Goal: Task Accomplishment & Management: Complete application form

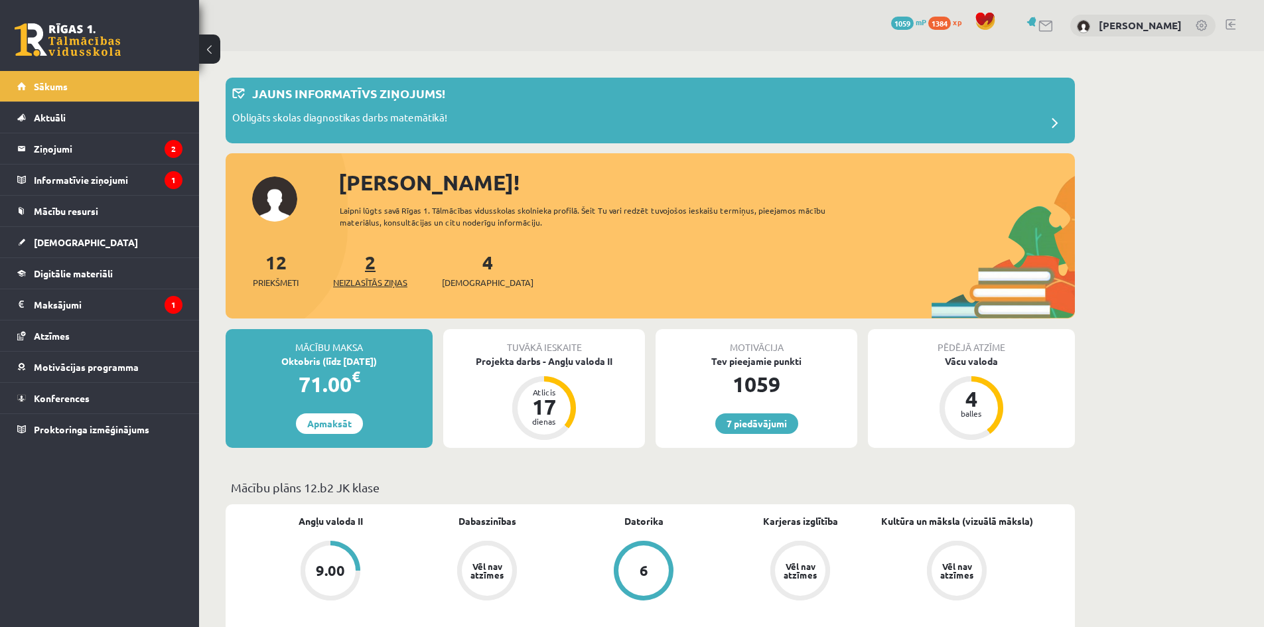
click at [368, 279] on span "Neizlasītās ziņas" at bounding box center [370, 282] width 74 height 13
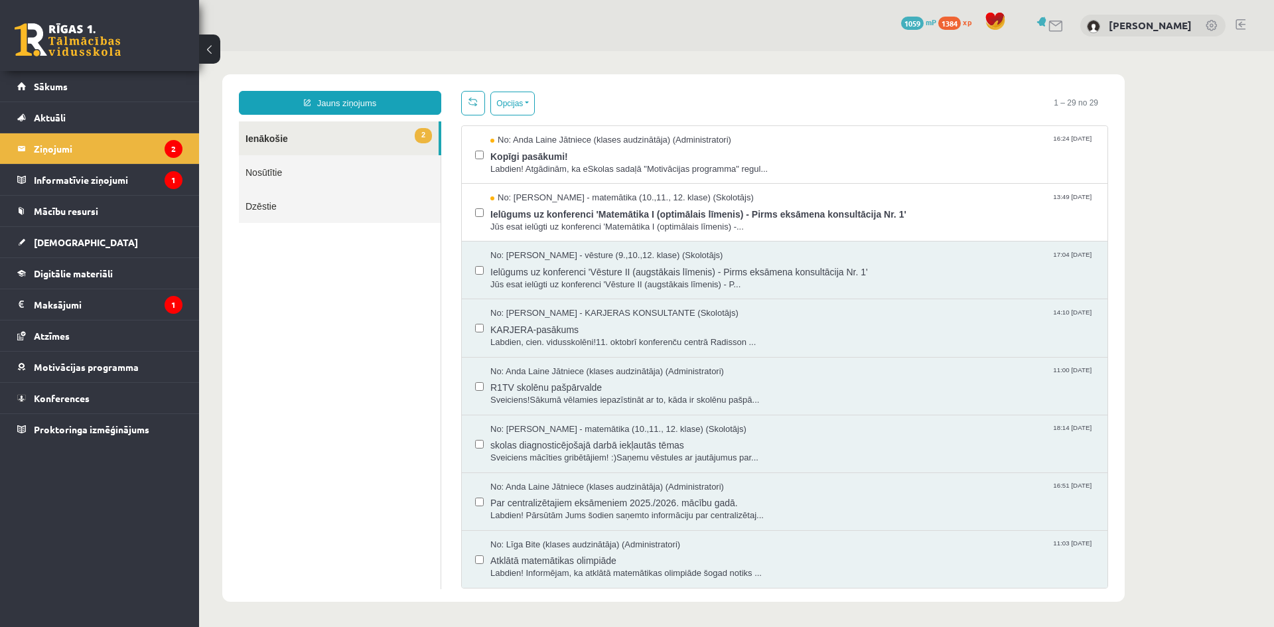
click at [383, 295] on ul "2 Ienākošie Nosūtītie Dzēstie" at bounding box center [340, 355] width 202 height 468
click at [542, 153] on span "Kopīgi pasākumi!" at bounding box center [793, 155] width 604 height 17
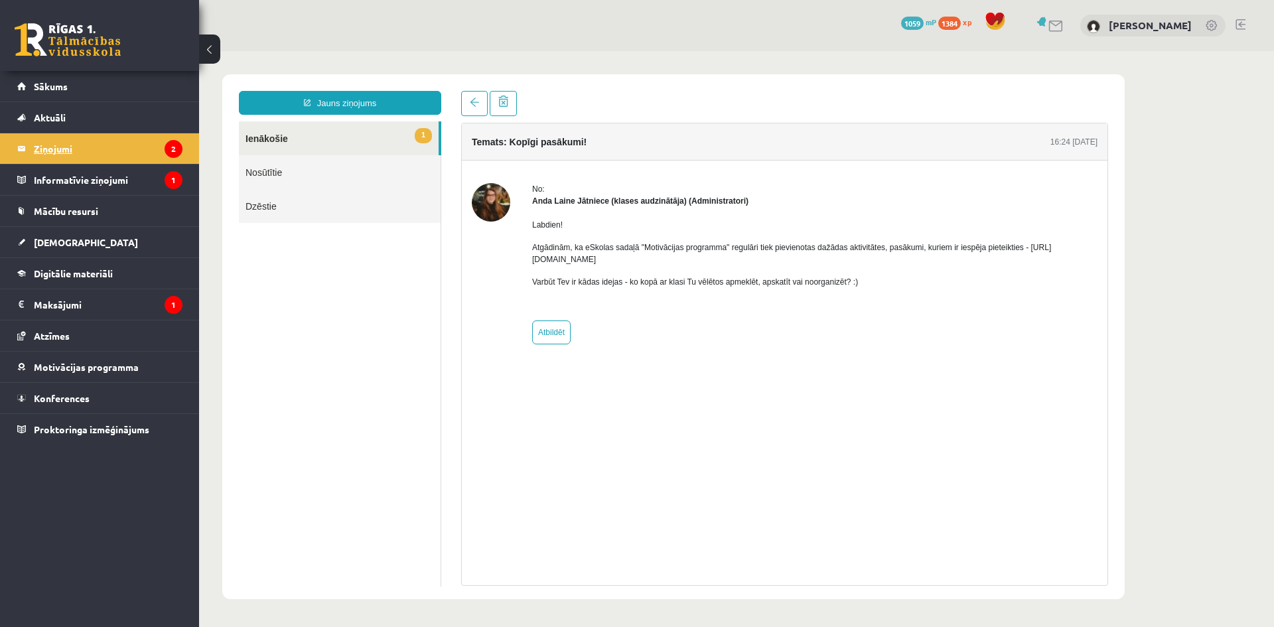
click at [59, 149] on legend "Ziņojumi 2" at bounding box center [108, 148] width 149 height 31
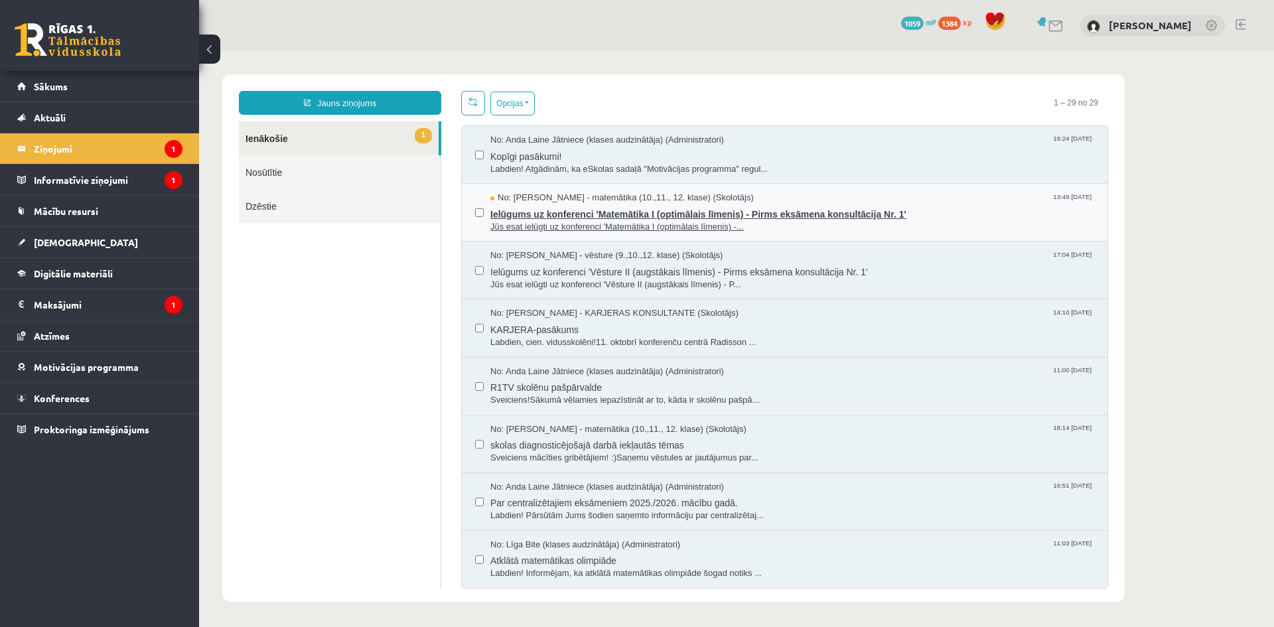
click at [555, 214] on span "Ielūgums uz konferenci 'Matemātika I (optimālais līmenis) - Pirms eksāmena kons…" at bounding box center [793, 212] width 604 height 17
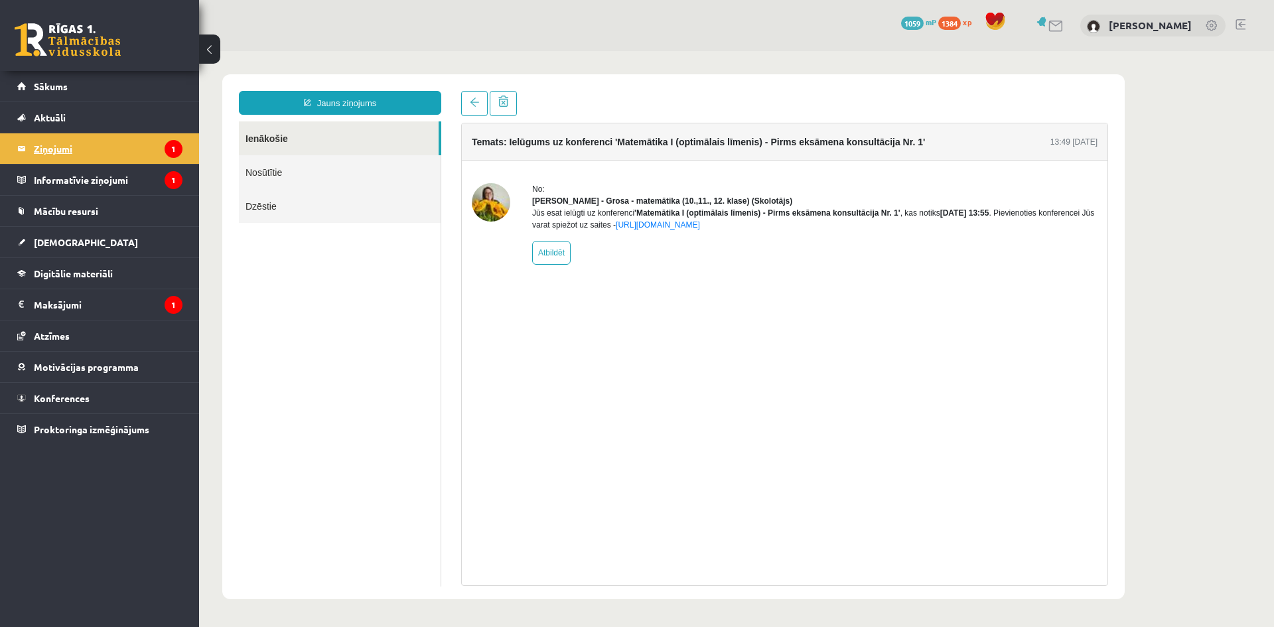
click at [46, 145] on legend "Ziņojumi 1" at bounding box center [108, 148] width 149 height 31
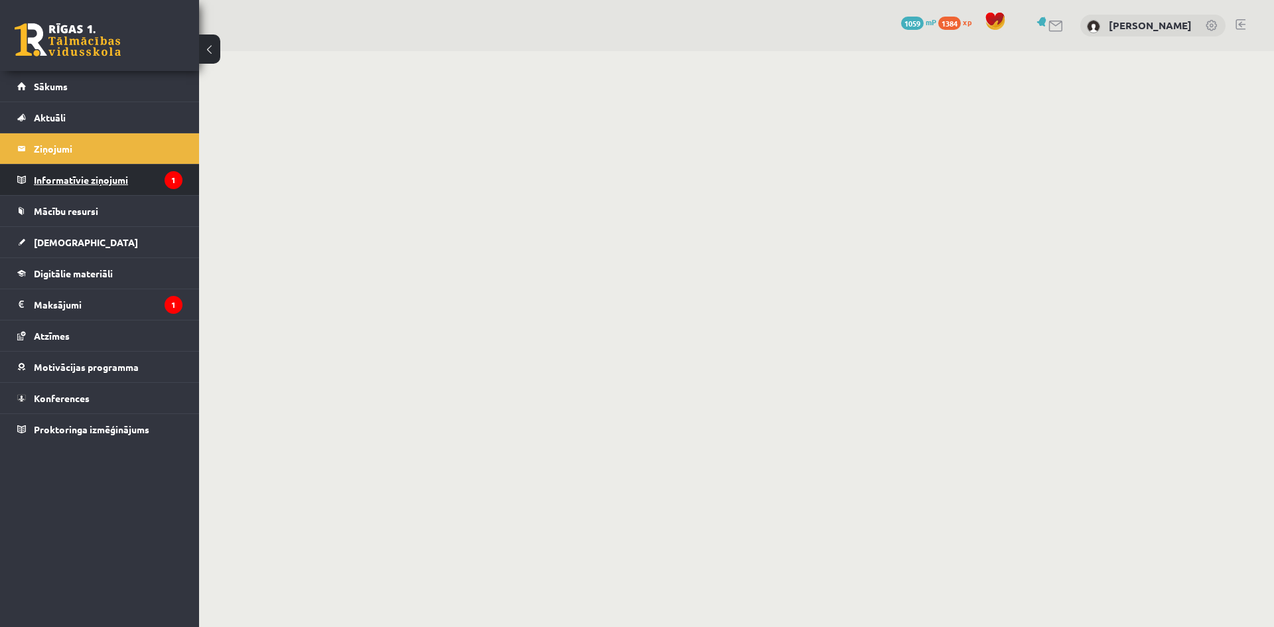
click at [72, 184] on legend "Informatīvie ziņojumi 1" at bounding box center [108, 180] width 149 height 31
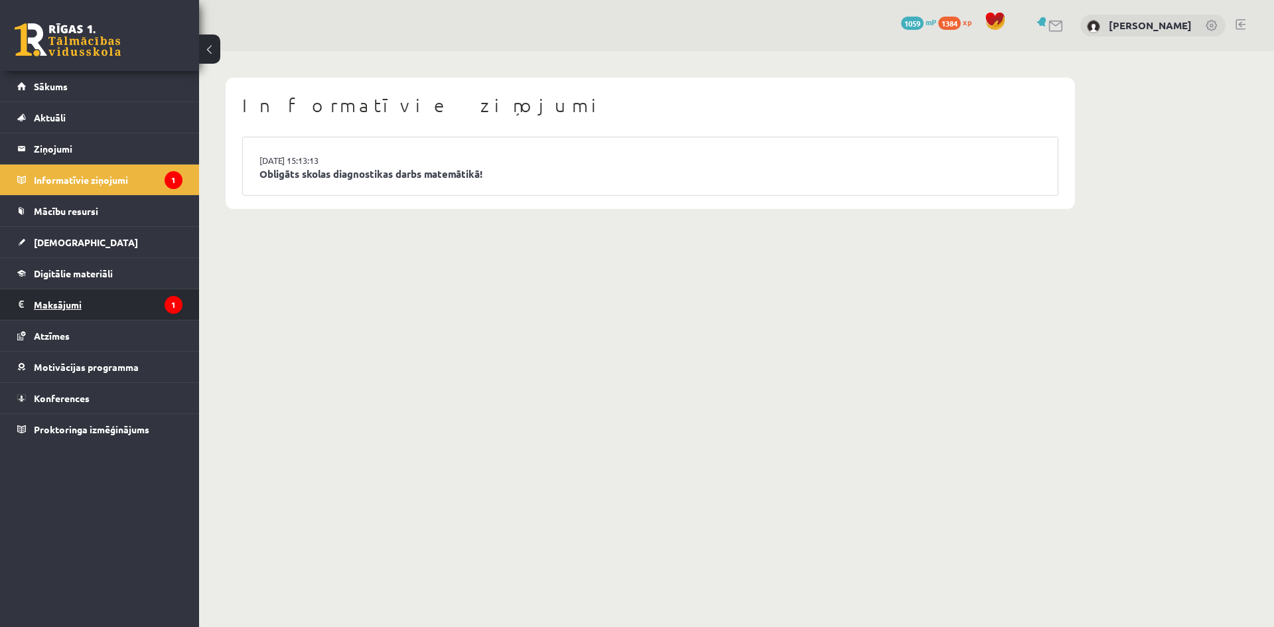
click at [63, 303] on legend "Maksājumi 1" at bounding box center [108, 304] width 149 height 31
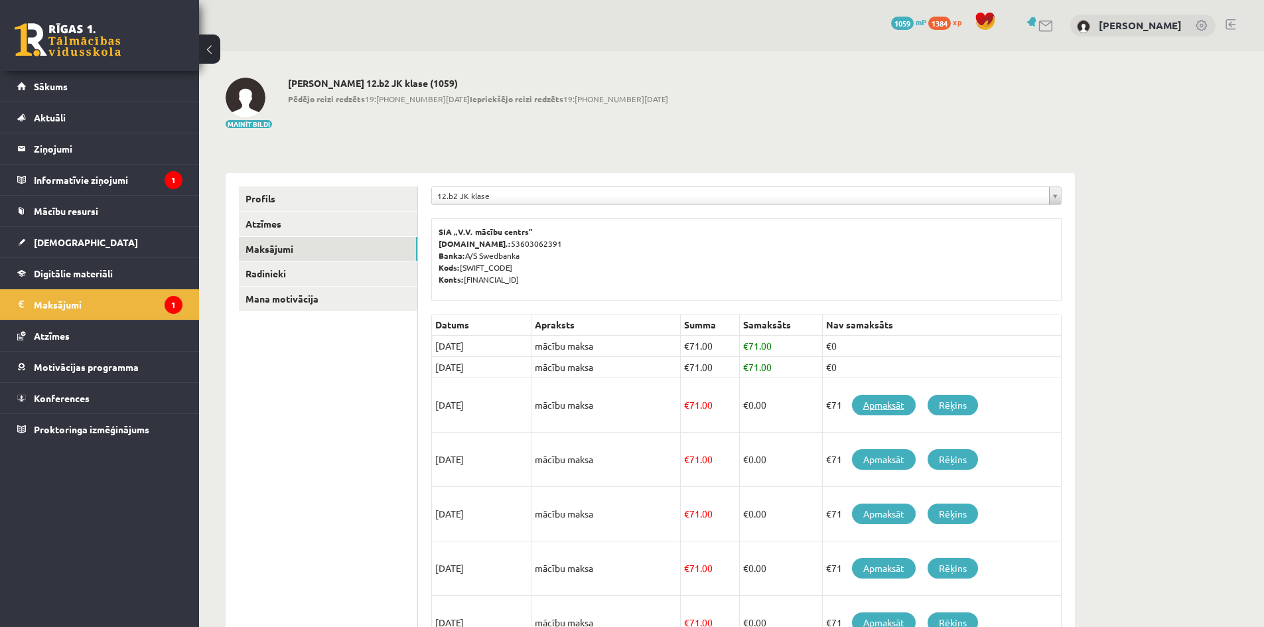
click at [876, 401] on link "Apmaksāt" at bounding box center [884, 405] width 64 height 21
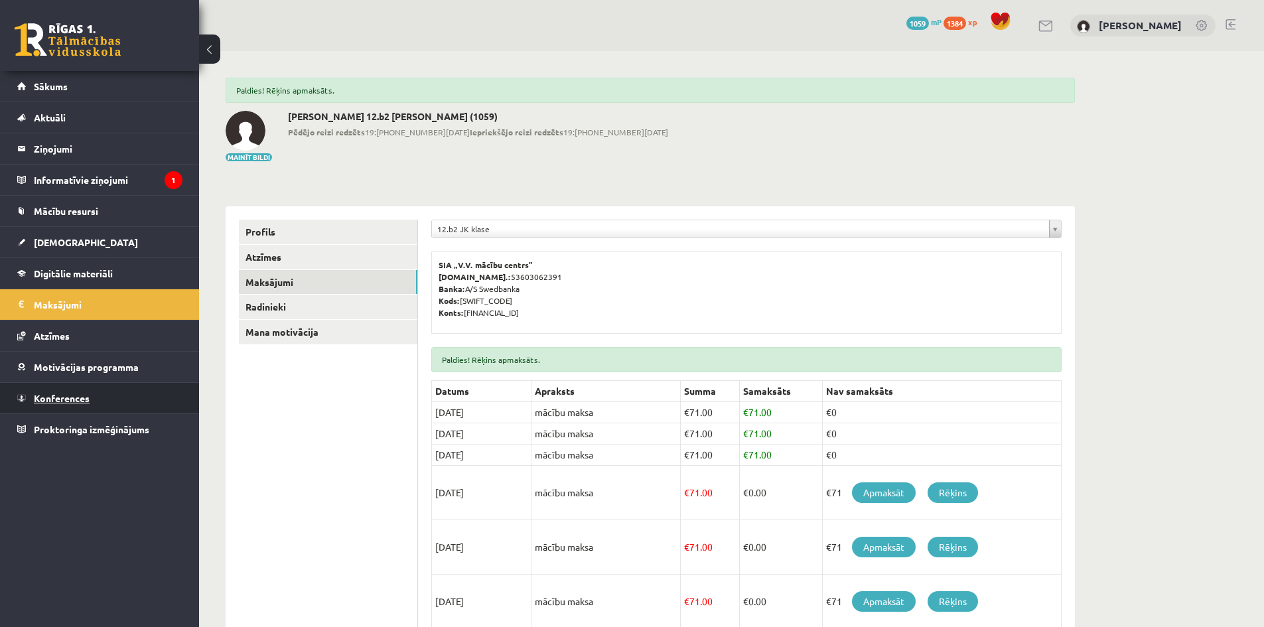
click at [72, 396] on span "Konferences" at bounding box center [62, 398] width 56 height 12
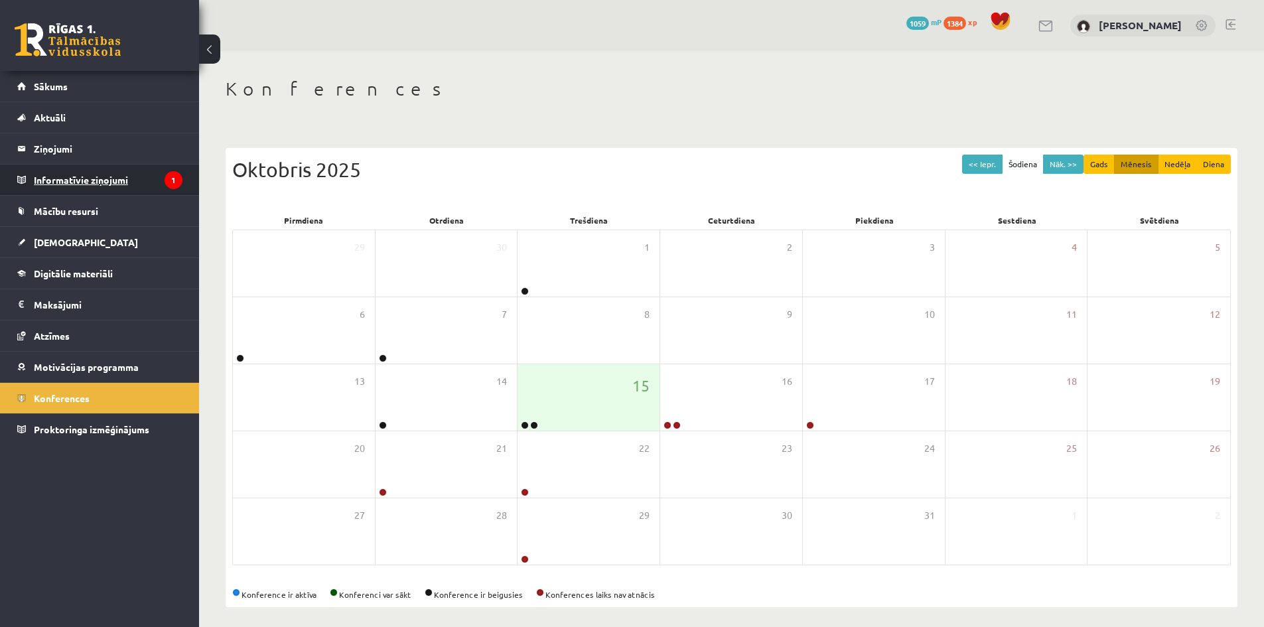
click at [72, 171] on legend "Informatīvie ziņojumi 1" at bounding box center [108, 180] width 149 height 31
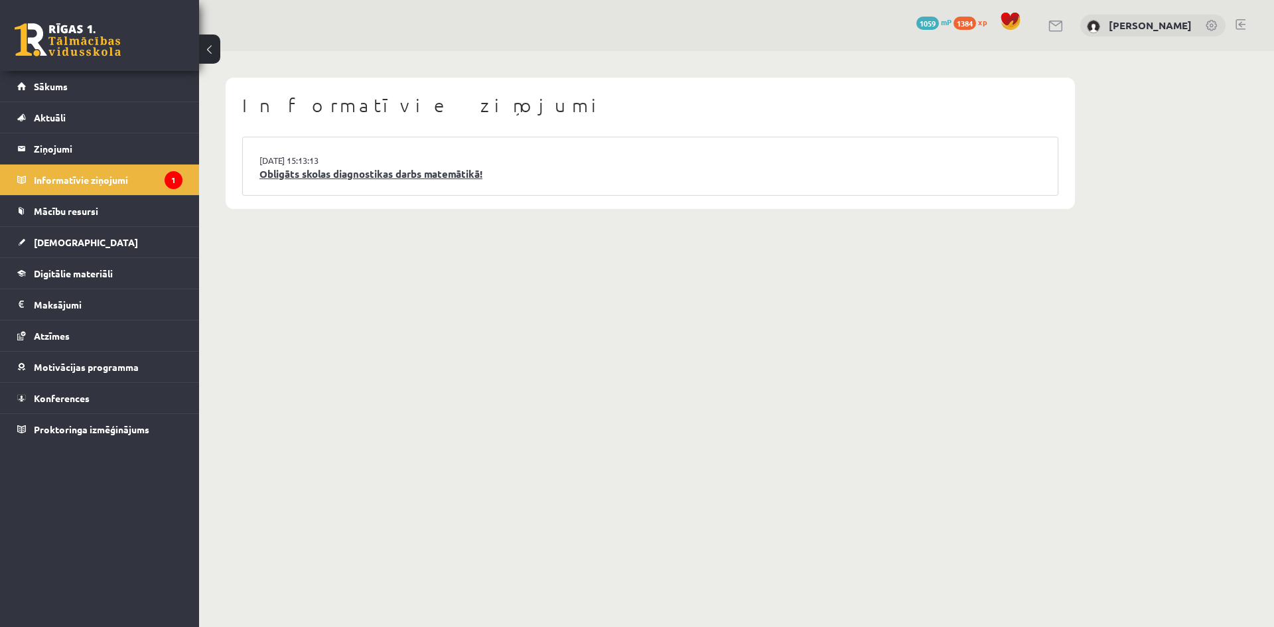
click at [333, 173] on link "Obligāts skolas diagnostikas darbs matemātikā!" at bounding box center [651, 174] width 782 height 15
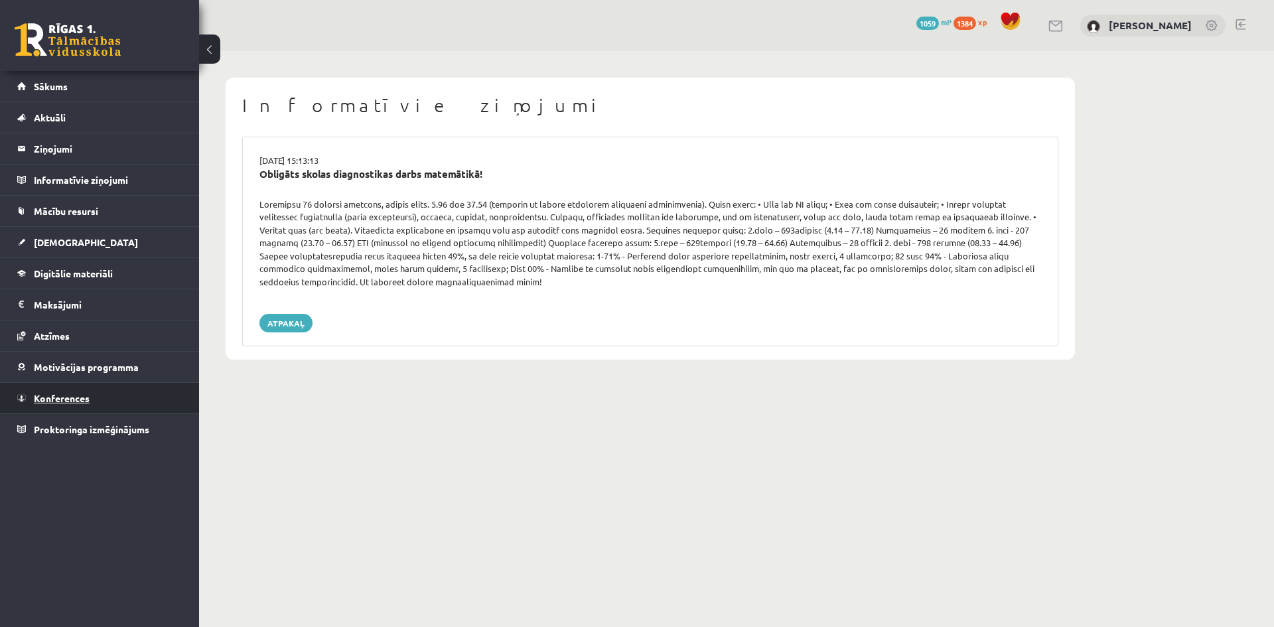
click at [58, 400] on span "Konferences" at bounding box center [62, 398] width 56 height 12
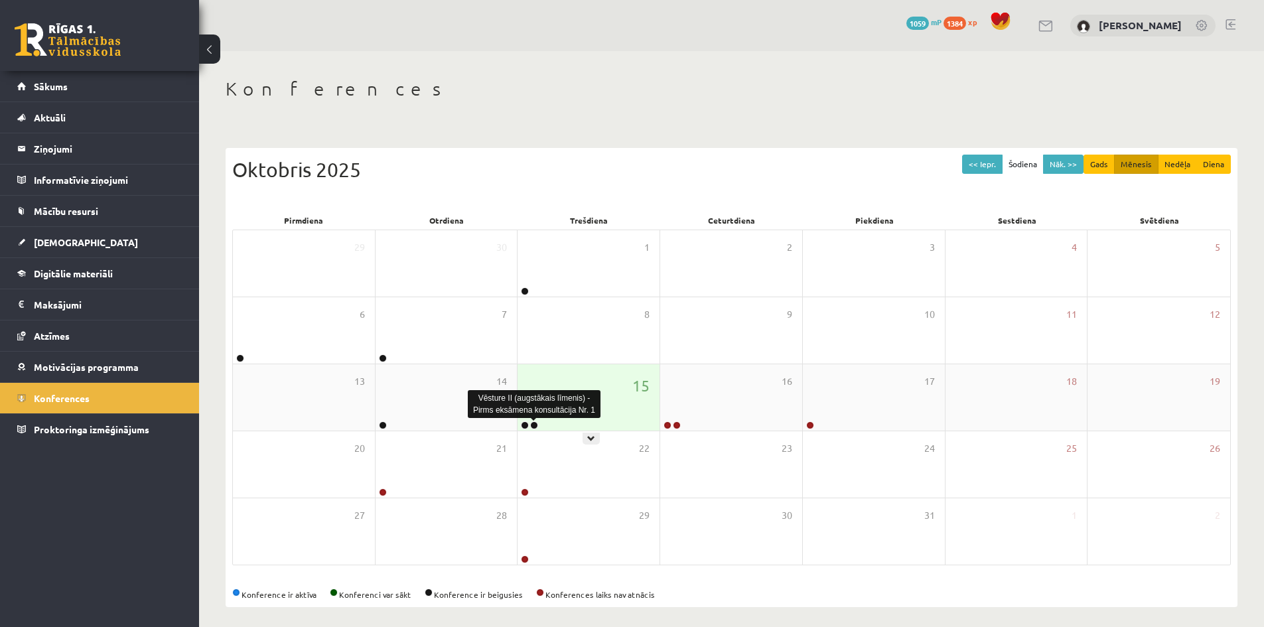
click at [534, 425] on link at bounding box center [534, 425] width 8 height 8
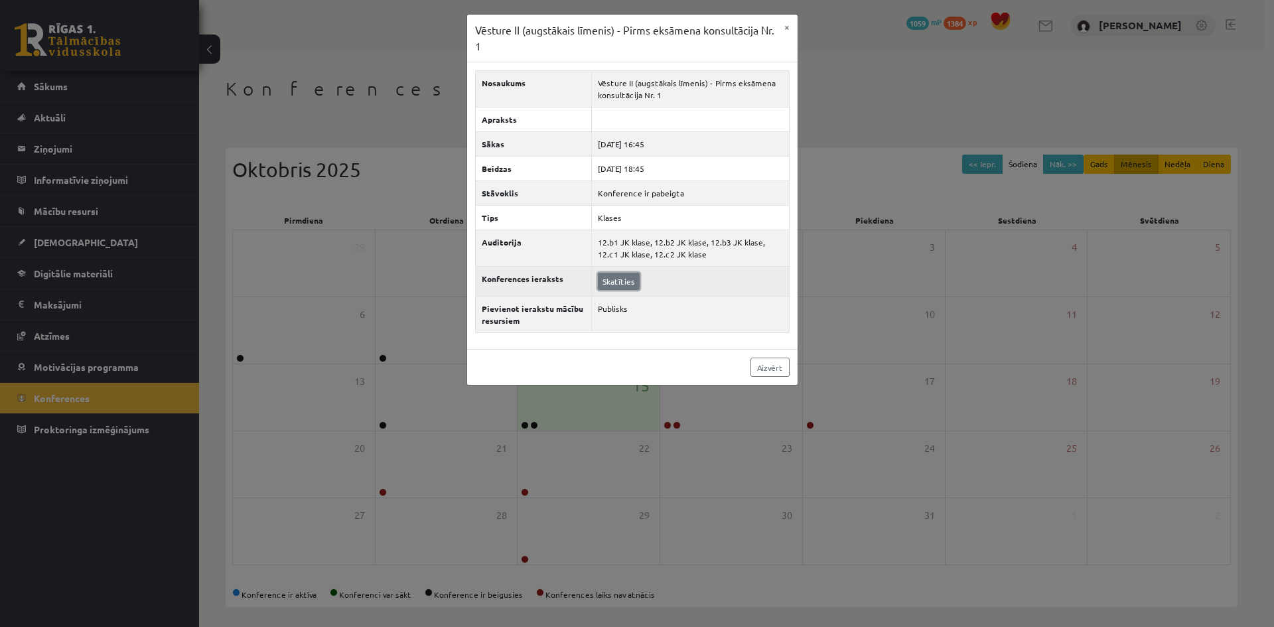
click at [613, 278] on link "Skatīties" at bounding box center [619, 281] width 42 height 17
click at [786, 28] on button "×" at bounding box center [787, 27] width 21 height 25
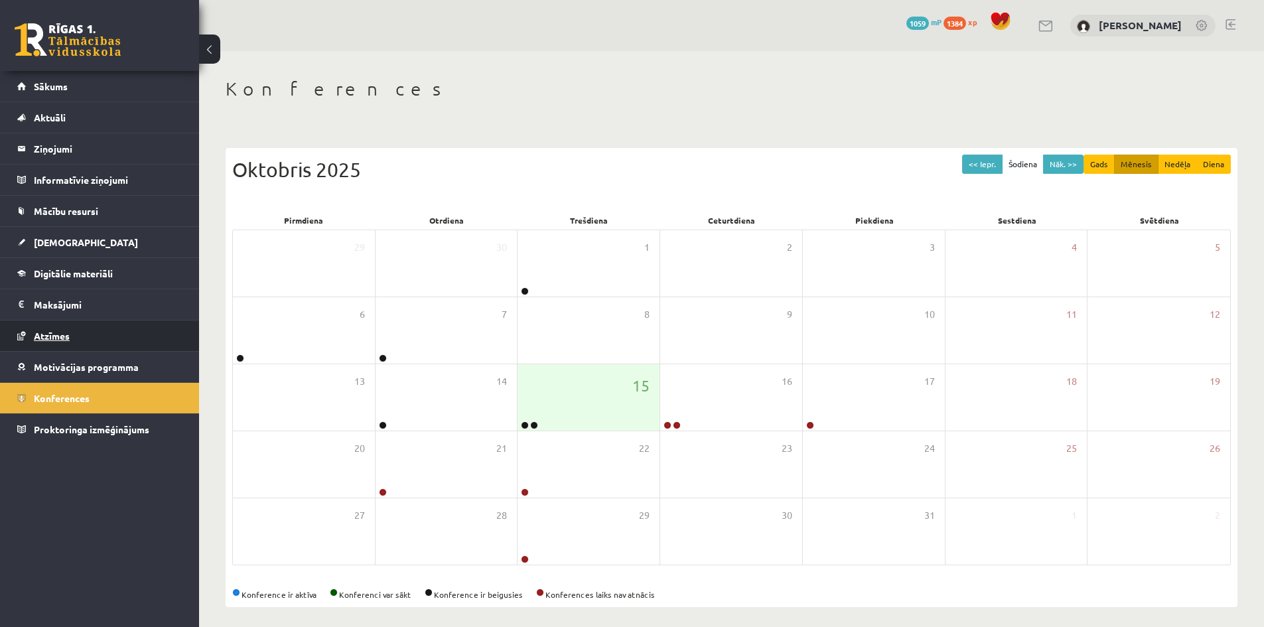
click at [56, 338] on span "Atzīmes" at bounding box center [52, 336] width 36 height 12
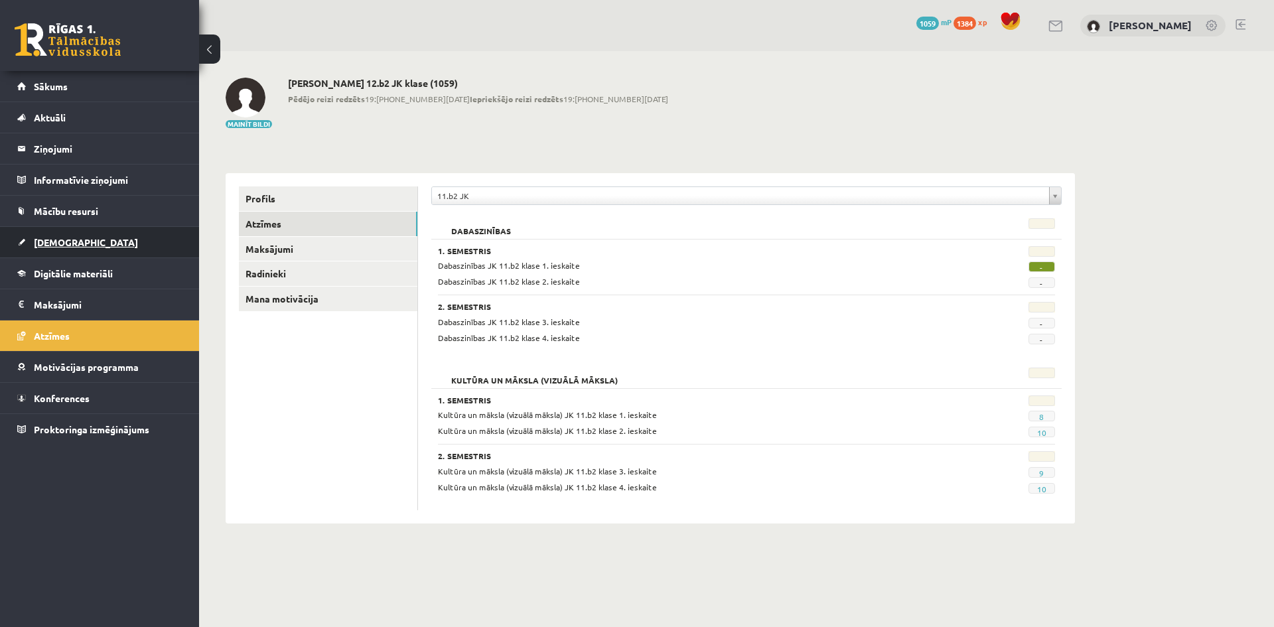
click at [46, 242] on span "[DEMOGRAPHIC_DATA]" at bounding box center [86, 242] width 104 height 12
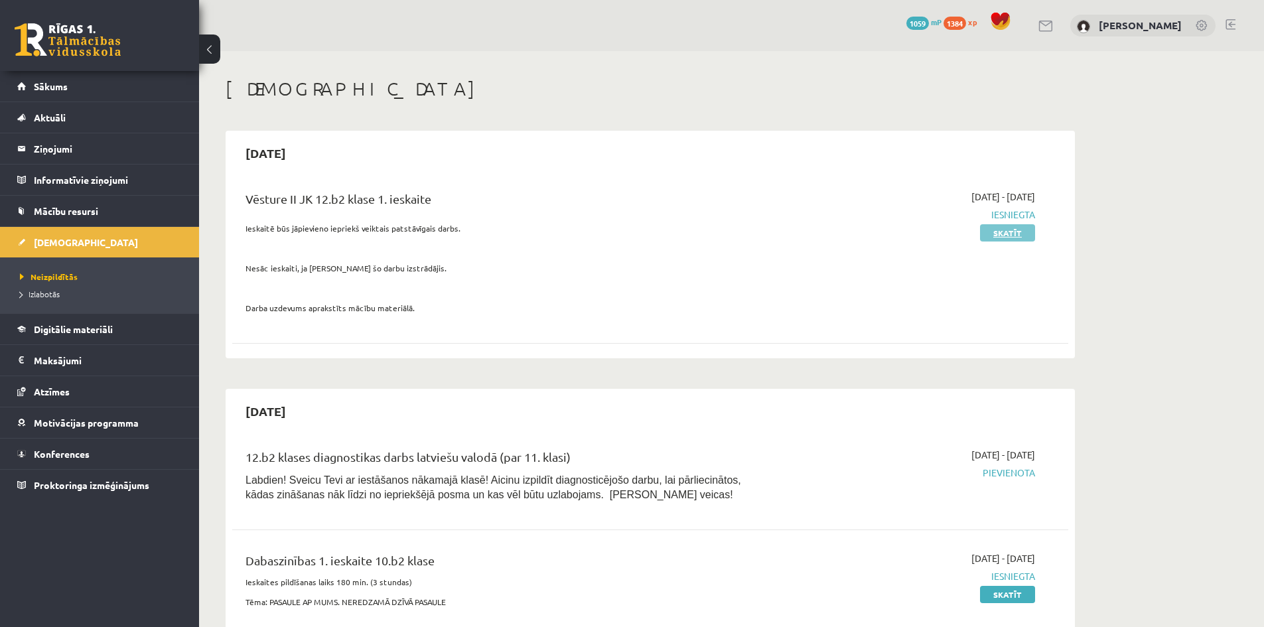
click at [1020, 232] on link "Skatīt" at bounding box center [1007, 232] width 55 height 17
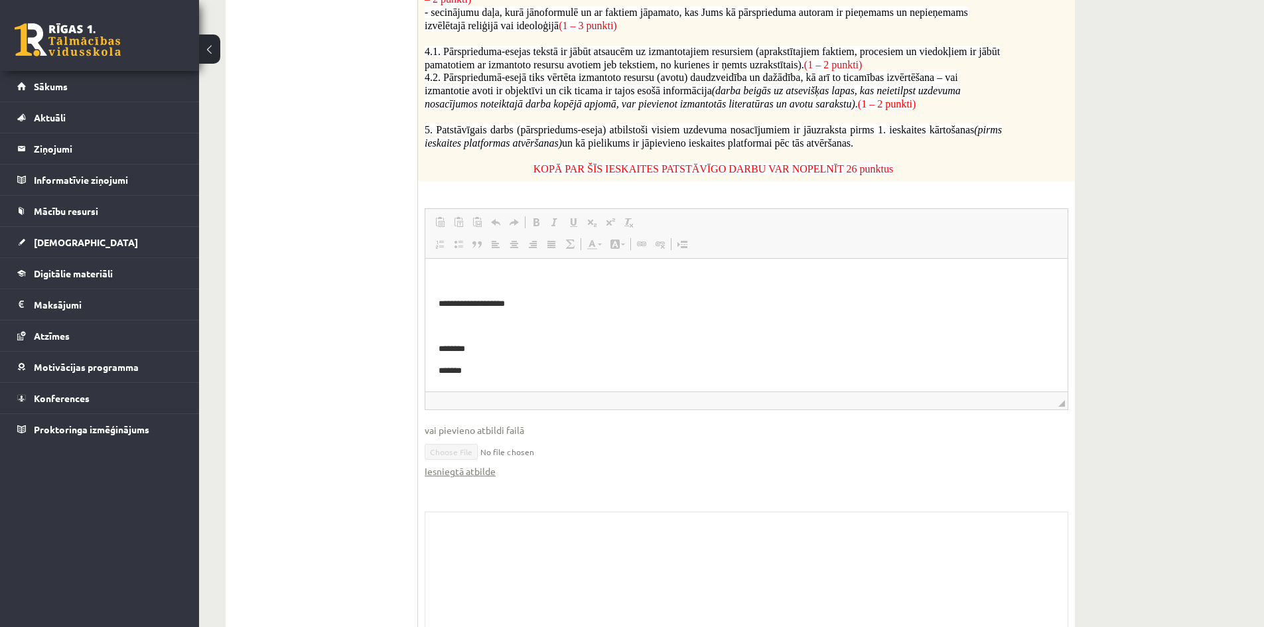
scroll to position [797, 0]
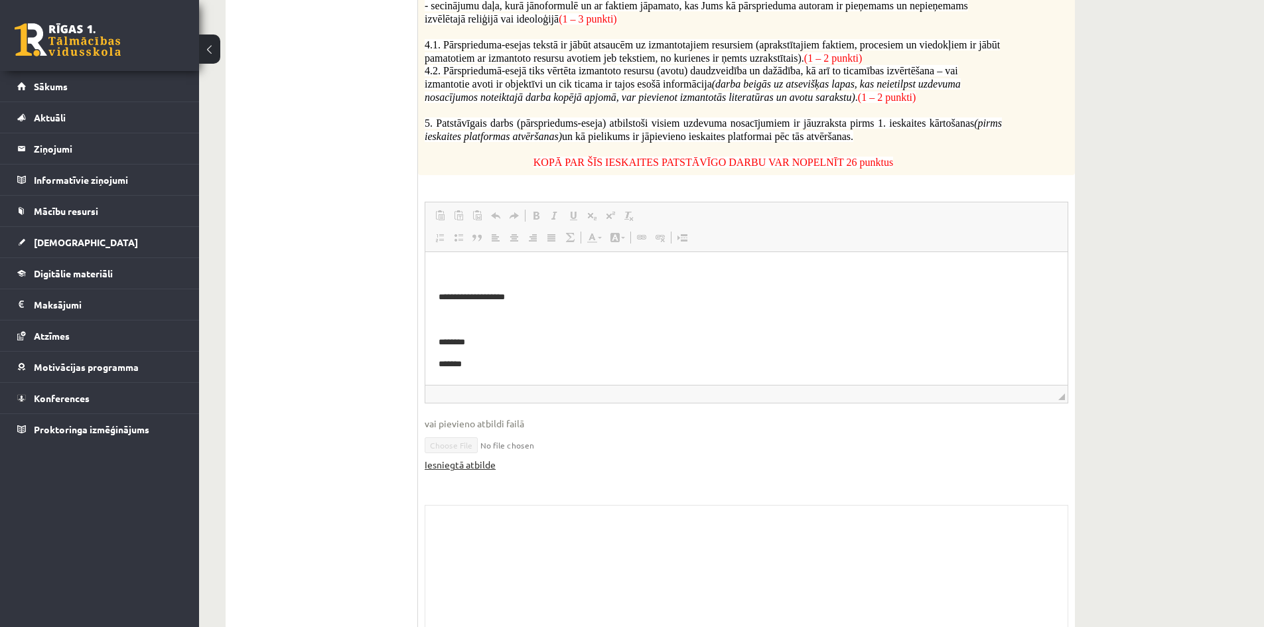
click at [437, 458] on link "Iesniegtā atbilde" at bounding box center [460, 465] width 71 height 14
click at [340, 410] on ul "1. uzdevums - Patstāvīgais darbs" at bounding box center [328, 83] width 179 height 1124
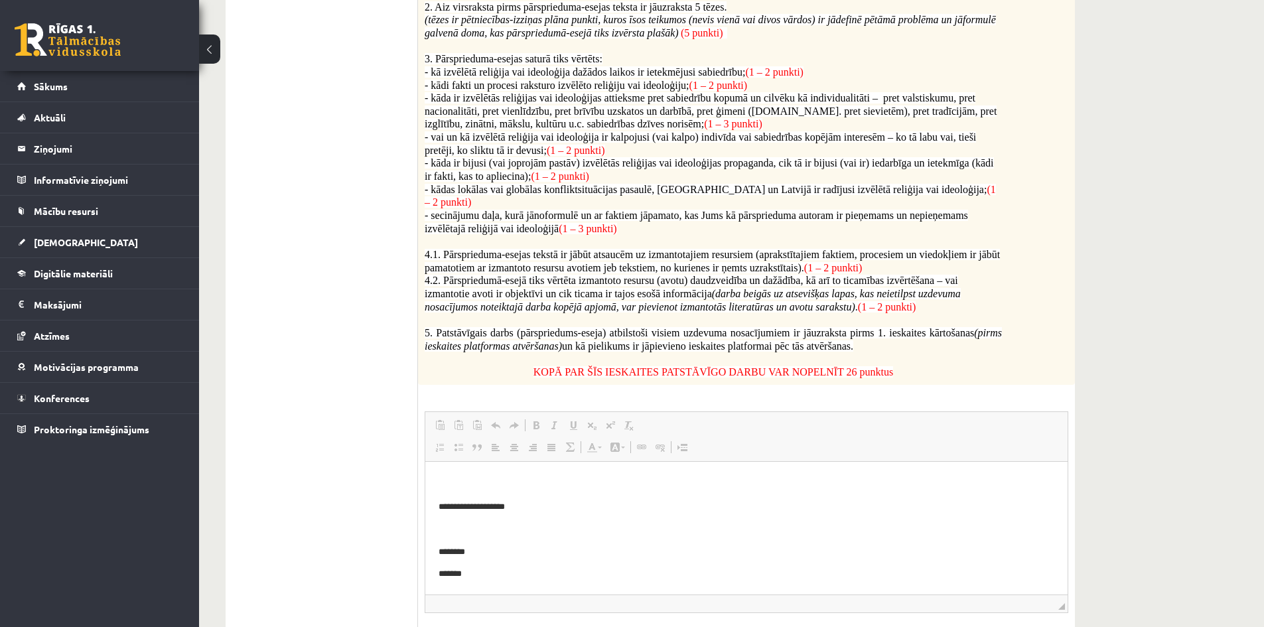
scroll to position [510, 0]
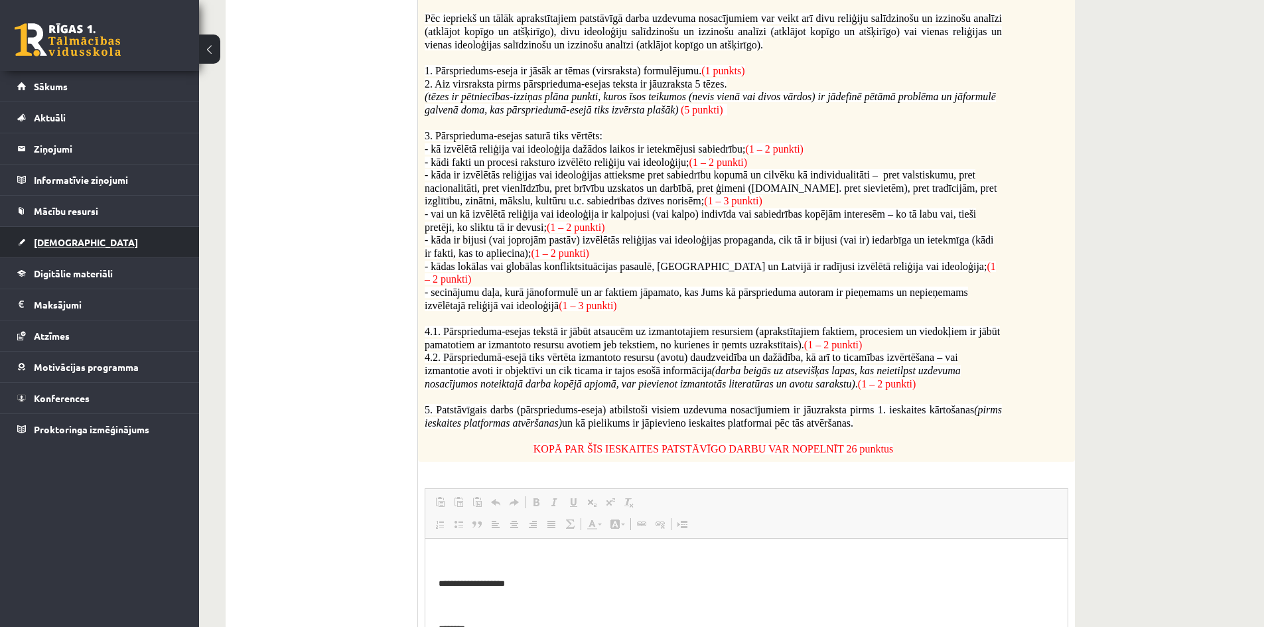
click at [57, 244] on span "[DEMOGRAPHIC_DATA]" at bounding box center [86, 242] width 104 height 12
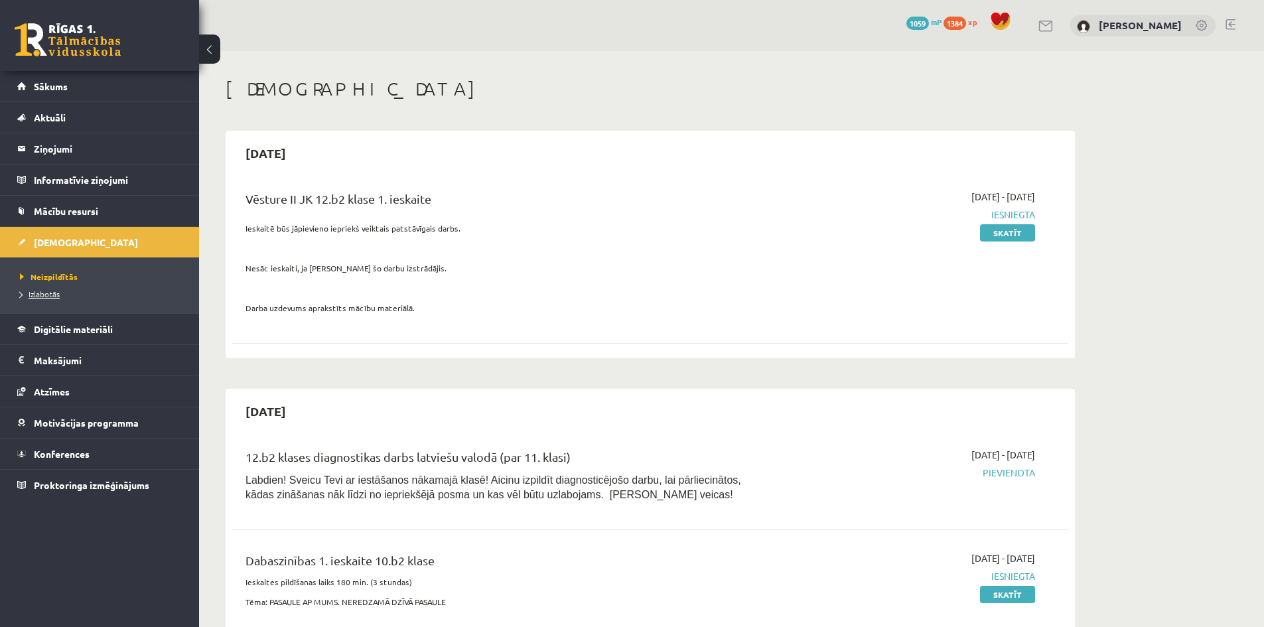
click at [39, 292] on span "Izlabotās" at bounding box center [40, 294] width 40 height 11
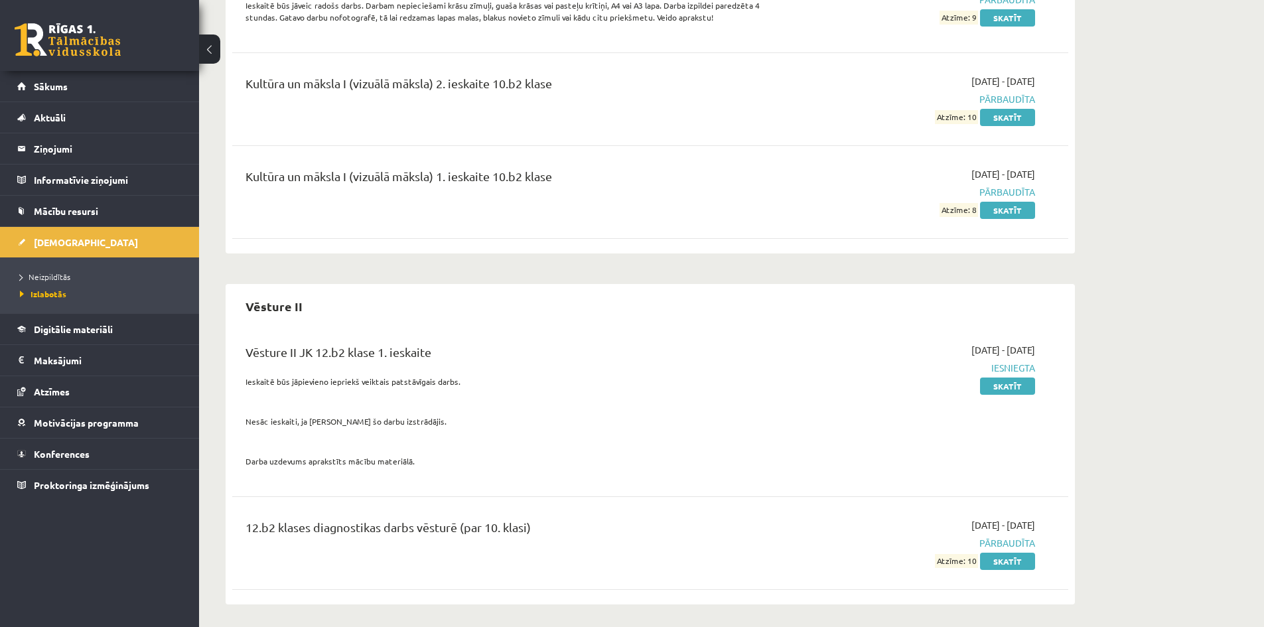
scroll to position [1986, 0]
click at [56, 277] on span "Neizpildītās" at bounding box center [45, 276] width 50 height 11
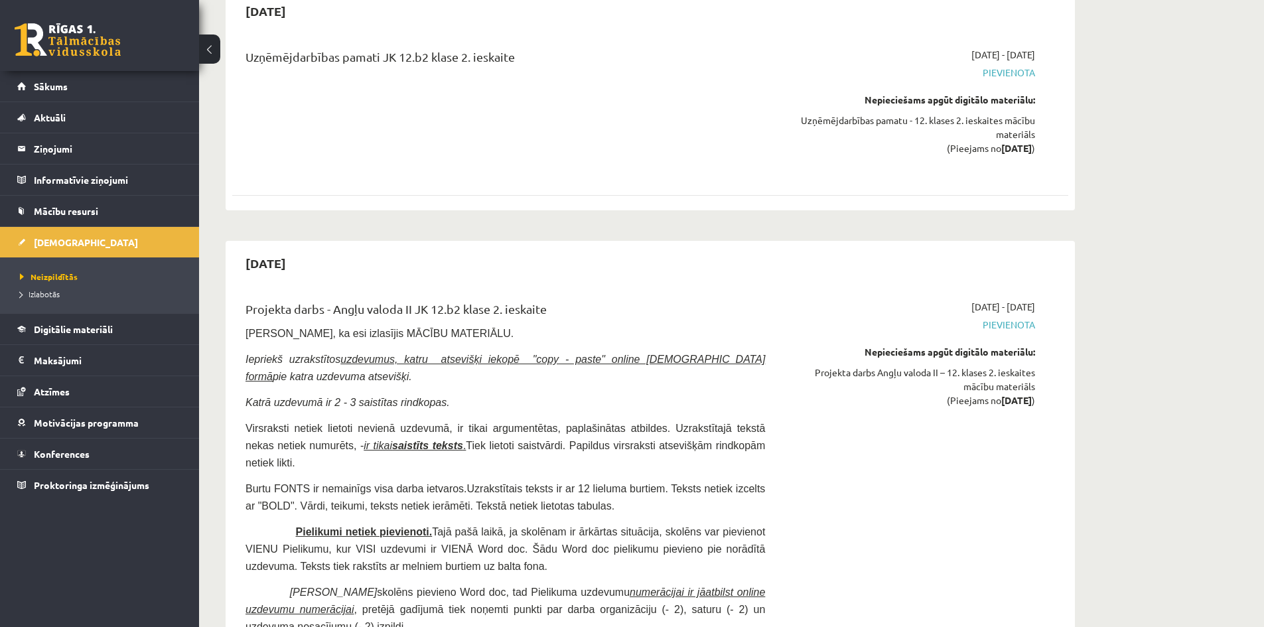
scroll to position [2522, 0]
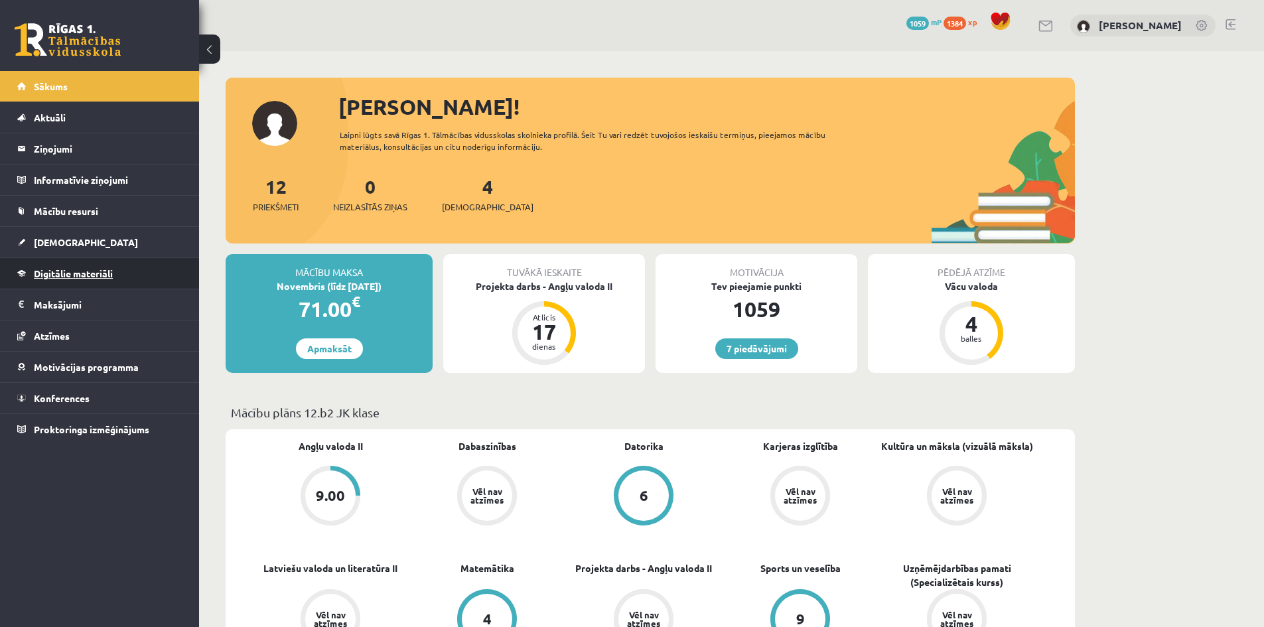
click at [73, 277] on span "Digitālie materiāli" at bounding box center [73, 273] width 79 height 12
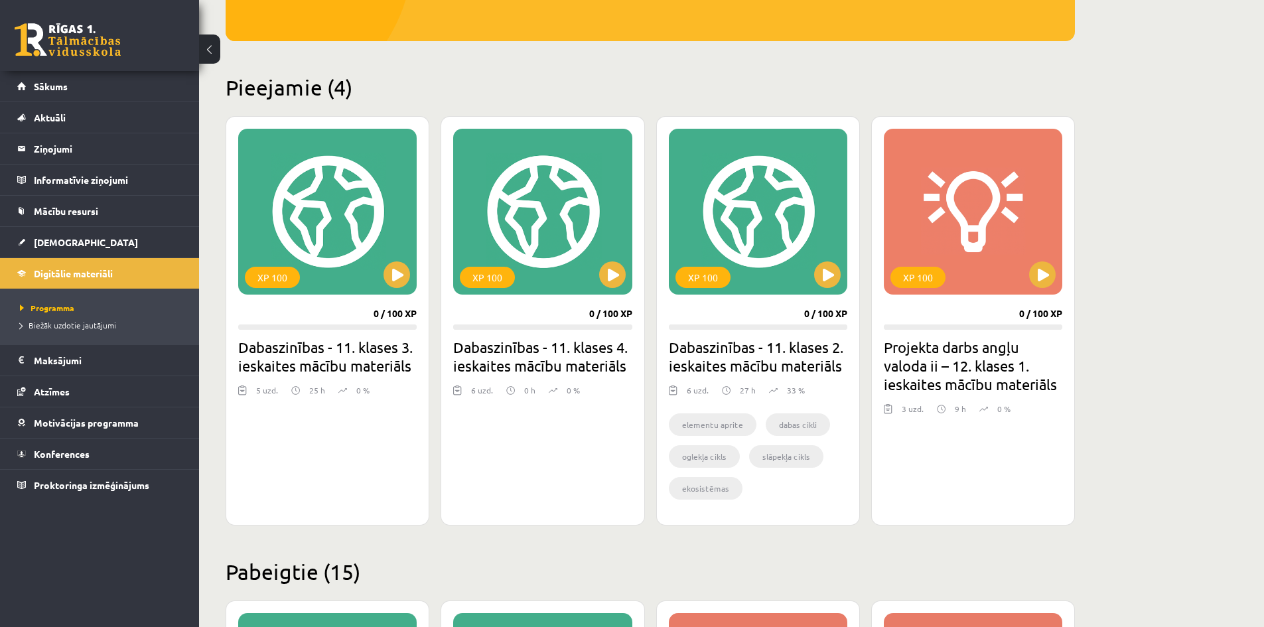
scroll to position [266, 0]
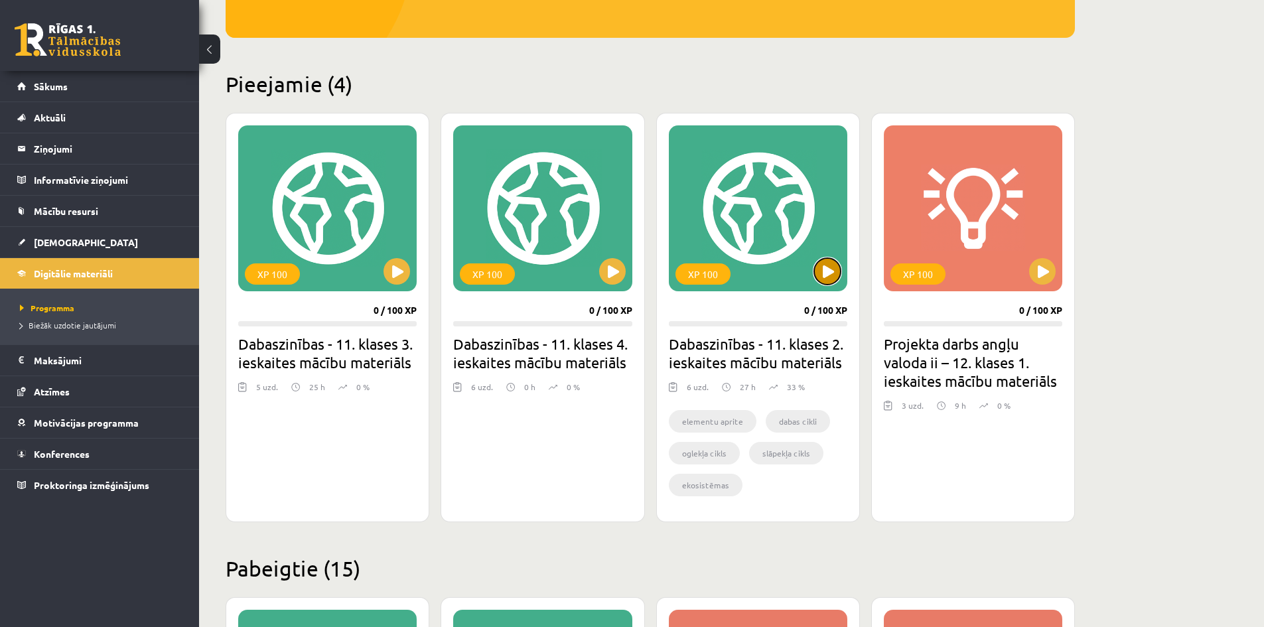
click at [817, 266] on button at bounding box center [827, 271] width 27 height 27
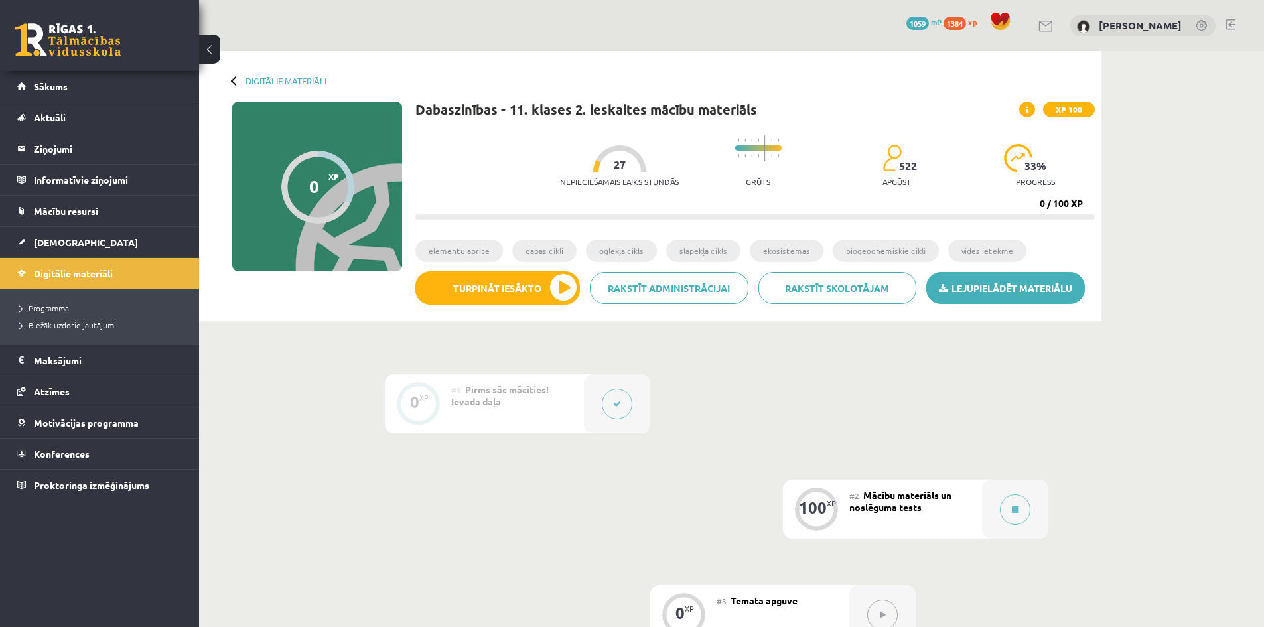
click at [1026, 287] on link "Lejupielādēt materiālu" at bounding box center [1006, 288] width 159 height 32
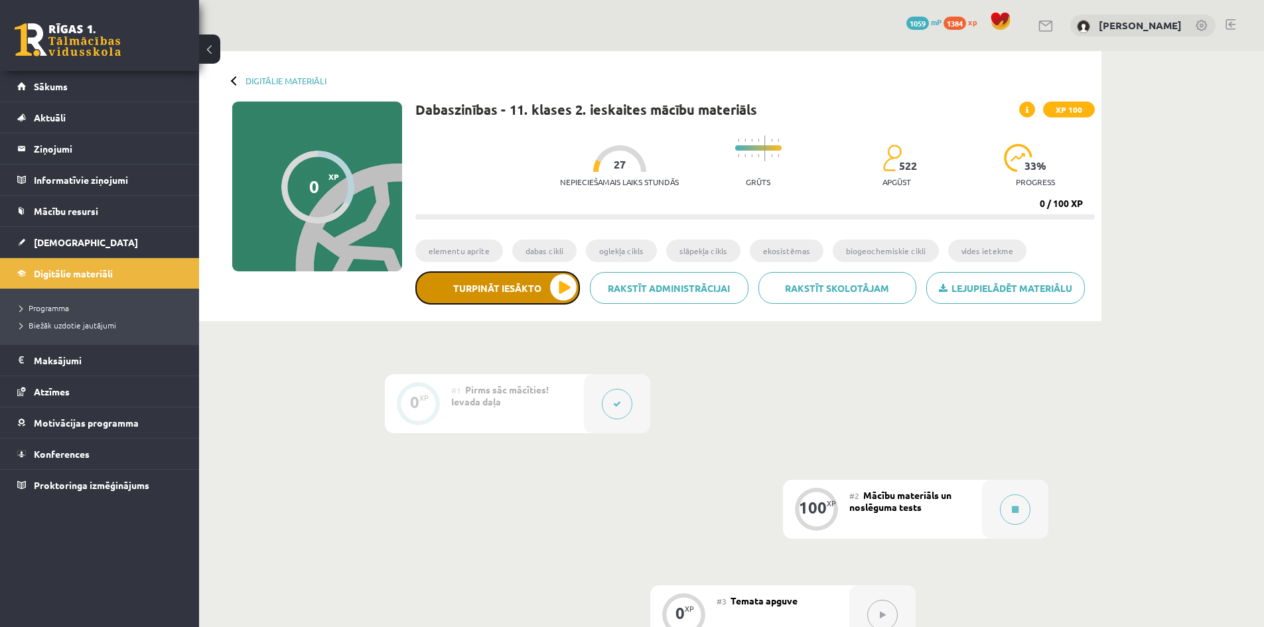
click at [552, 286] on button "Turpināt iesākto" at bounding box center [498, 287] width 165 height 33
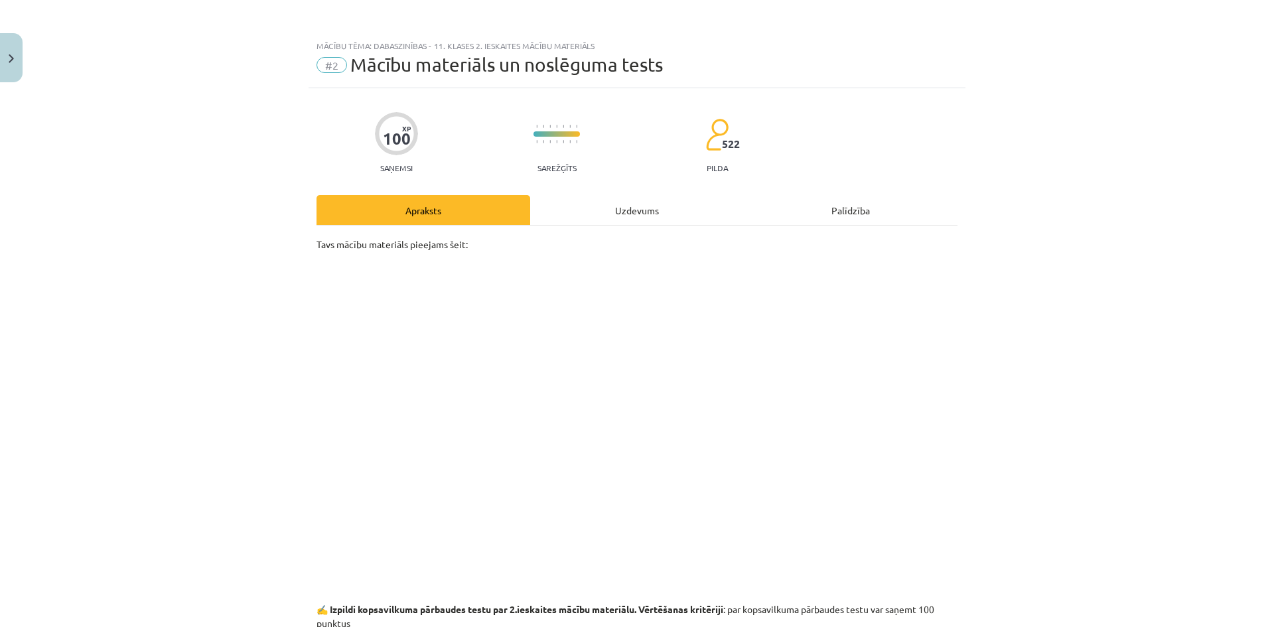
click at [637, 206] on div "Uzdevums" at bounding box center [637, 210] width 214 height 30
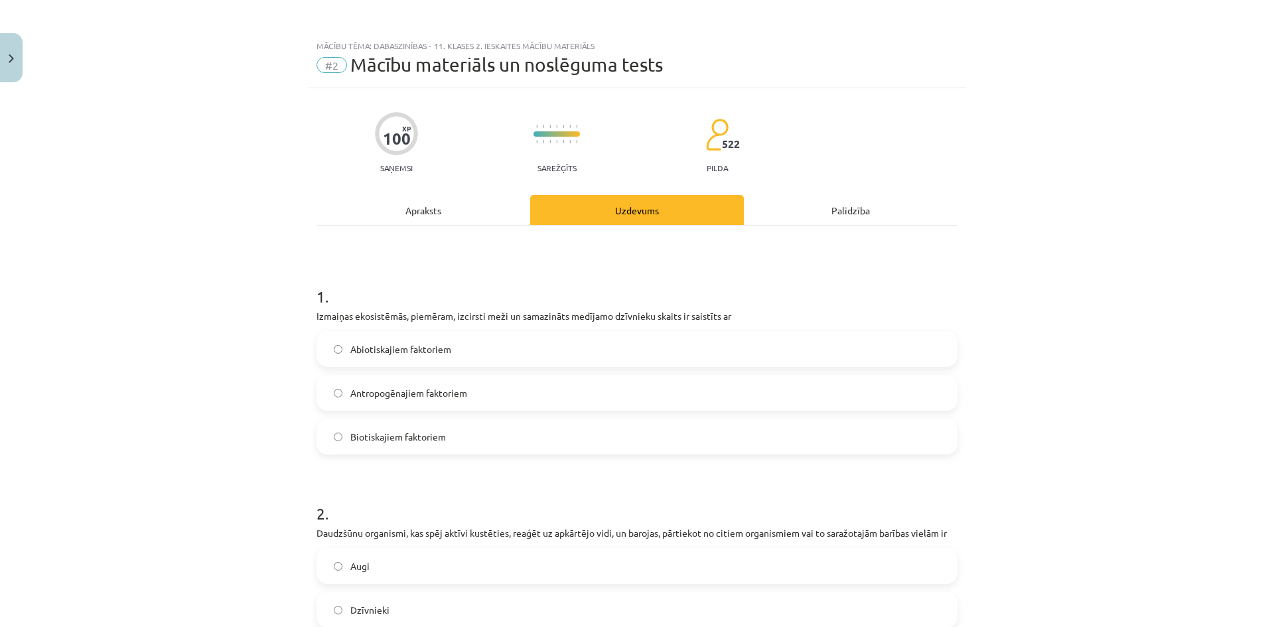
scroll to position [33, 0]
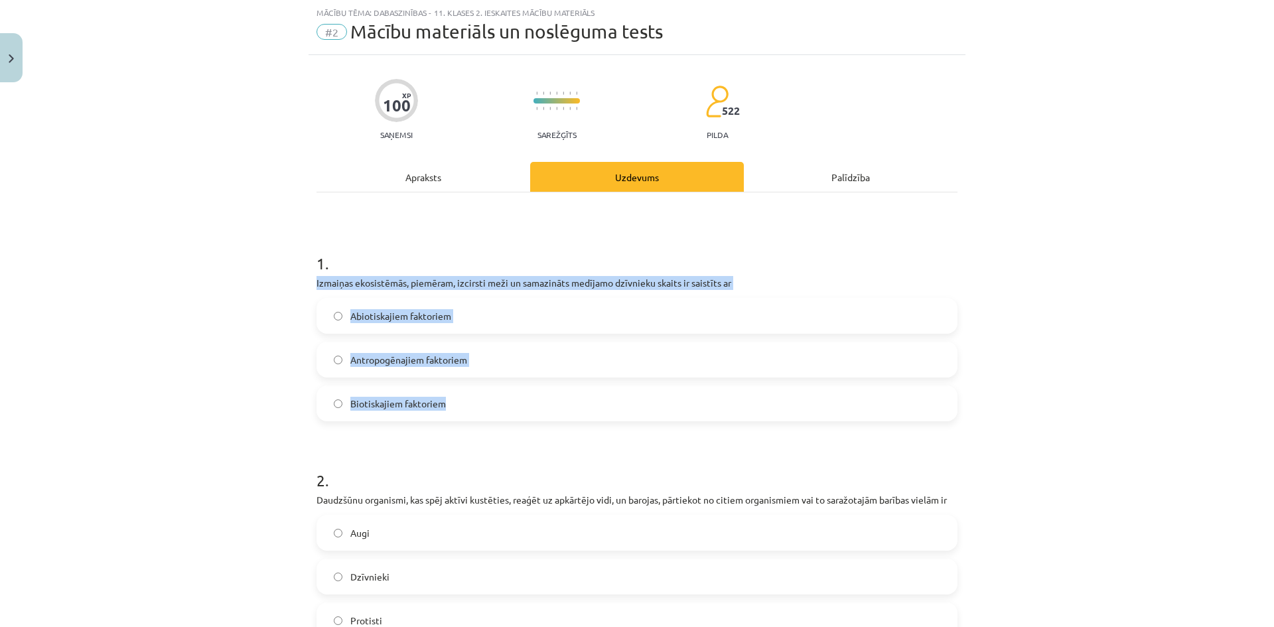
drag, startPoint x: 309, startPoint y: 285, endPoint x: 441, endPoint y: 411, distance: 182.6
copy div "Izmaiņas ekosistēmās, piemēram, izcirsti meži un samazināts medījamo dzīvnieku …"
click at [322, 360] on label "Antropogēnajiem faktoriem" at bounding box center [637, 359] width 639 height 33
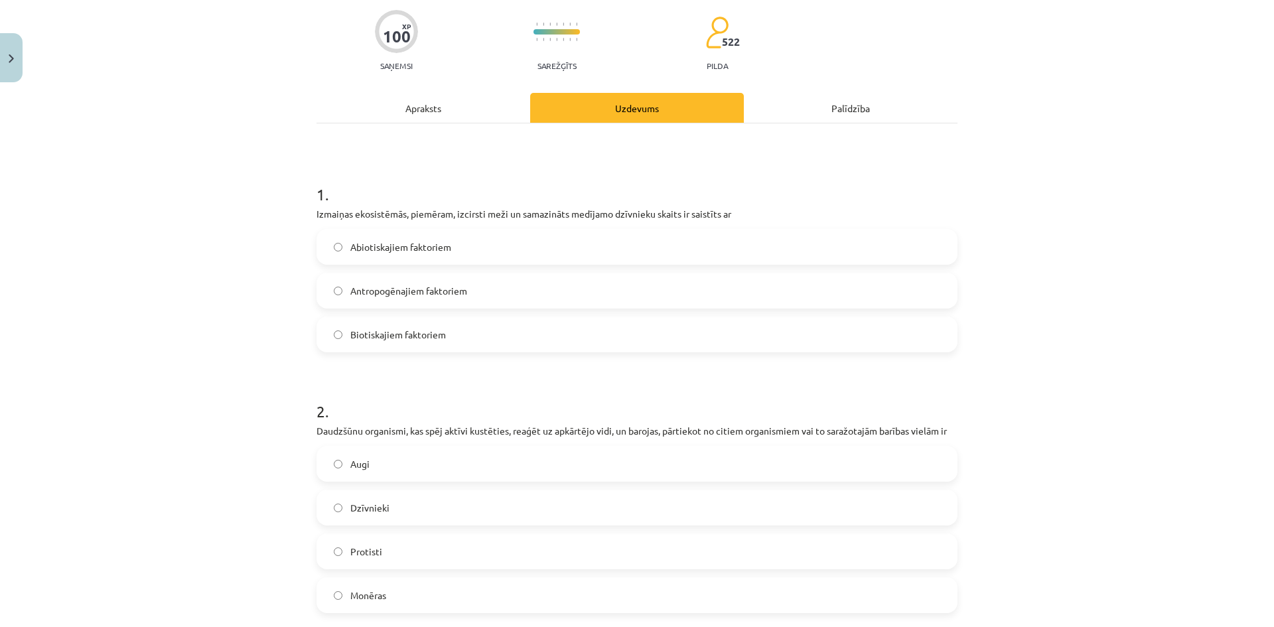
scroll to position [166, 0]
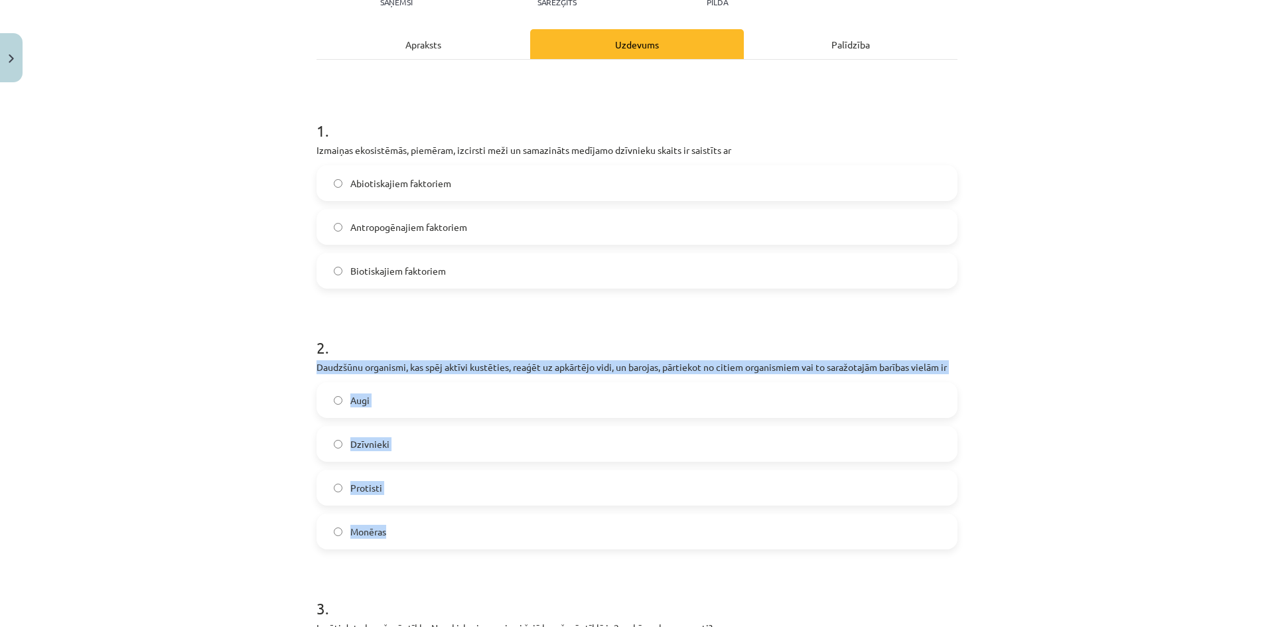
drag, startPoint x: 301, startPoint y: 368, endPoint x: 408, endPoint y: 521, distance: 187.3
click at [408, 521] on div "Mācību tēma: Dabaszinības - 11. klases 2. ieskaites mācību materiāls #2 Mācību …" at bounding box center [637, 313] width 1274 height 627
copy div "Daudzšūnu organismi, kas spēj aktīvi kustēties, reaģēt uz apkārtējo vidi, un ba…"
click at [380, 442] on span "Dzīvnieki" at bounding box center [369, 444] width 39 height 14
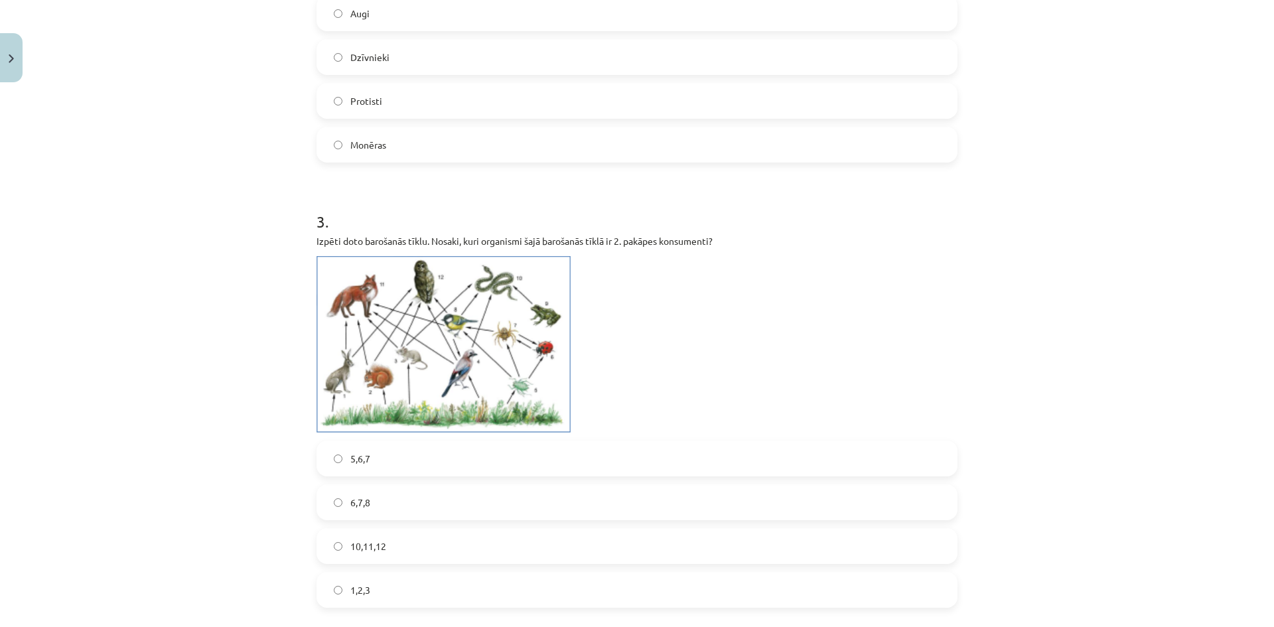
scroll to position [564, 0]
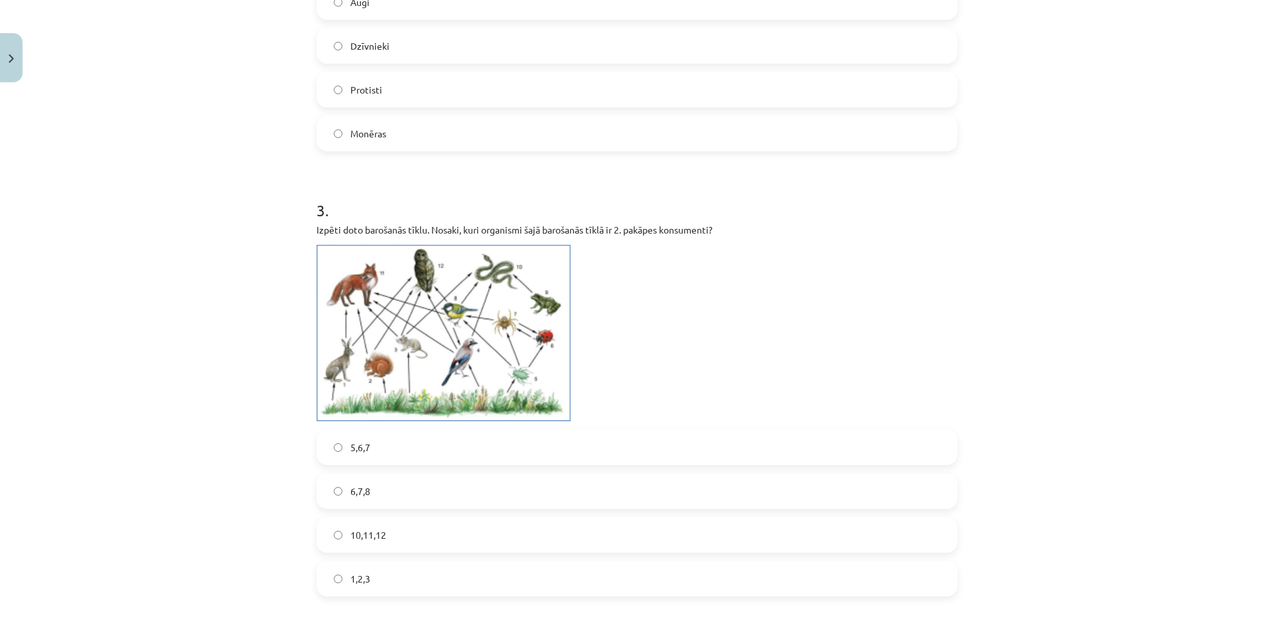
click at [376, 535] on span "10,11,12" at bounding box center [368, 535] width 36 height 14
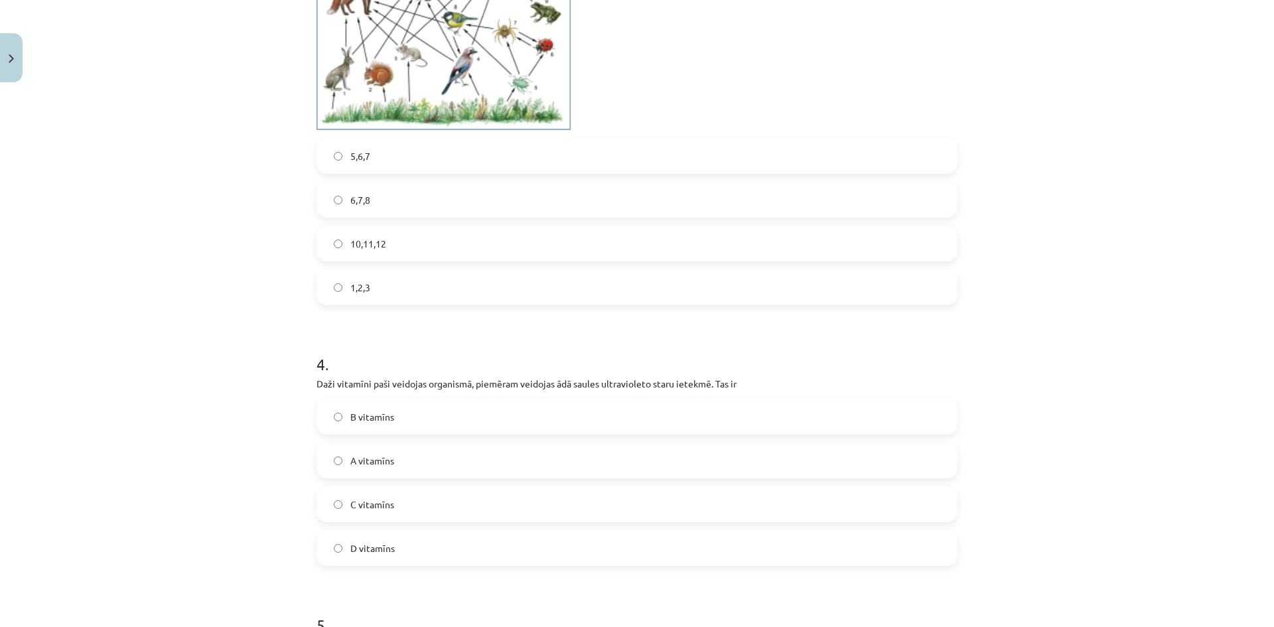
scroll to position [896, 0]
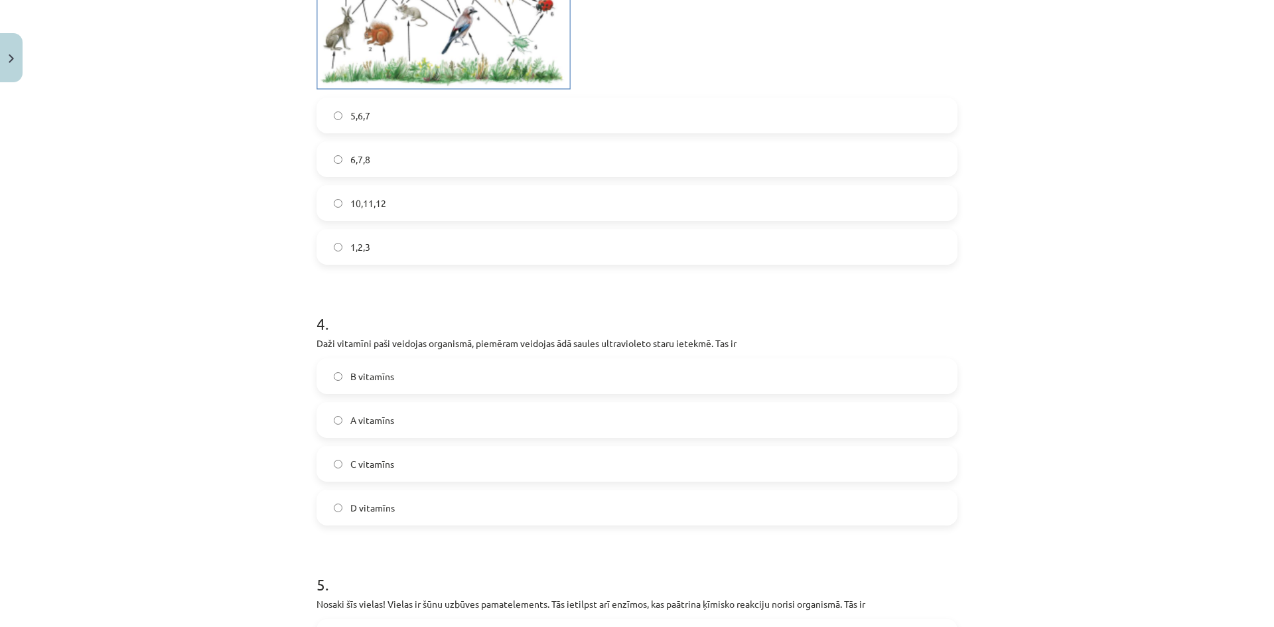
click at [384, 511] on span "D vitamīns" at bounding box center [372, 508] width 44 height 14
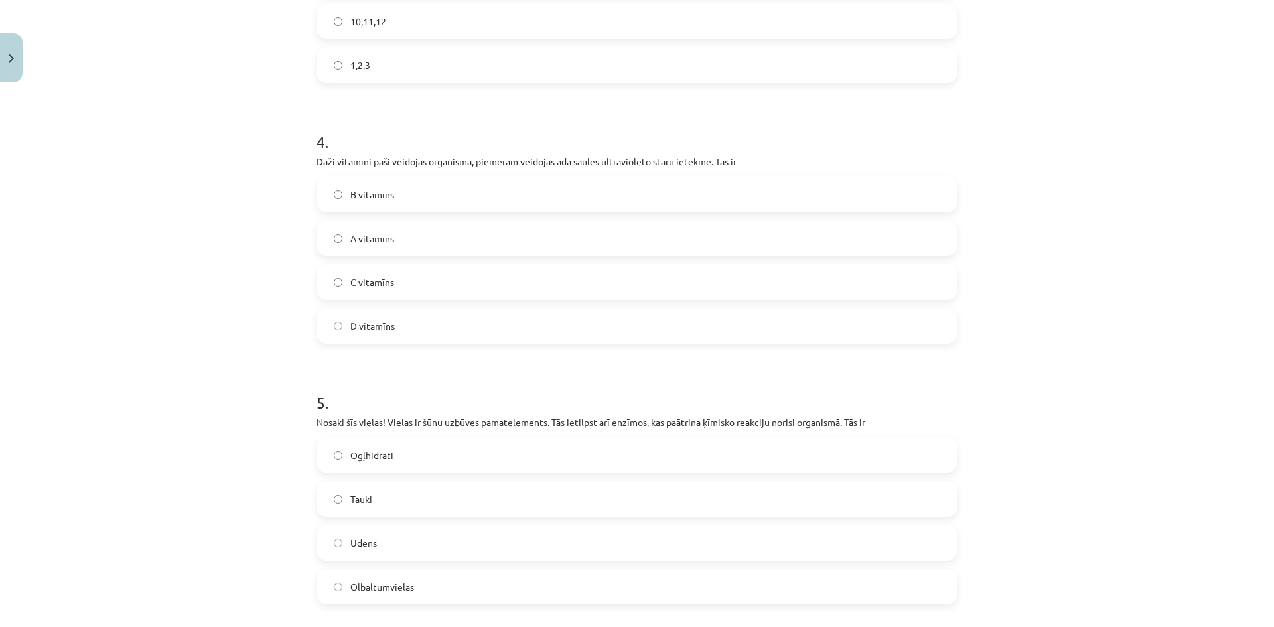
scroll to position [1095, 0]
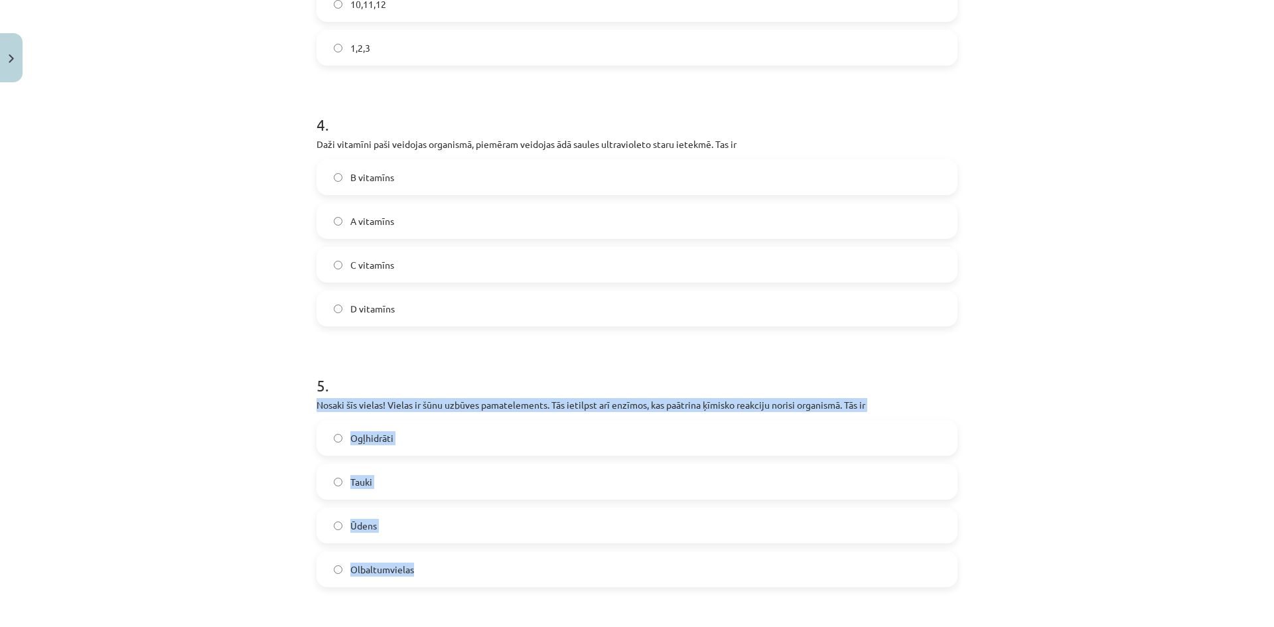
drag, startPoint x: 305, startPoint y: 402, endPoint x: 454, endPoint y: 552, distance: 211.7
copy div "Nosaki šīs vielas! Vielas ir šūnu uzbūves pamatelements. Tās ietilpst arī enzīm…"
click at [414, 572] on label "Olbaltumvielas" at bounding box center [637, 569] width 639 height 33
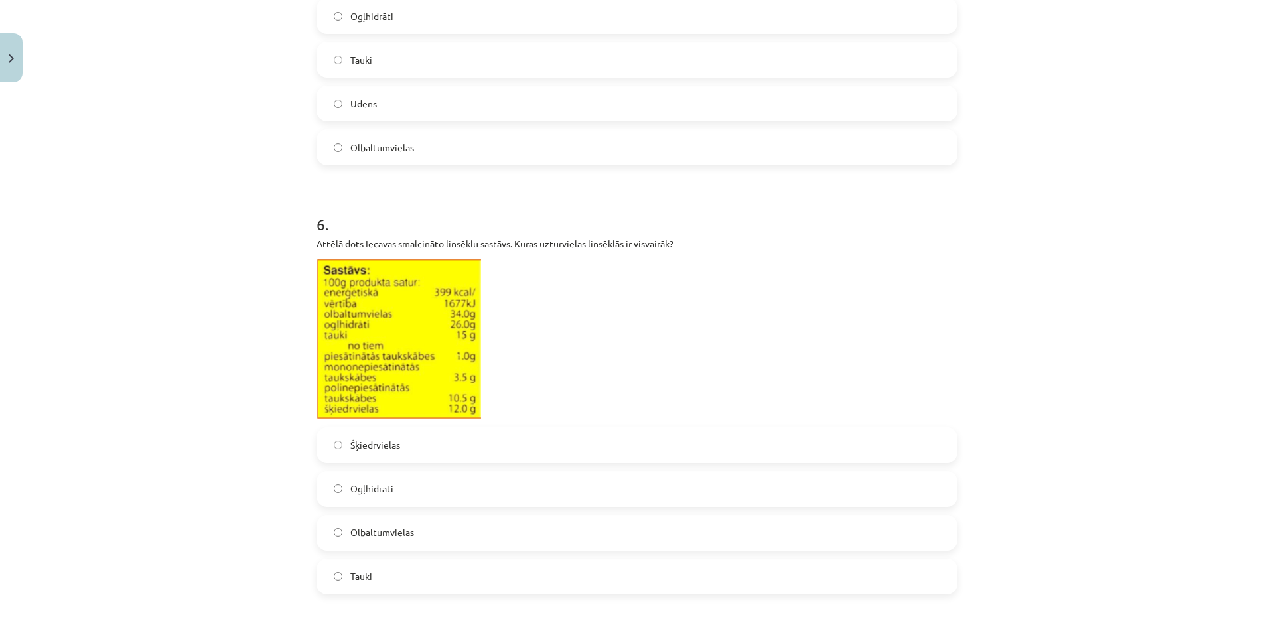
scroll to position [1560, 0]
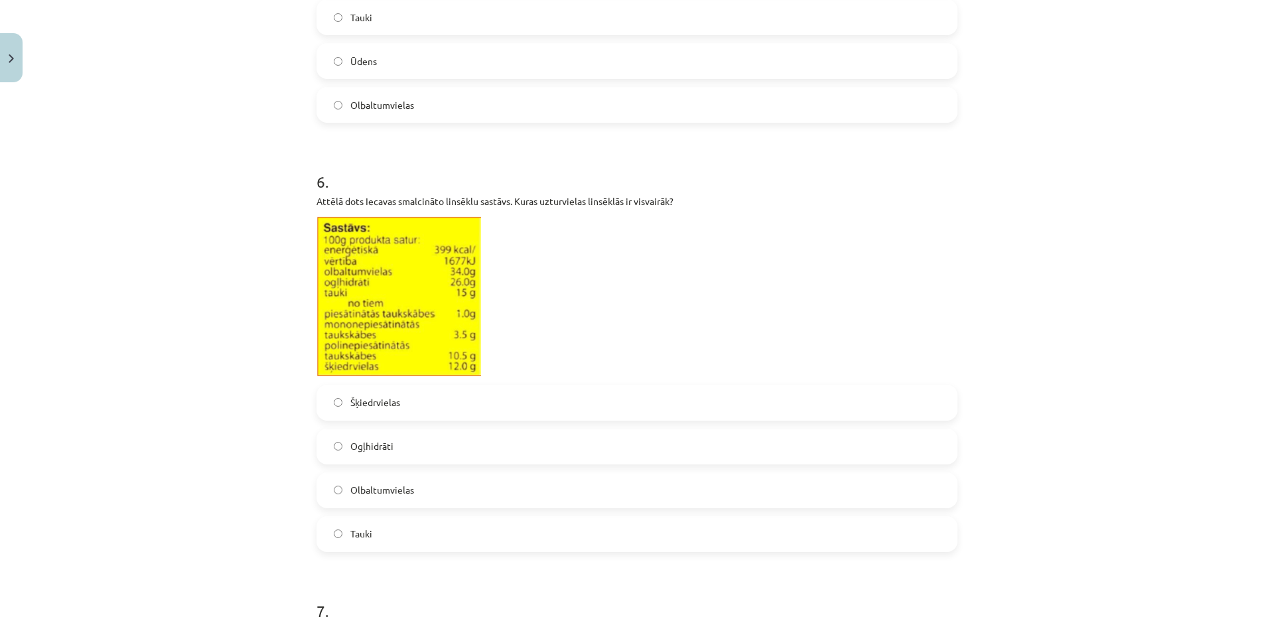
click at [415, 491] on label "Olbaltumvielas" at bounding box center [637, 490] width 639 height 33
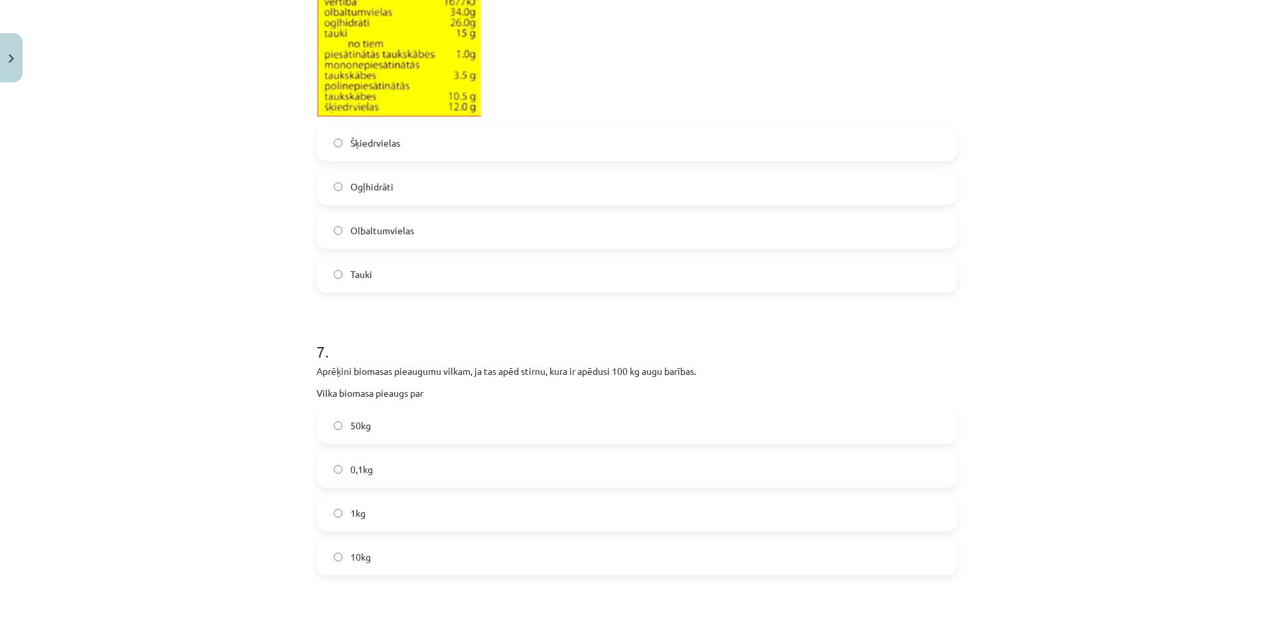
scroll to position [1825, 0]
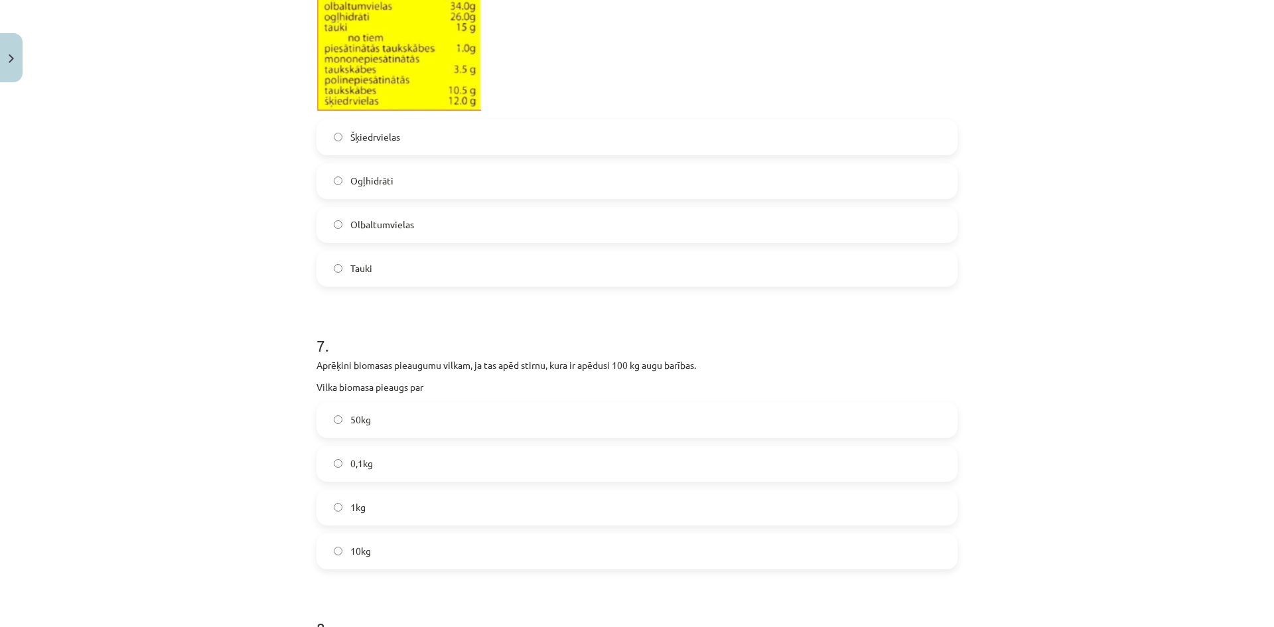
click at [350, 504] on span "1kg" at bounding box center [357, 507] width 15 height 14
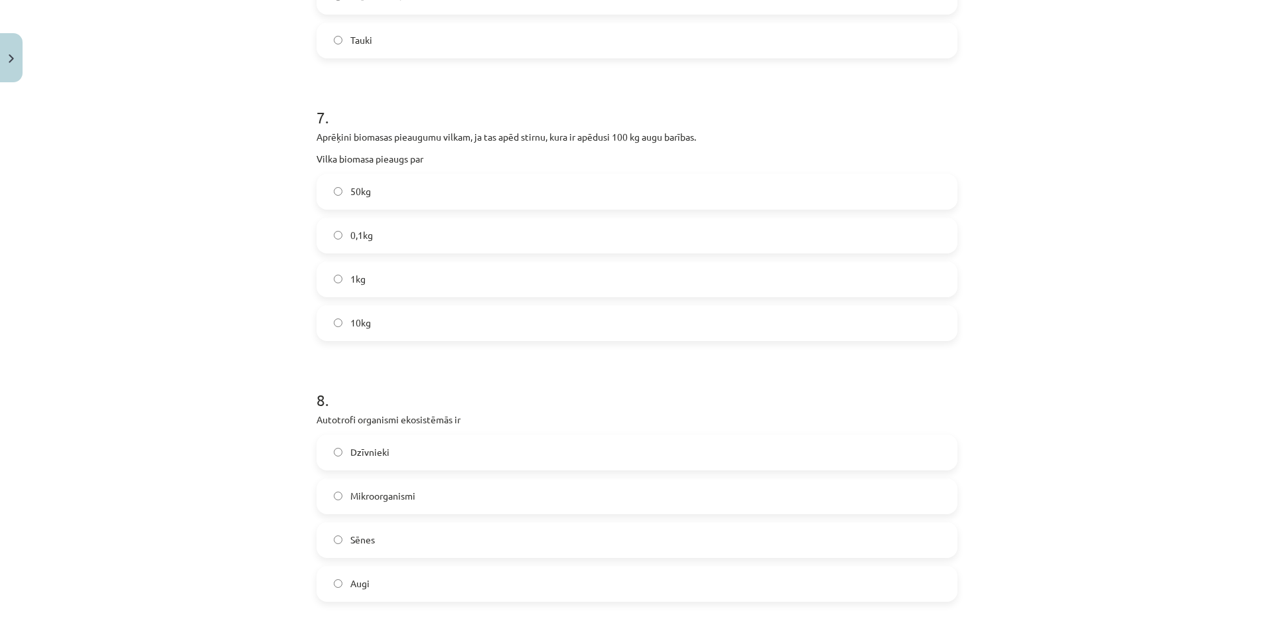
scroll to position [2091, 0]
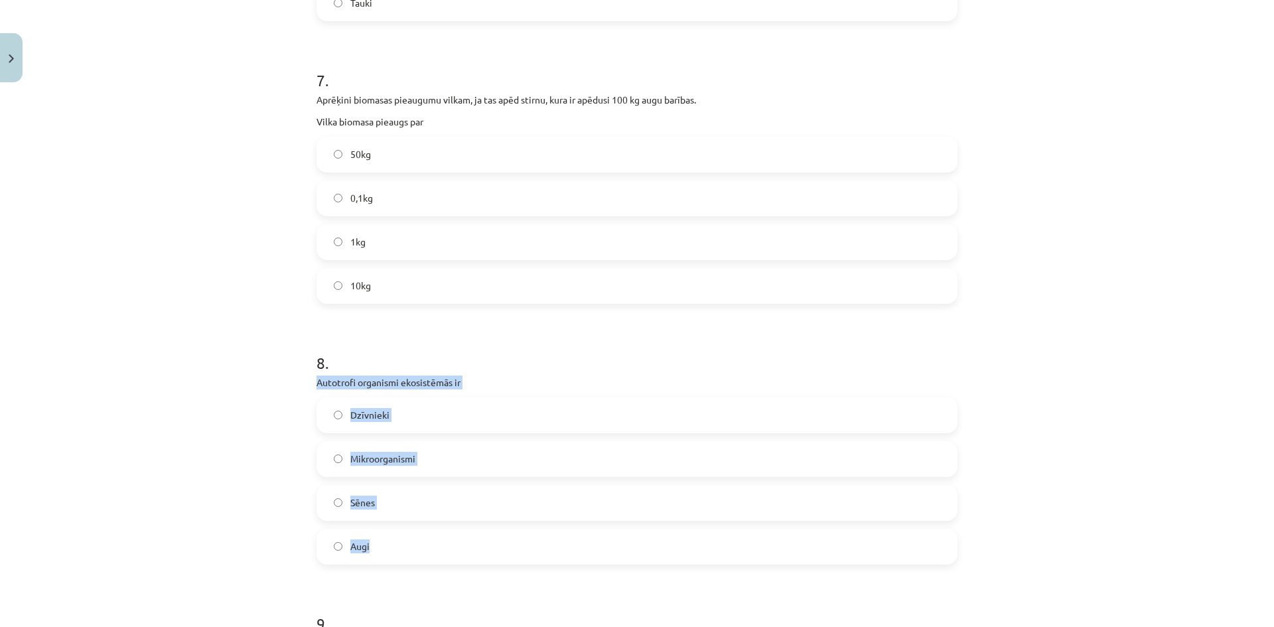
drag, startPoint x: 313, startPoint y: 385, endPoint x: 392, endPoint y: 538, distance: 171.6
click at [392, 538] on div "8 . Autotrofi organismi ekosistēmās ir Dzīvnieki Mikroorganismi Sēnes Augi" at bounding box center [637, 448] width 641 height 234
copy div "Autotrofi organismi ekosistēmās ir Dzīvnieki Mikroorganismi Sēnes Augi"
click at [352, 548] on span "Augi" at bounding box center [359, 547] width 19 height 14
click at [171, 481] on div "Mācību tēma: Dabaszinības - 11. klases 2. ieskaites mācību materiāls #2 Mācību …" at bounding box center [637, 313] width 1274 height 627
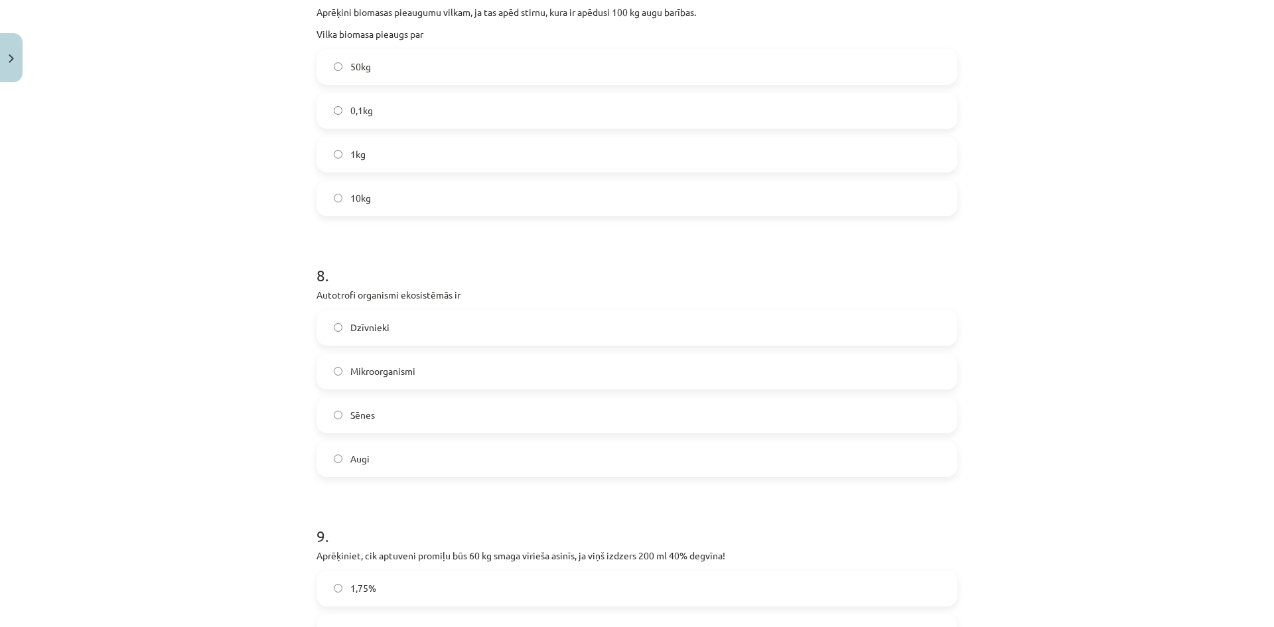
scroll to position [2356, 0]
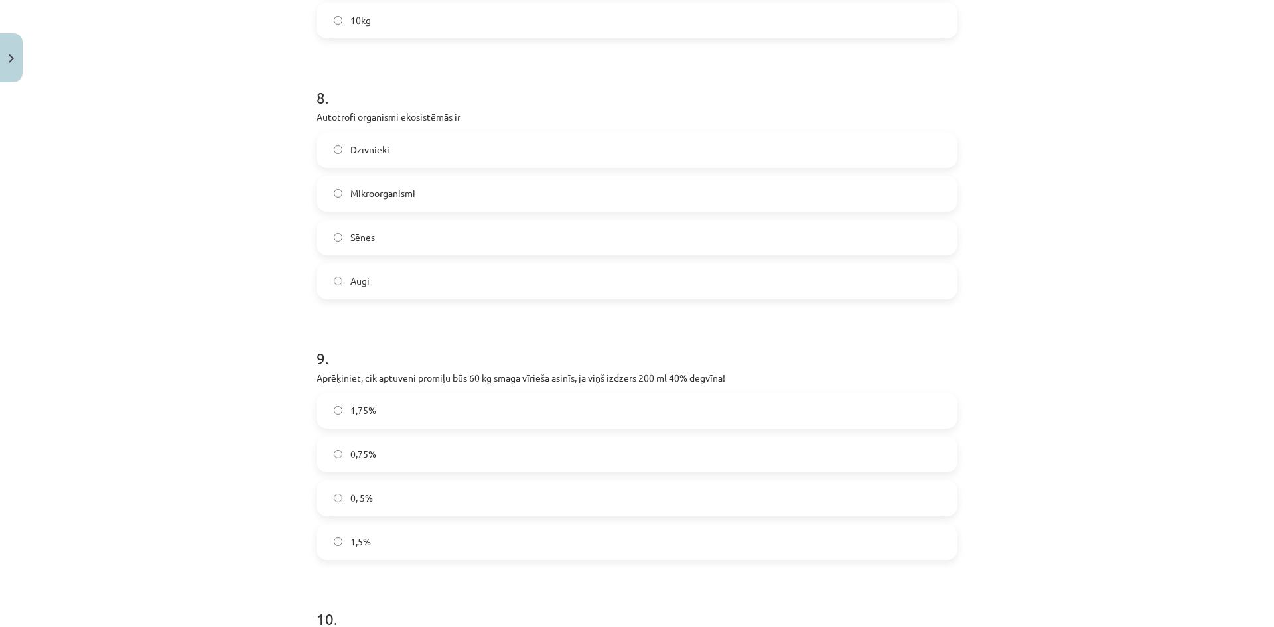
click at [386, 546] on label "1,5%" at bounding box center [637, 542] width 639 height 33
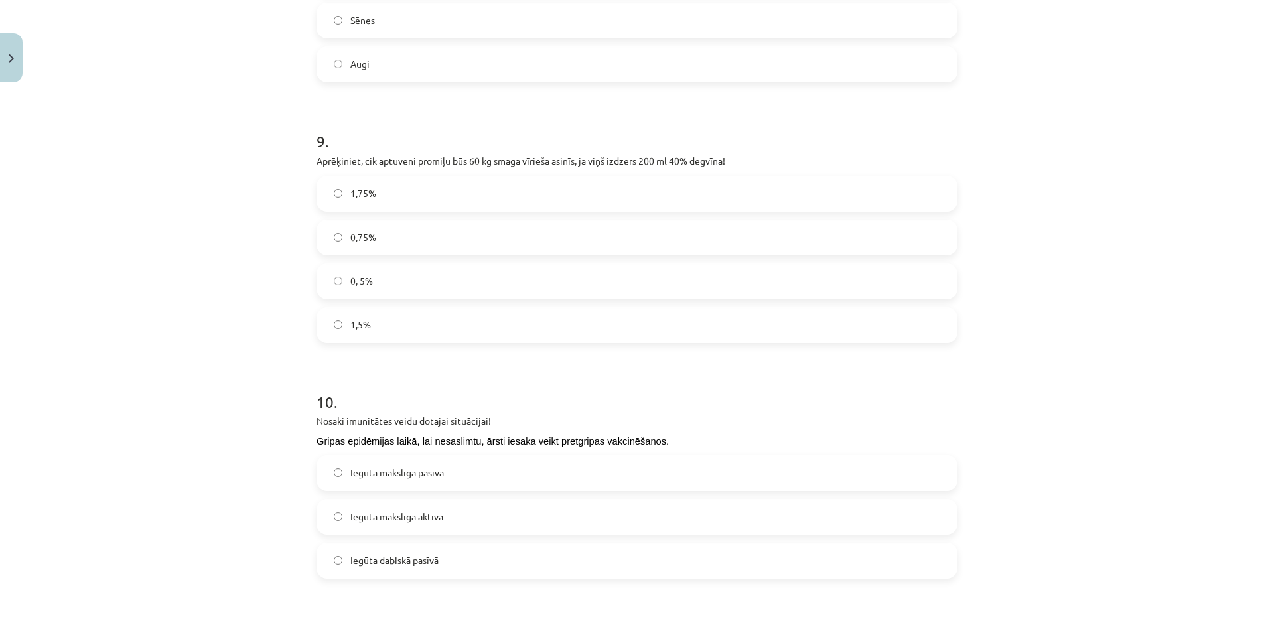
scroll to position [2622, 0]
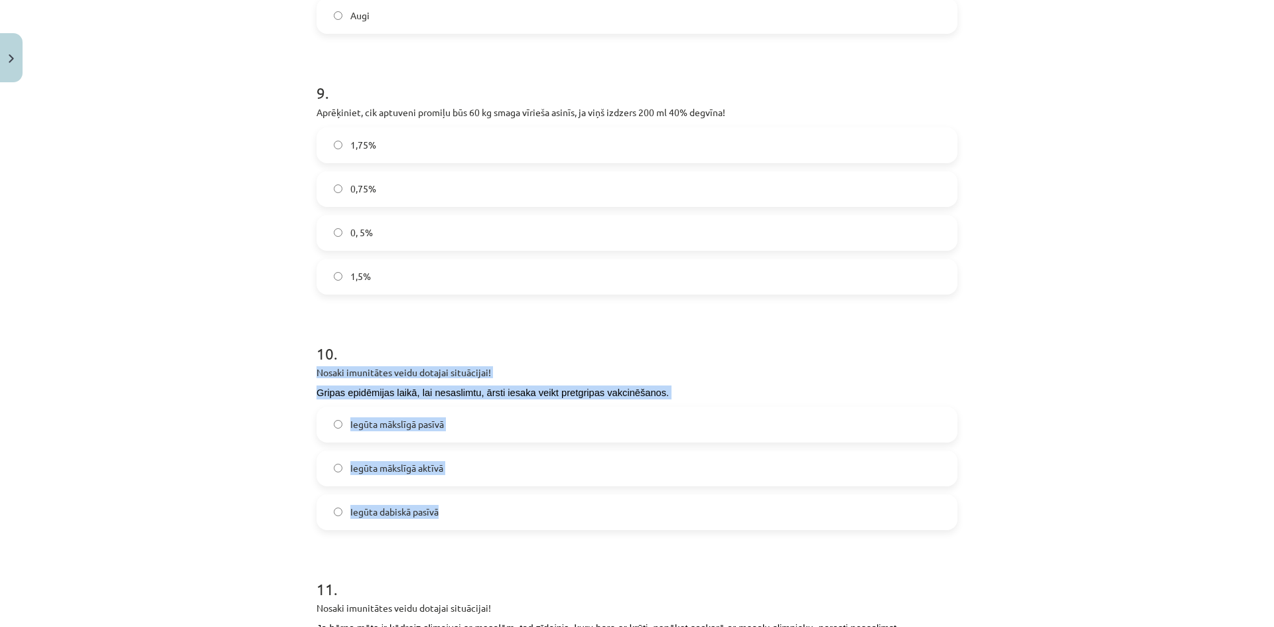
drag, startPoint x: 303, startPoint y: 367, endPoint x: 477, endPoint y: 511, distance: 226.3
click at [477, 511] on div "Mācību tēma: Dabaszinības - 11. klases 2. ieskaites mācību materiāls #2 Mācību …" at bounding box center [637, 313] width 1274 height 627
copy div "Nosaki imunitātes veidu dotajai situācijai! Gripas epidēmijas laikā, lai nesasl…"
click at [275, 459] on div "Mācību tēma: Dabaszinības - 11. klases 2. ieskaites mācību materiāls #2 Mācību …" at bounding box center [637, 313] width 1274 height 627
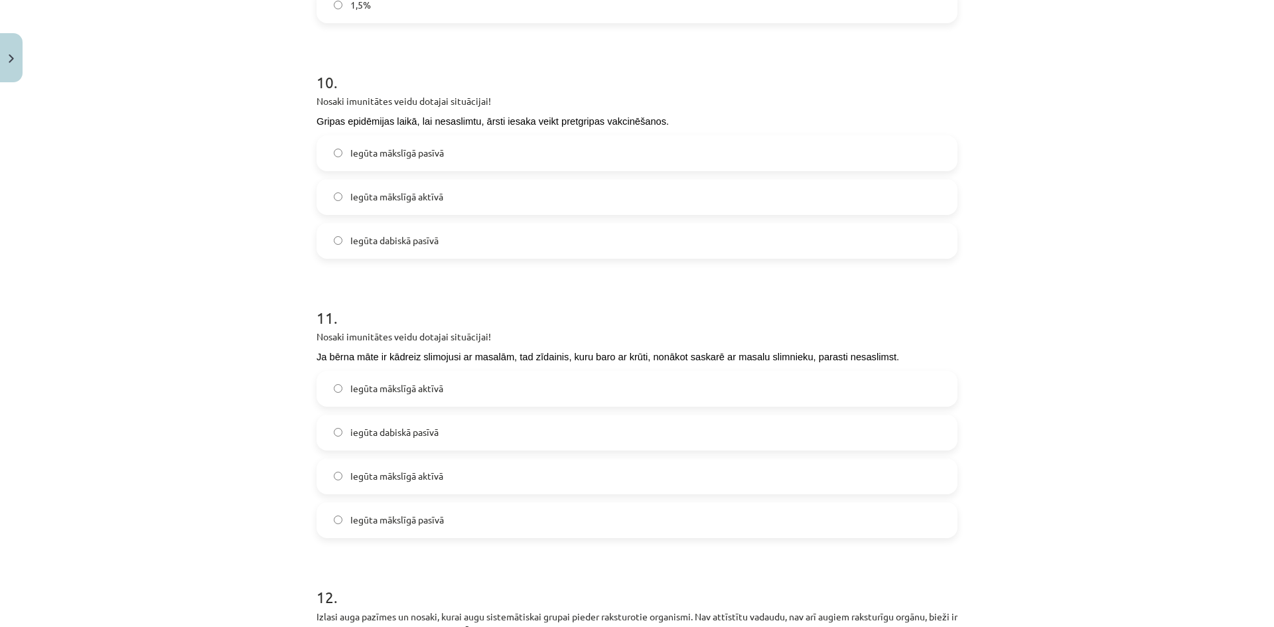
scroll to position [2954, 0]
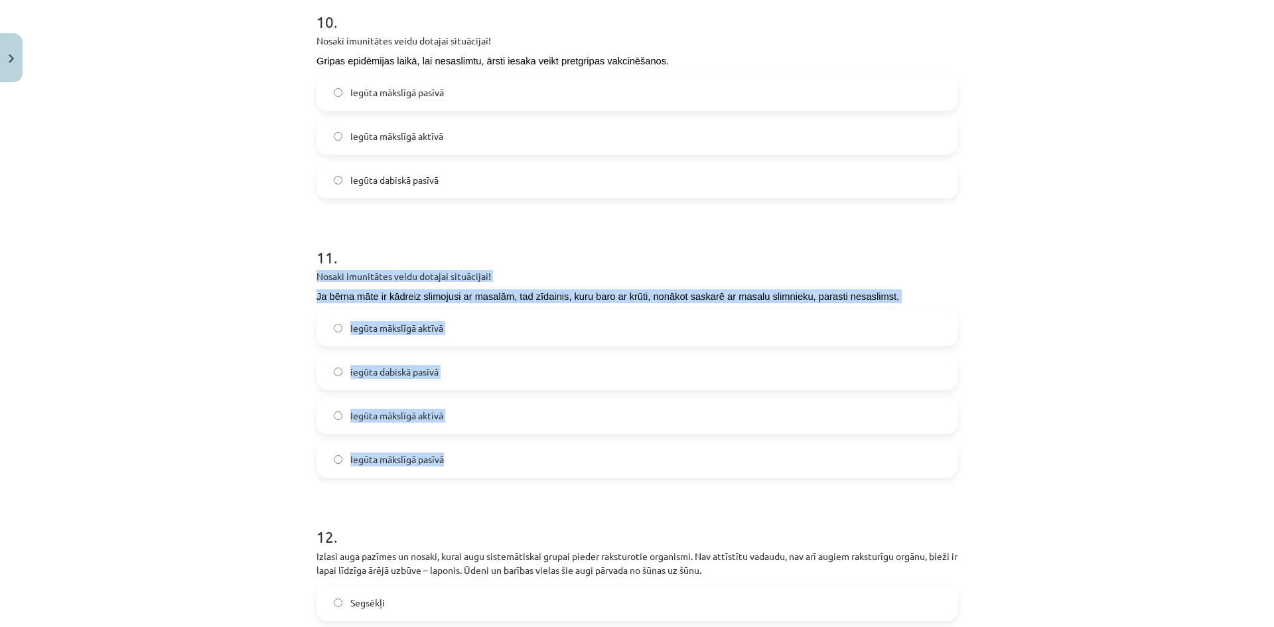
drag, startPoint x: 304, startPoint y: 276, endPoint x: 459, endPoint y: 450, distance: 232.7
copy div "Nosaki imunitātes veidu dotajai situācijai! Ja bērna māte ir kādreiz slimojusi …"
click at [337, 378] on label "iegūta dabiskā pasīvā" at bounding box center [637, 372] width 639 height 33
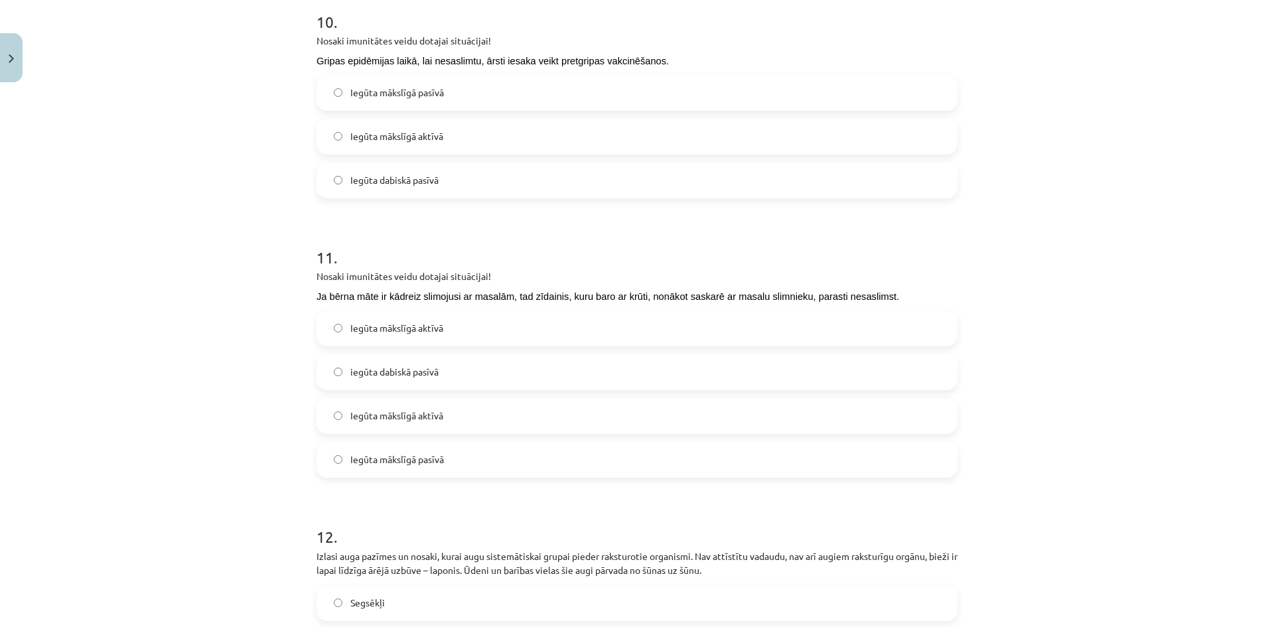
click at [251, 430] on div "Mācību tēma: Dabaszinības - 11. klases 2. ieskaites mācību materiāls #2 Mācību …" at bounding box center [637, 313] width 1274 height 627
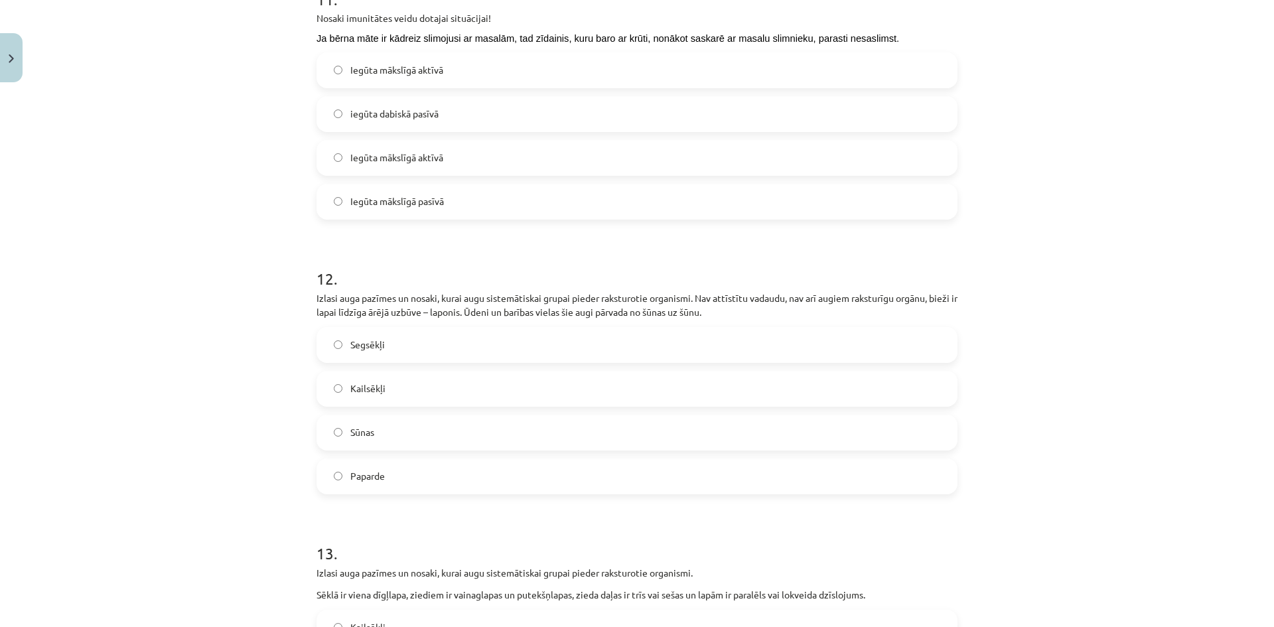
scroll to position [3219, 0]
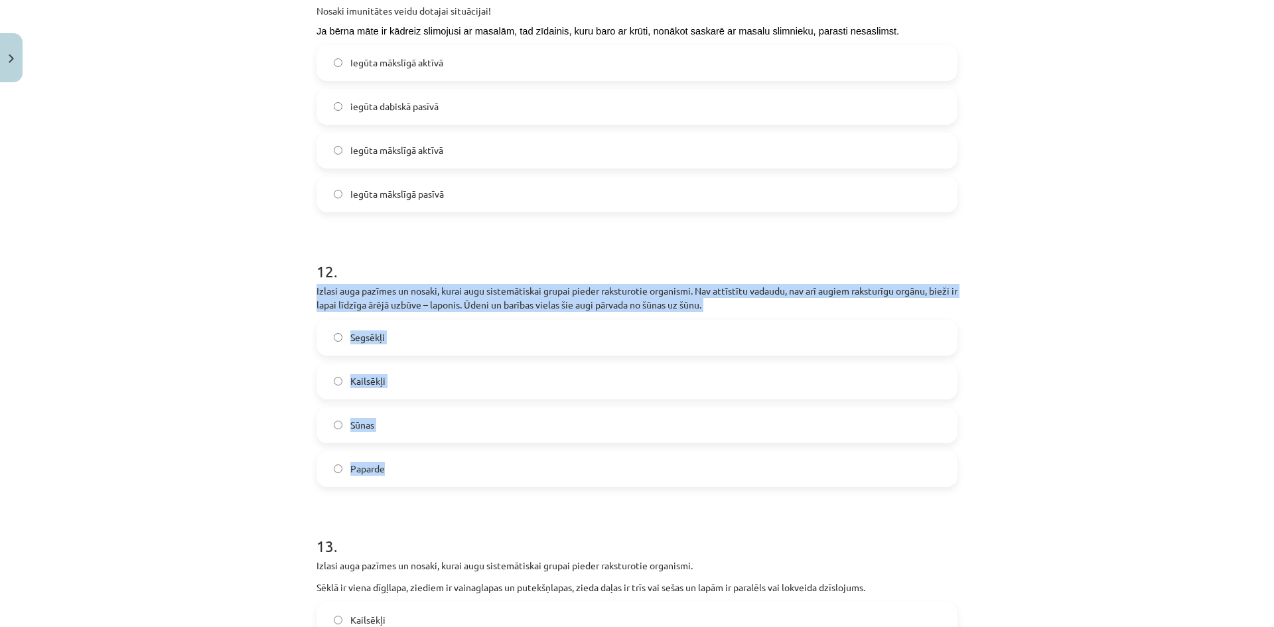
drag, startPoint x: 301, startPoint y: 289, endPoint x: 416, endPoint y: 456, distance: 202.9
click at [416, 456] on div "Mācību tēma: Dabaszinības - 11. klases 2. ieskaites mācību materiāls #2 Mācību …" at bounding box center [637, 313] width 1274 height 627
copy div "Izlasi auga pazīmes un nosaki, kurai augu sistemātiskai grupai pieder raksturot…"
click at [375, 431] on label "Sūnas" at bounding box center [637, 425] width 639 height 33
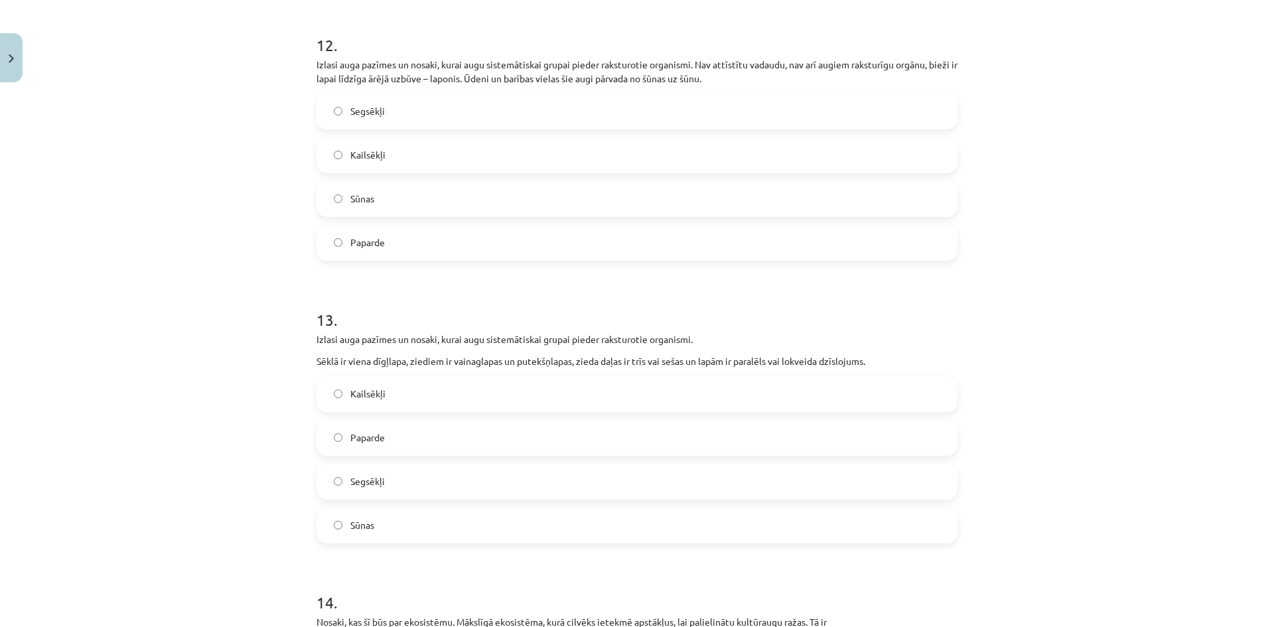
scroll to position [3485, 0]
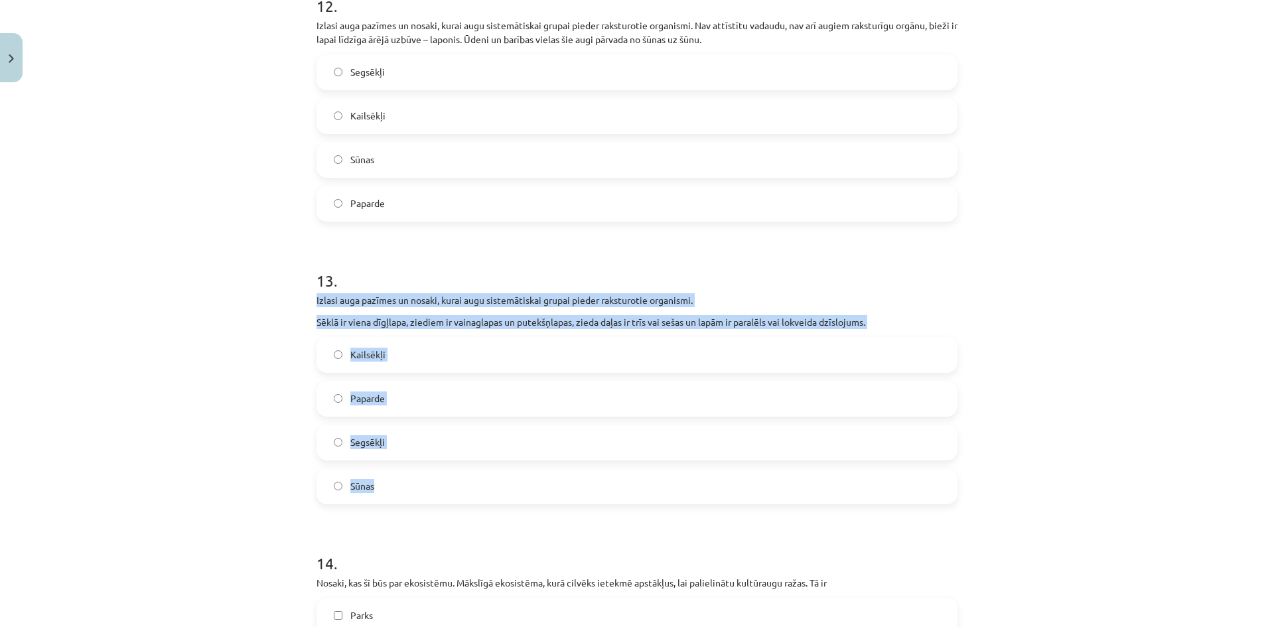
drag, startPoint x: 309, startPoint y: 296, endPoint x: 412, endPoint y: 469, distance: 201.2
copy div "Izlasi auga pazīmes un nosaki, kurai augu sistemātiskai grupai pieder raksturot…"
click at [380, 433] on label "Segsēkļi" at bounding box center [637, 442] width 639 height 33
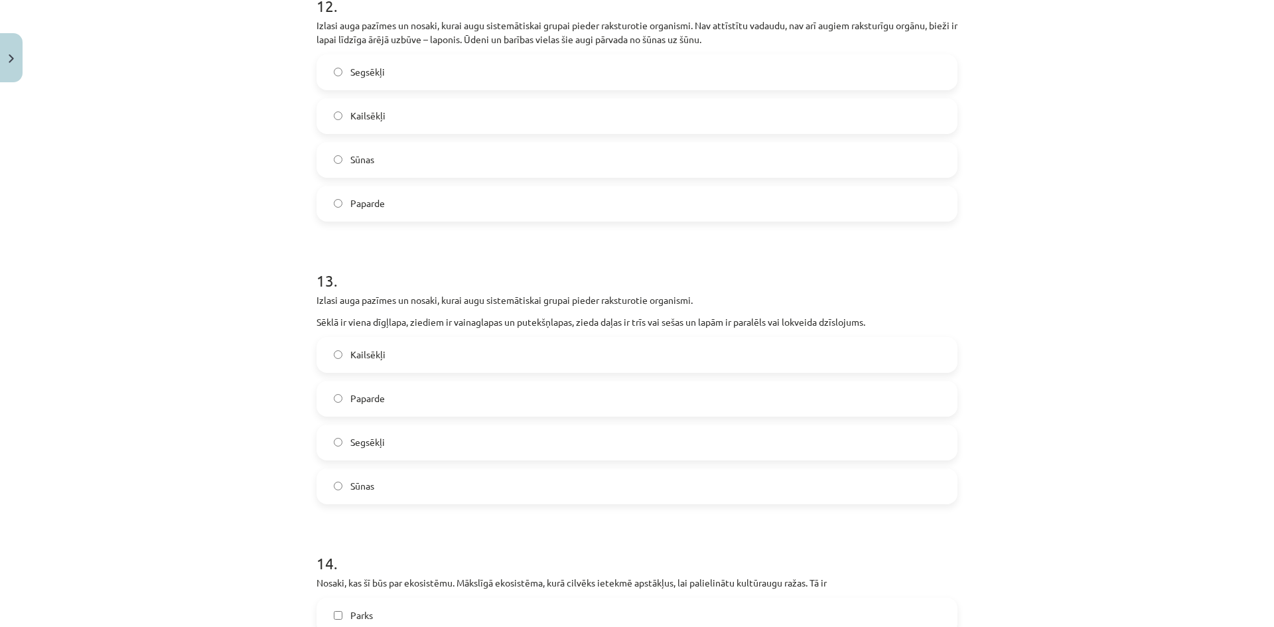
click at [245, 473] on div "Mācību tēma: Dabaszinības - 11. klases 2. ieskaites mācību materiāls #2 Mācību …" at bounding box center [637, 313] width 1274 height 627
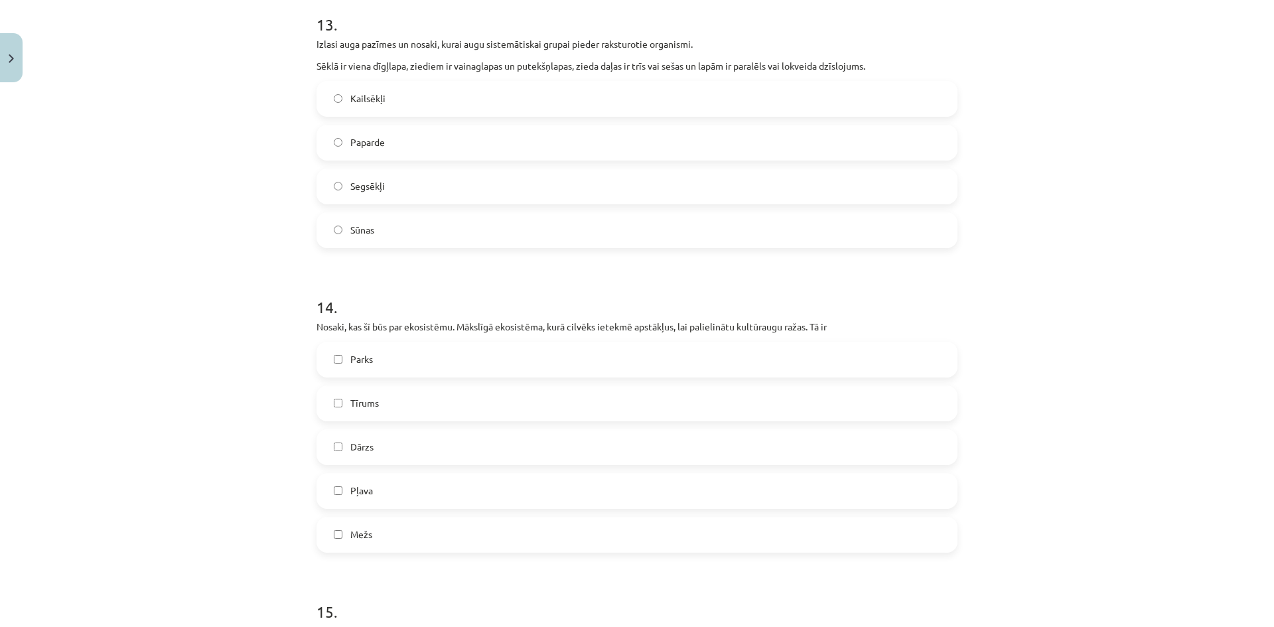
scroll to position [3750, 0]
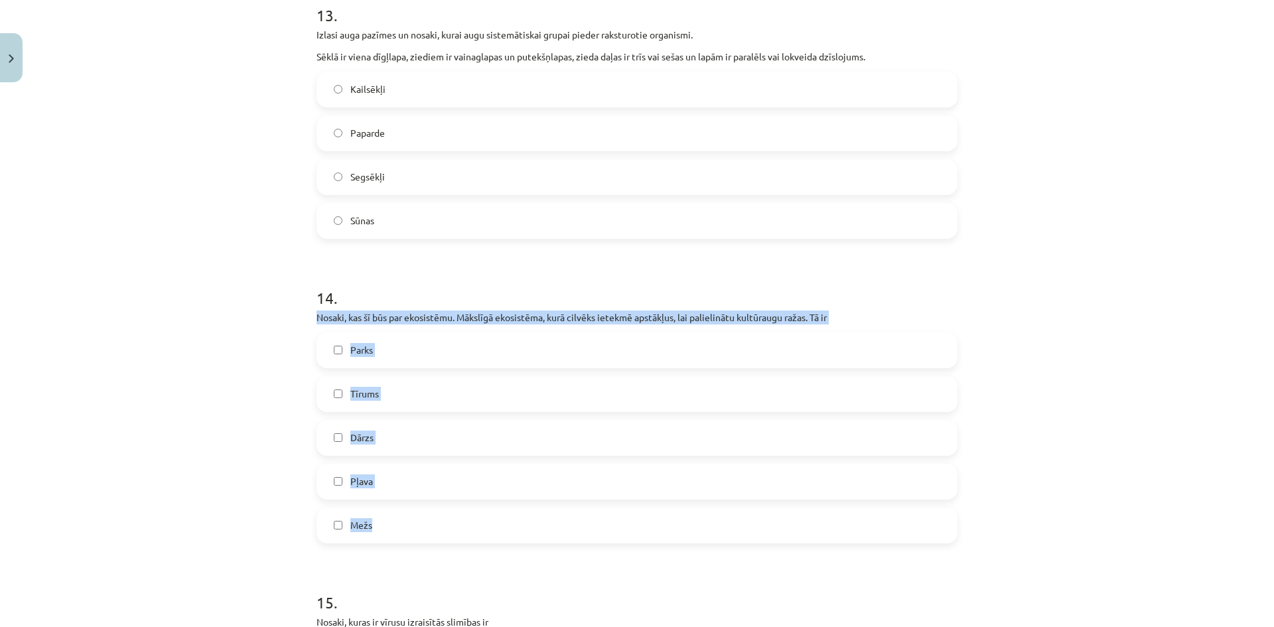
drag, startPoint x: 302, startPoint y: 314, endPoint x: 414, endPoint y: 514, distance: 229.4
click at [414, 514] on div "Mācību tēma: Dabaszinības - 11. klases 2. ieskaites mācību materiāls #2 Mācību …" at bounding box center [637, 313] width 1274 height 627
copy div "Nosaki, kas šī būs par ekosistēmu. Mākslīgā ekosistēma, kurā cilvēks ietekmē ap…"
click at [402, 388] on label "Tīrums" at bounding box center [637, 394] width 639 height 33
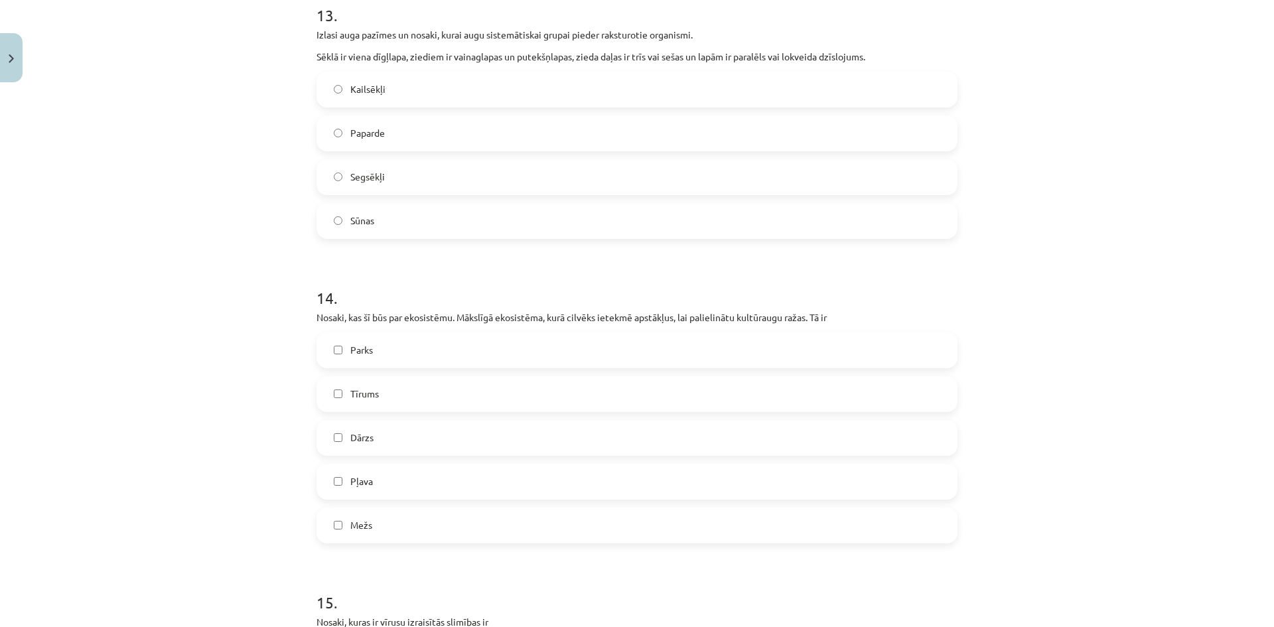
click at [175, 459] on div "Mācību tēma: Dabaszinības - 11. klases 2. ieskaites mācību materiāls #2 Mācību …" at bounding box center [637, 313] width 1274 height 627
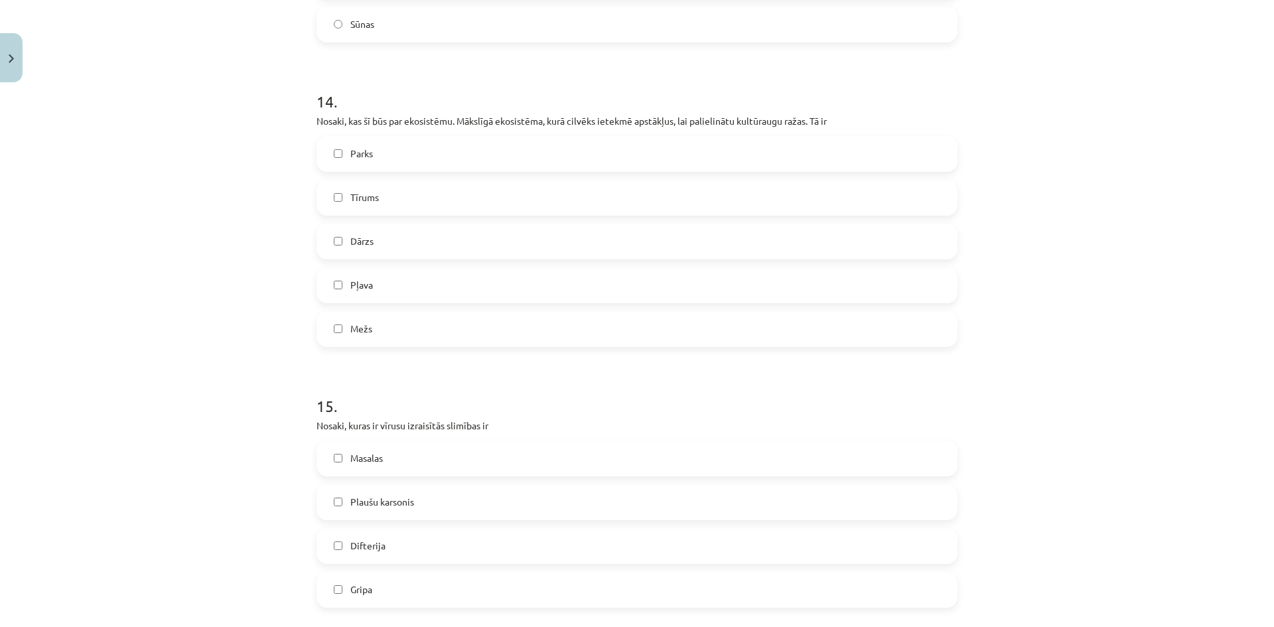
scroll to position [4016, 0]
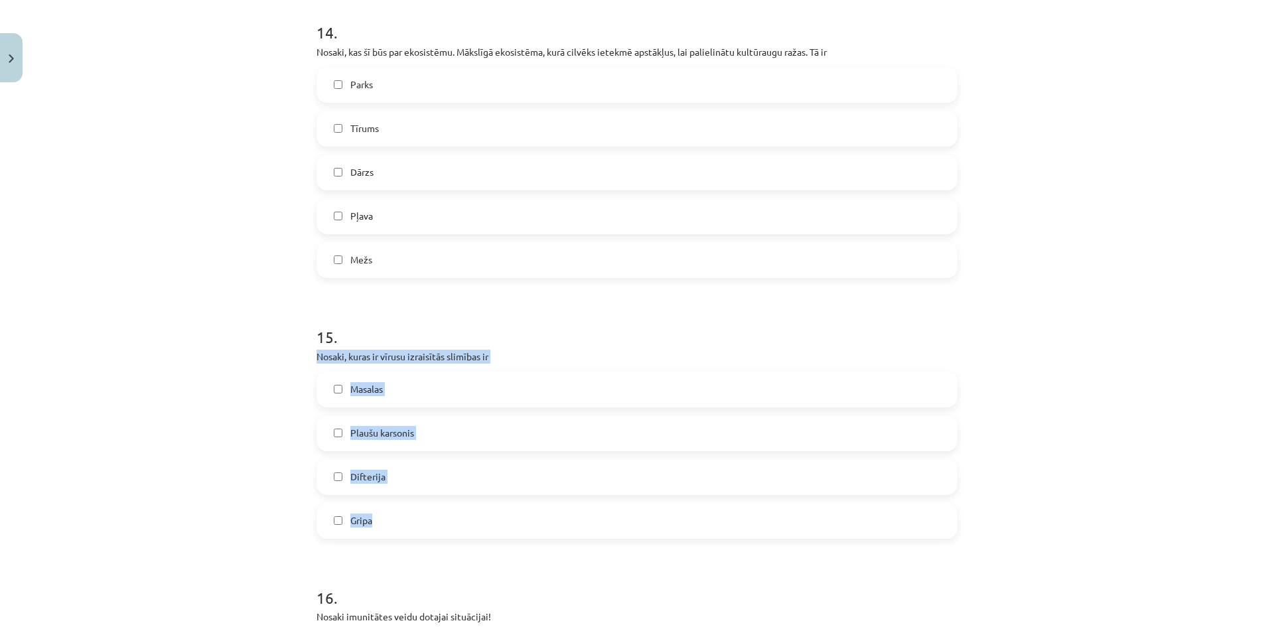
drag, startPoint x: 298, startPoint y: 358, endPoint x: 396, endPoint y: 506, distance: 177.3
click at [396, 506] on div "Mācību tēma: Dabaszinības - 11. klases 2. ieskaites mācību materiāls #2 Mācību …" at bounding box center [637, 313] width 1274 height 627
copy div "Nosaki, kuras ir vīrusu izraisītās slimības ir Masalas Plaušu karsonis Difterij…"
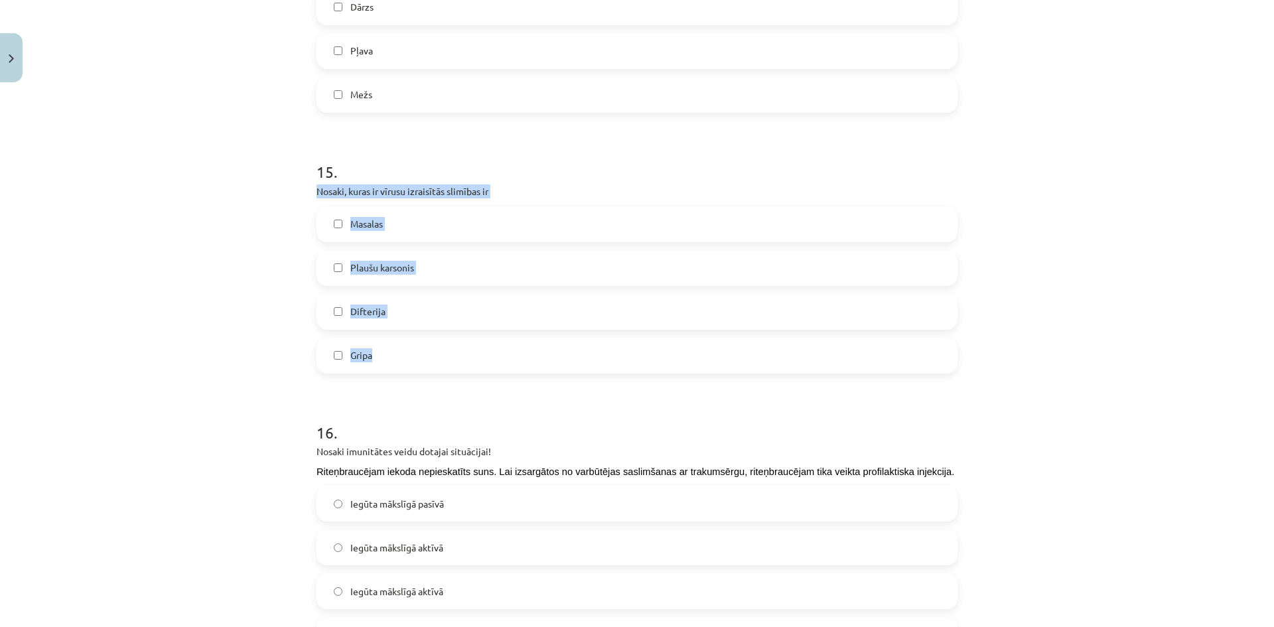
scroll to position [4215, 0]
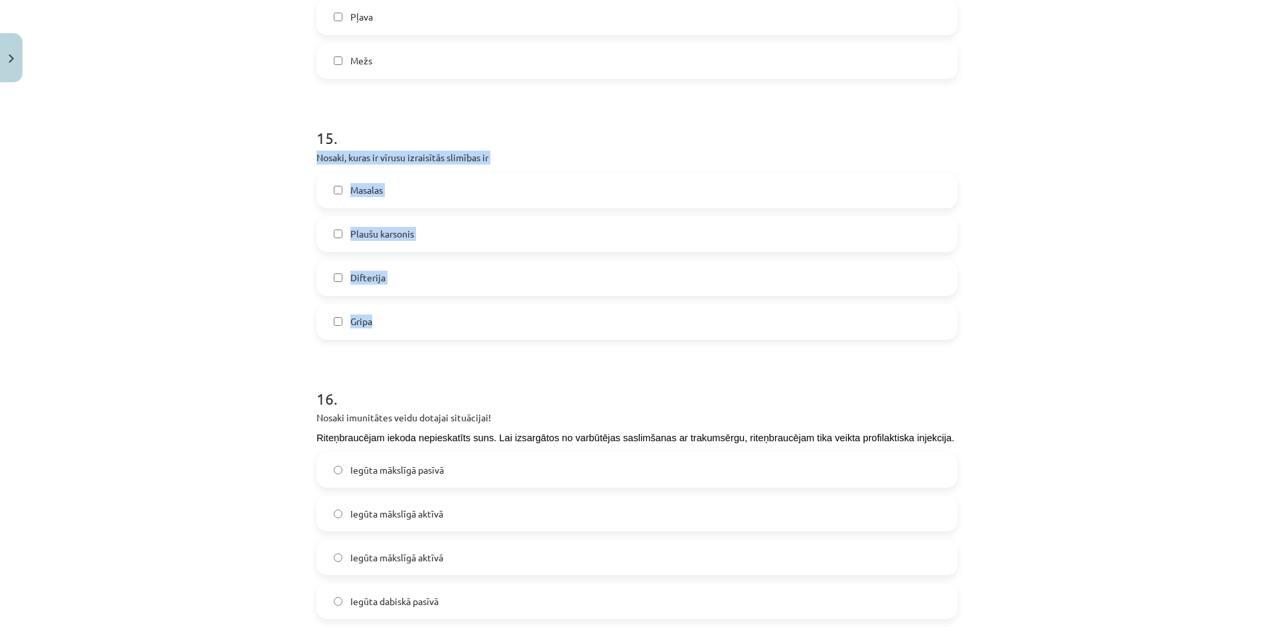
click at [258, 294] on div "Mācību tēma: Dabaszinības - 11. klases 2. ieskaites mācību materiāls #2 Mācību …" at bounding box center [637, 313] width 1274 height 627
click at [356, 192] on span "Masalas" at bounding box center [366, 190] width 33 height 14
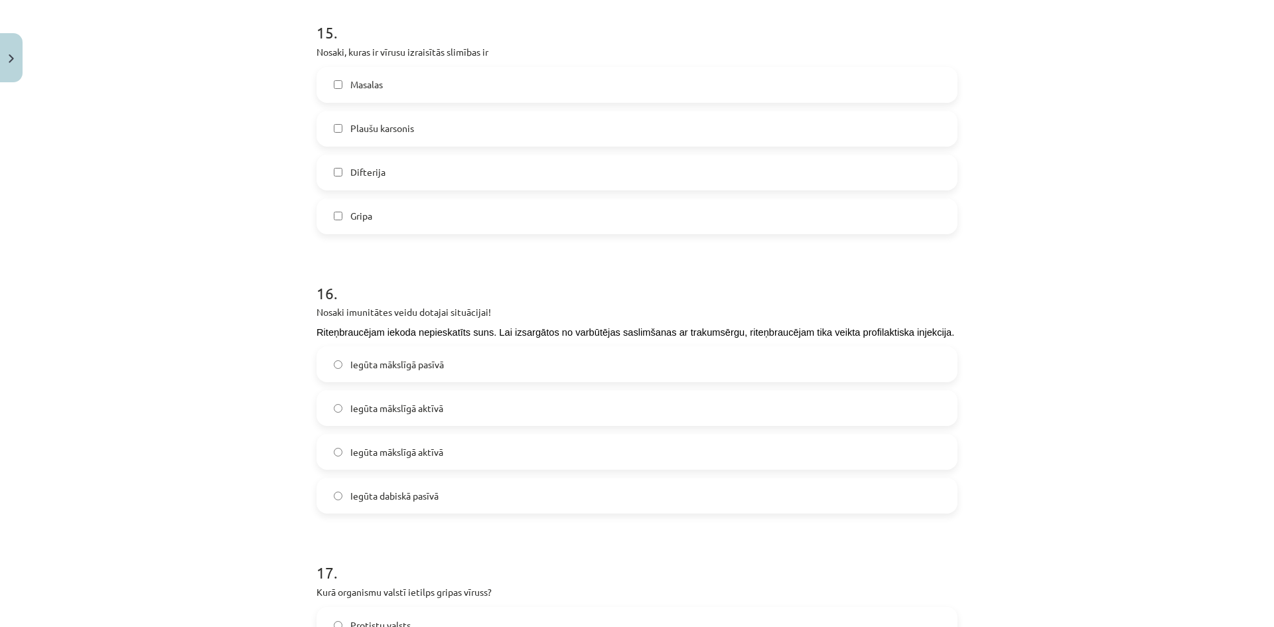
scroll to position [4348, 0]
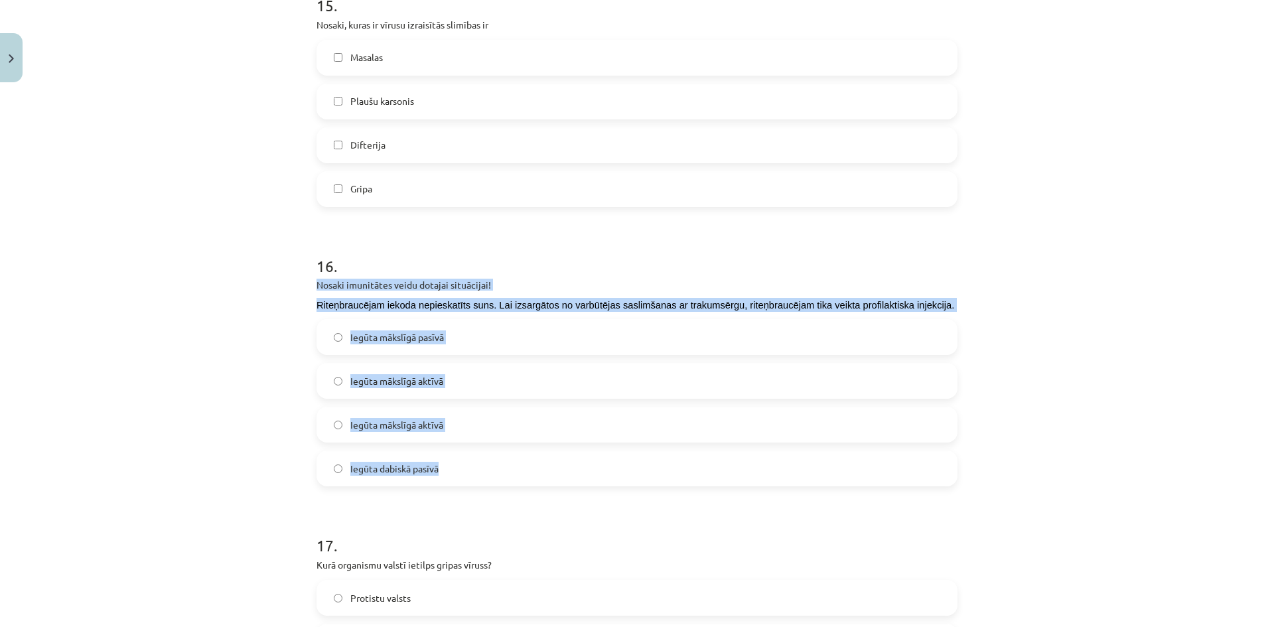
drag, startPoint x: 311, startPoint y: 285, endPoint x: 447, endPoint y: 475, distance: 233.6
click at [447, 475] on div "16 . Nosaki imunitātes veidu dotajai situācijai! Riteņbraucējam iekoda nepieska…" at bounding box center [637, 360] width 641 height 253
click at [402, 339] on span "Iegūta mākslīgā pasīvā" at bounding box center [397, 338] width 94 height 14
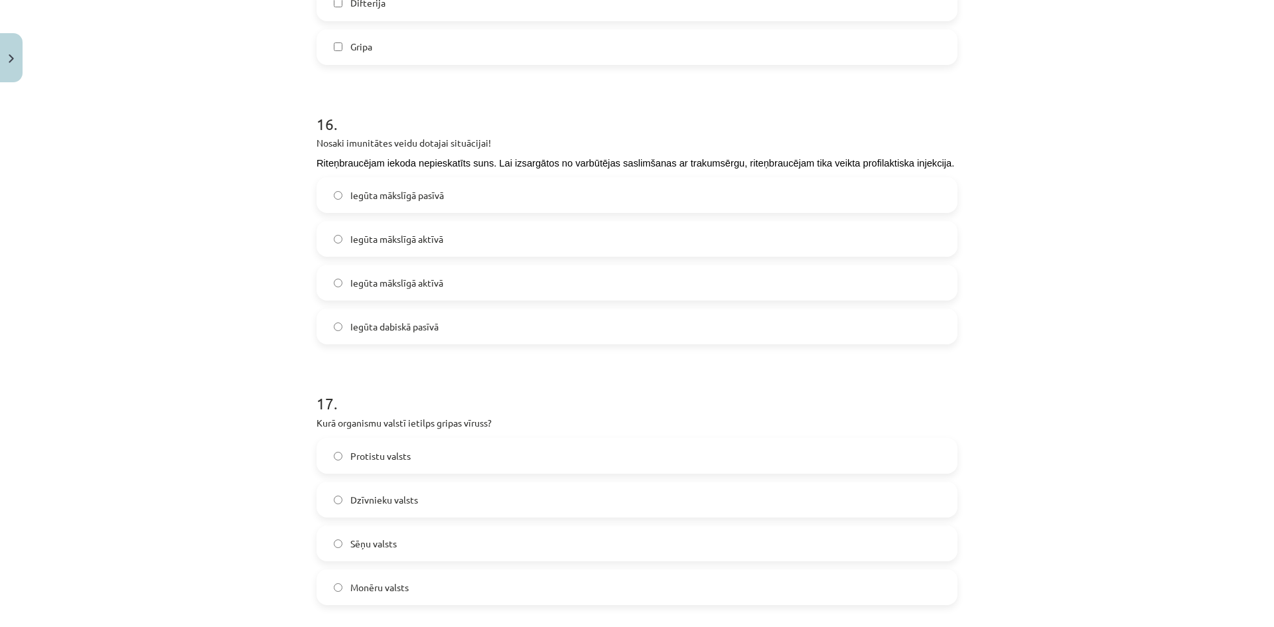
scroll to position [4547, 0]
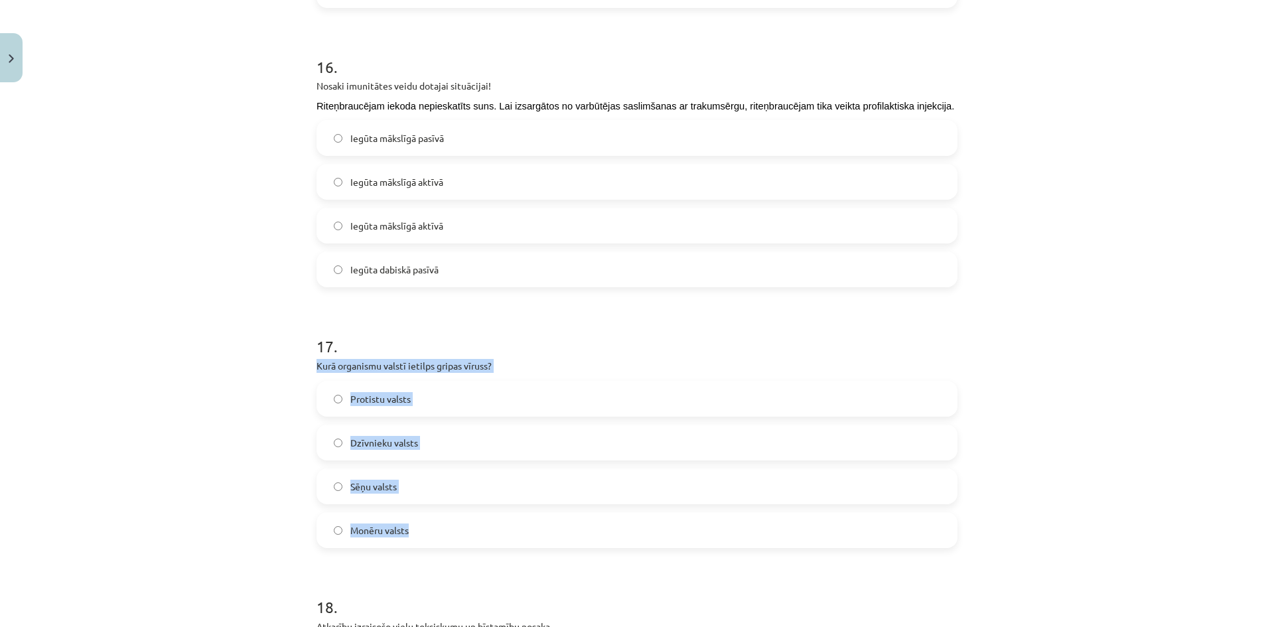
drag, startPoint x: 308, startPoint y: 362, endPoint x: 434, endPoint y: 516, distance: 199.0
click at [399, 524] on span "Monēru valsts" at bounding box center [379, 531] width 58 height 14
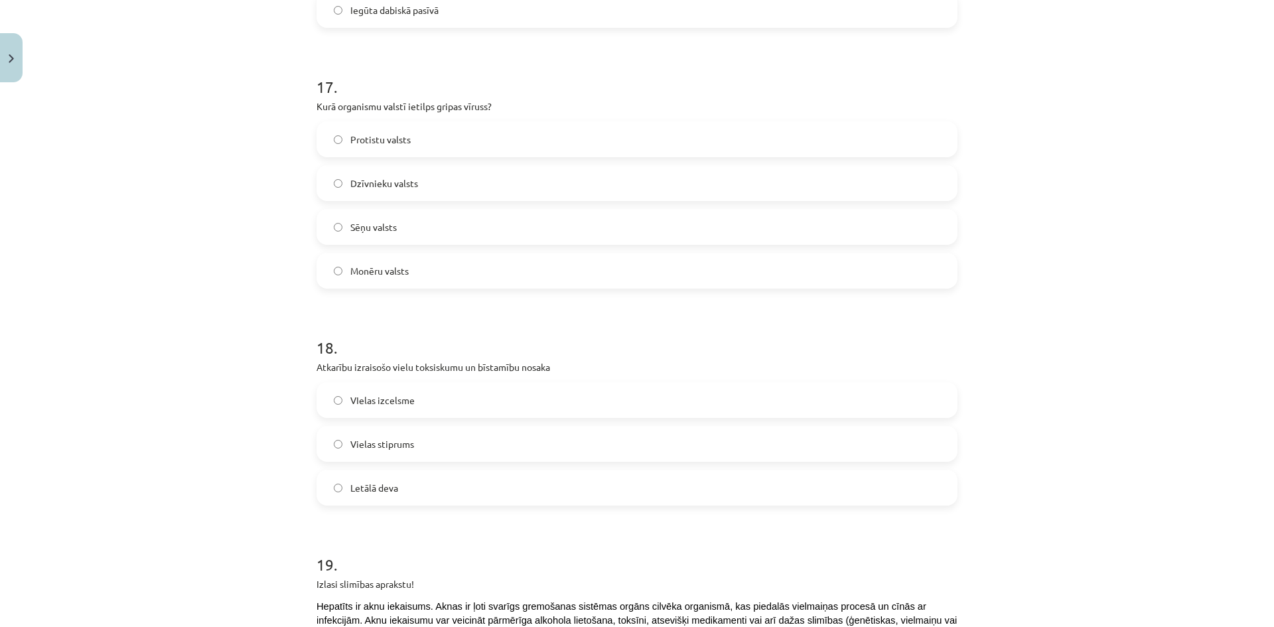
scroll to position [4812, 0]
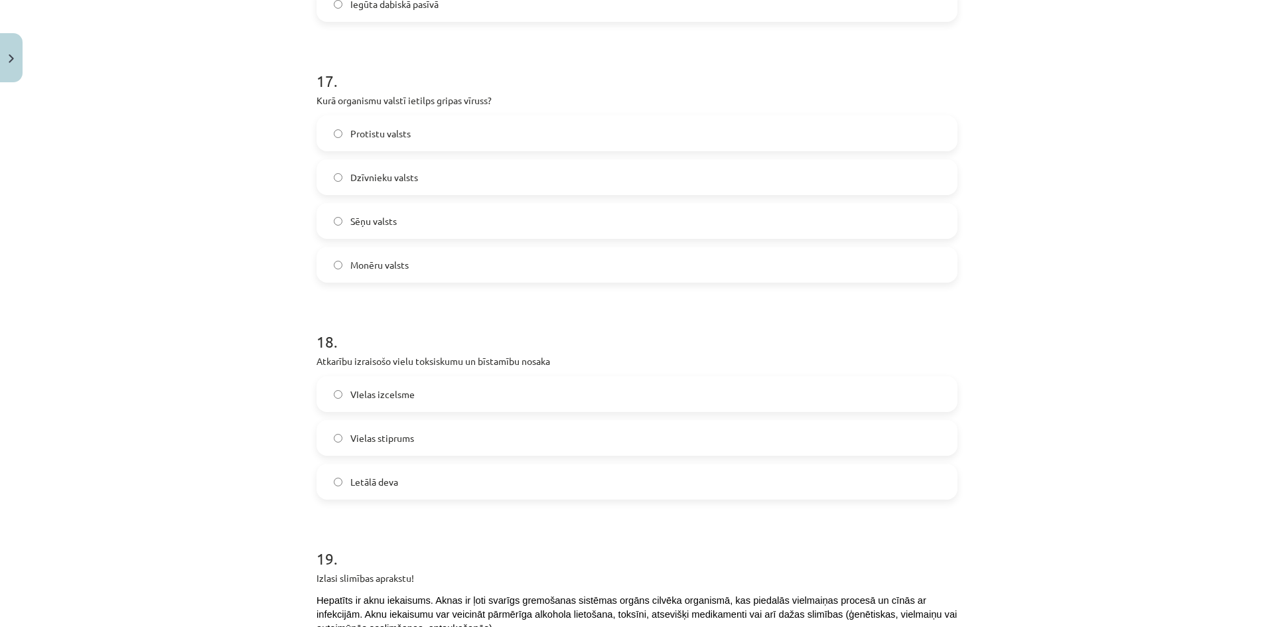
click at [351, 389] on span "VIelas izcelsme" at bounding box center [382, 395] width 64 height 14
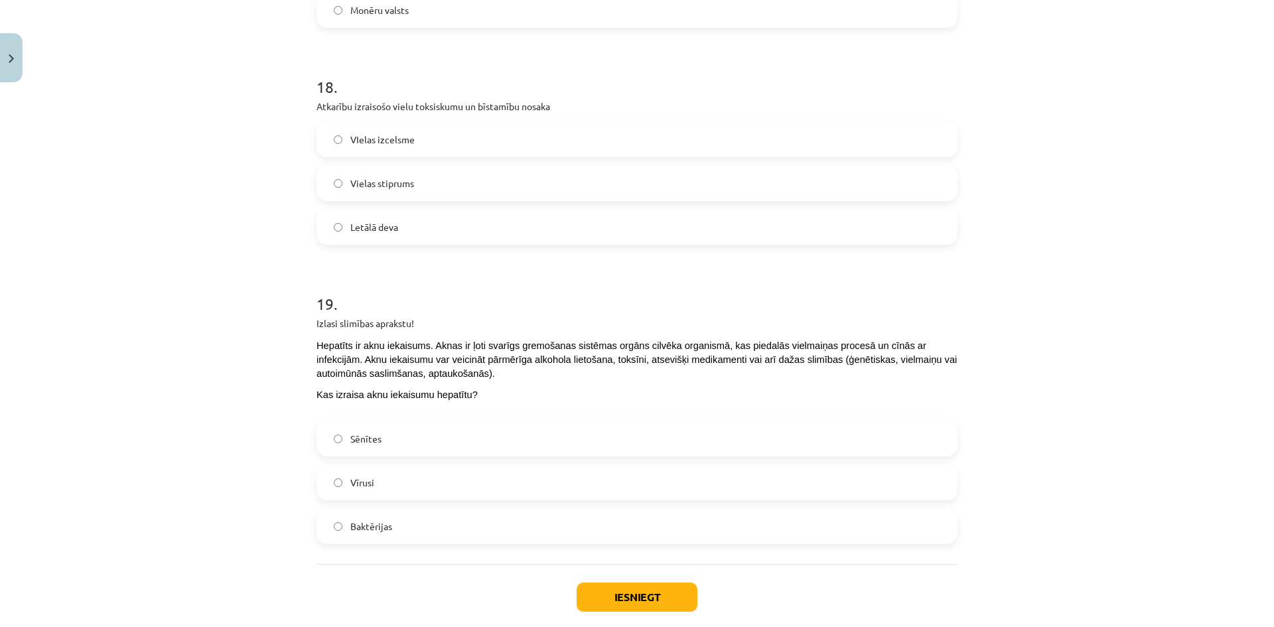
scroll to position [5078, 0]
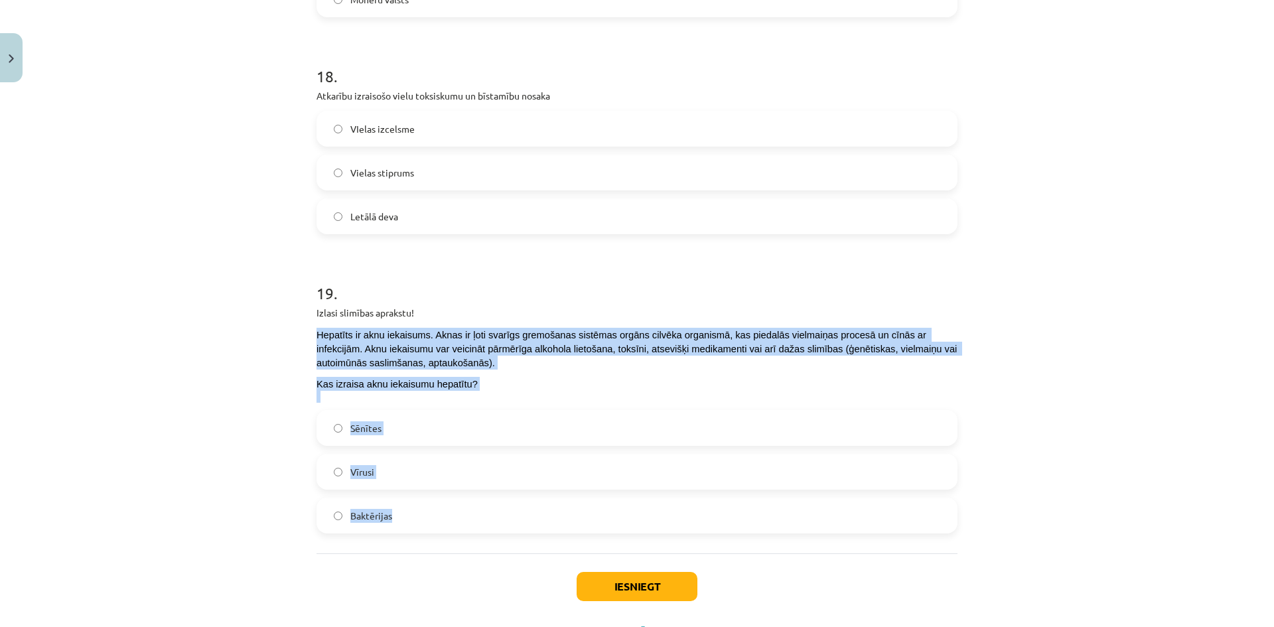
drag, startPoint x: 305, startPoint y: 328, endPoint x: 412, endPoint y: 493, distance: 196.8
click at [338, 467] on label "Vīrusi" at bounding box center [637, 471] width 639 height 33
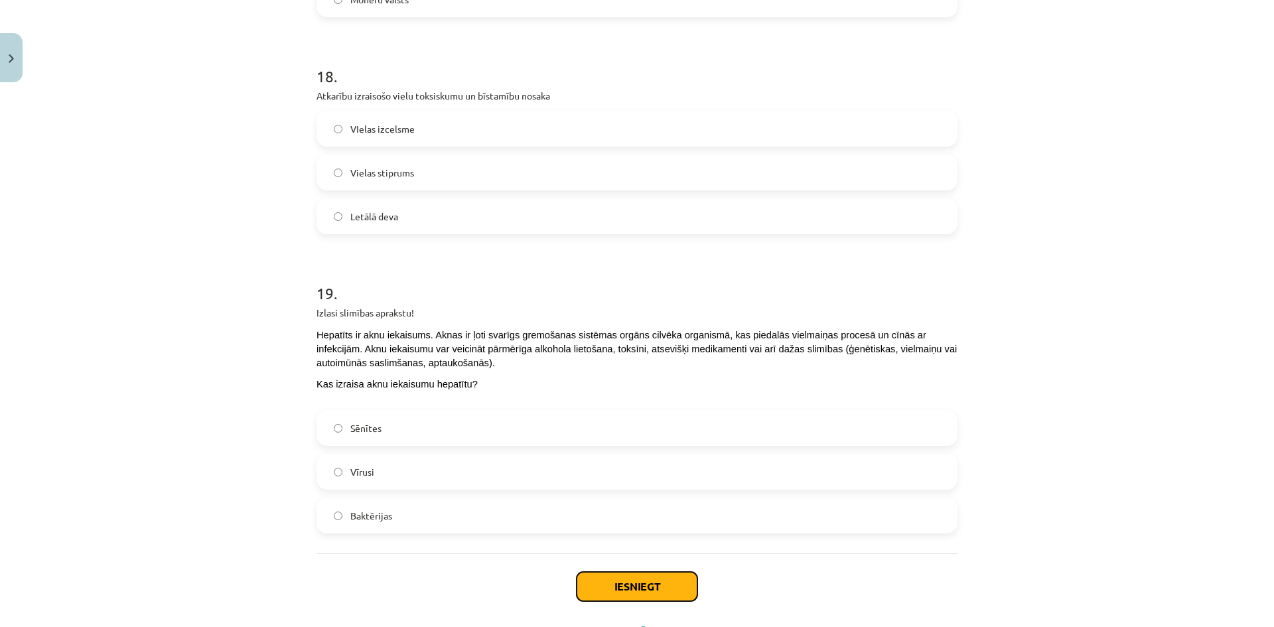
click at [635, 582] on button "Iesniegt" at bounding box center [637, 586] width 121 height 29
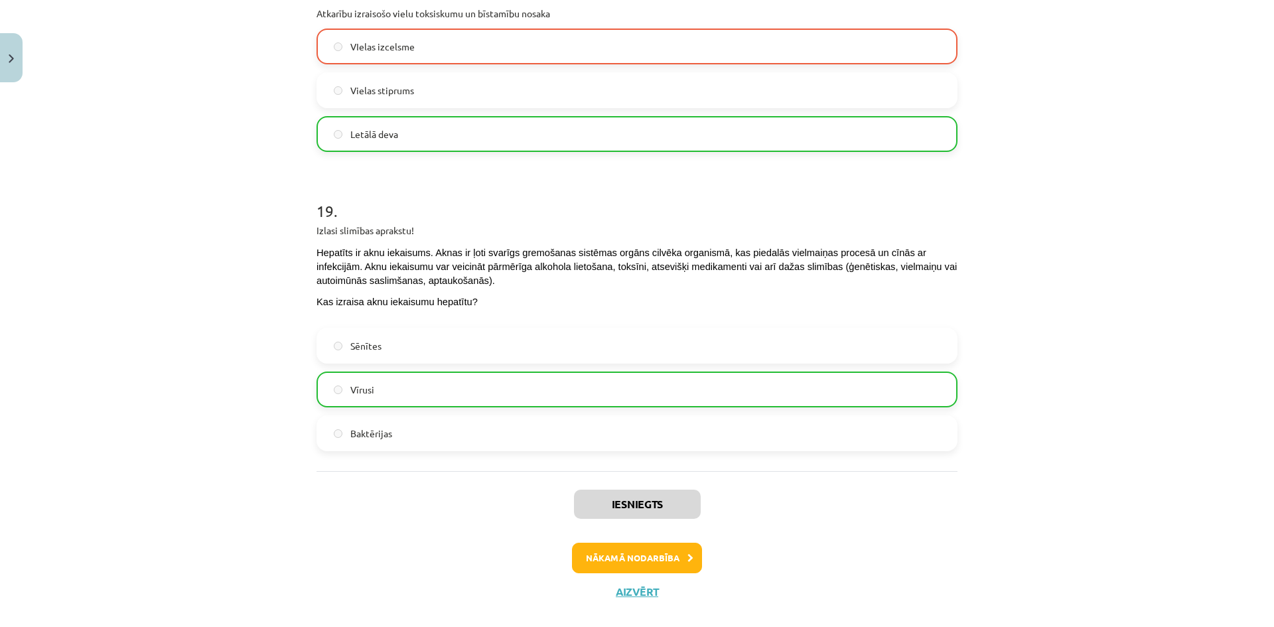
scroll to position [5176, 0]
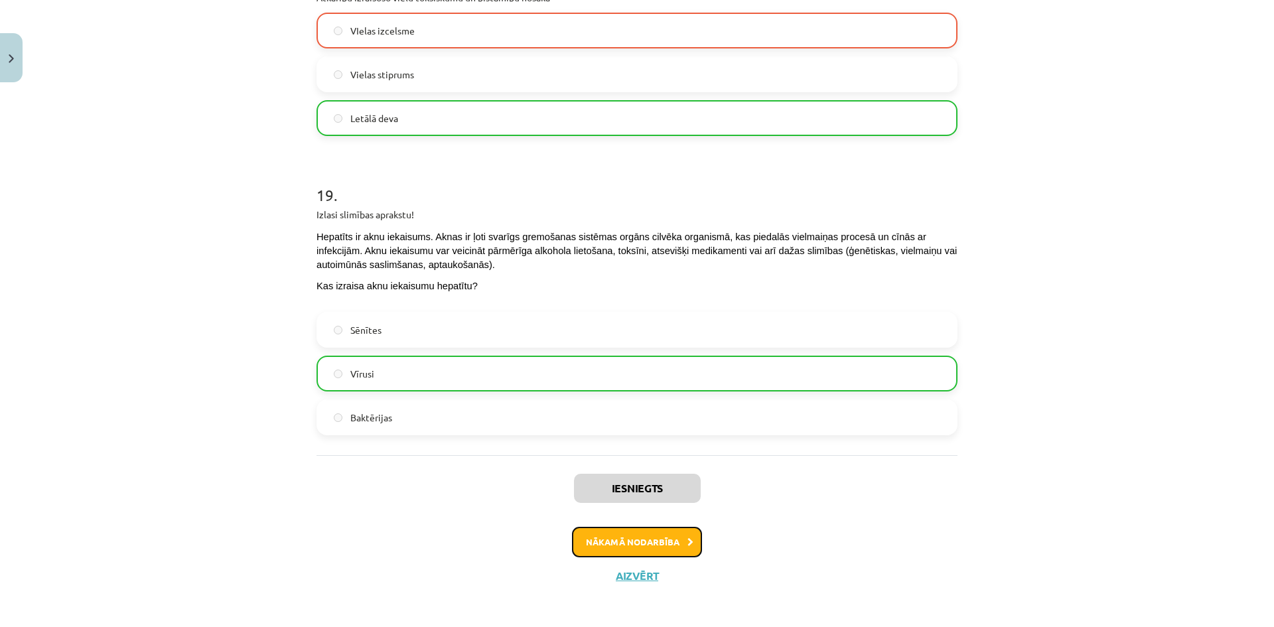
click at [651, 537] on button "Nākamā nodarbība" at bounding box center [637, 542] width 130 height 31
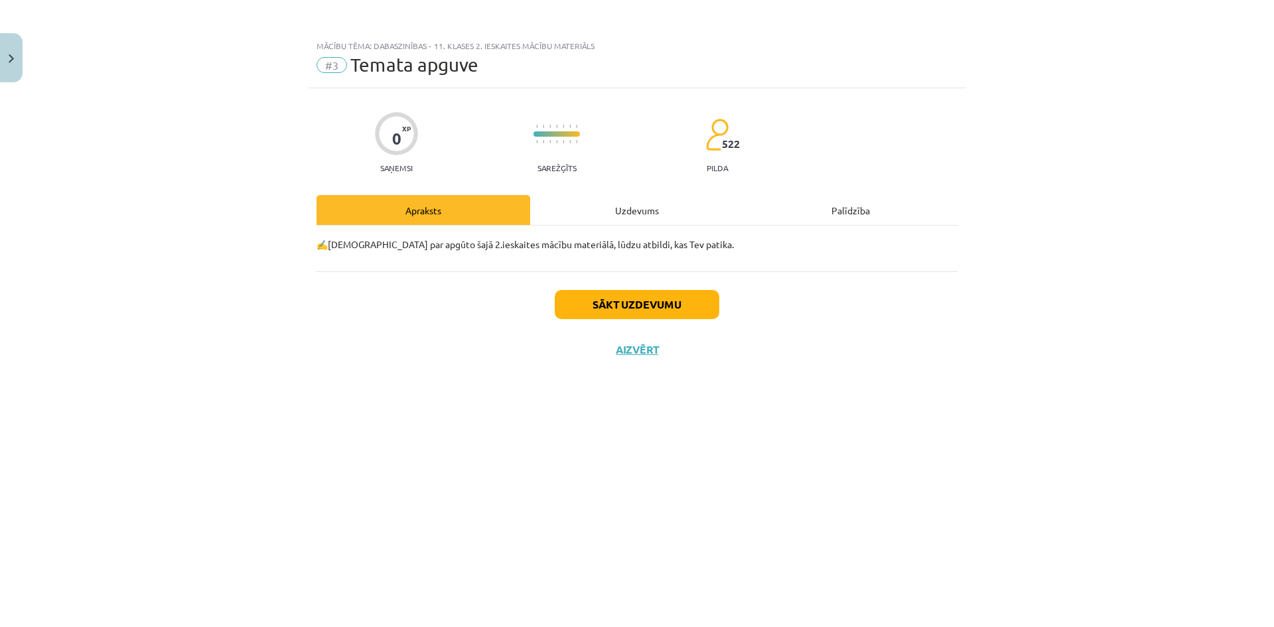
click at [631, 210] on div "Uzdevums" at bounding box center [637, 210] width 214 height 30
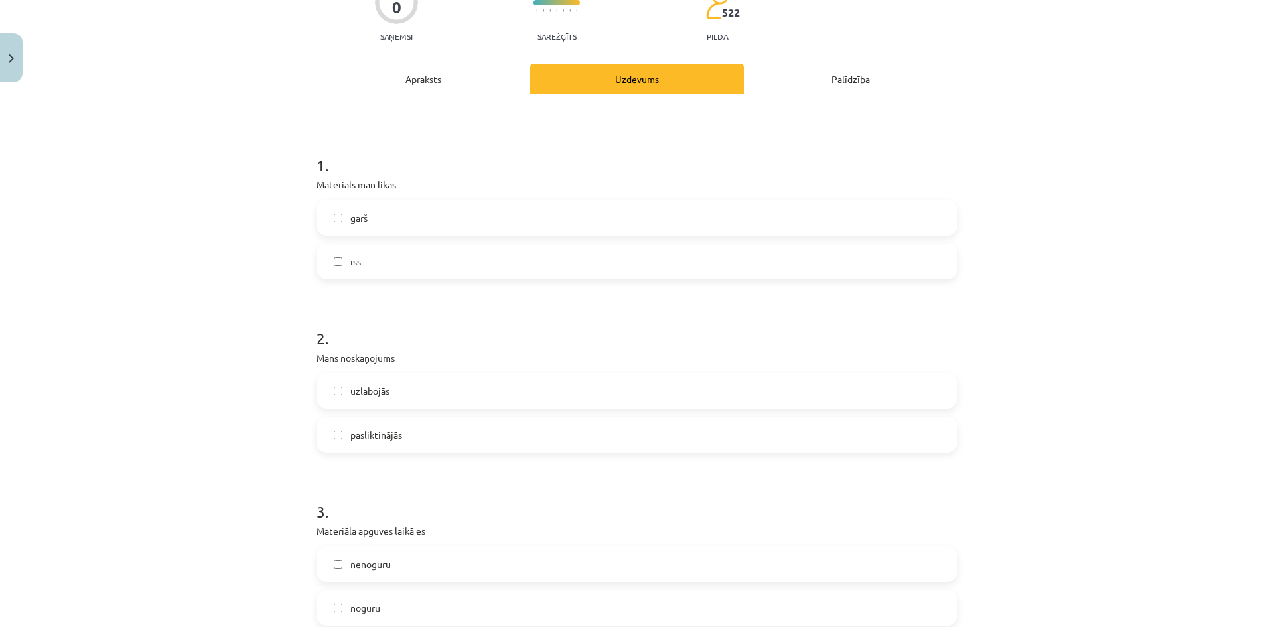
scroll to position [133, 0]
click at [328, 392] on label "uzlabojās" at bounding box center [637, 389] width 639 height 33
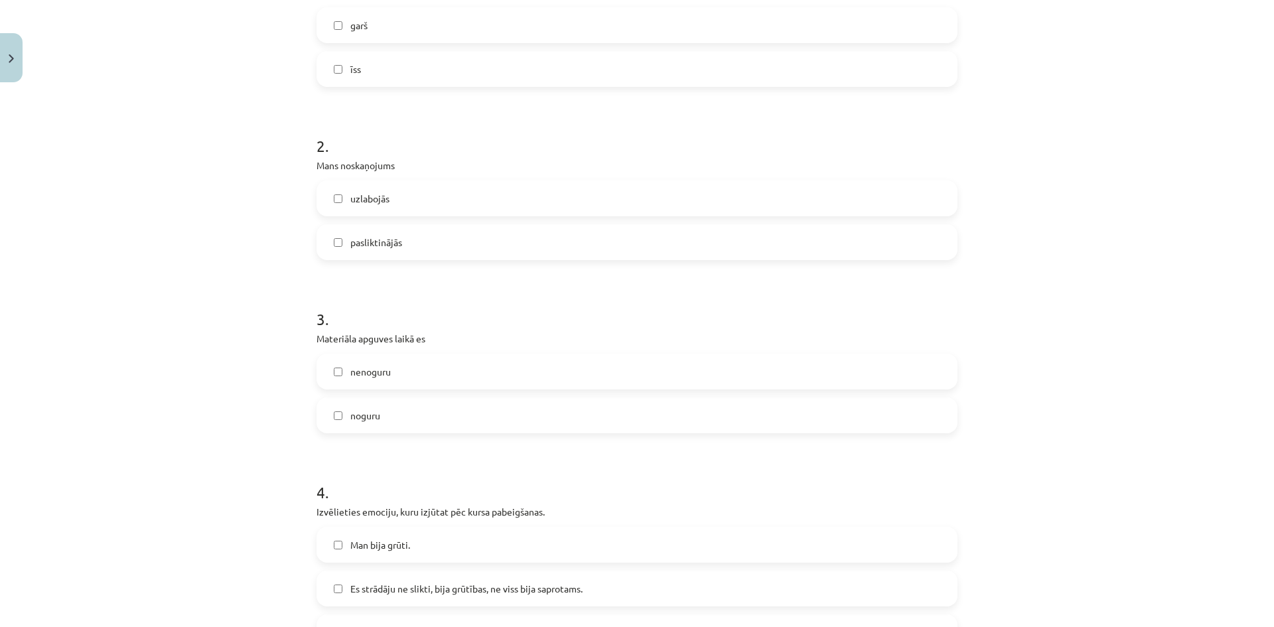
scroll to position [332, 0]
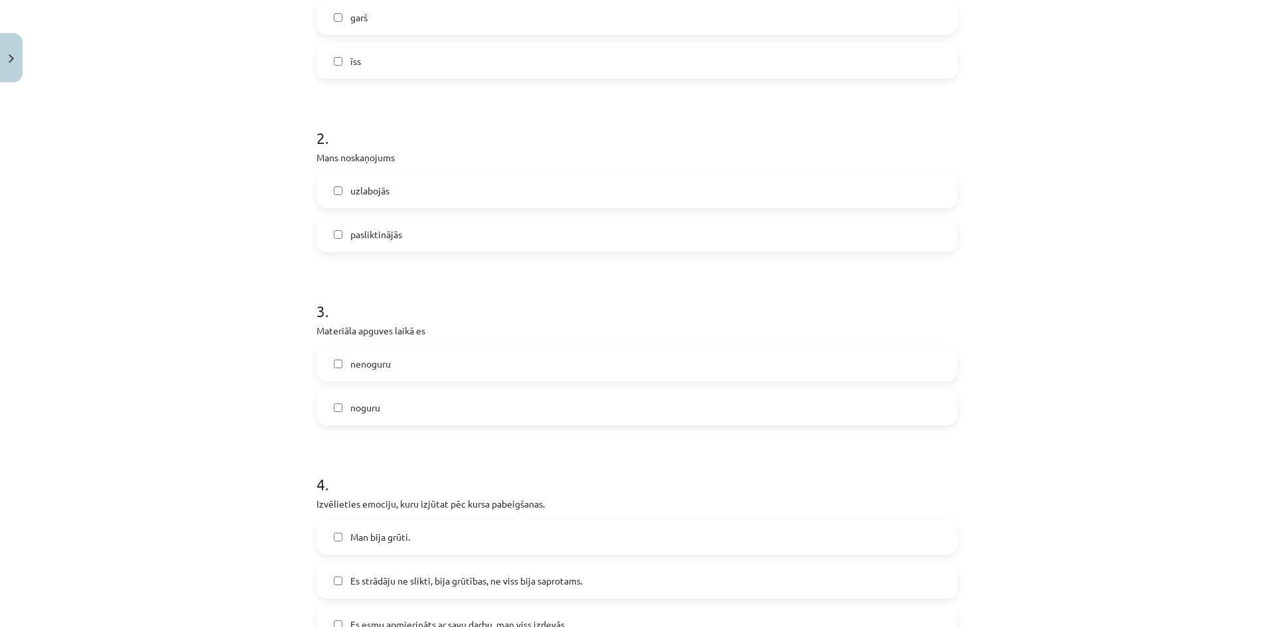
click at [354, 363] on span "nenoguru" at bounding box center [370, 364] width 40 height 14
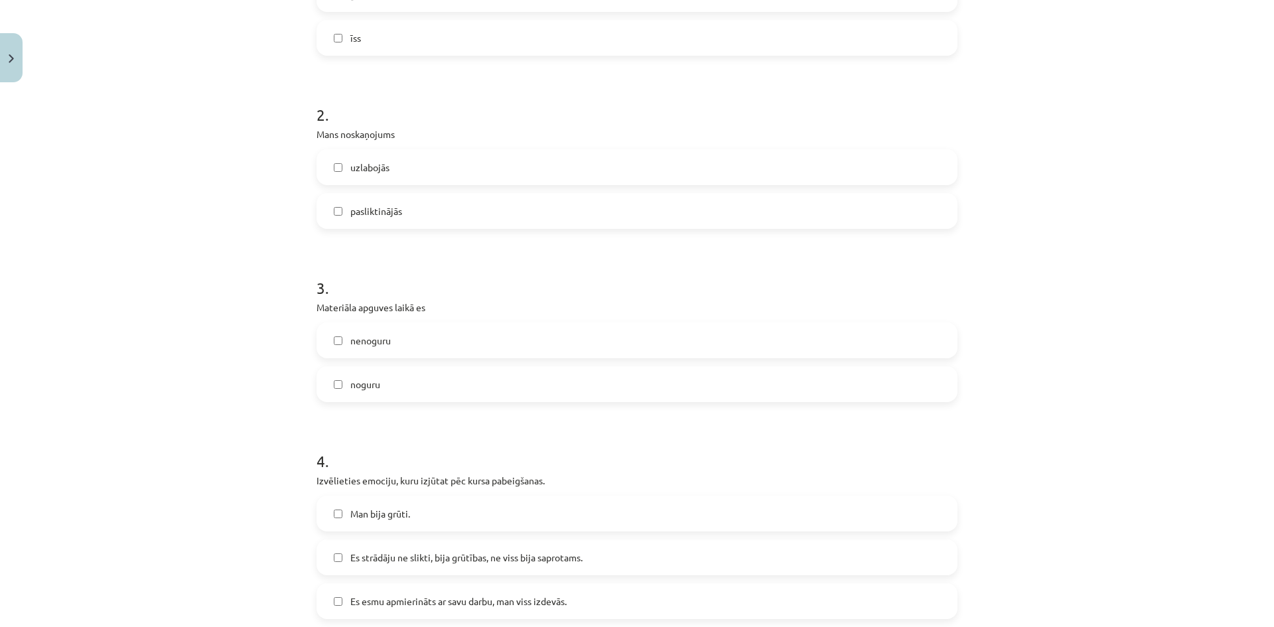
scroll to position [465, 0]
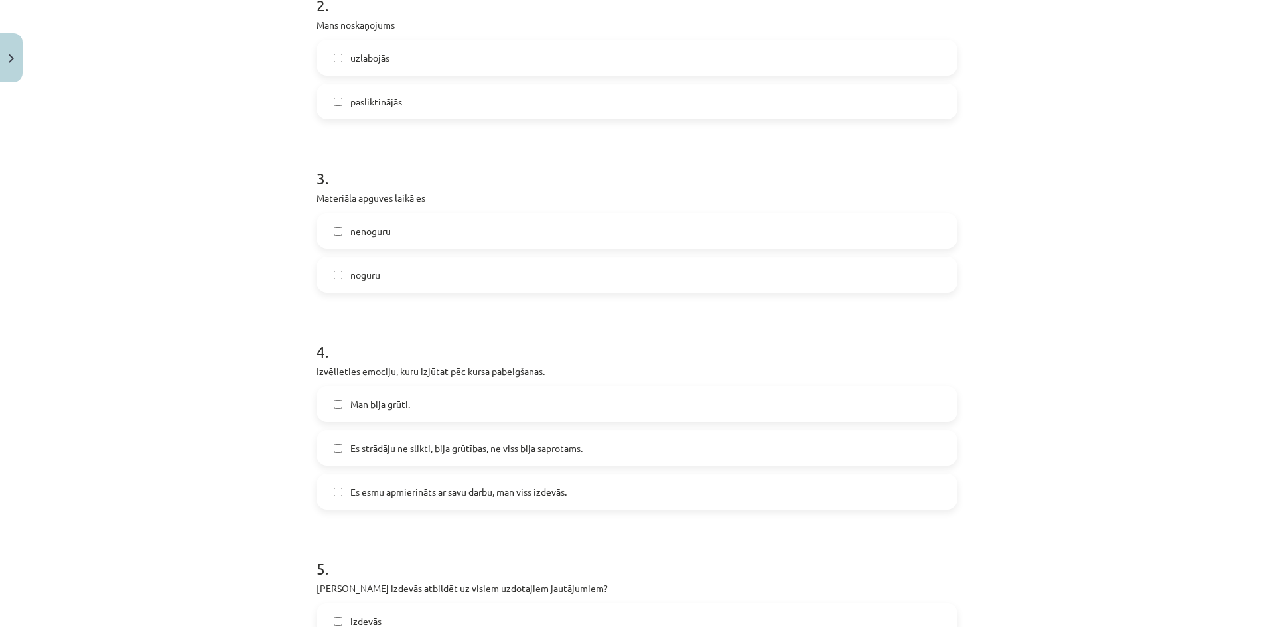
click at [382, 449] on span "Es strādāju ne slikti, bija grūtības, ne viss bija saprotams." at bounding box center [466, 448] width 232 height 14
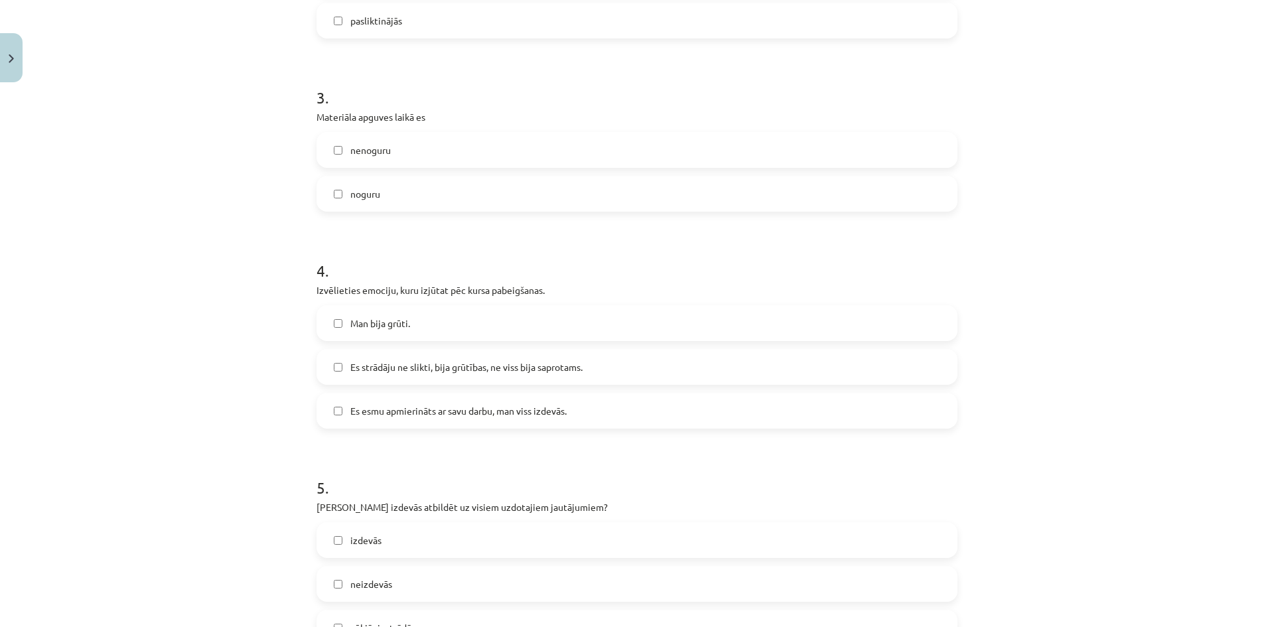
scroll to position [664, 0]
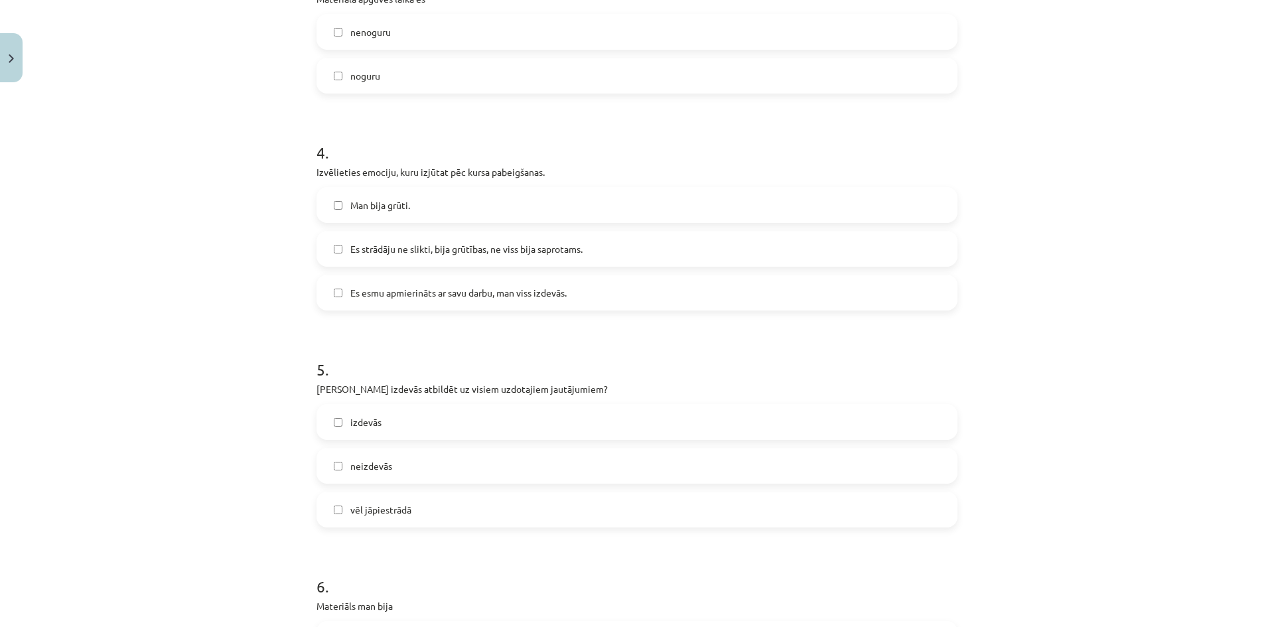
click at [378, 510] on span "vēl jāpiestrādā" at bounding box center [380, 510] width 61 height 14
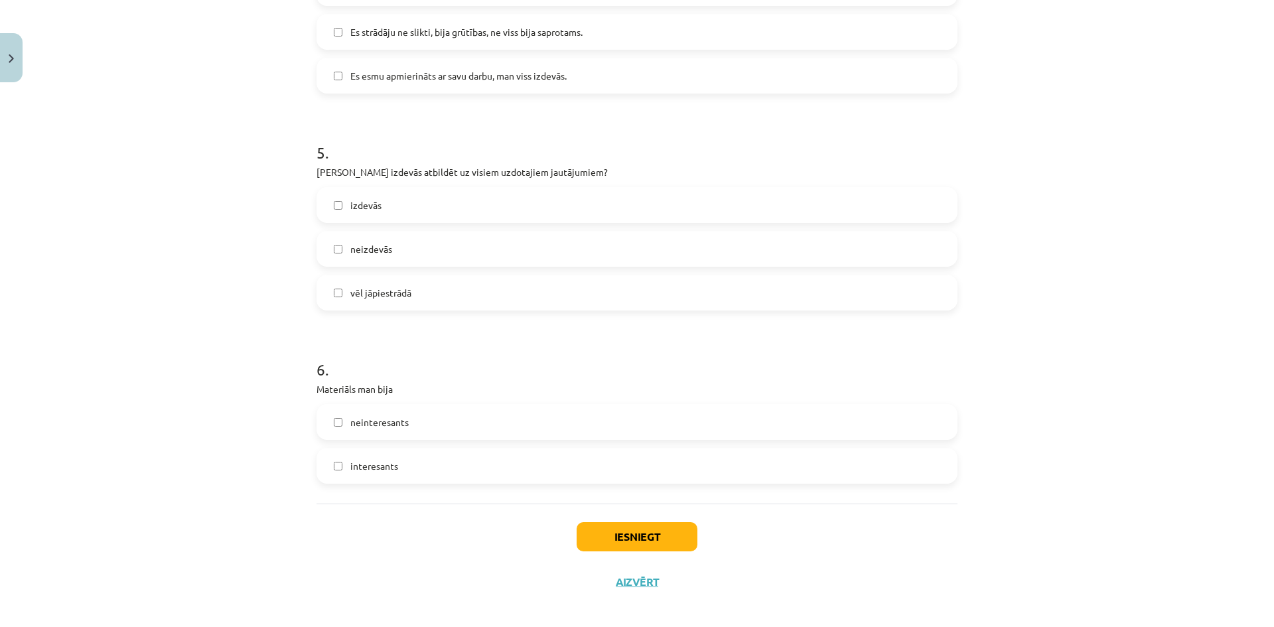
scroll to position [891, 0]
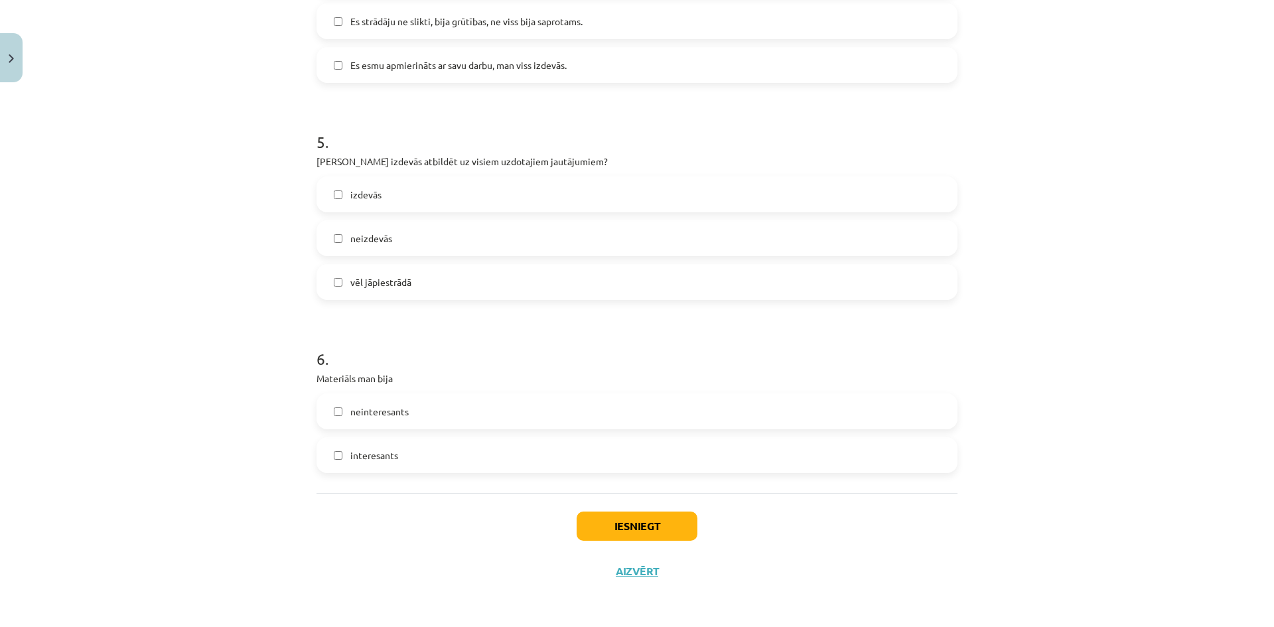
click at [350, 455] on span "interesants" at bounding box center [374, 456] width 48 height 14
click at [639, 524] on button "Iesniegt" at bounding box center [637, 526] width 121 height 29
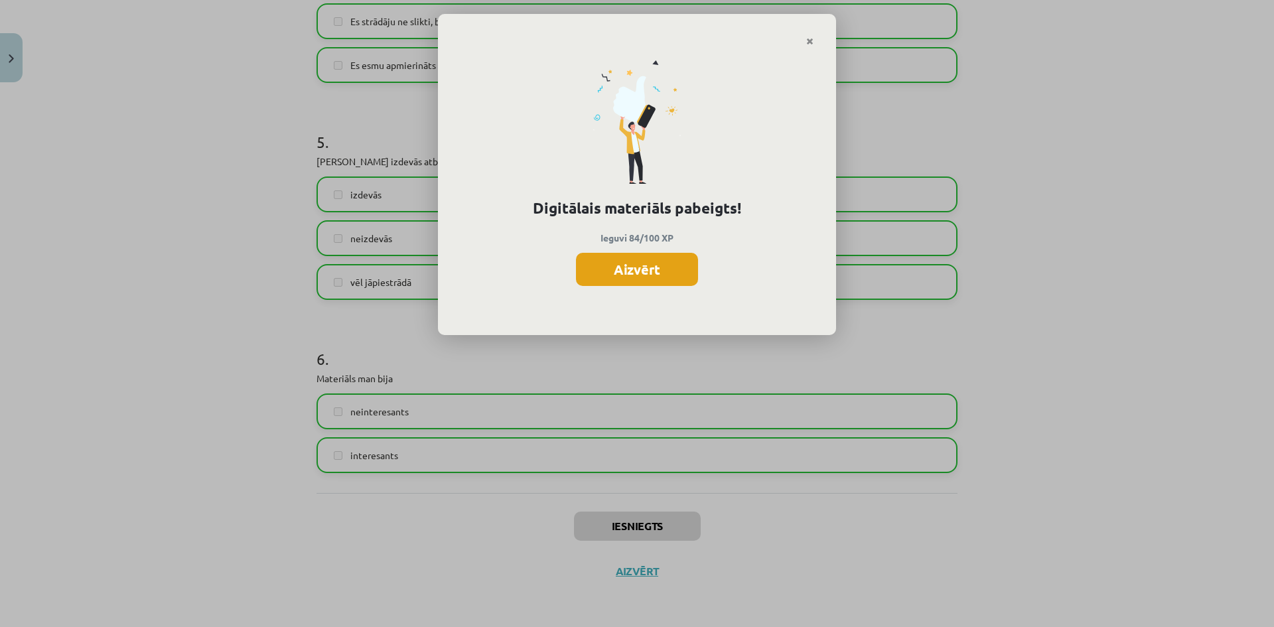
click at [627, 269] on button "Aizvērt" at bounding box center [637, 269] width 122 height 33
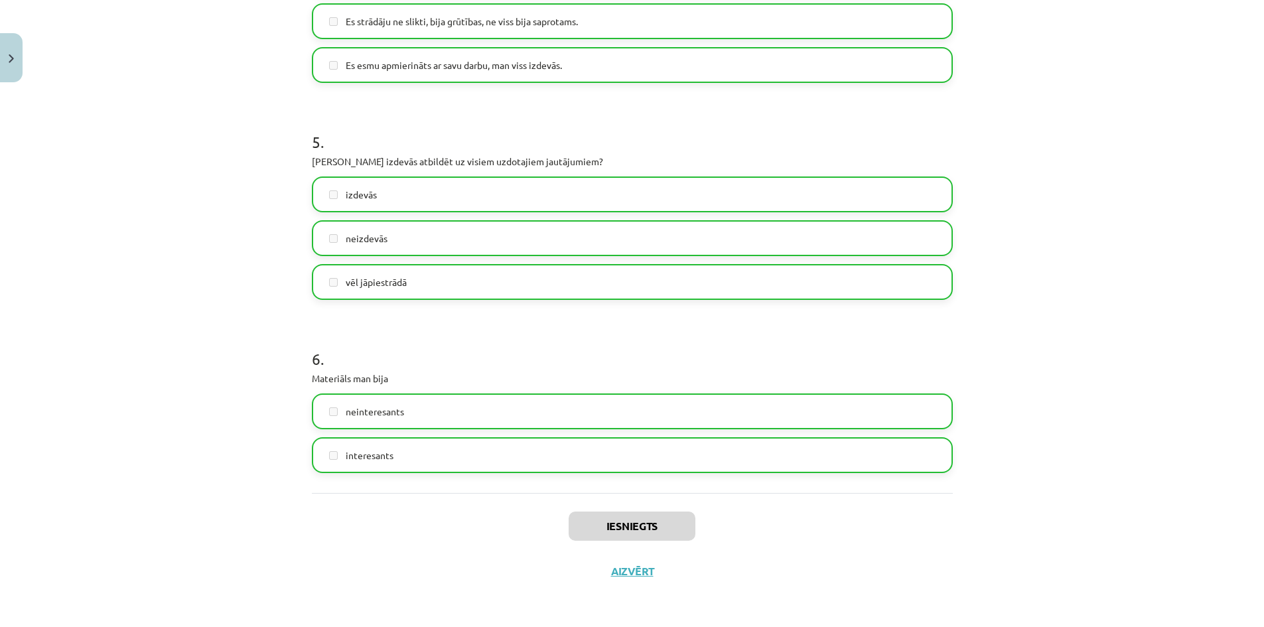
scroll to position [248, 0]
click at [635, 568] on button "Aizvērt" at bounding box center [632, 571] width 50 height 13
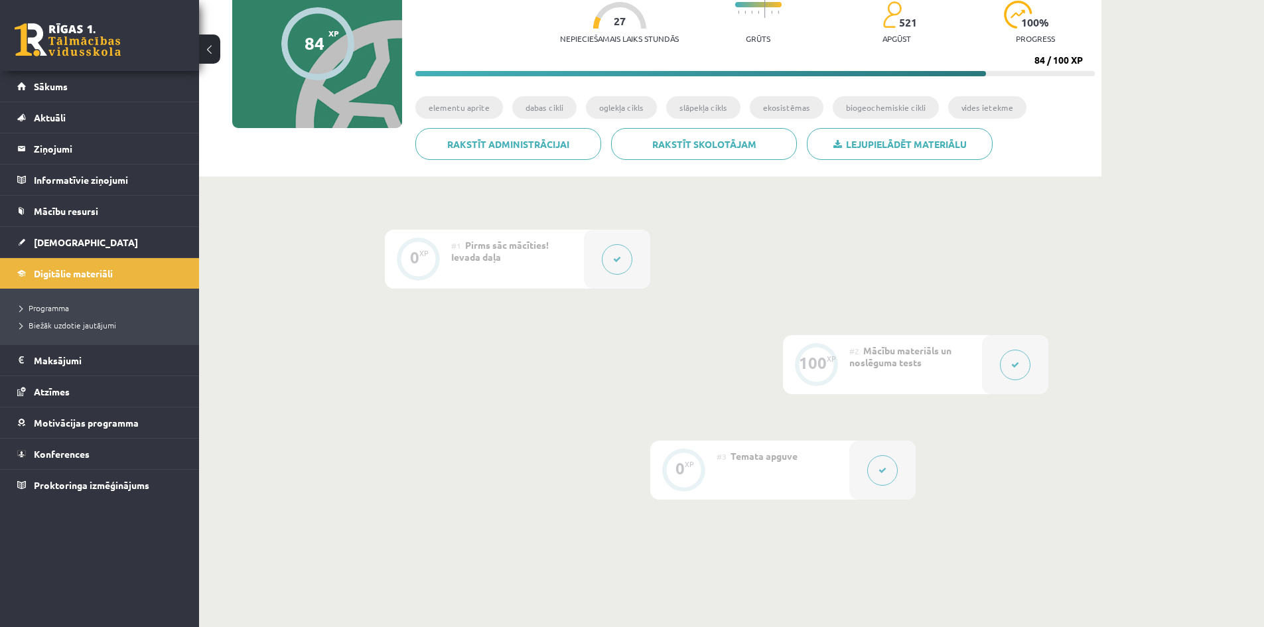
scroll to position [115, 0]
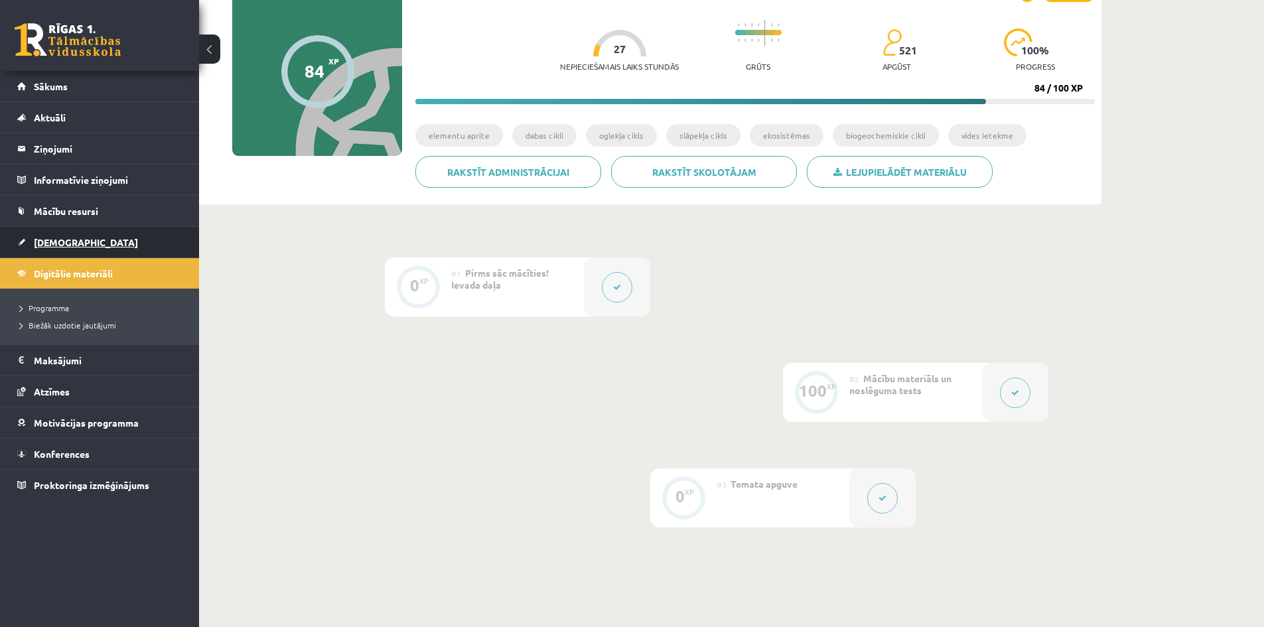
click at [62, 246] on span "[DEMOGRAPHIC_DATA]" at bounding box center [86, 242] width 104 height 12
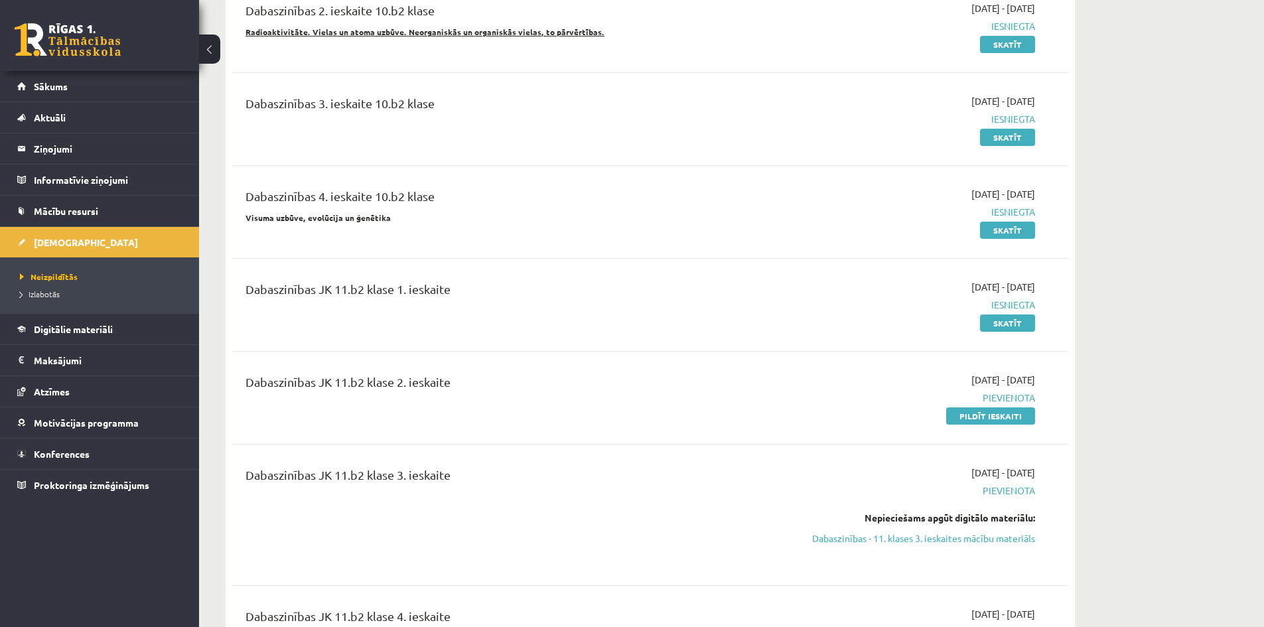
scroll to position [664, 0]
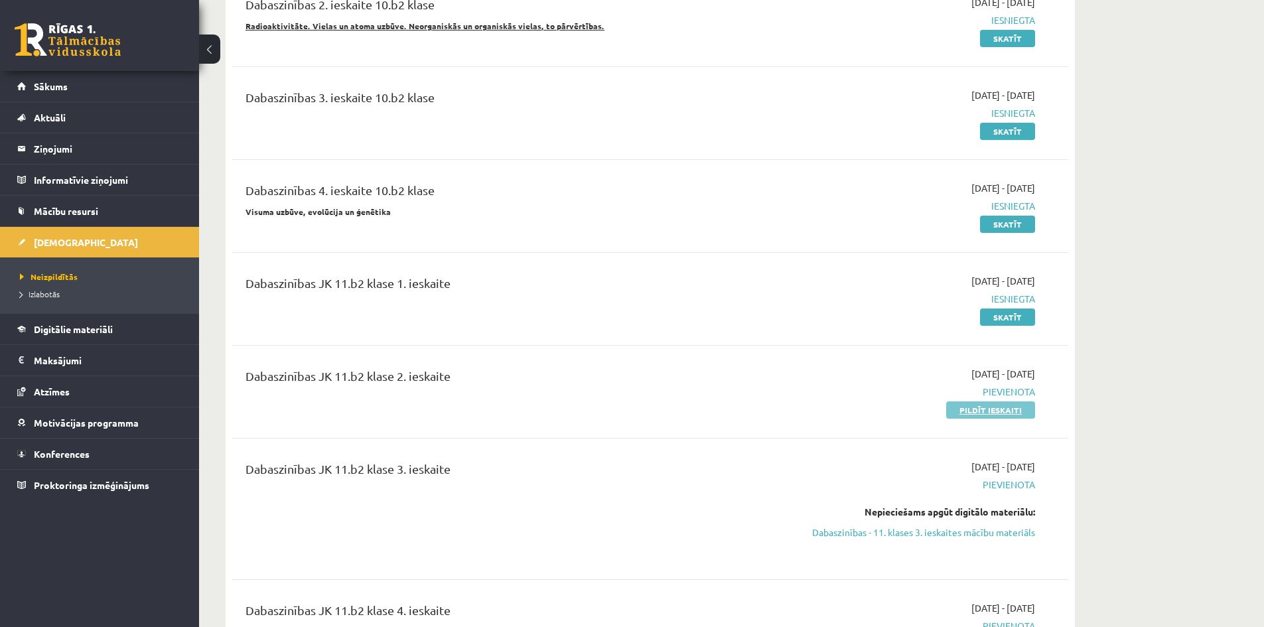
click at [1008, 410] on link "Pildīt ieskaiti" at bounding box center [991, 410] width 89 height 17
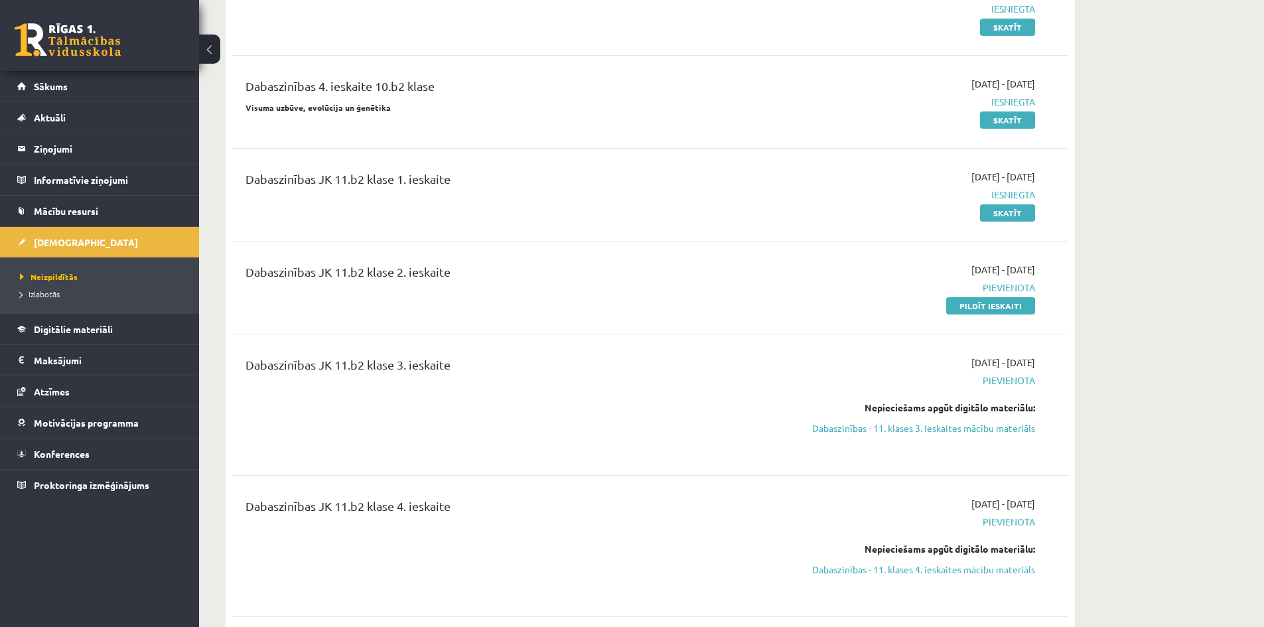
scroll to position [797, 0]
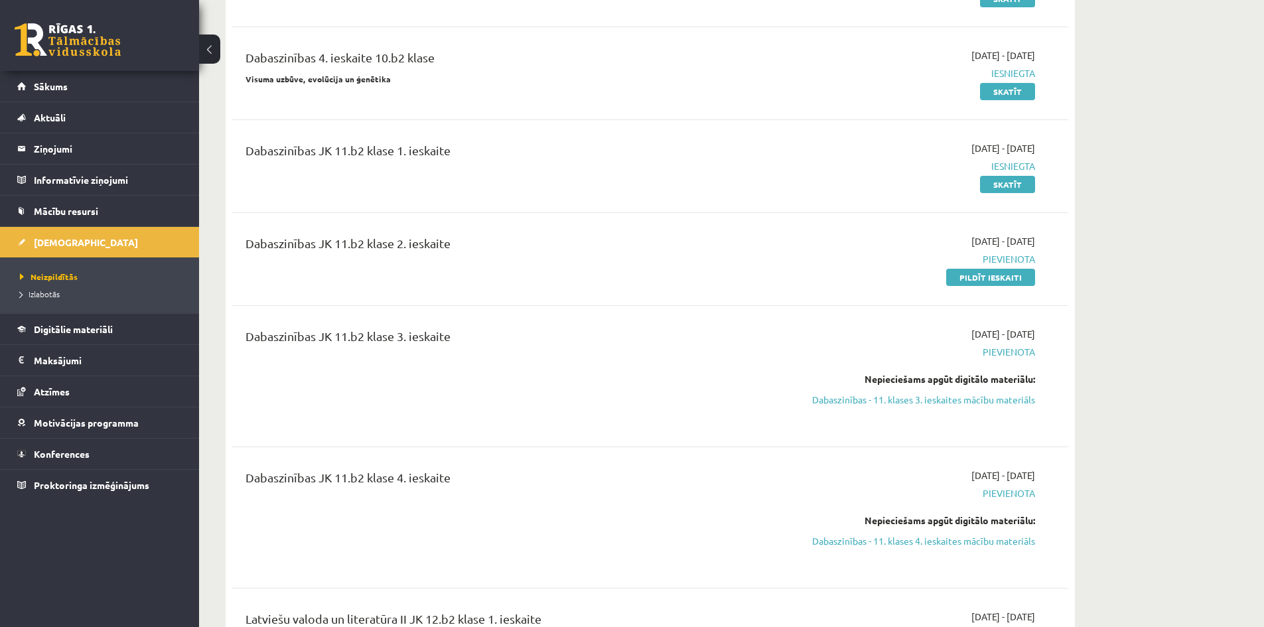
click at [990, 275] on link "Pildīt ieskaiti" at bounding box center [991, 277] width 89 height 17
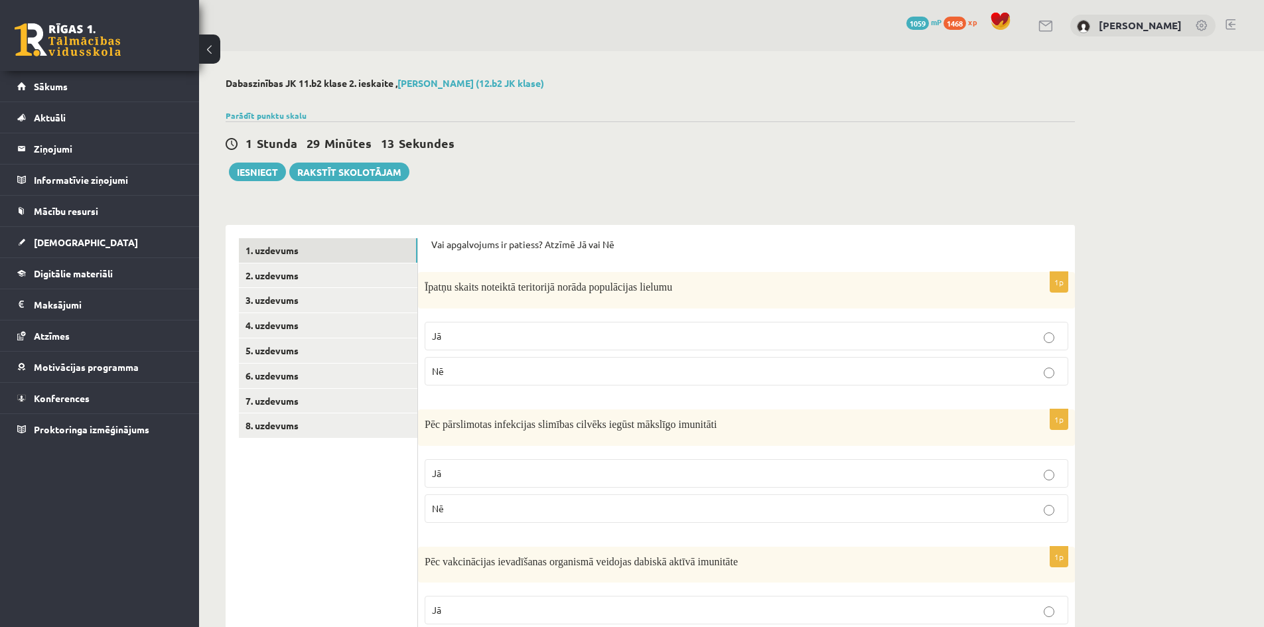
click at [473, 334] on p "Jā" at bounding box center [746, 336] width 629 height 14
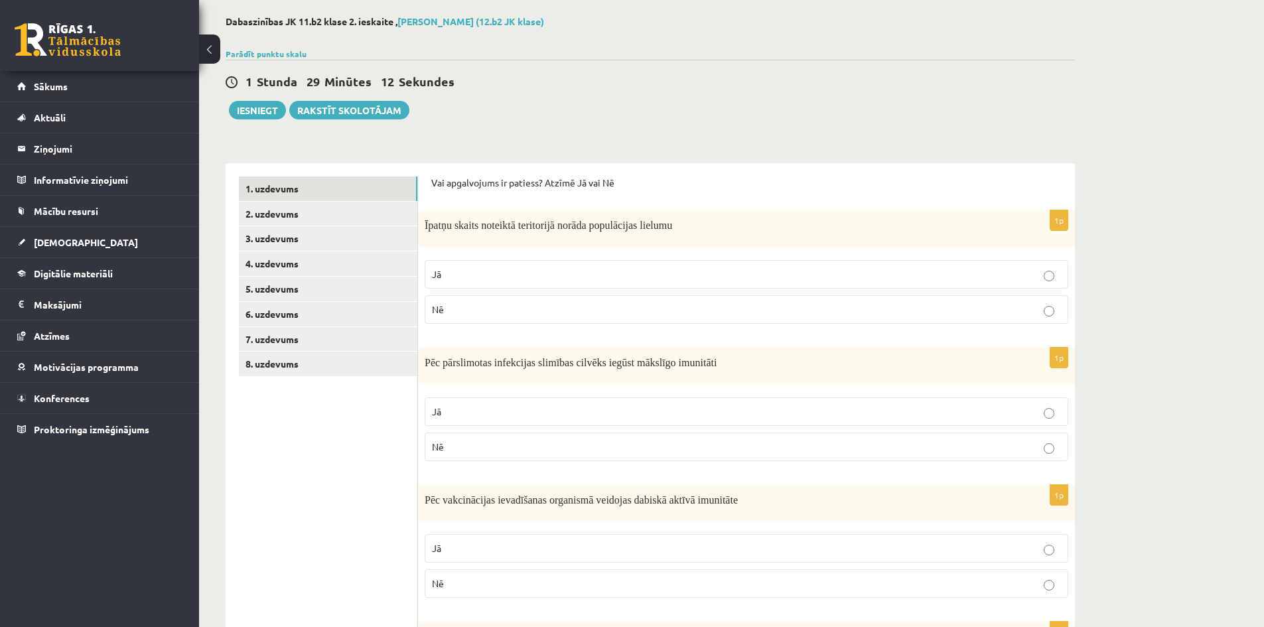
scroll to position [66, 0]
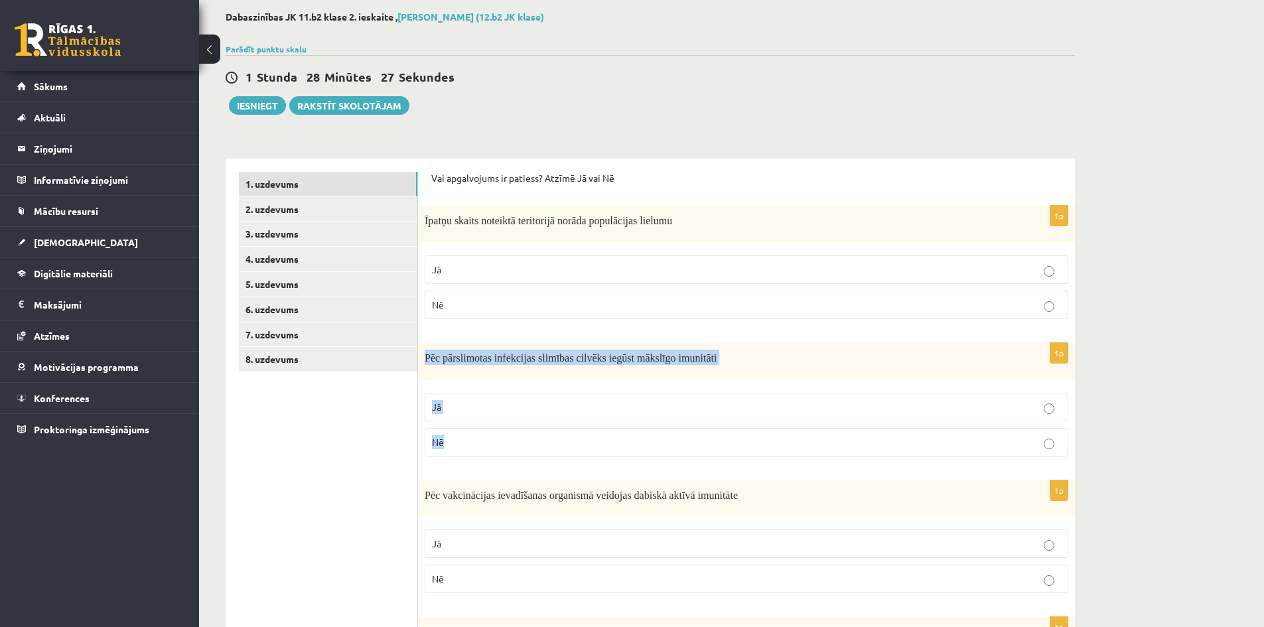
drag, startPoint x: 425, startPoint y: 356, endPoint x: 481, endPoint y: 432, distance: 93.6
click at [481, 432] on div "1p Pēc pārslimotas infekcijas slimības cilvēks iegūst mākslīgo imunitāti Jā Nē" at bounding box center [746, 405] width 657 height 124
copy div "Pēc pārslimotas infekcijas slimības cilvēks iegūst mākslīgo imunitāti Jā Nē"
click at [495, 446] on p "Nē" at bounding box center [746, 442] width 629 height 14
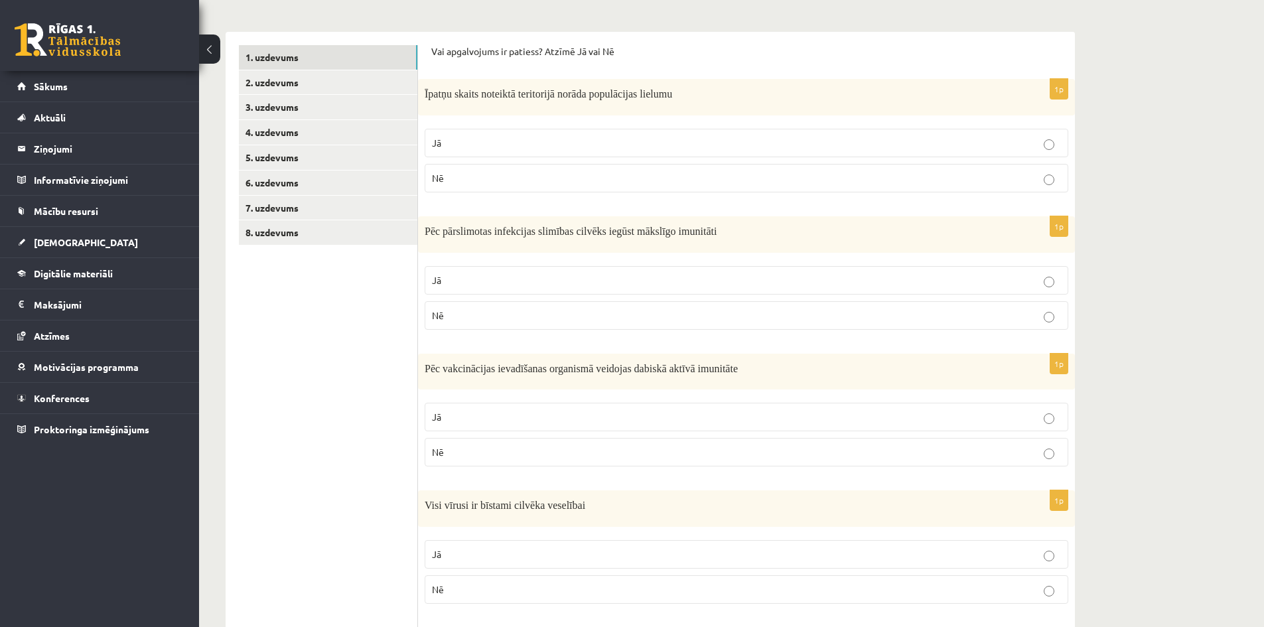
scroll to position [199, 0]
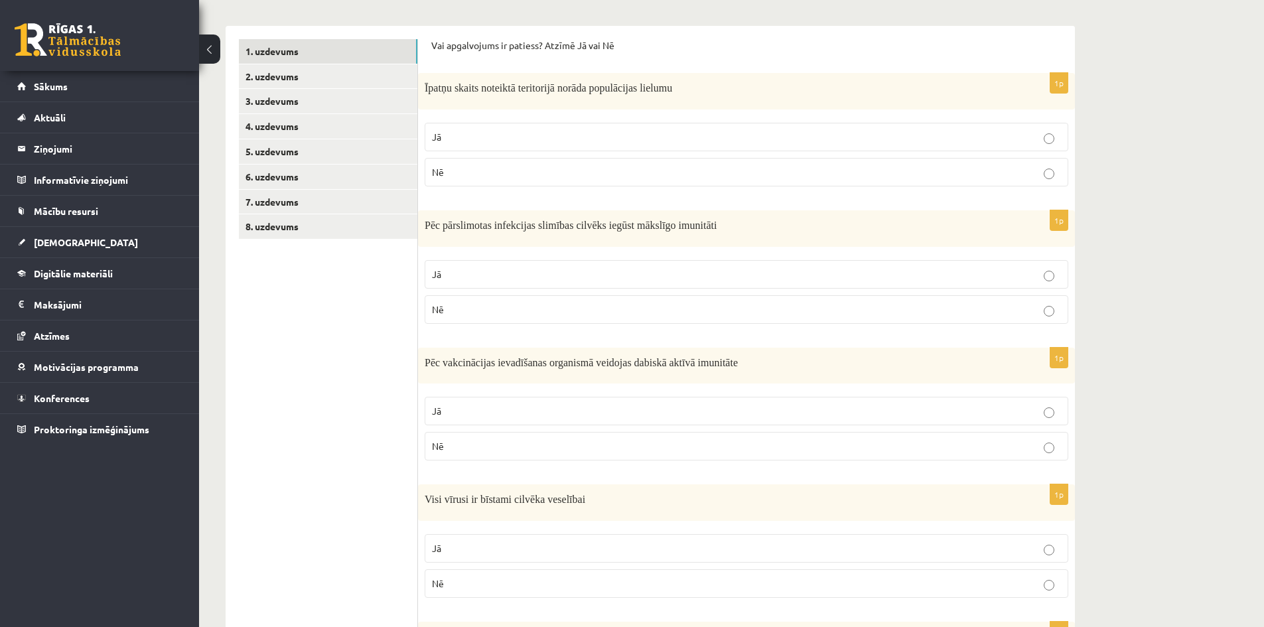
click at [469, 447] on p "Nē" at bounding box center [746, 446] width 629 height 14
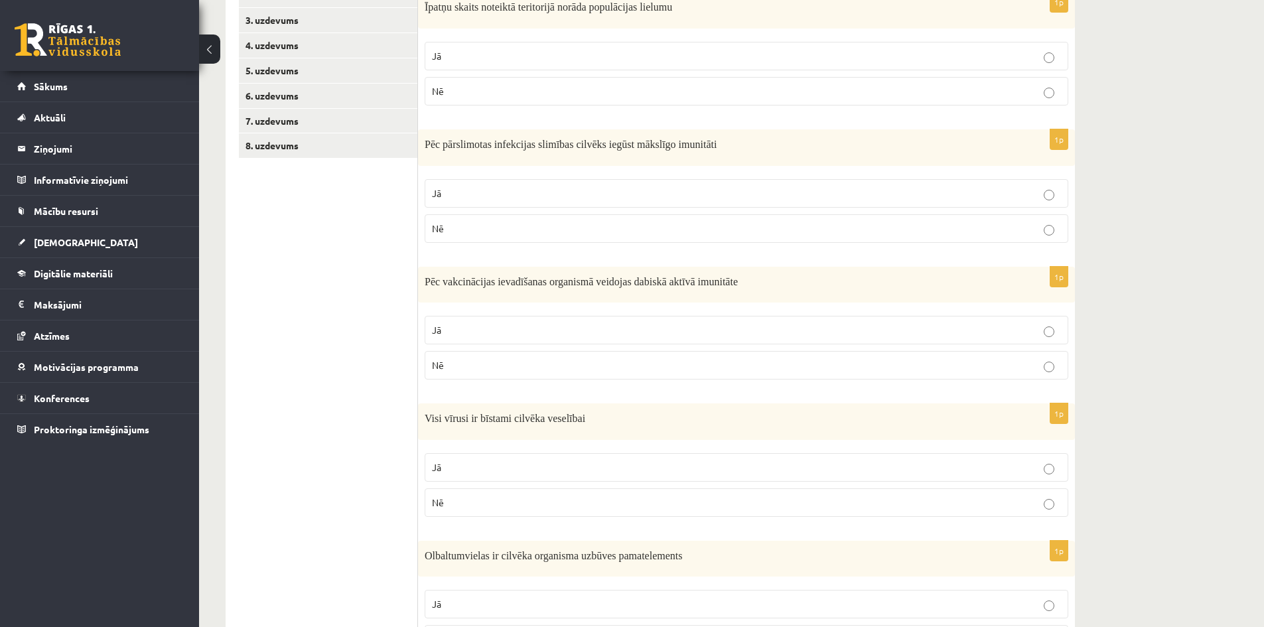
scroll to position [332, 0]
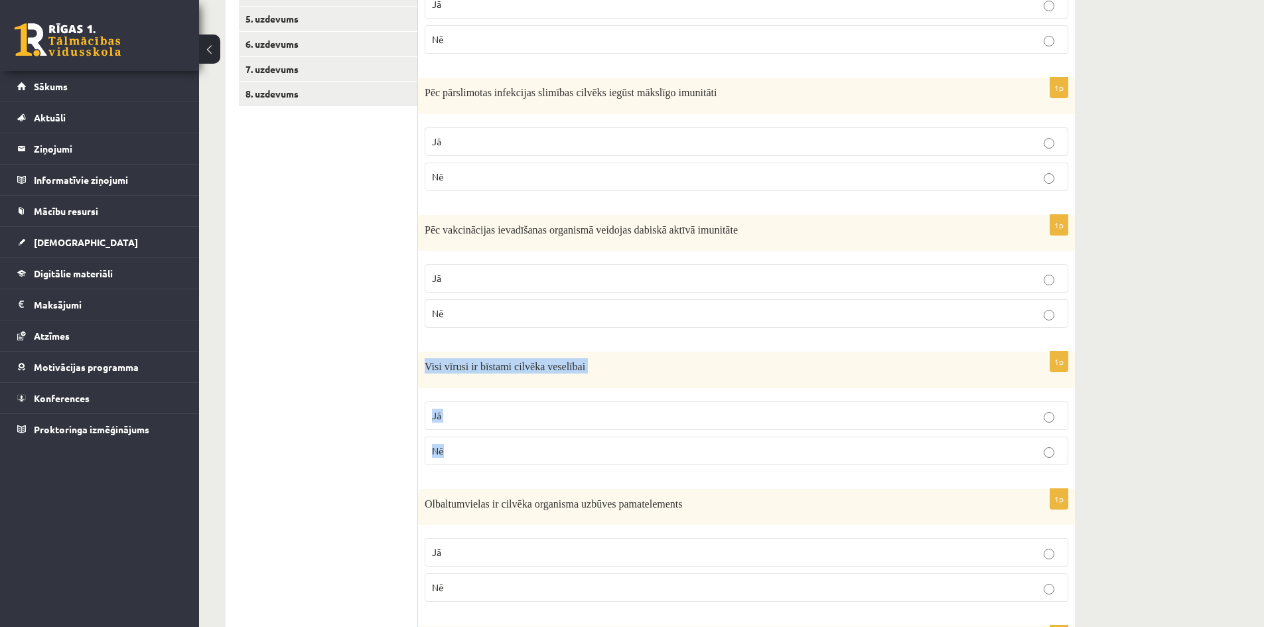
drag, startPoint x: 445, startPoint y: 380, endPoint x: 464, endPoint y: 437, distance: 60.9
click at [464, 437] on div "1p Visi vīrusi ir bīstami cilvēka veselībai Jā Nē" at bounding box center [746, 414] width 657 height 124
copy div "Visi vīrusi ir bīstami cilvēka veselībai Jā Nē"
click at [504, 453] on p "Nē" at bounding box center [746, 451] width 629 height 14
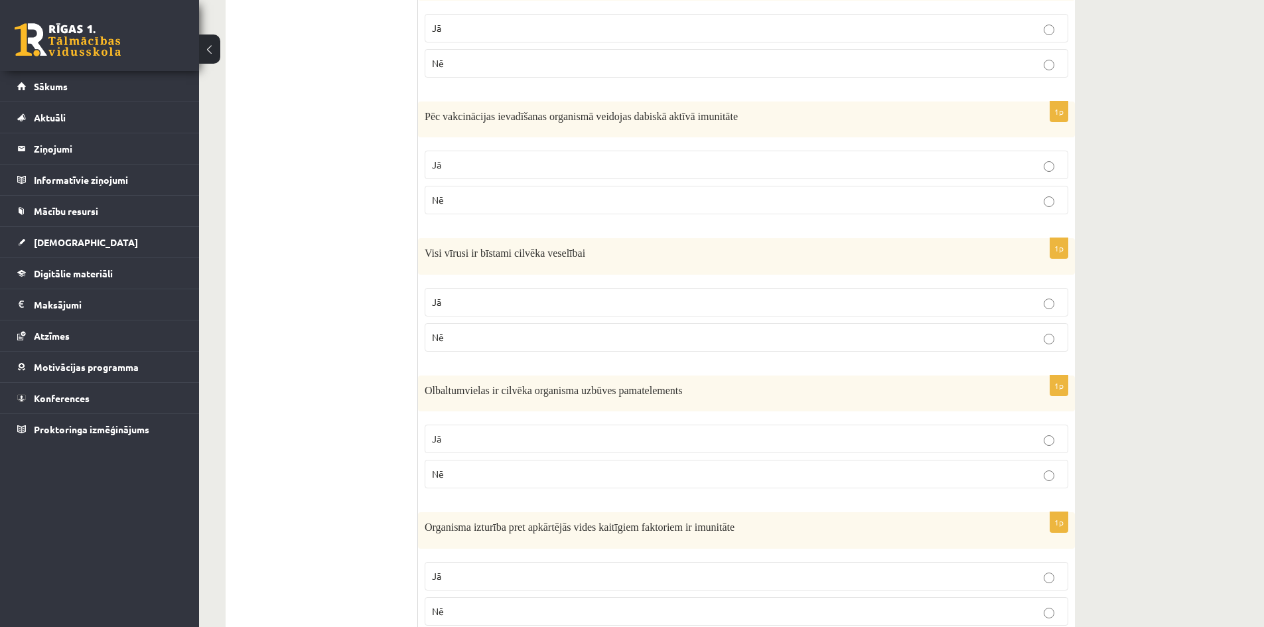
scroll to position [465, 0]
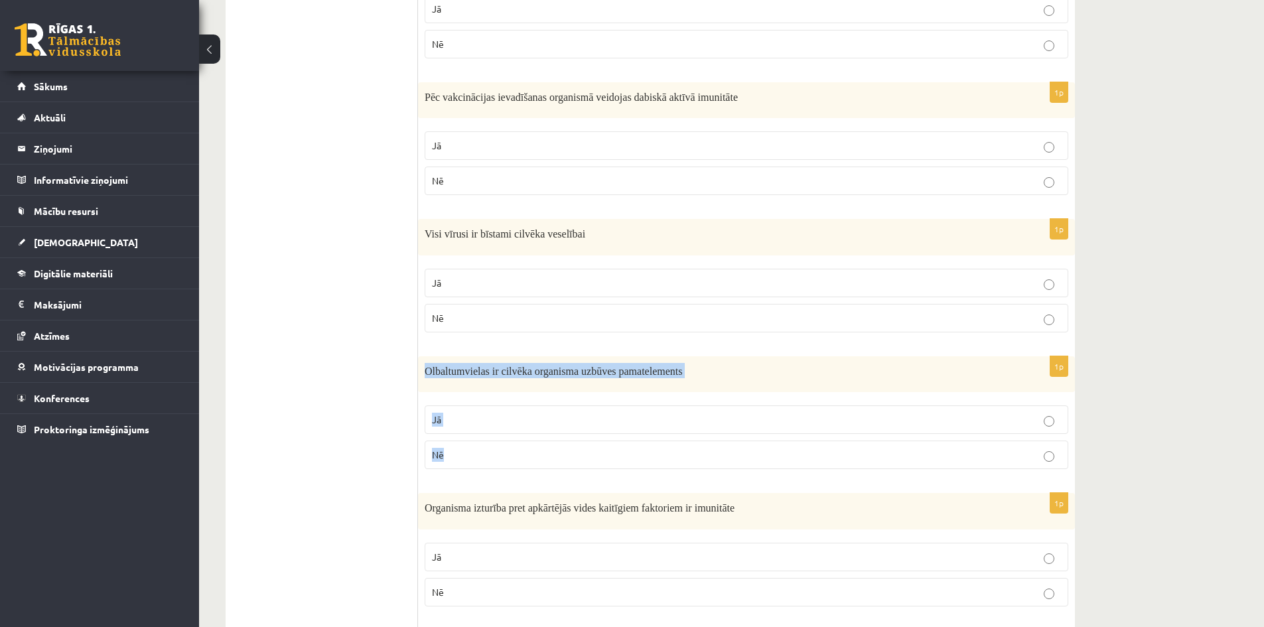
drag, startPoint x: 423, startPoint y: 371, endPoint x: 451, endPoint y: 449, distance: 82.3
click at [451, 449] on div "1p Olbaltumvielas ir cilvēka organisma uzbūves pamatelements Jā Nē" at bounding box center [746, 418] width 657 height 124
copy div "Olbaltumvielas ir cilvēka organisma uzbūves pamatelements Jā Nē"
click at [274, 466] on ul "1. uzdevums 2. uzdevums 3. uzdevums 4. uzdevums 5. uzdevums 6. uzdevums 7. uzde…" at bounding box center [328, 470] width 179 height 1393
click at [481, 419] on p "Jā" at bounding box center [746, 420] width 629 height 14
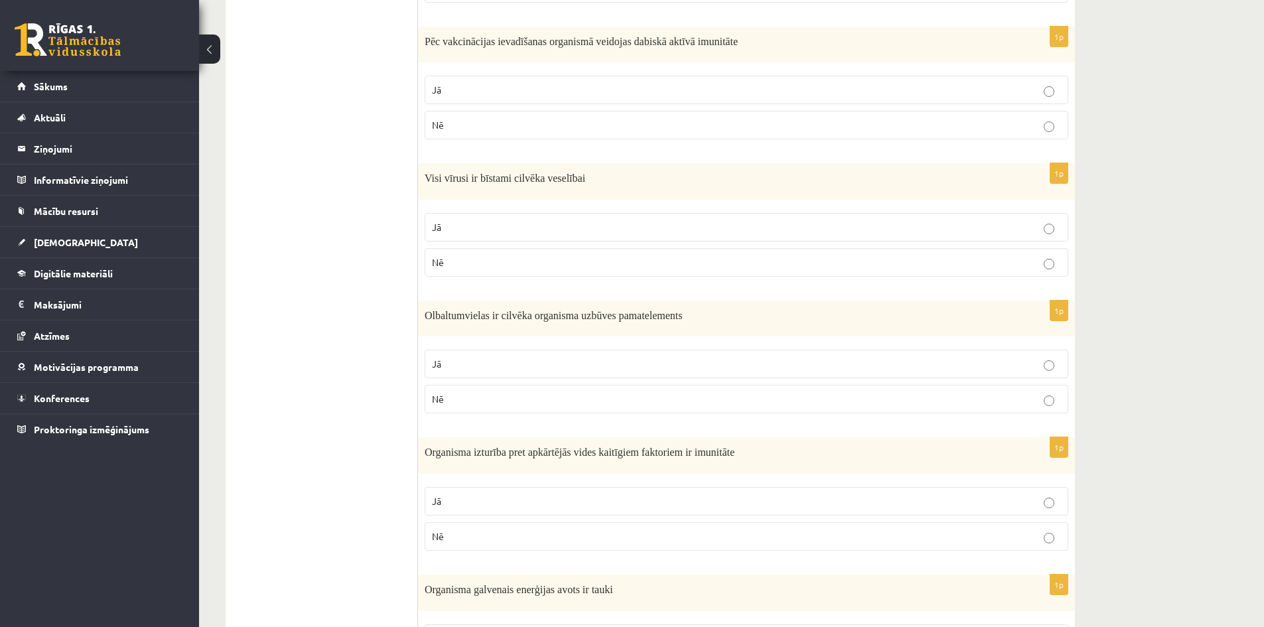
scroll to position [531, 0]
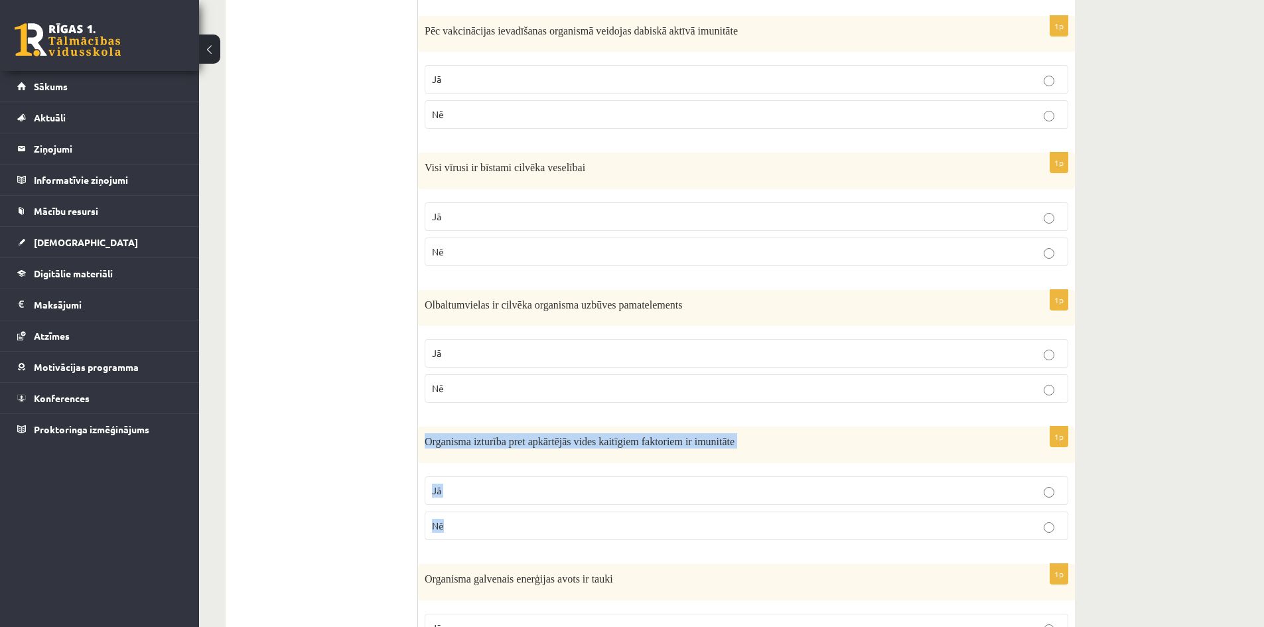
drag, startPoint x: 425, startPoint y: 443, endPoint x: 479, endPoint y: 515, distance: 89.7
click at [479, 515] on div "1p Organisma izturība pret apkārtējās vides kaitīgiem faktoriem ir imunitāte Jā…" at bounding box center [746, 489] width 657 height 124
copy div "Organisma izturība pret apkārtējās vides kaitīgiem faktoriem ir imunitāte Jā Nē"
click at [473, 492] on p "Jā" at bounding box center [746, 491] width 629 height 14
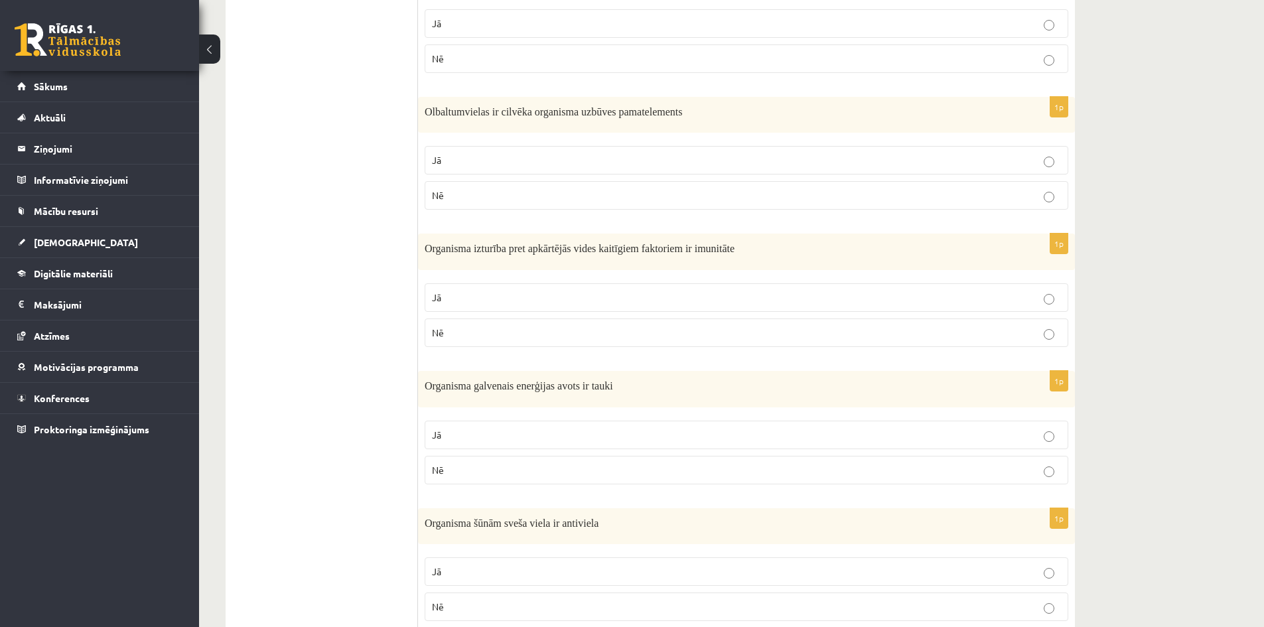
scroll to position [730, 0]
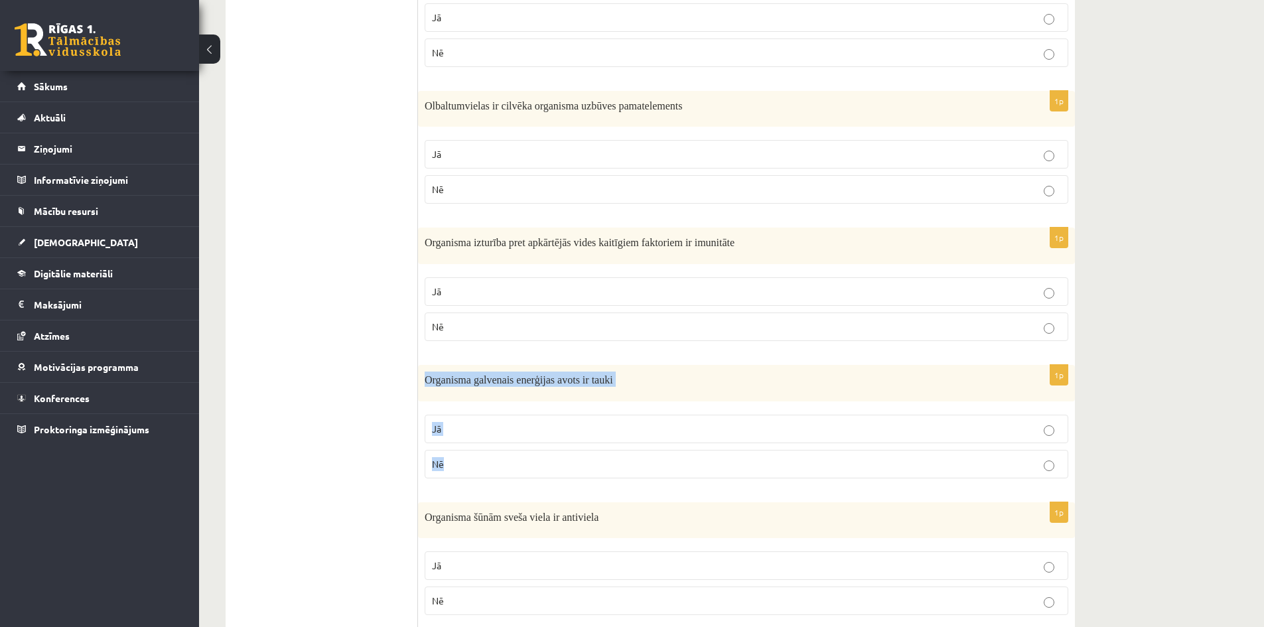
drag, startPoint x: 426, startPoint y: 378, endPoint x: 463, endPoint y: 457, distance: 86.7
click at [463, 457] on div "1p Organisma galvenais enerģijas avots ir tauki Jā Nē" at bounding box center [746, 427] width 657 height 124
copy div "Organisma galvenais enerģijas avots ir tauki Jā Nē"
click at [484, 464] on p "Nē" at bounding box center [746, 464] width 629 height 14
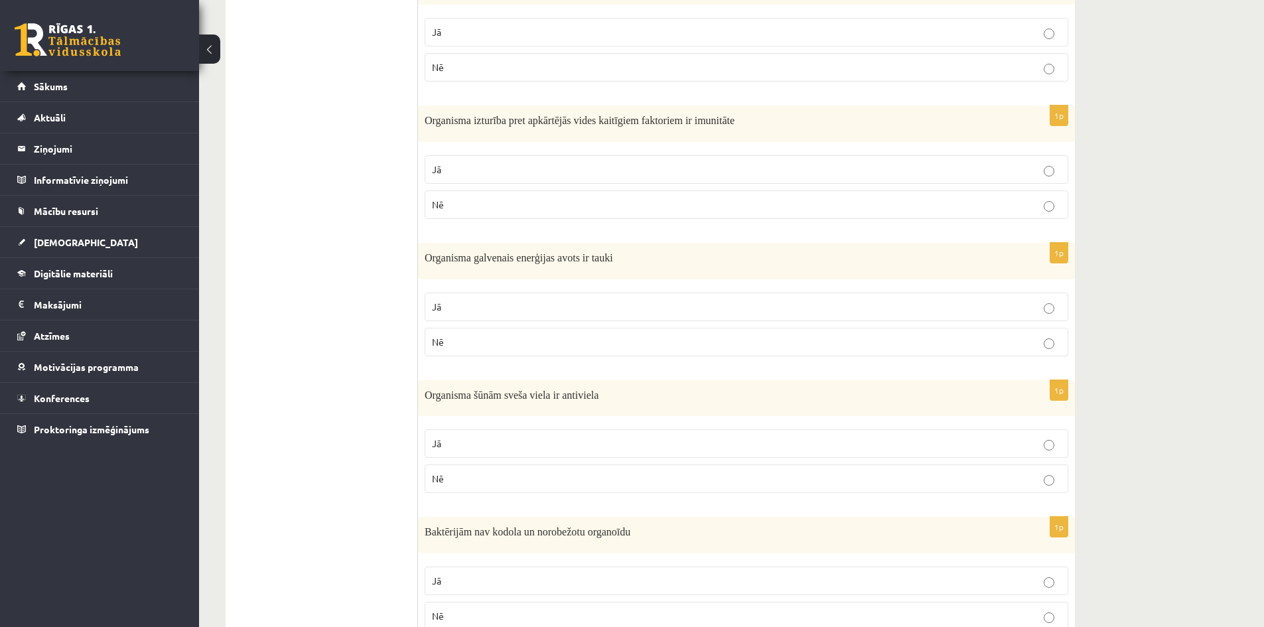
scroll to position [929, 0]
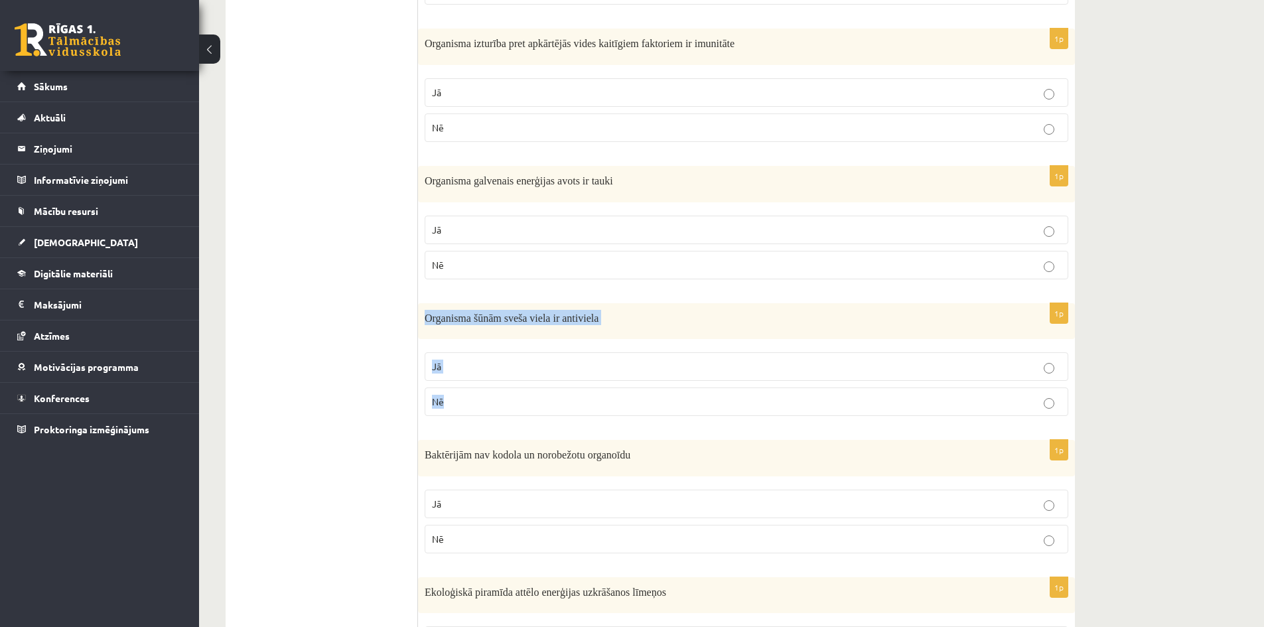
drag, startPoint x: 426, startPoint y: 321, endPoint x: 464, endPoint y: 395, distance: 83.4
click at [464, 395] on div "1p Organisma šūnām sveša viela ir antiviela Jā Nē" at bounding box center [746, 365] width 657 height 124
copy div "Organisma šūnām sveša viela ir antiviela Jā Nē"
click at [479, 407] on p "Nē" at bounding box center [746, 402] width 629 height 14
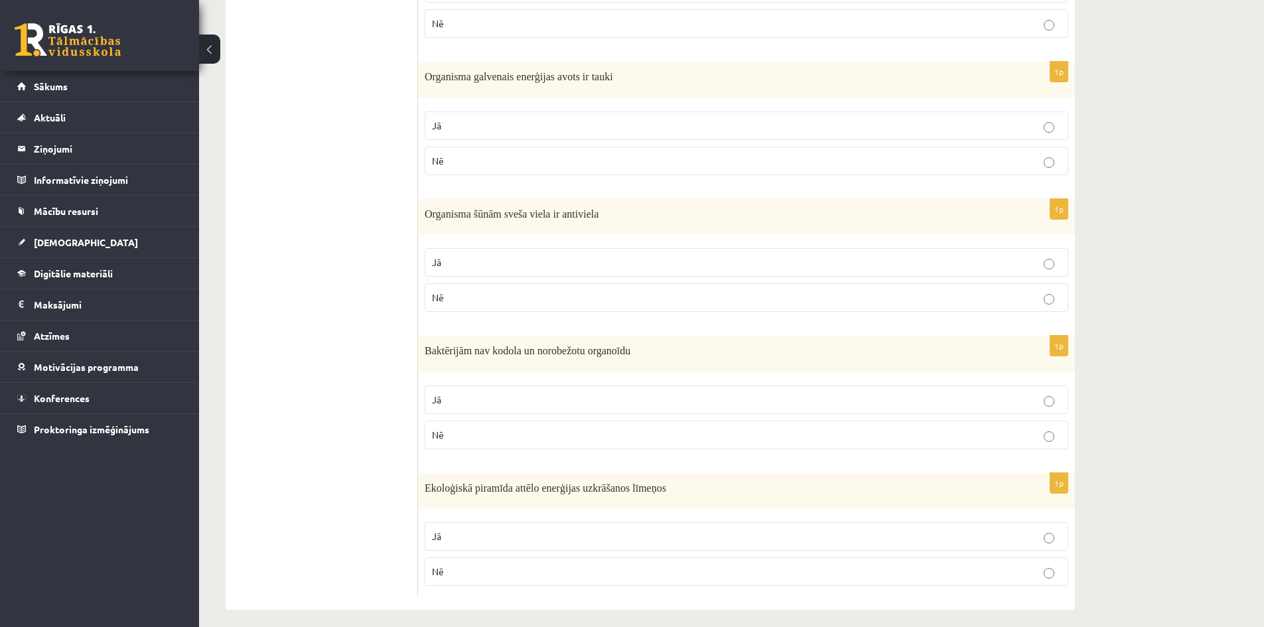
scroll to position [1043, 0]
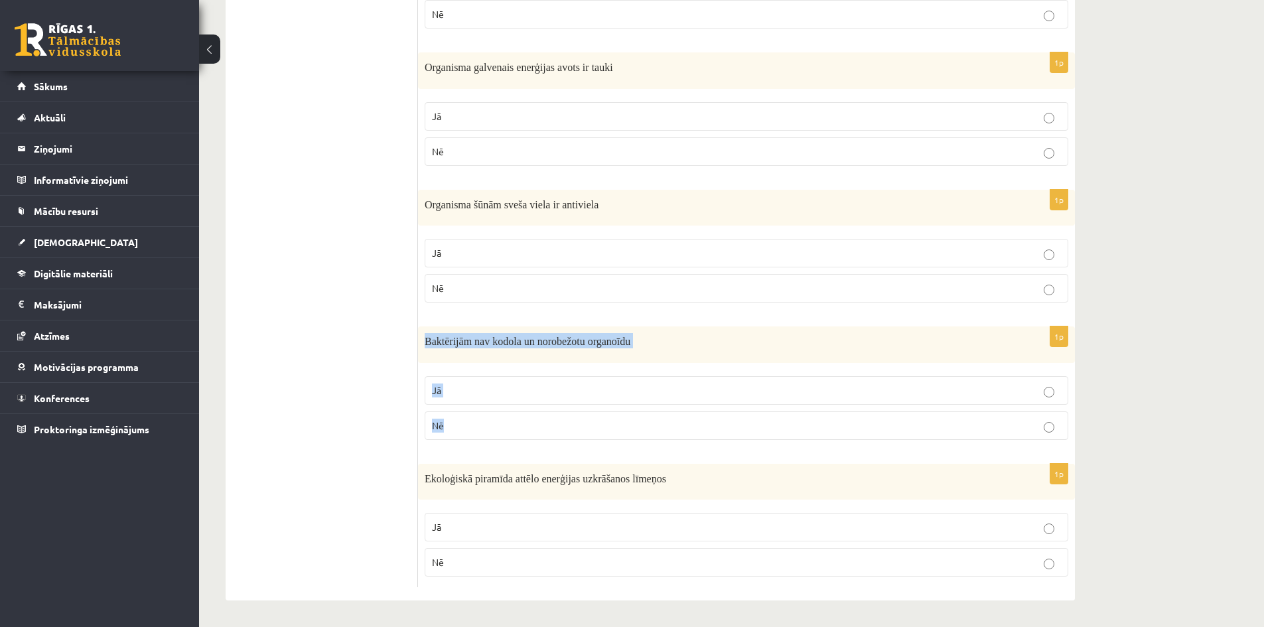
drag, startPoint x: 425, startPoint y: 339, endPoint x: 461, endPoint y: 410, distance: 79.9
click at [461, 410] on div "1p Baktērijām nav kodola un norobežotu organoīdu Jā Nē" at bounding box center [746, 389] width 657 height 124
copy div "Baktērijām nav kodola un norobežotu organoīdu Jā Nē"
click at [462, 392] on p "Jā" at bounding box center [746, 391] width 629 height 14
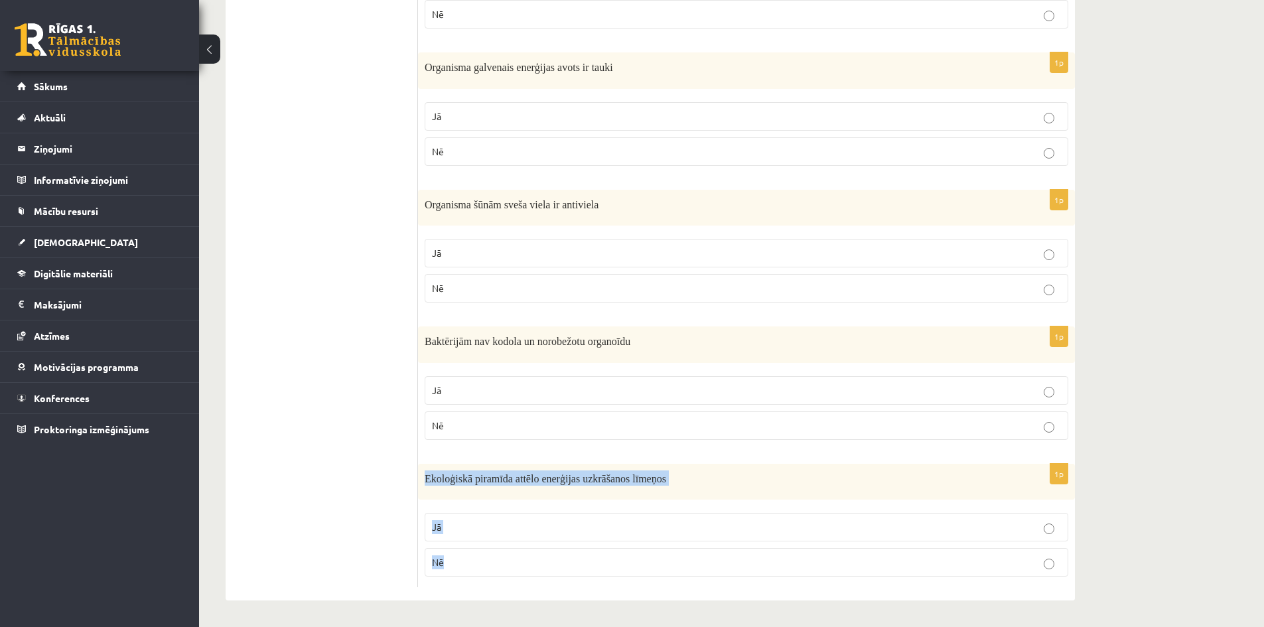
drag, startPoint x: 423, startPoint y: 478, endPoint x: 454, endPoint y: 560, distance: 87.4
click at [454, 560] on div "1p Ekoloģiskā piramīda attēlo enerģijas uzkrāšanos līmeņos Jā Nē" at bounding box center [746, 526] width 657 height 124
copy div "Ekoloģiskā piramīda attēlo enerģijas uzkrāšanos līmeņos Jā Nē"
click at [459, 524] on p "Jā" at bounding box center [746, 527] width 629 height 14
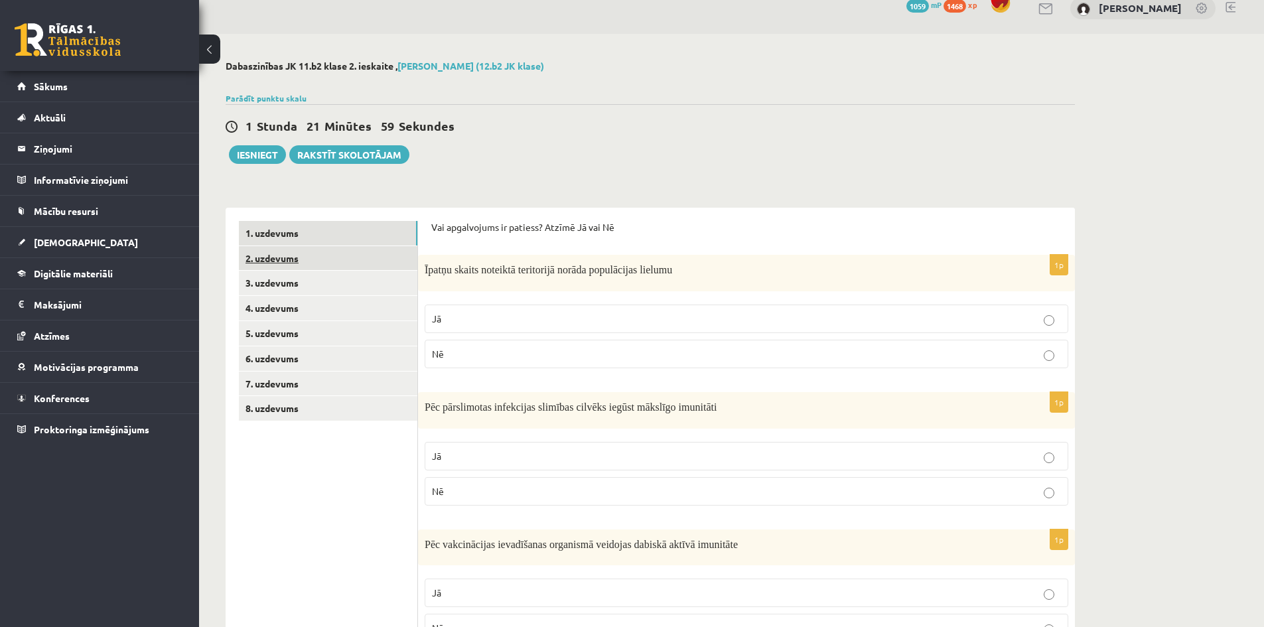
scroll to position [0, 0]
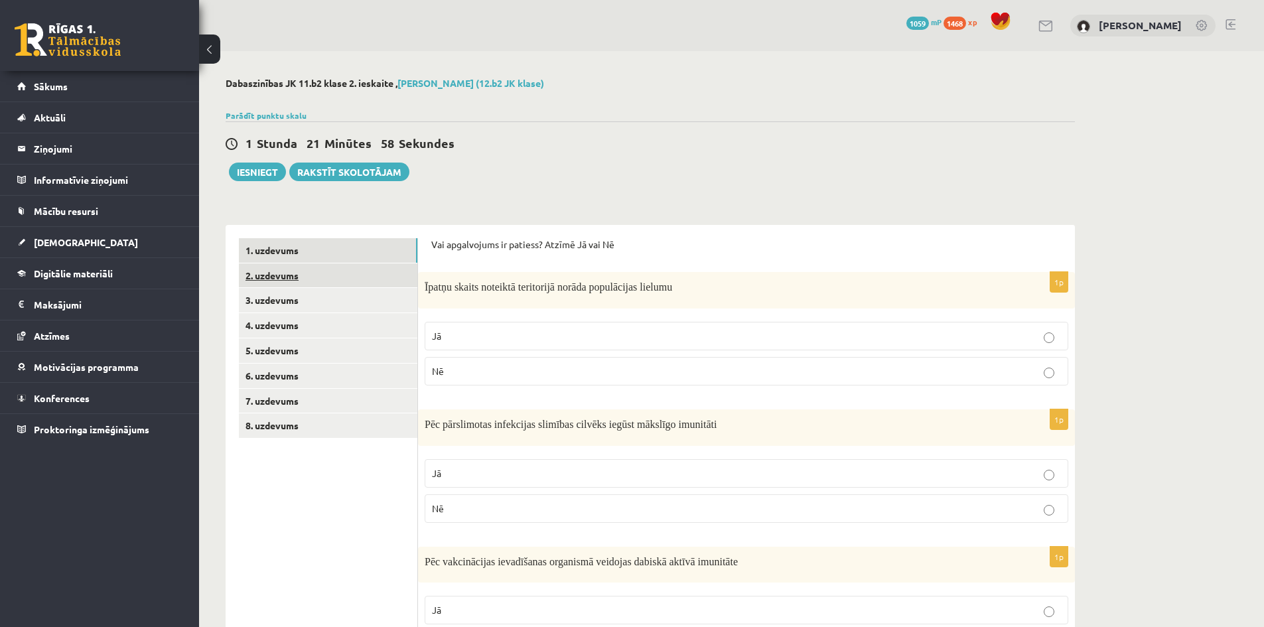
click at [263, 275] on link "2. uzdevums" at bounding box center [328, 276] width 179 height 25
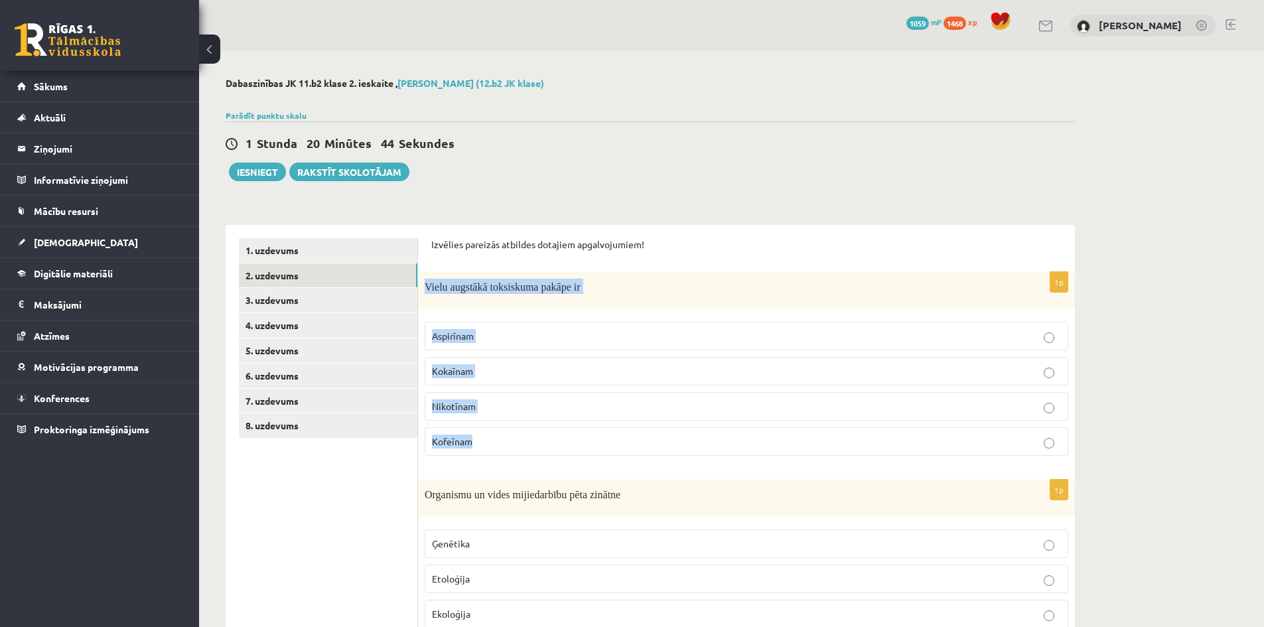
drag, startPoint x: 425, startPoint y: 287, endPoint x: 491, endPoint y: 432, distance: 158.6
click at [491, 432] on div "1p Vielu augstākā toksiskuma pakāpe ir Aspirīnam Kokaīnam Nikotīnam Kofeīnam" at bounding box center [746, 369] width 657 height 194
copy div "Vielu augstākā toksiskuma pakāpe ir Aspirīnam Kokaīnam Nikotīnam Kofeīnam"
click at [473, 364] on label "Kokaīnam" at bounding box center [747, 371] width 644 height 29
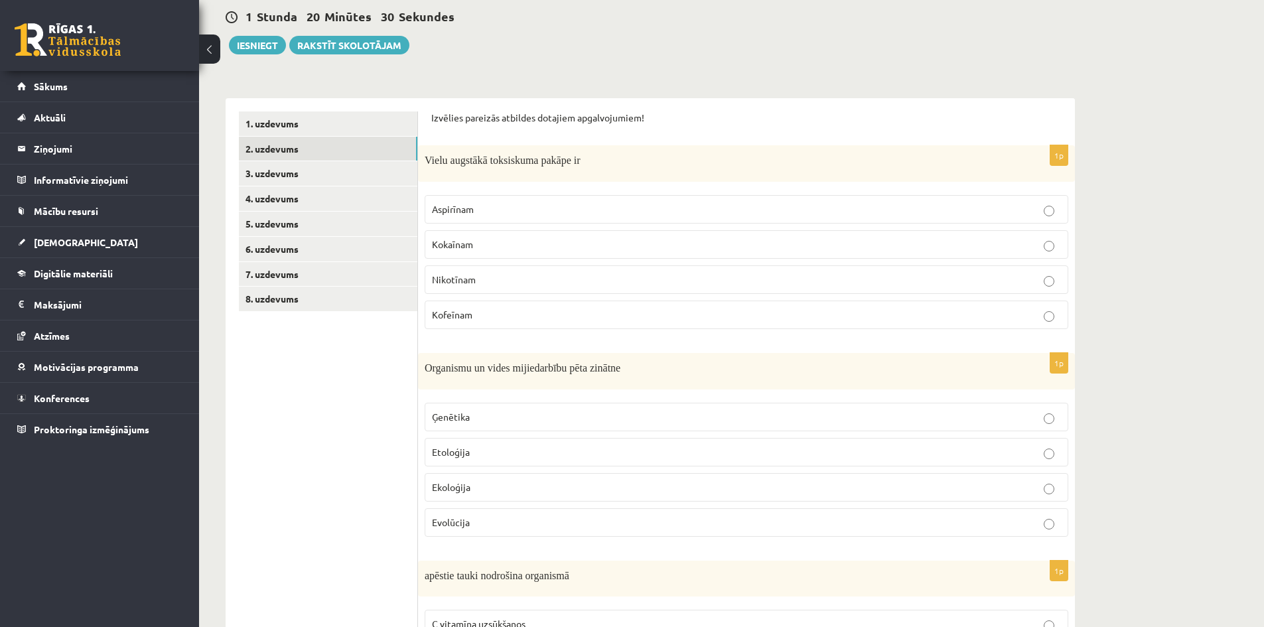
scroll to position [133, 0]
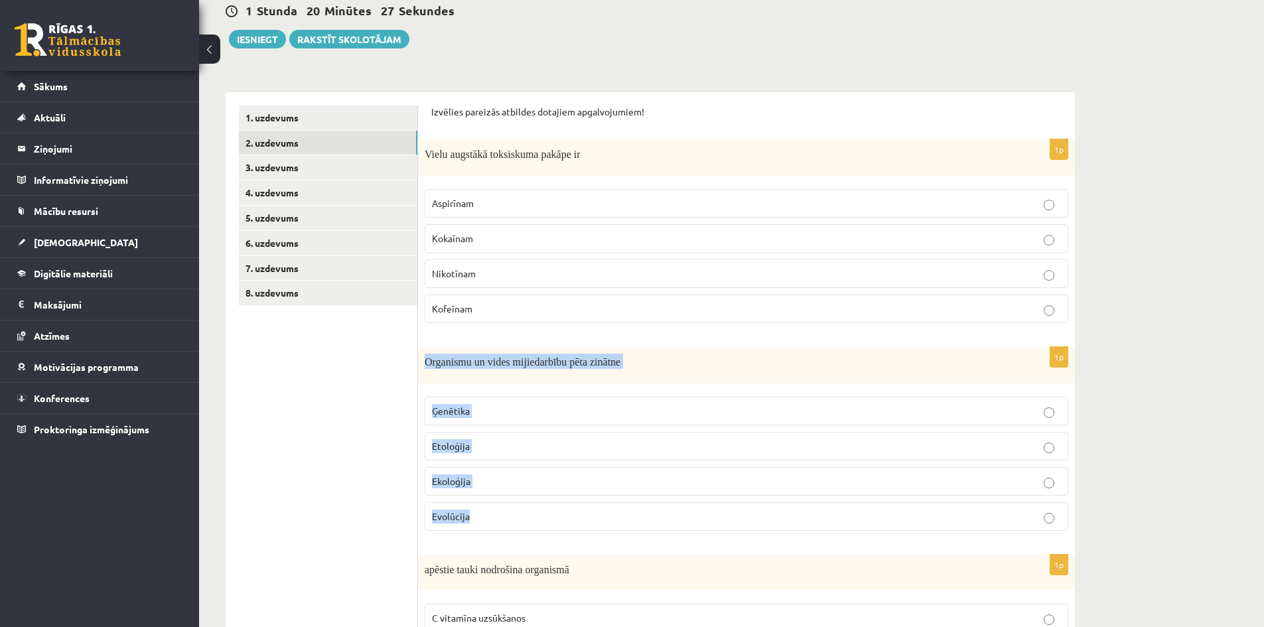
drag, startPoint x: 427, startPoint y: 363, endPoint x: 491, endPoint y: 503, distance: 154.1
click at [491, 503] on div "1p Organismu un vides mijiedarbību pēta zinātne Ģenētika Etoloģija Ekoloģija Ev…" at bounding box center [746, 444] width 657 height 194
copy div "Organismu un vides mijiedarbību pēta zinātne Ģenētika Etoloģija Ekoloģija Evolū…"
click at [485, 480] on p "Ekoloģija" at bounding box center [746, 482] width 629 height 14
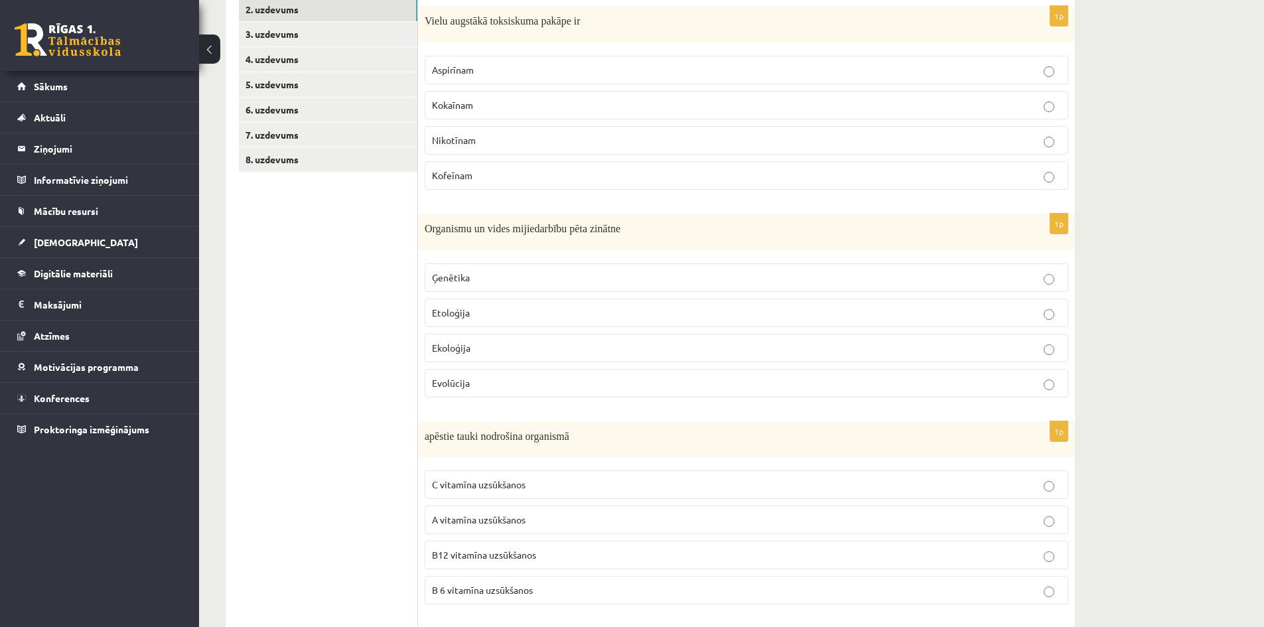
scroll to position [332, 0]
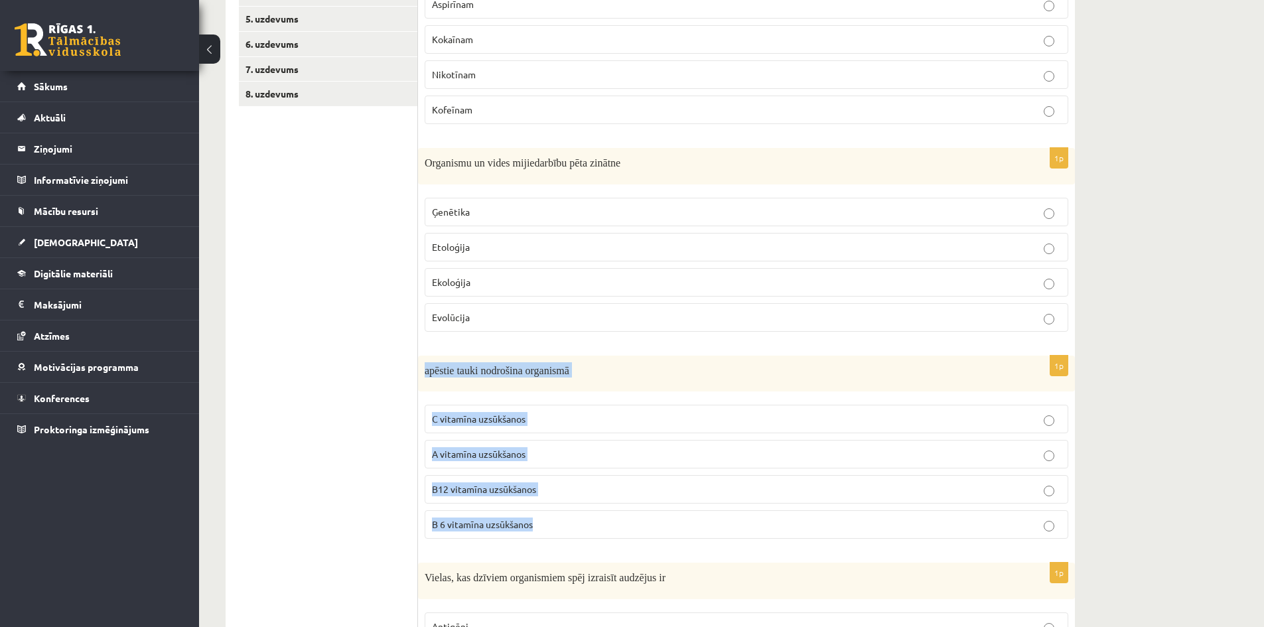
drag, startPoint x: 426, startPoint y: 370, endPoint x: 554, endPoint y: 525, distance: 201.3
click at [554, 525] on div "1p apēstie tauki nodrošina organismā C vitamīna uzsūkšanos A vitamīna uzsūkšano…" at bounding box center [746, 453] width 657 height 194
click at [473, 451] on span "A vitamīna uzsūkšanos" at bounding box center [479, 454] width 94 height 12
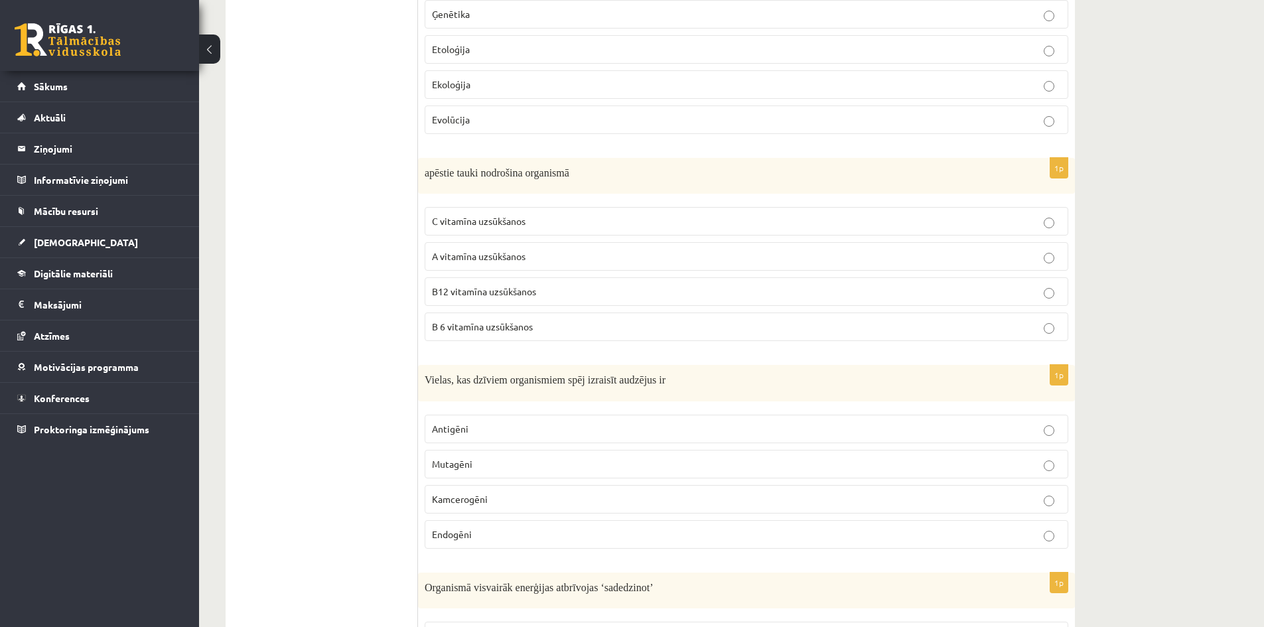
scroll to position [531, 0]
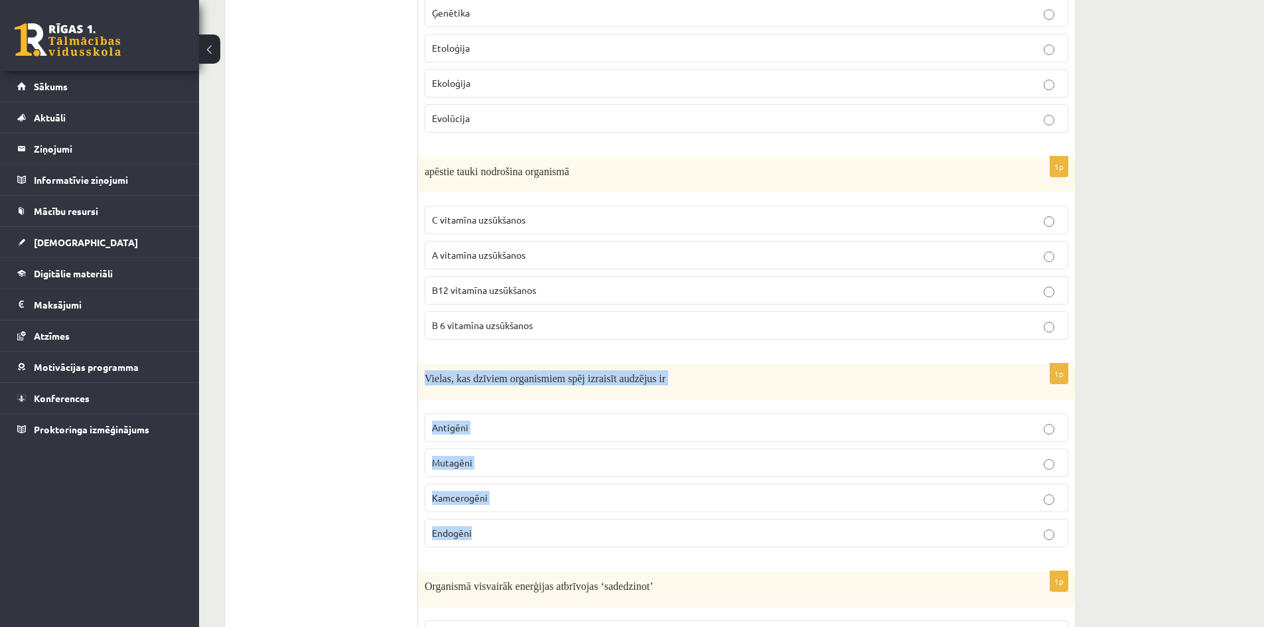
drag, startPoint x: 423, startPoint y: 380, endPoint x: 498, endPoint y: 522, distance: 160.6
click at [498, 522] on div "1p Vielas, kas dzīviem organismiem spēj izraisīt audzējus ir Antigēni Mutagēni …" at bounding box center [746, 461] width 657 height 194
click at [510, 498] on p "Kamcerogēni" at bounding box center [746, 498] width 629 height 14
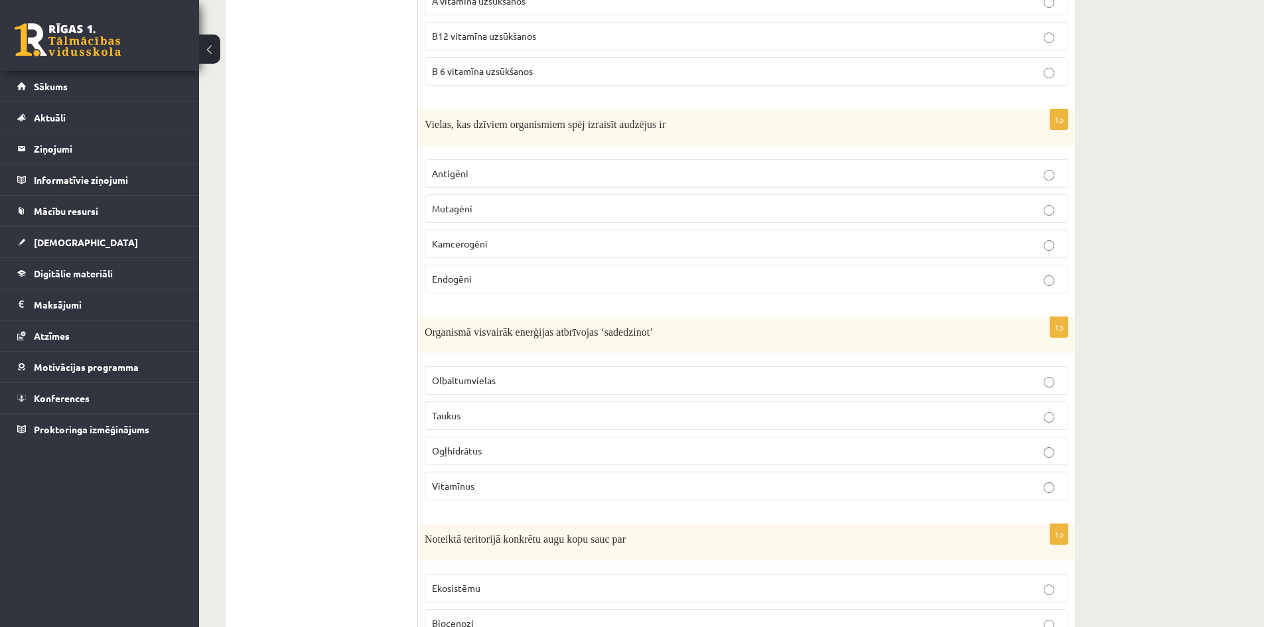
scroll to position [797, 0]
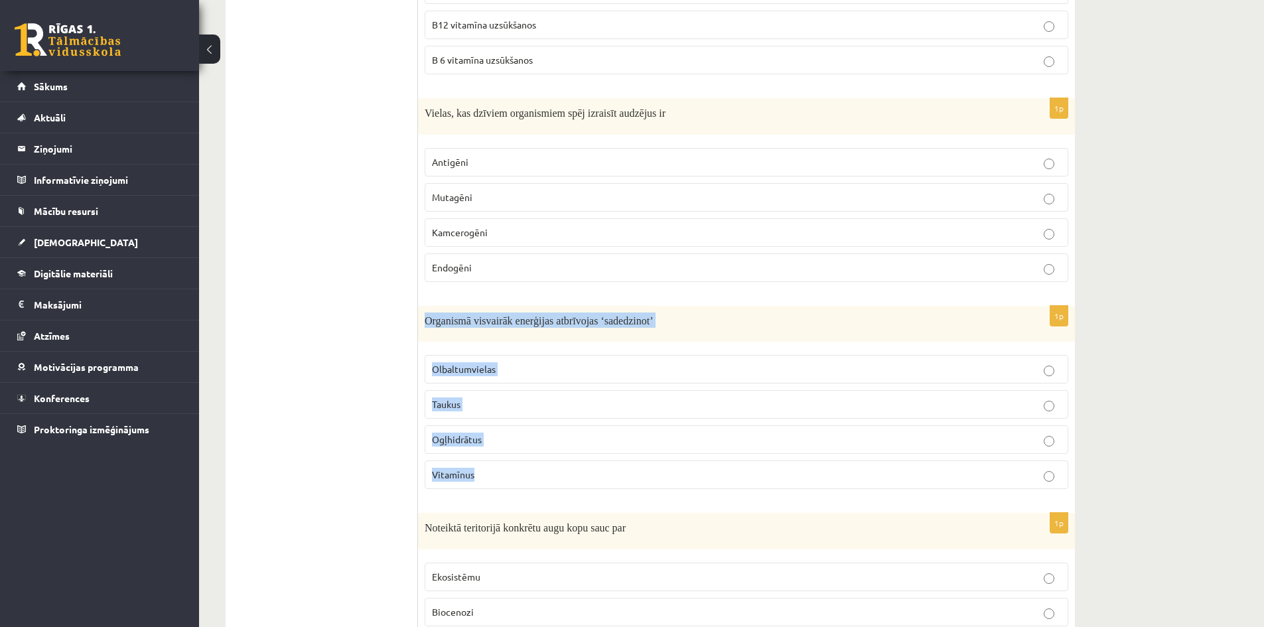
drag, startPoint x: 421, startPoint y: 319, endPoint x: 497, endPoint y: 472, distance: 171.0
click at [497, 472] on div "1p Organismā visvairāk enerģijas atbrīvojas ‘sadedzinot’ Olbaltumvielas Taukus …" at bounding box center [746, 403] width 657 height 194
click at [483, 404] on p "Taukus" at bounding box center [746, 405] width 629 height 14
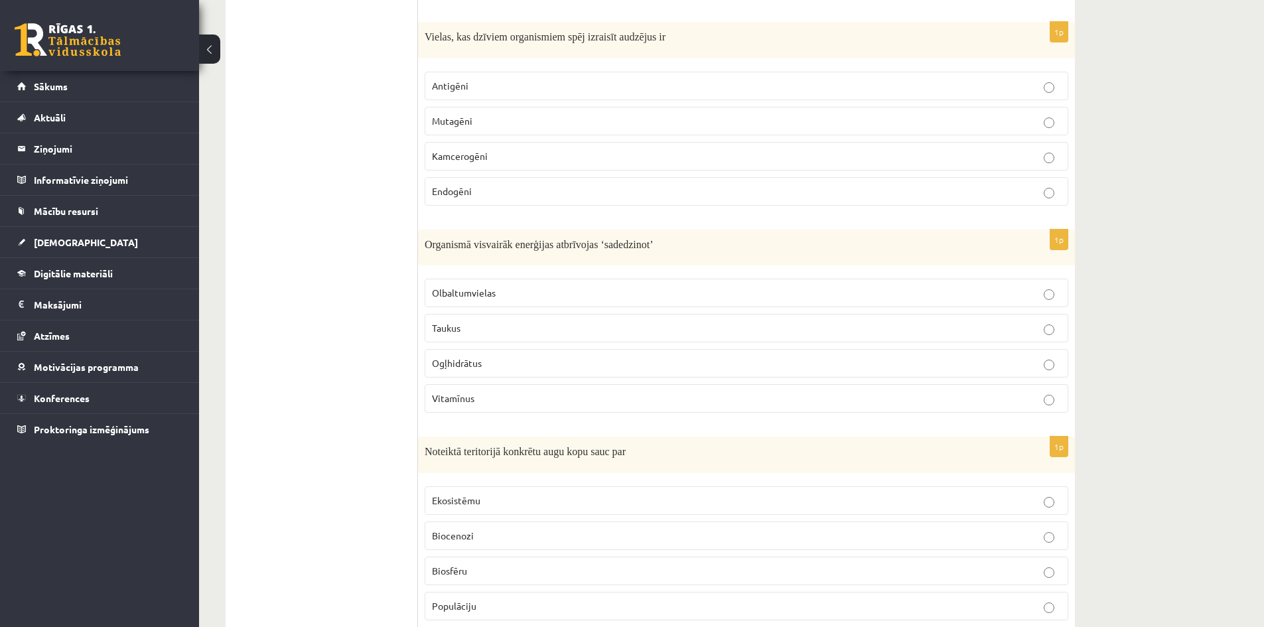
scroll to position [917, 0]
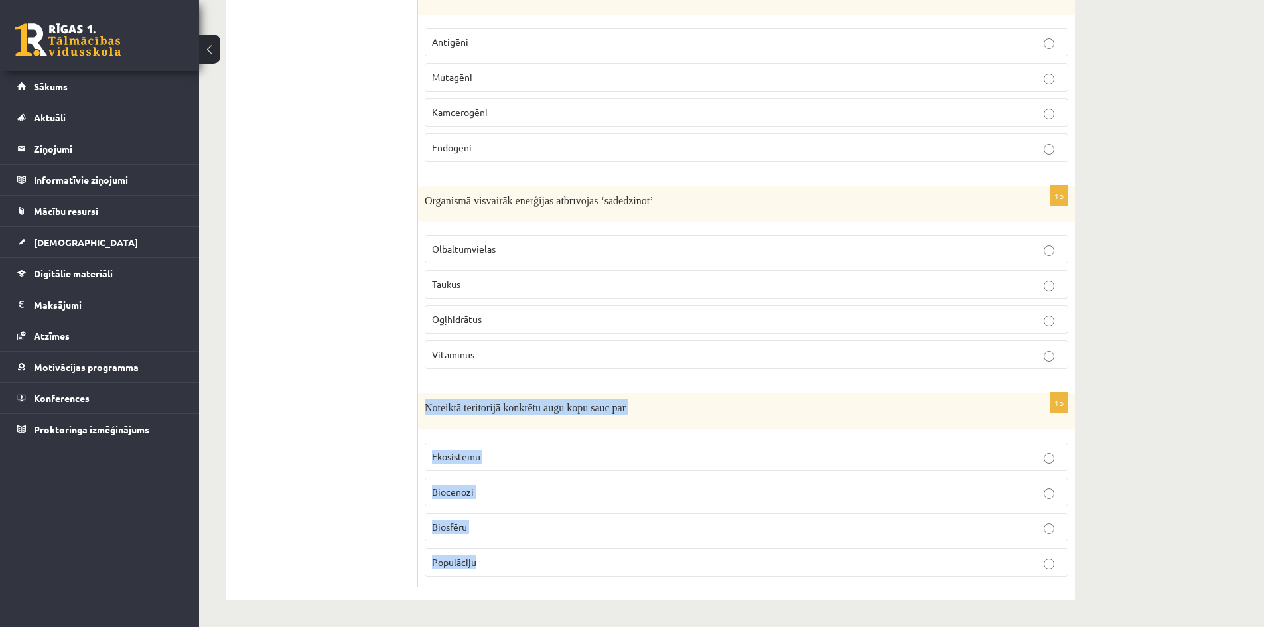
drag, startPoint x: 425, startPoint y: 404, endPoint x: 502, endPoint y: 546, distance: 161.0
click at [502, 546] on div "1p Noteiktā teritorijā konkrētu augu kopu sauc par Ekosistēmu Biocenozi Biosfēr…" at bounding box center [746, 490] width 657 height 194
click at [474, 493] on p "Biocenozi" at bounding box center [746, 492] width 629 height 14
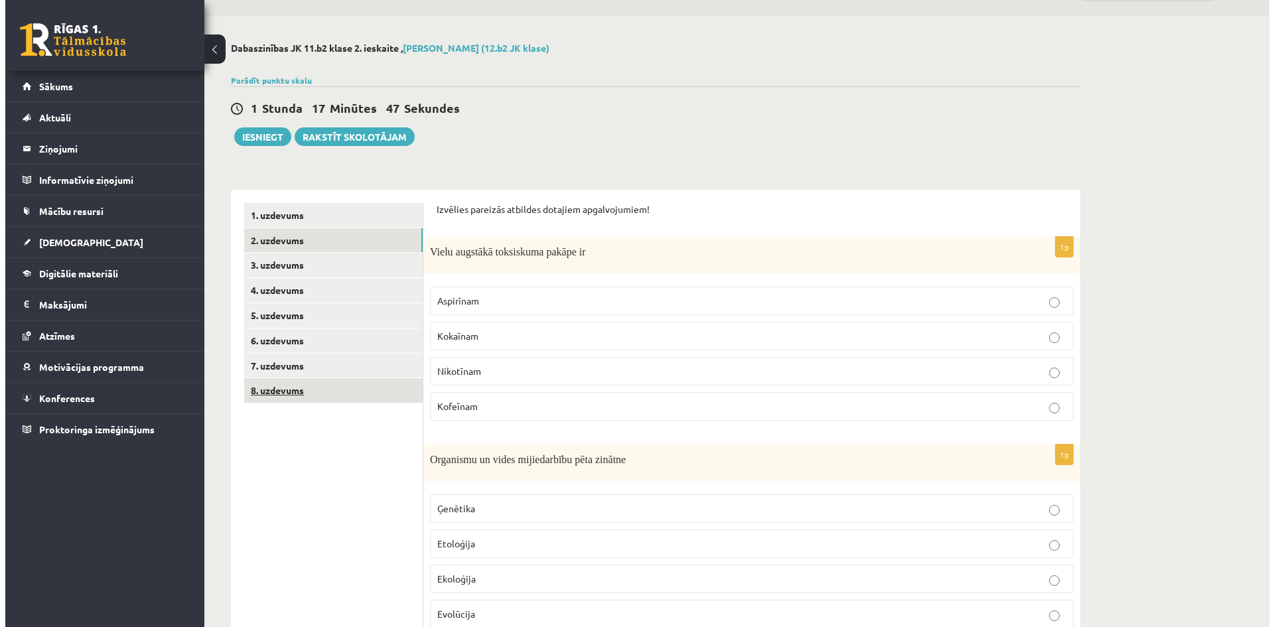
scroll to position [0, 0]
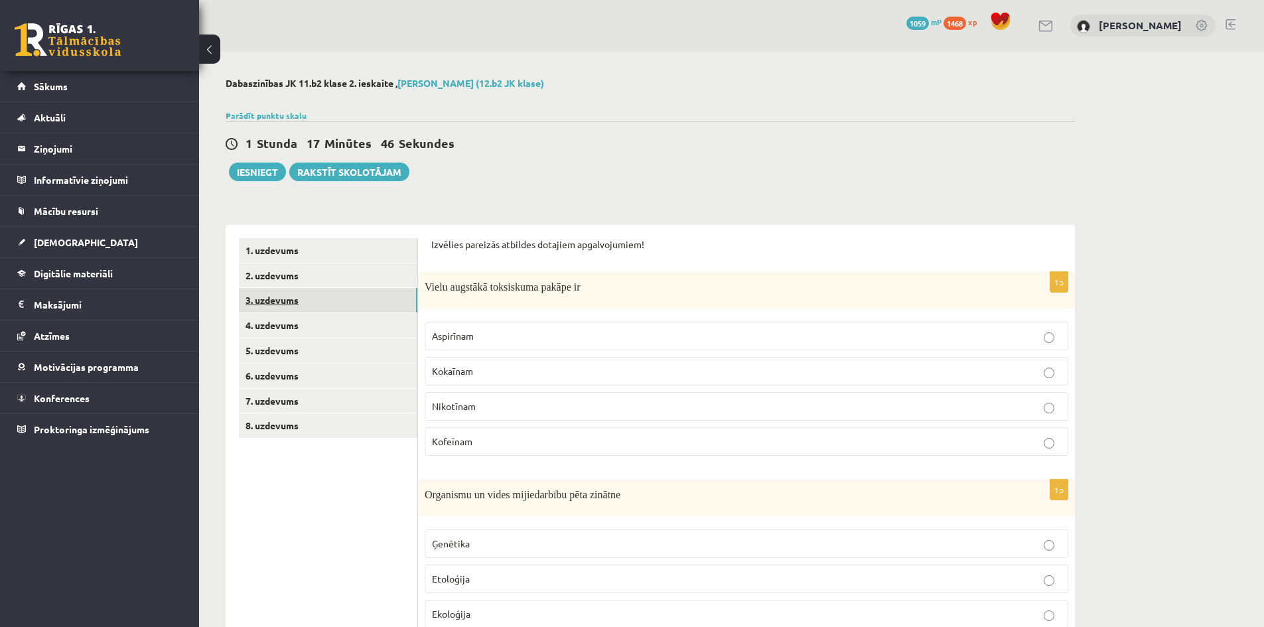
click at [279, 301] on link "3. uzdevums" at bounding box center [328, 300] width 179 height 25
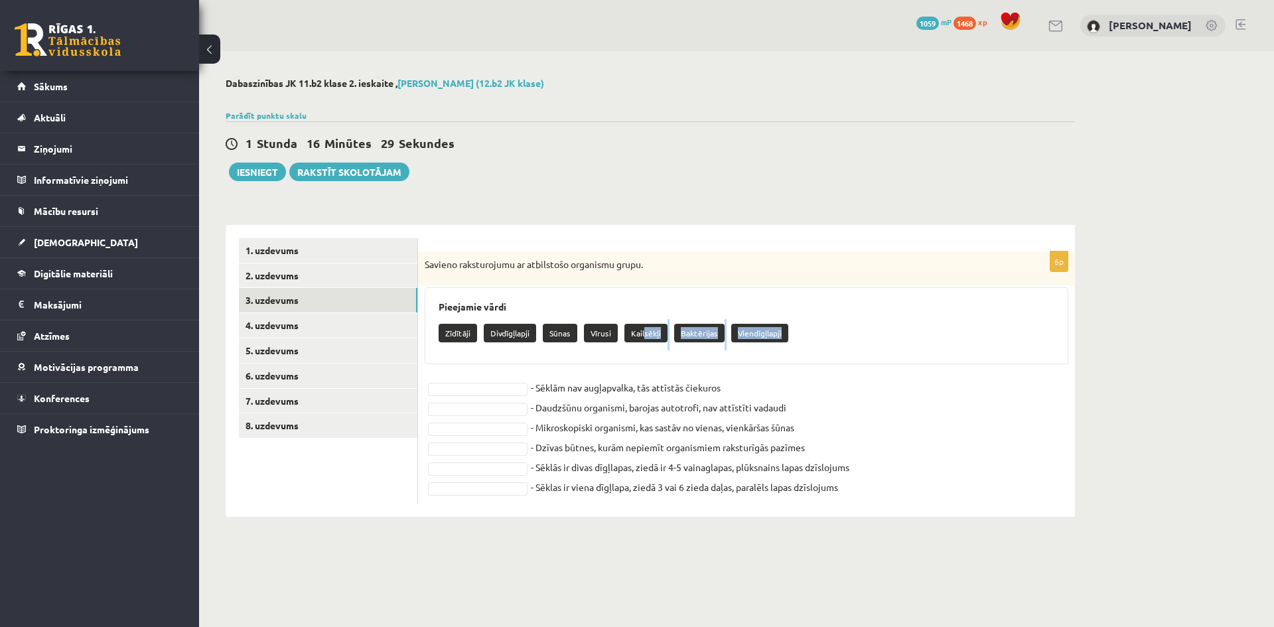
drag, startPoint x: 645, startPoint y: 336, endPoint x: 505, endPoint y: 376, distance: 145.0
click at [505, 376] on div "6p Savieno raksturojumu ar atbilstošo organismu grupu. Pieejamie vārdi Zīdītāji…" at bounding box center [746, 378] width 657 height 252
click at [950, 442] on fieldset "... - Sēklām nav augļapvalka, tās attīstās čiekuros - Daudzšūnu organismi, baro…" at bounding box center [747, 437] width 644 height 119
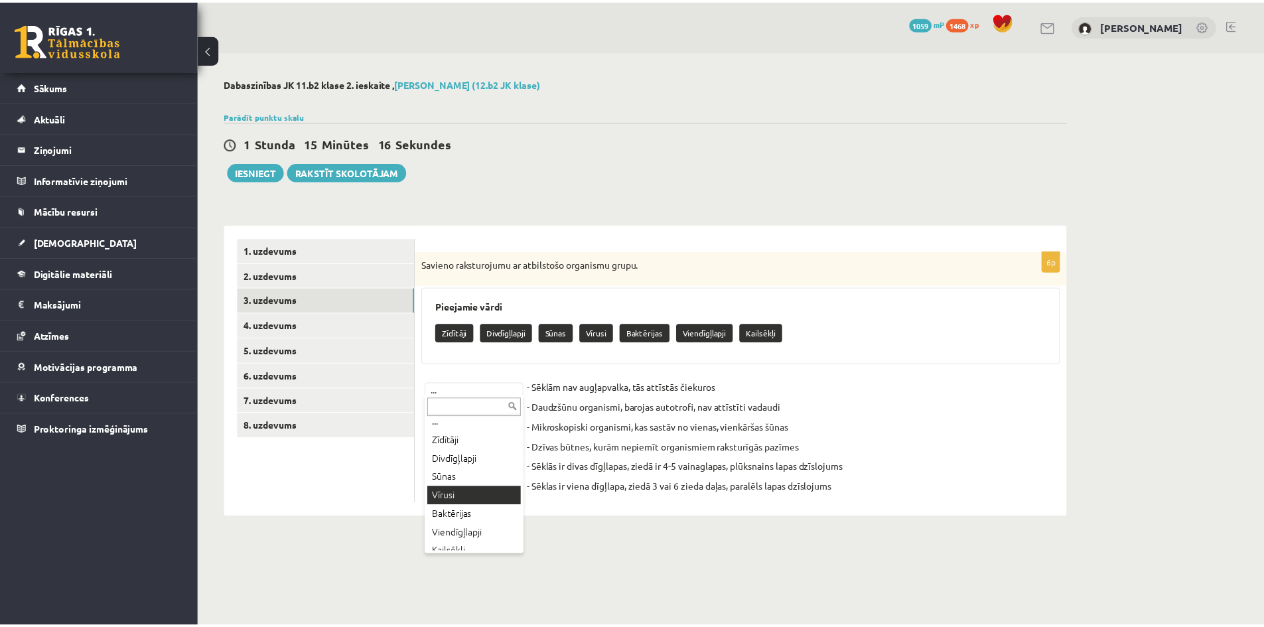
scroll to position [16, 0]
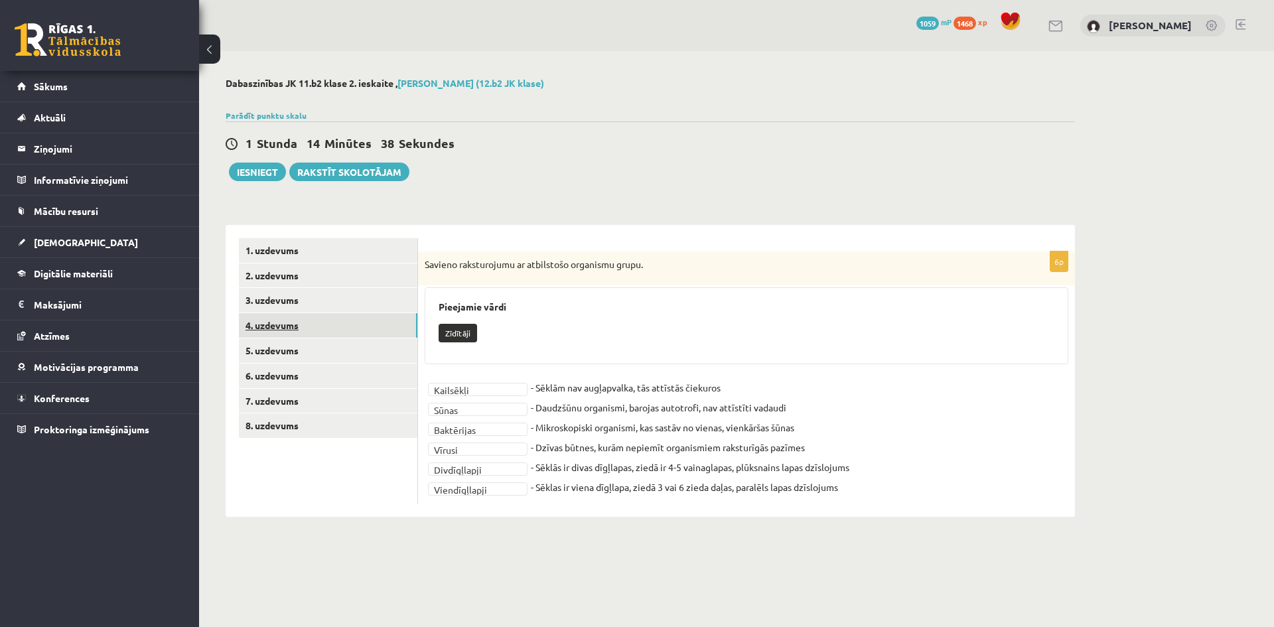
click at [276, 324] on link "4. uzdevums" at bounding box center [328, 325] width 179 height 25
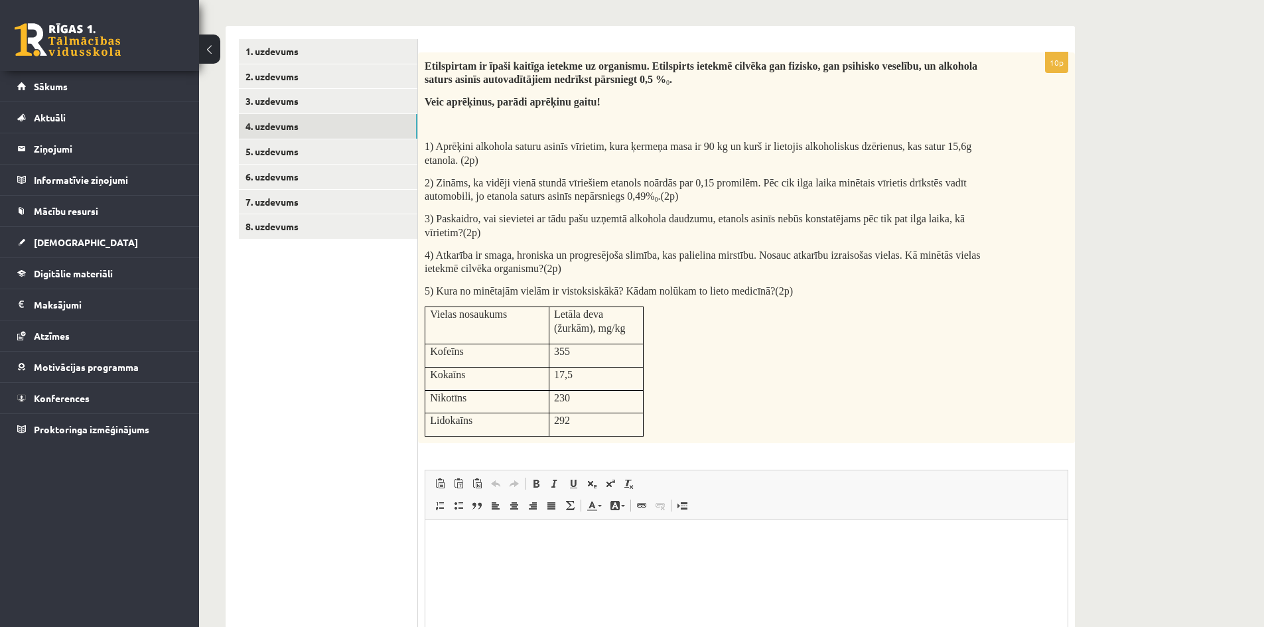
scroll to position [133, 0]
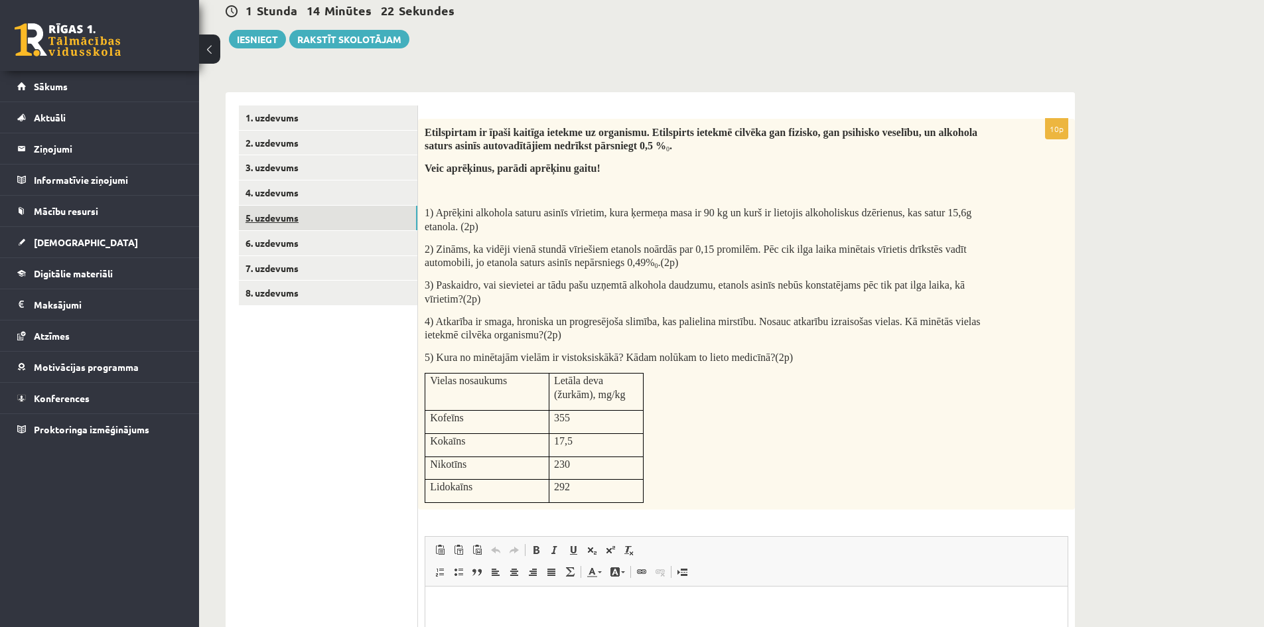
click at [281, 215] on link "5. uzdevums" at bounding box center [328, 218] width 179 height 25
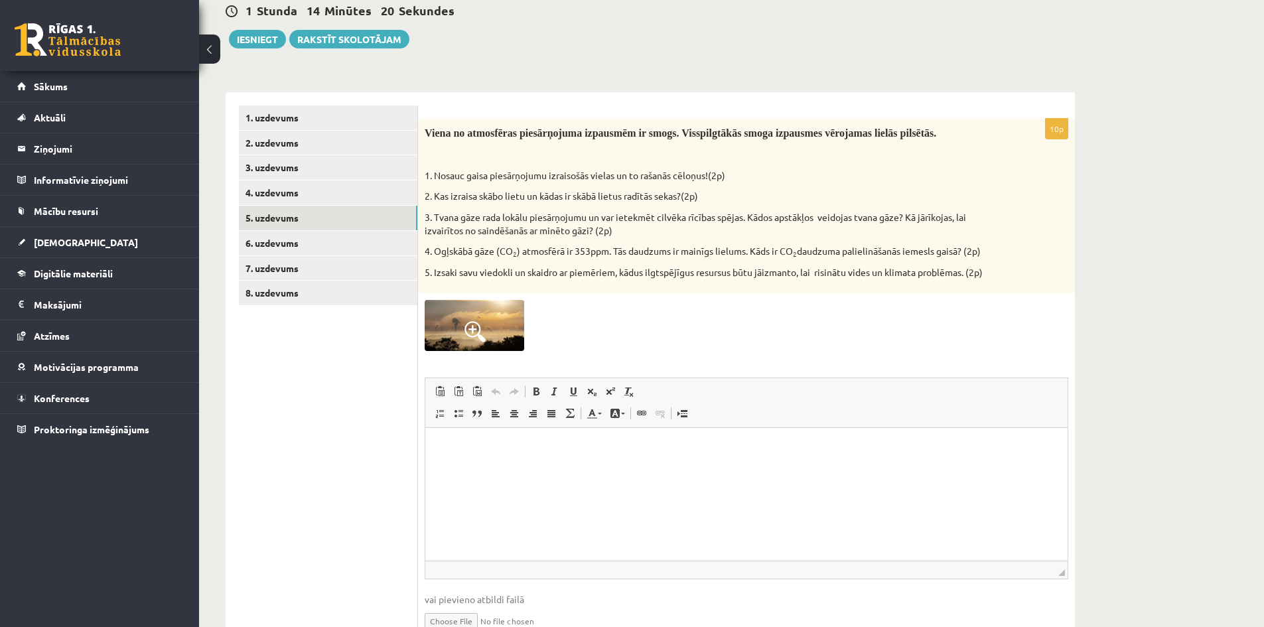
scroll to position [0, 0]
click at [282, 242] on link "6. uzdevums" at bounding box center [328, 243] width 179 height 25
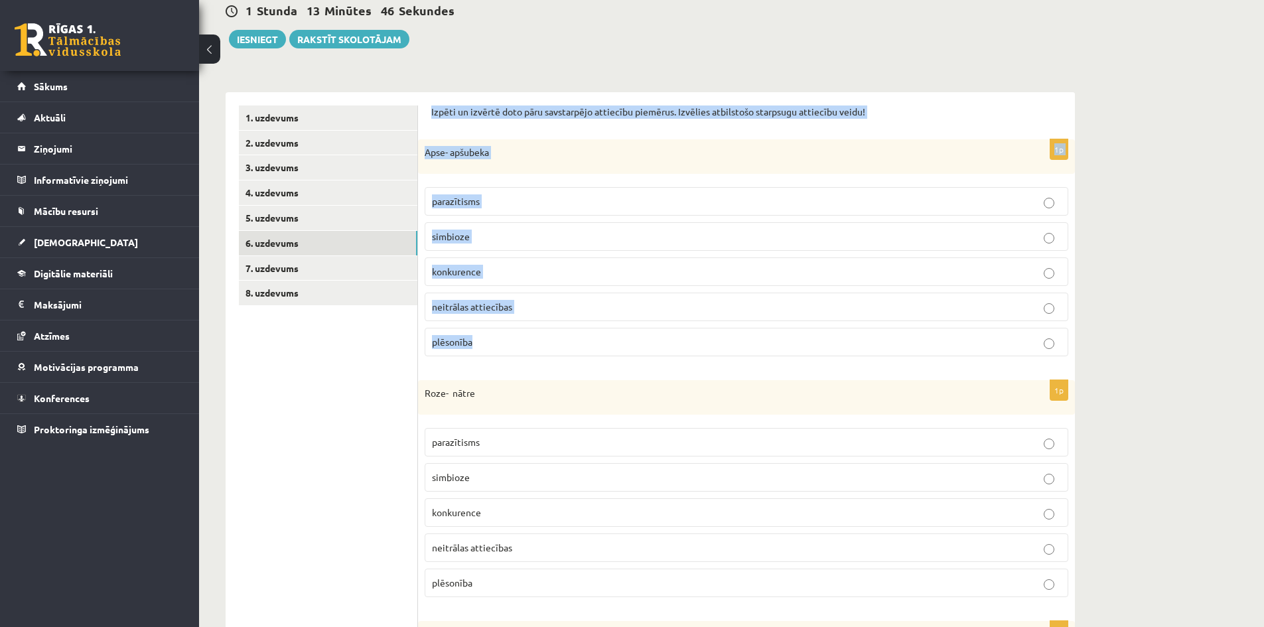
drag, startPoint x: 431, startPoint y: 110, endPoint x: 497, endPoint y: 344, distance: 243.3
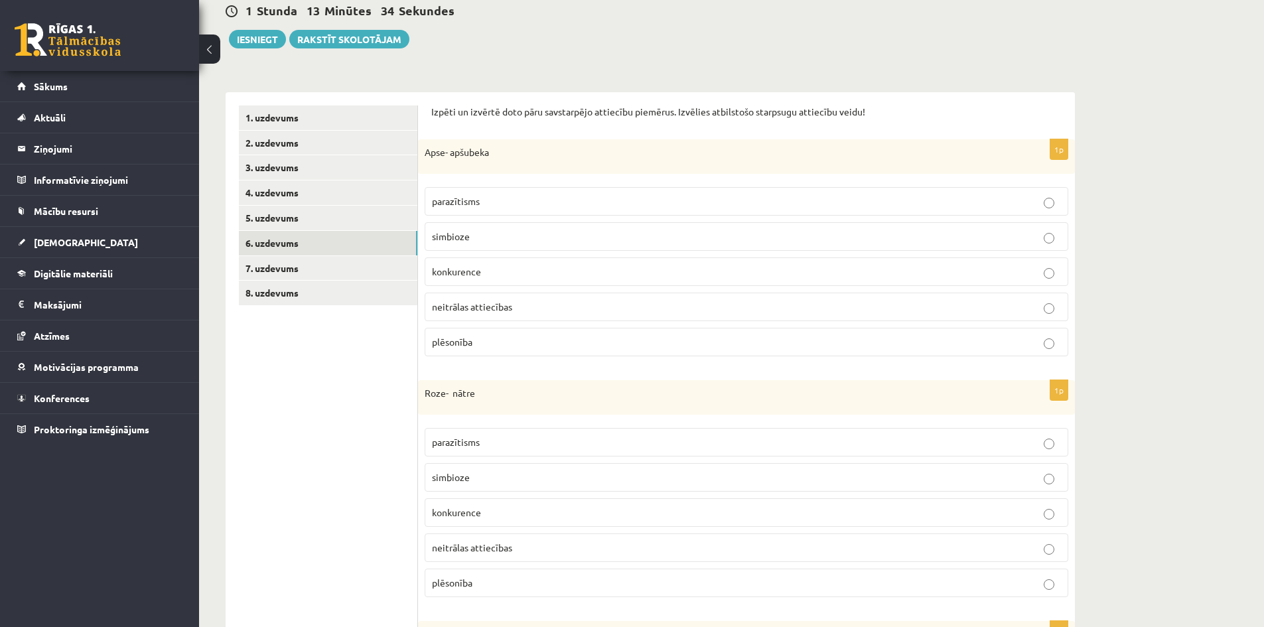
click at [555, 233] on p "simbioze" at bounding box center [746, 237] width 629 height 14
click at [469, 514] on span "konkurence" at bounding box center [456, 512] width 49 height 12
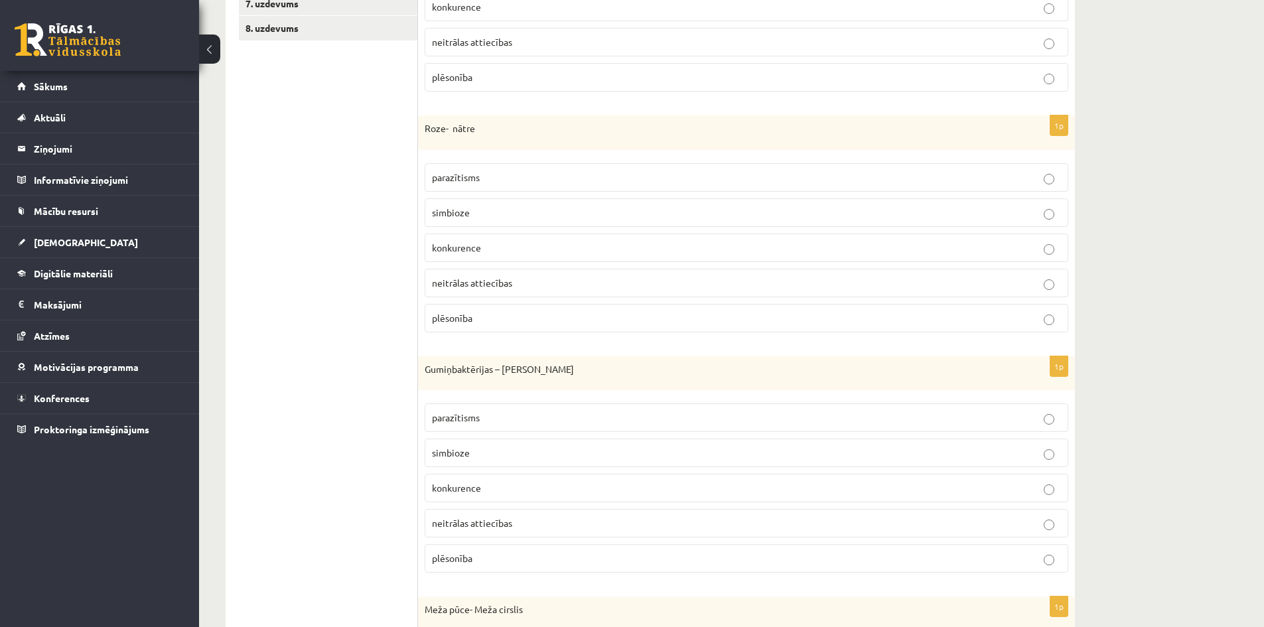
scroll to position [398, 0]
drag, startPoint x: 425, startPoint y: 372, endPoint x: 530, endPoint y: 542, distance: 199.9
click at [530, 542] on div "1p Gumiņbaktērijas – sarkanais āboliņš parazītisms simbioze konkurence neitrāla…" at bounding box center [746, 470] width 657 height 228
click at [478, 456] on p "simbioze" at bounding box center [746, 452] width 629 height 14
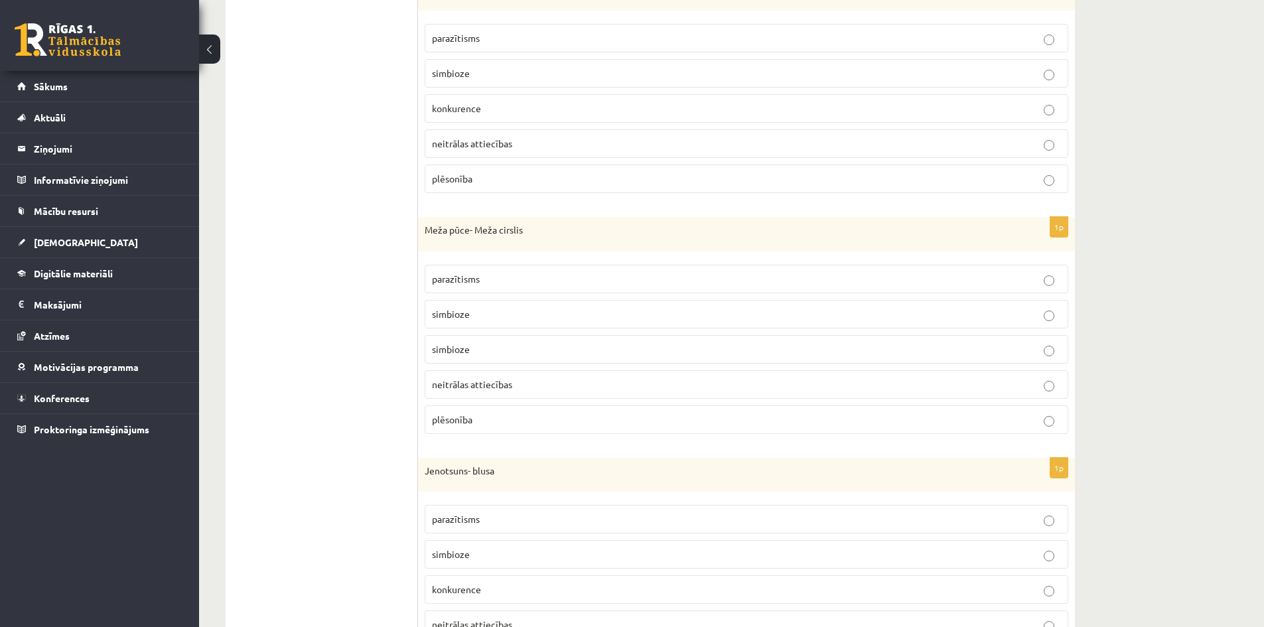
scroll to position [876, 0]
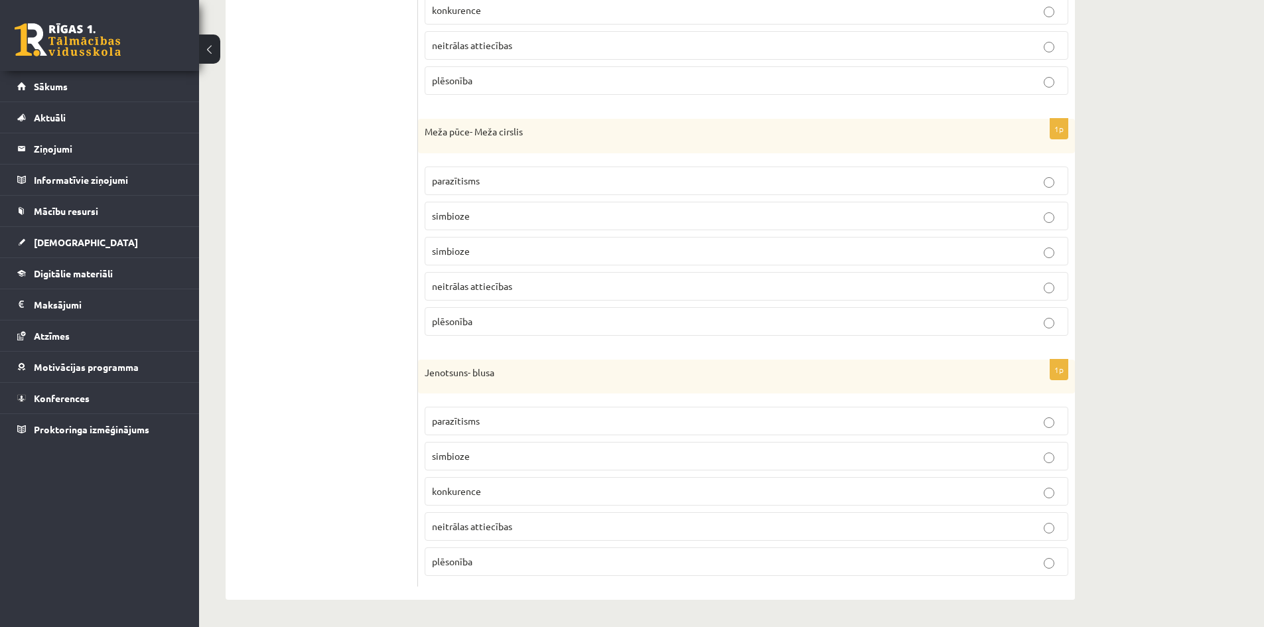
click at [473, 421] on span "parazītisms" at bounding box center [456, 421] width 48 height 12
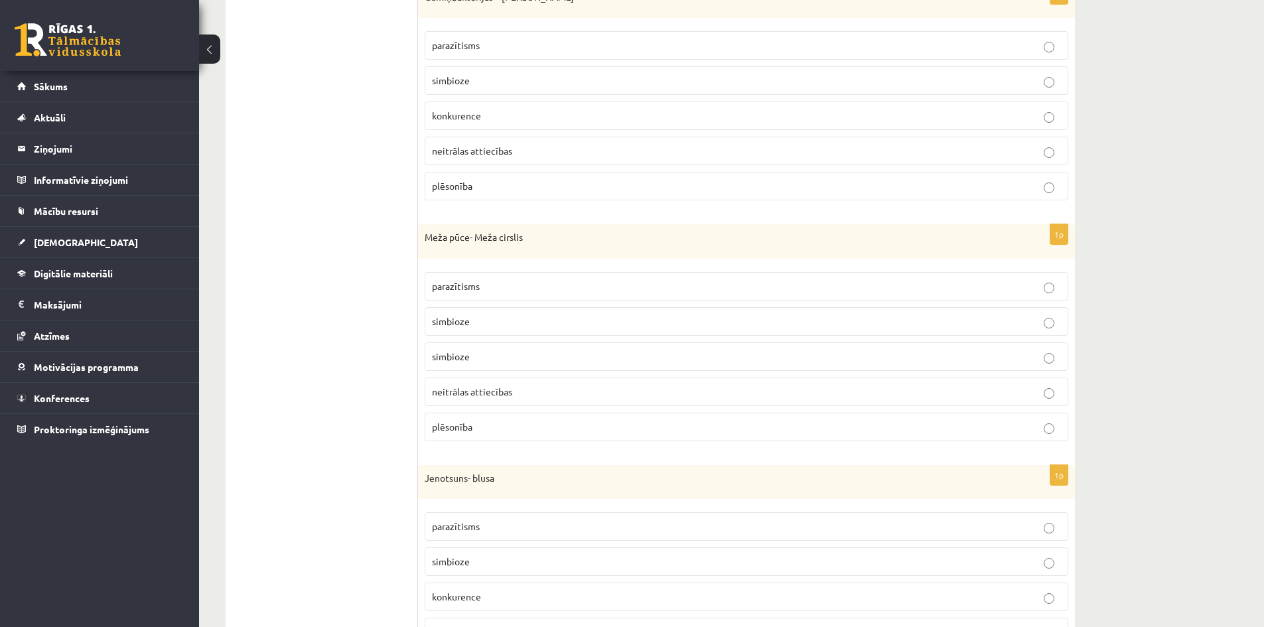
scroll to position [677, 0]
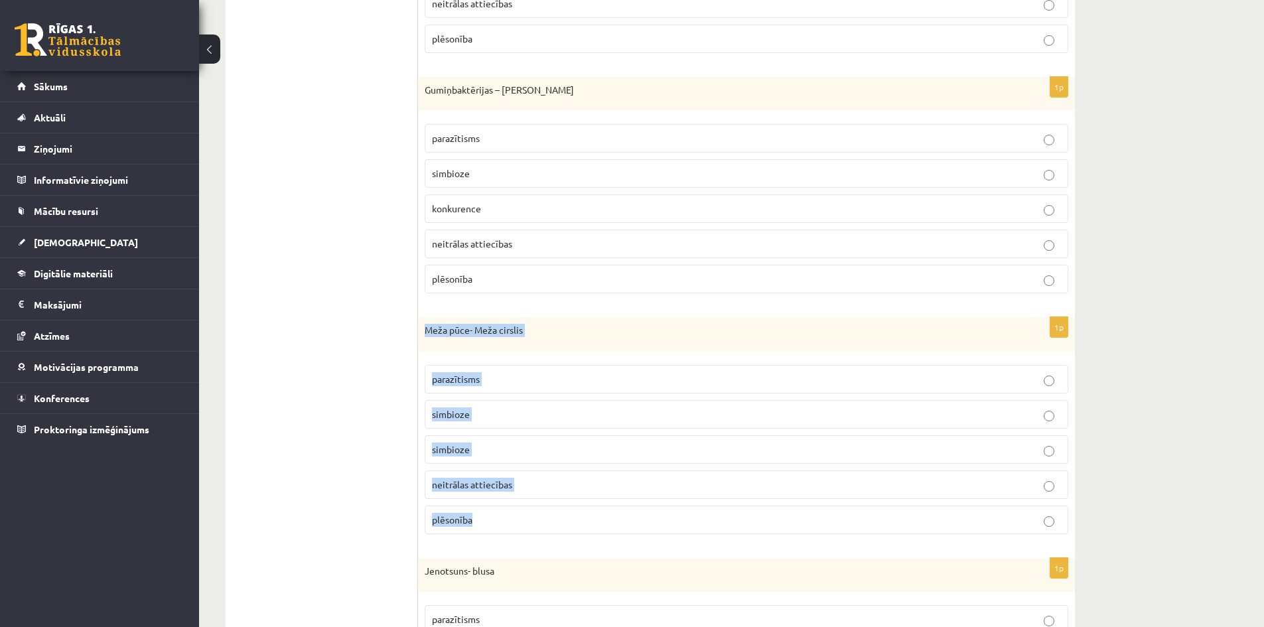
drag, startPoint x: 425, startPoint y: 329, endPoint x: 510, endPoint y: 517, distance: 206.8
click at [510, 517] on div "1p Meža pūce- Meža cirslis parazītisms simbioze simbioze neitrālas attiecības p…" at bounding box center [746, 431] width 657 height 228
click at [476, 522] on p "plēsonība" at bounding box center [746, 520] width 629 height 14
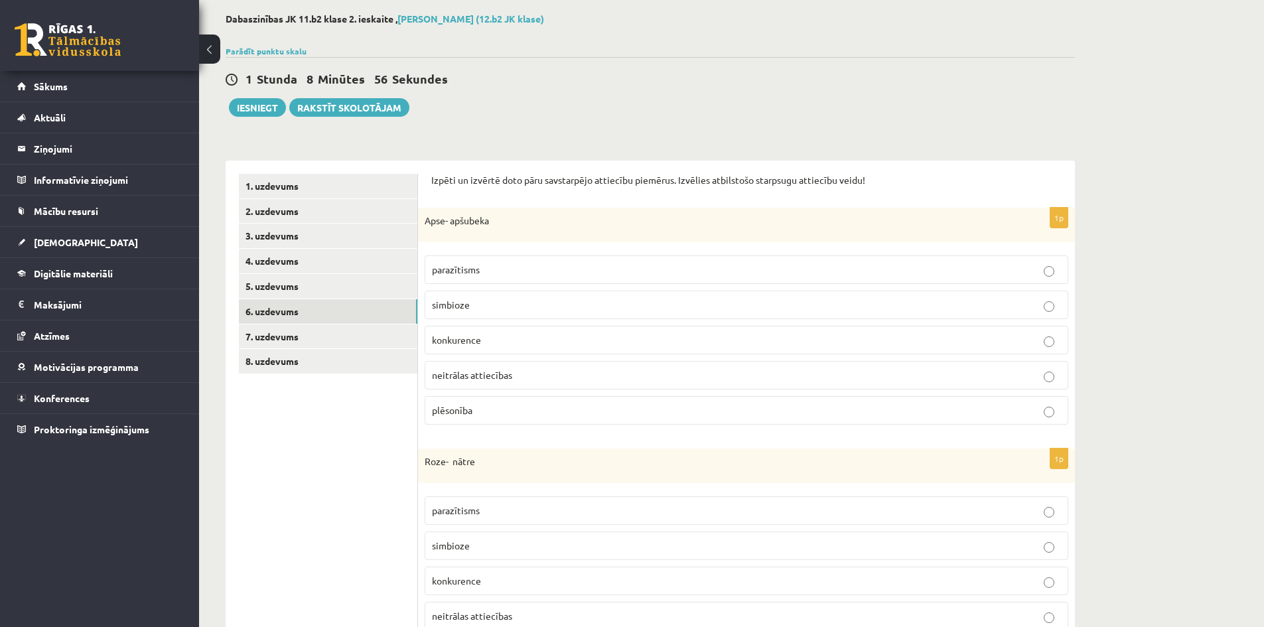
scroll to position [13, 0]
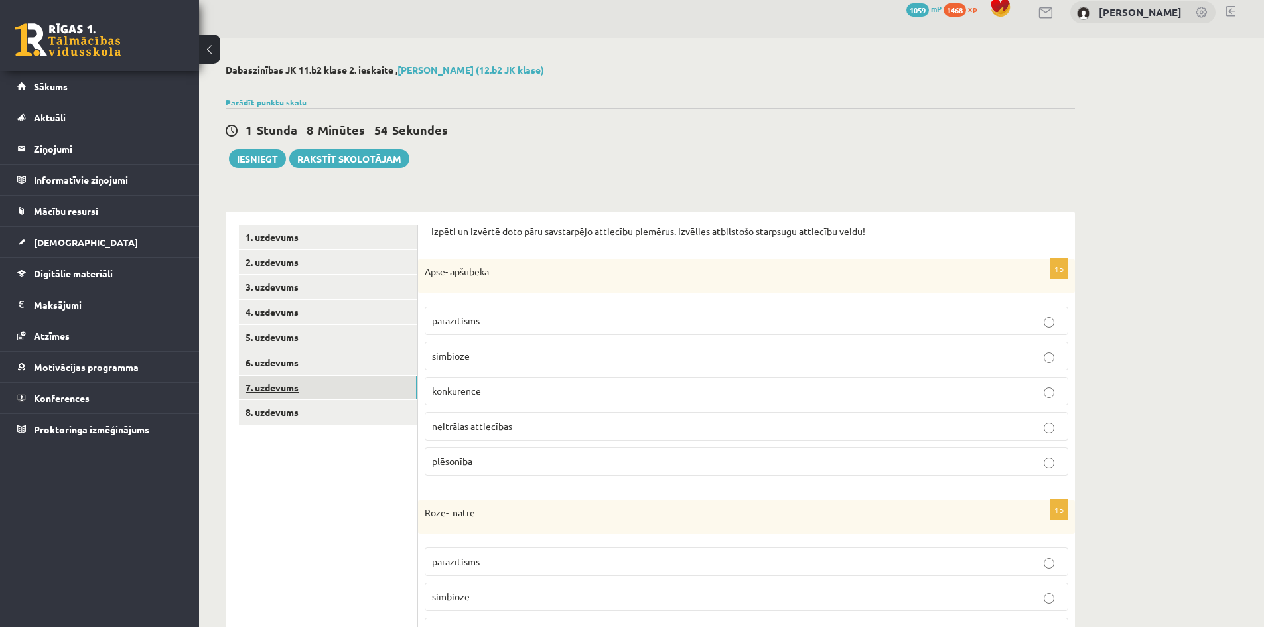
click at [286, 388] on link "7. uzdevums" at bounding box center [328, 388] width 179 height 25
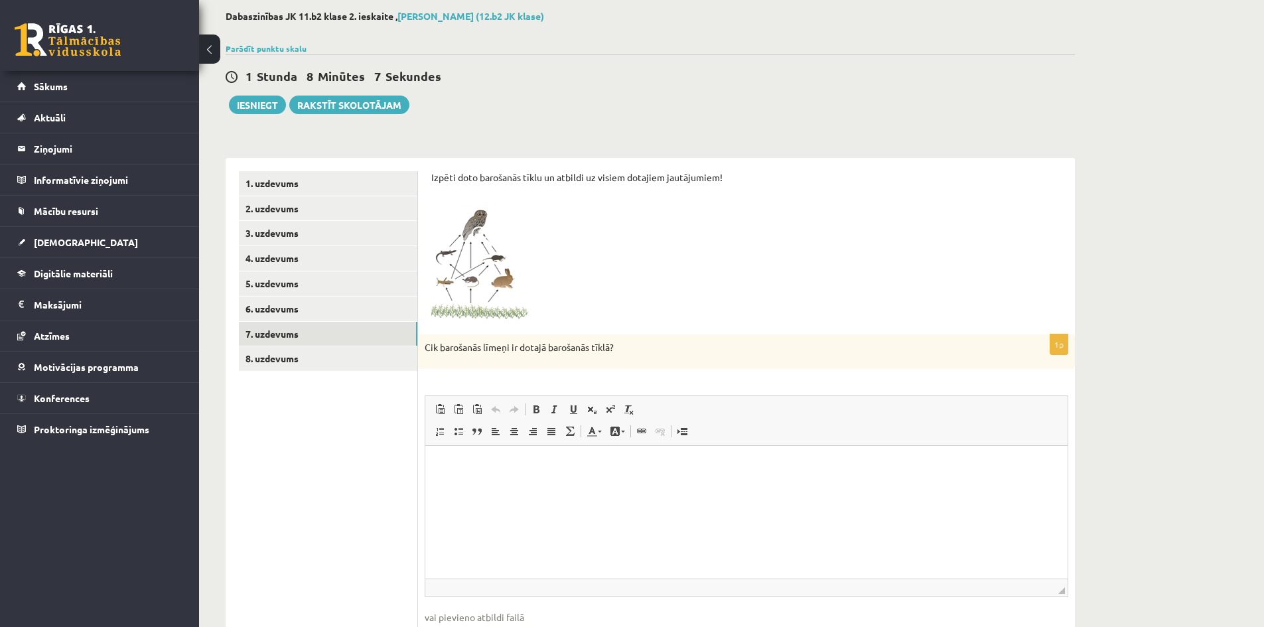
scroll to position [80, 0]
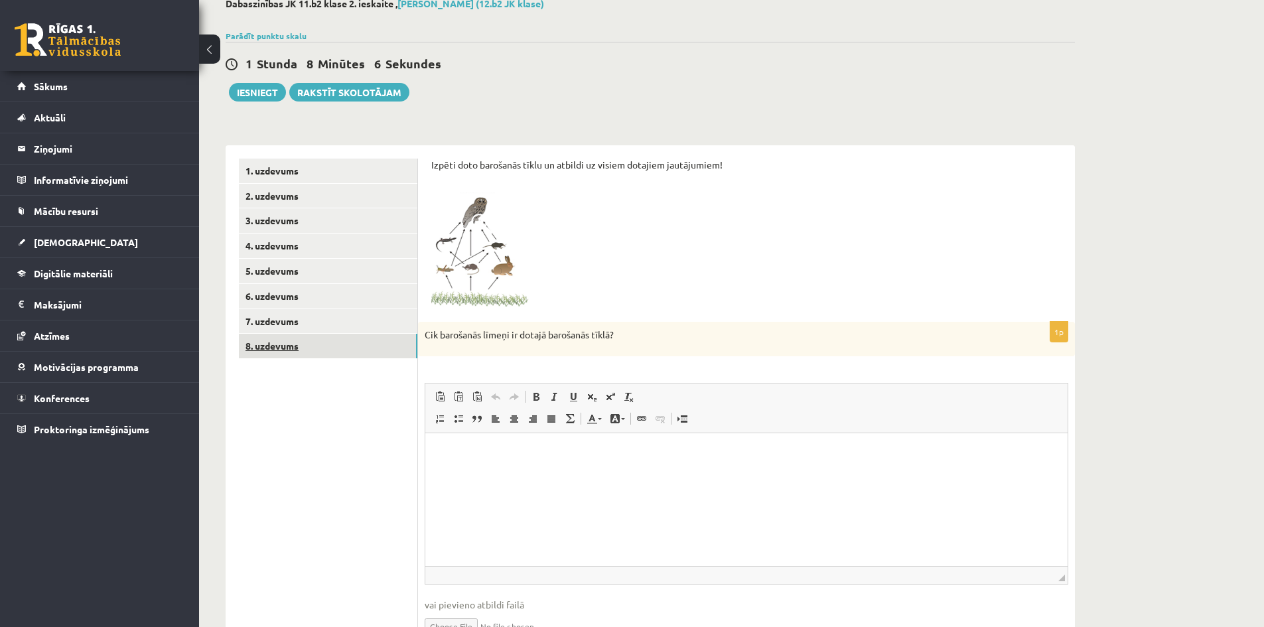
click at [280, 348] on link "8. uzdevums" at bounding box center [328, 346] width 179 height 25
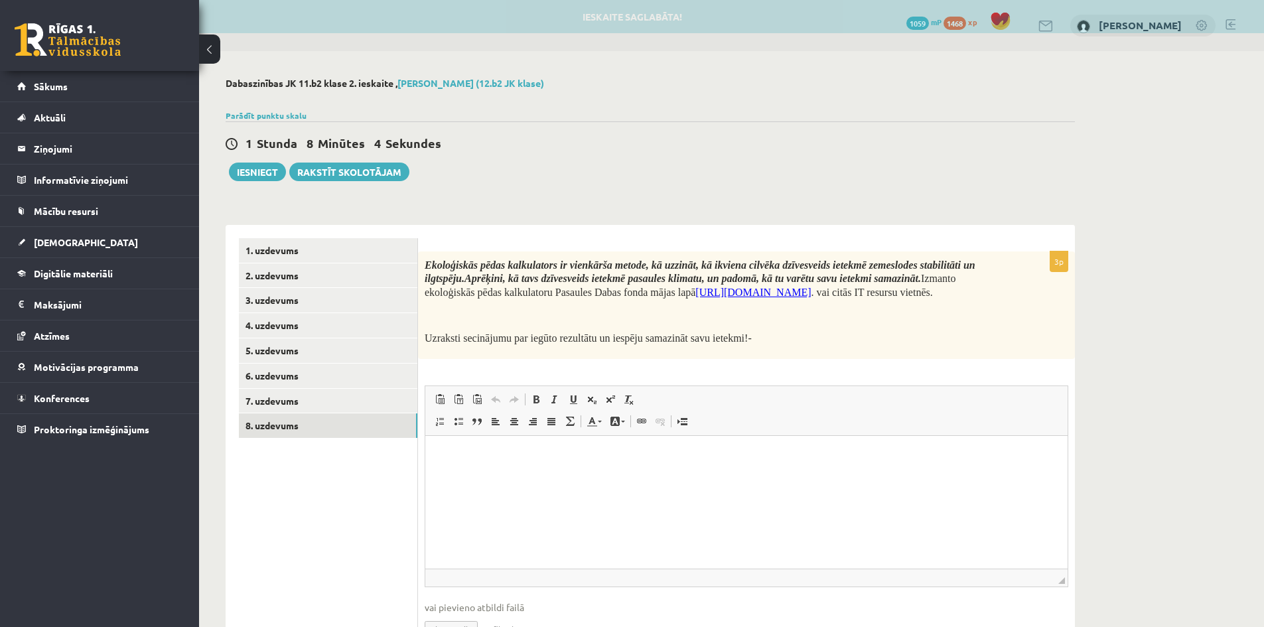
scroll to position [0, 0]
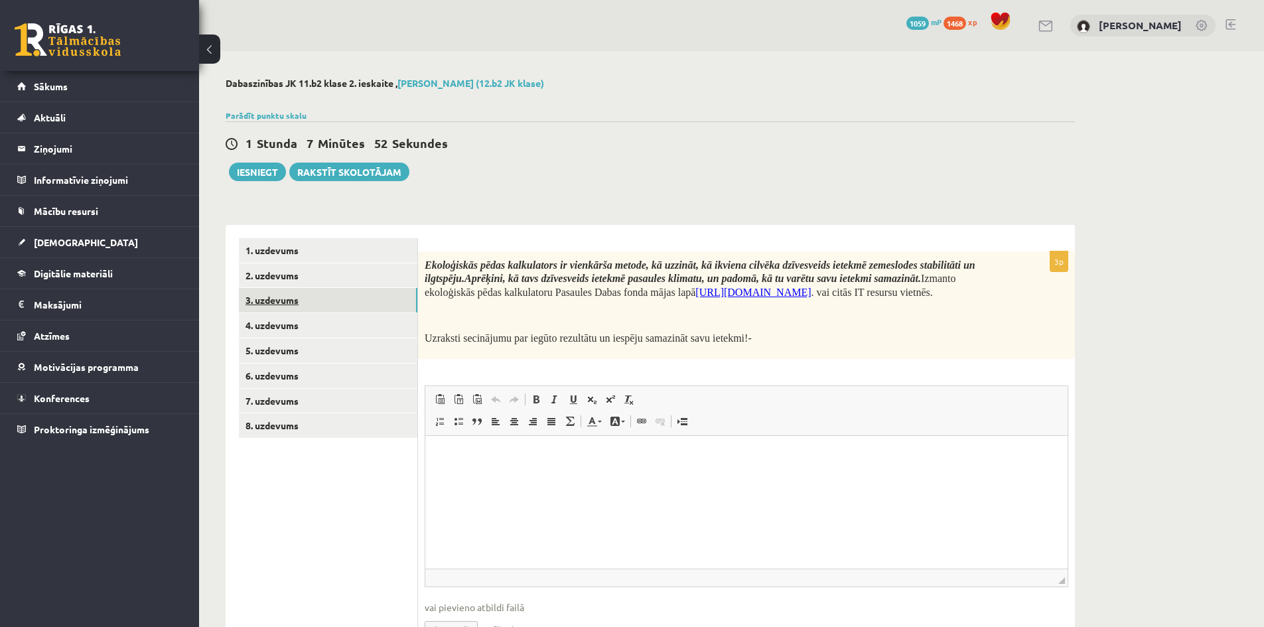
click at [275, 298] on link "3. uzdevums" at bounding box center [328, 300] width 179 height 25
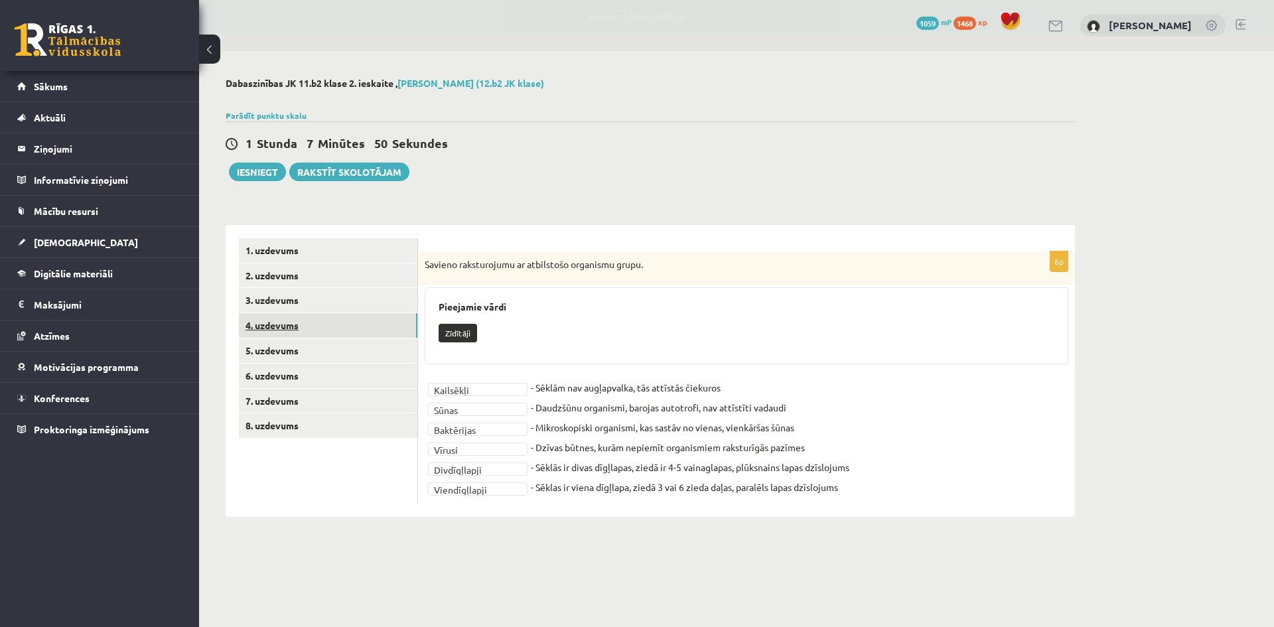
click at [272, 327] on link "4. uzdevums" at bounding box center [328, 325] width 179 height 25
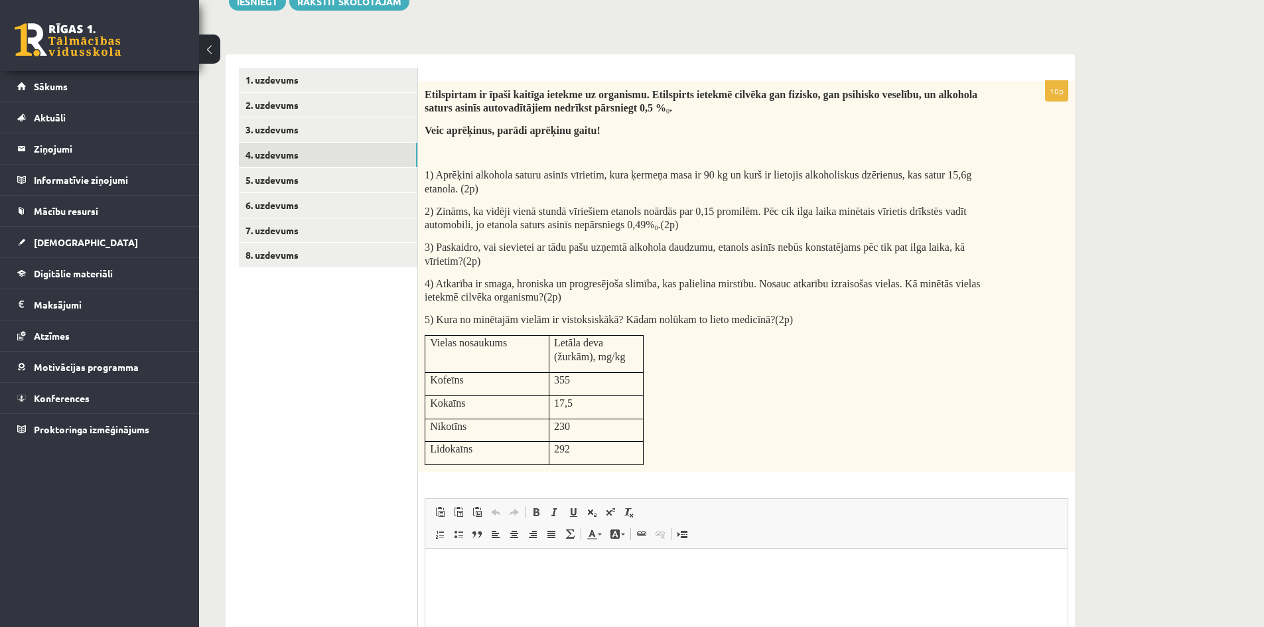
scroll to position [199, 0]
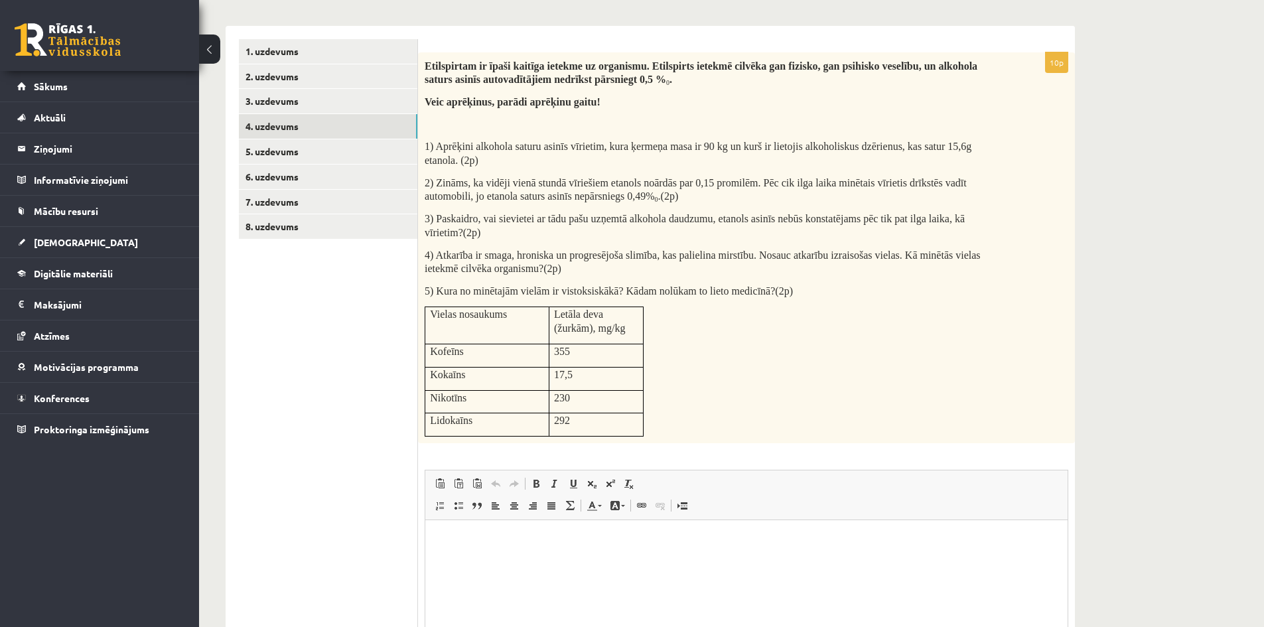
click at [475, 548] on html at bounding box center [746, 540] width 643 height 40
drag, startPoint x: 455, startPoint y: 538, endPoint x: 468, endPoint y: 554, distance: 21.3
click at [455, 538] on p "**********" at bounding box center [747, 541] width 616 height 14
click at [510, 538] on p "**********" at bounding box center [747, 541] width 616 height 14
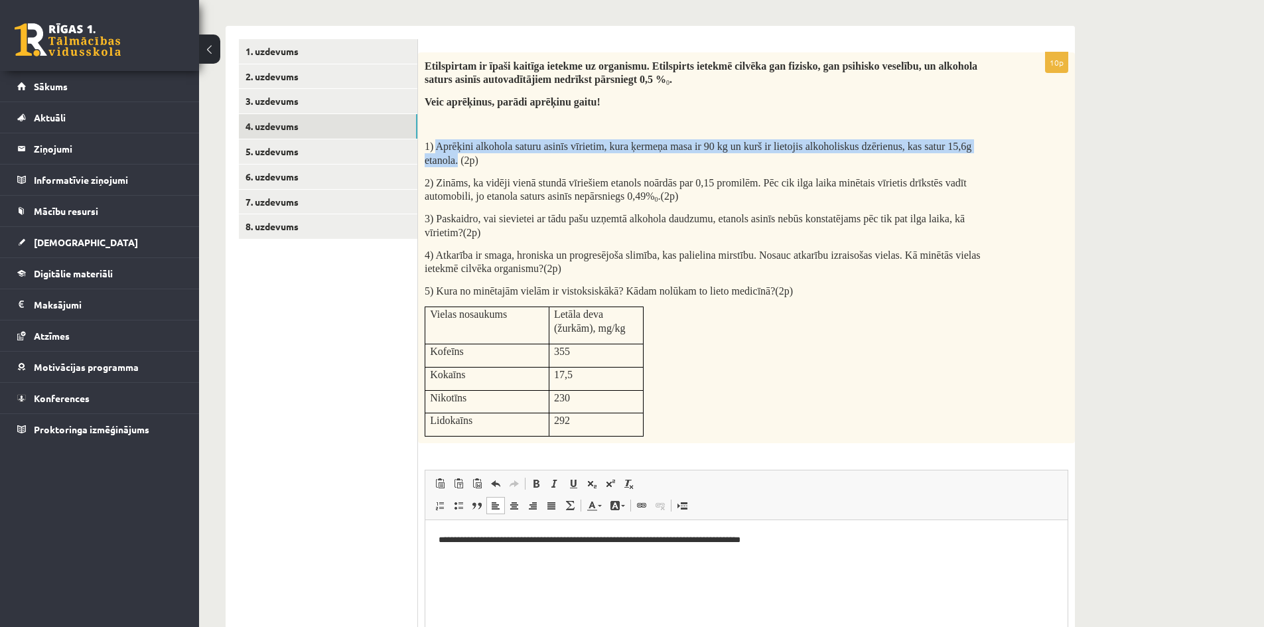
drag, startPoint x: 437, startPoint y: 145, endPoint x: 459, endPoint y: 159, distance: 26.0
click at [459, 159] on span "1) Aprēķini alkohola saturu asinīs vīrietim, kura ķermeņa masa ir 90 kg un kurš…" at bounding box center [698, 153] width 547 height 25
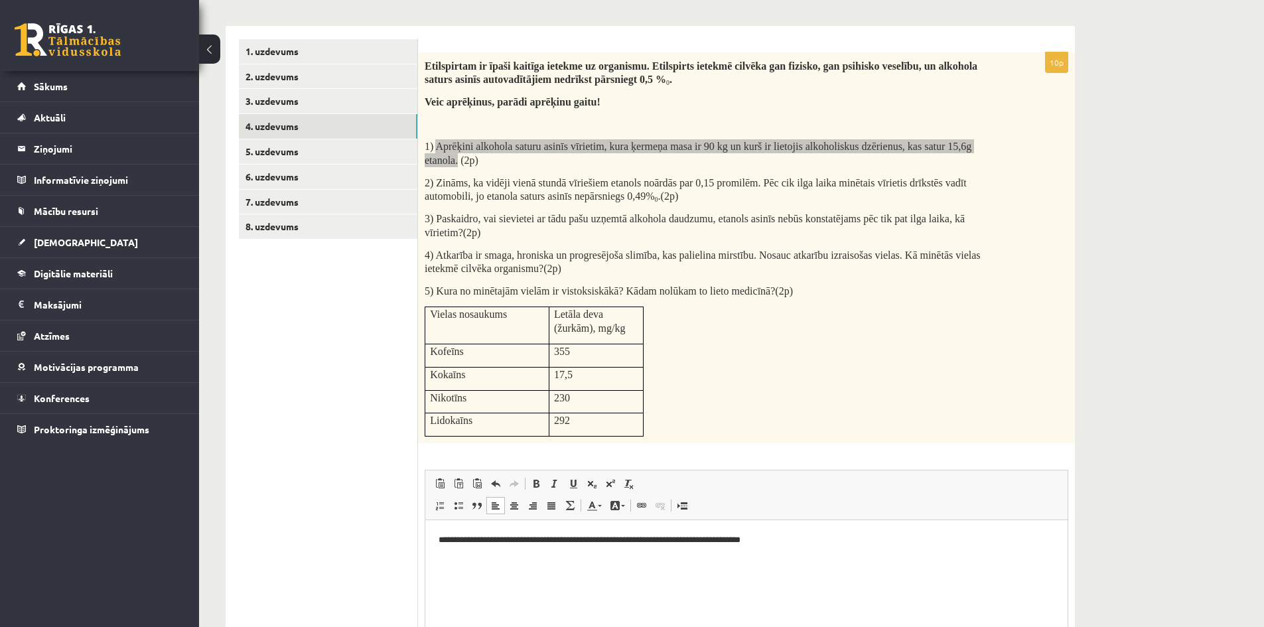
click at [824, 538] on p "**********" at bounding box center [747, 541] width 616 height 14
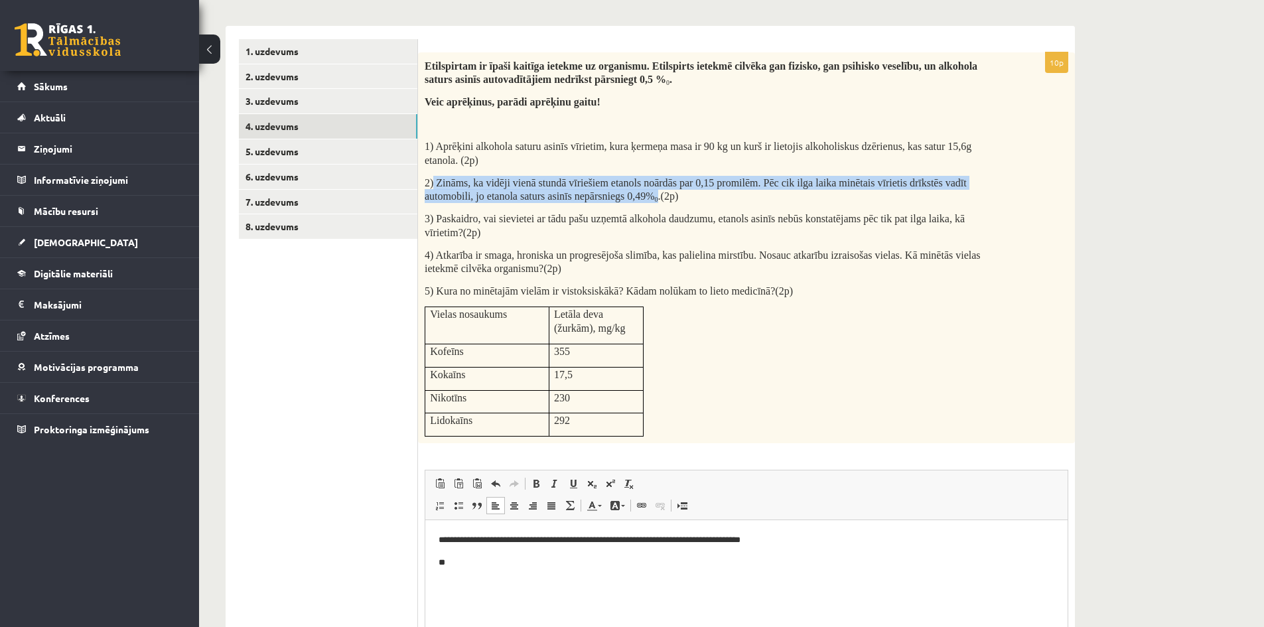
drag, startPoint x: 435, startPoint y: 179, endPoint x: 658, endPoint y: 198, distance: 223.9
click at [658, 198] on span "2) Zināms, ka vidēji vienā stundā vīriešiem etanols noārdās par 0,15 promilēm. …" at bounding box center [696, 189] width 542 height 25
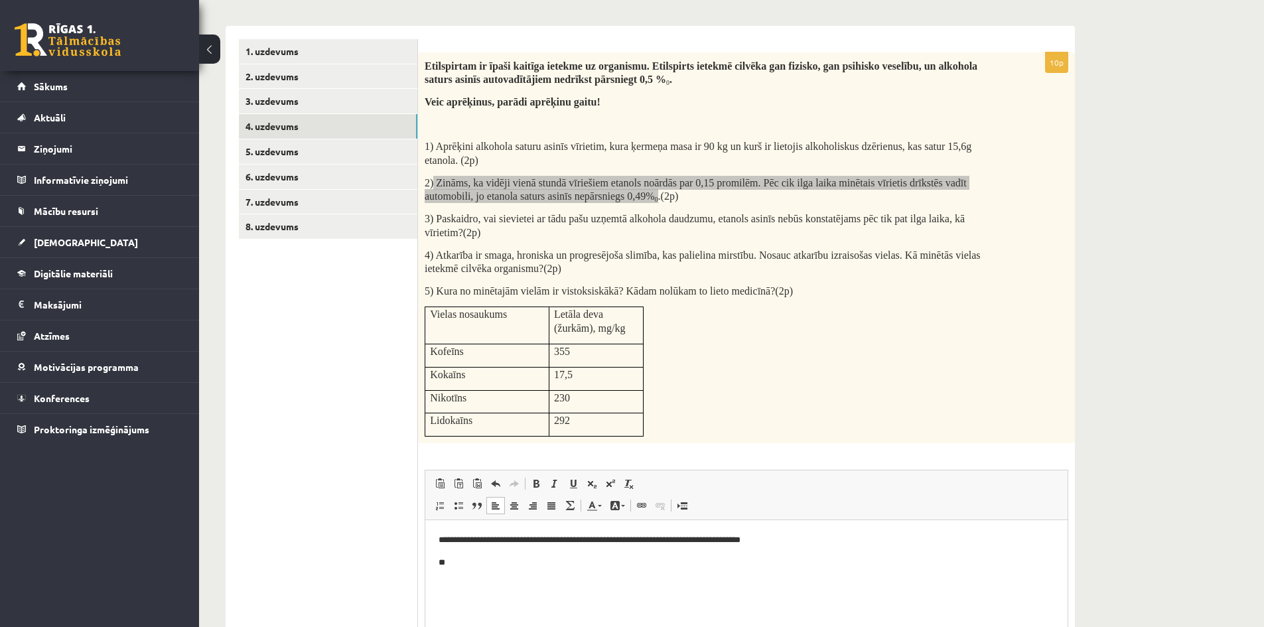
click at [766, 540] on p "**********" at bounding box center [747, 541] width 616 height 14
click at [464, 564] on p "**" at bounding box center [747, 563] width 616 height 14
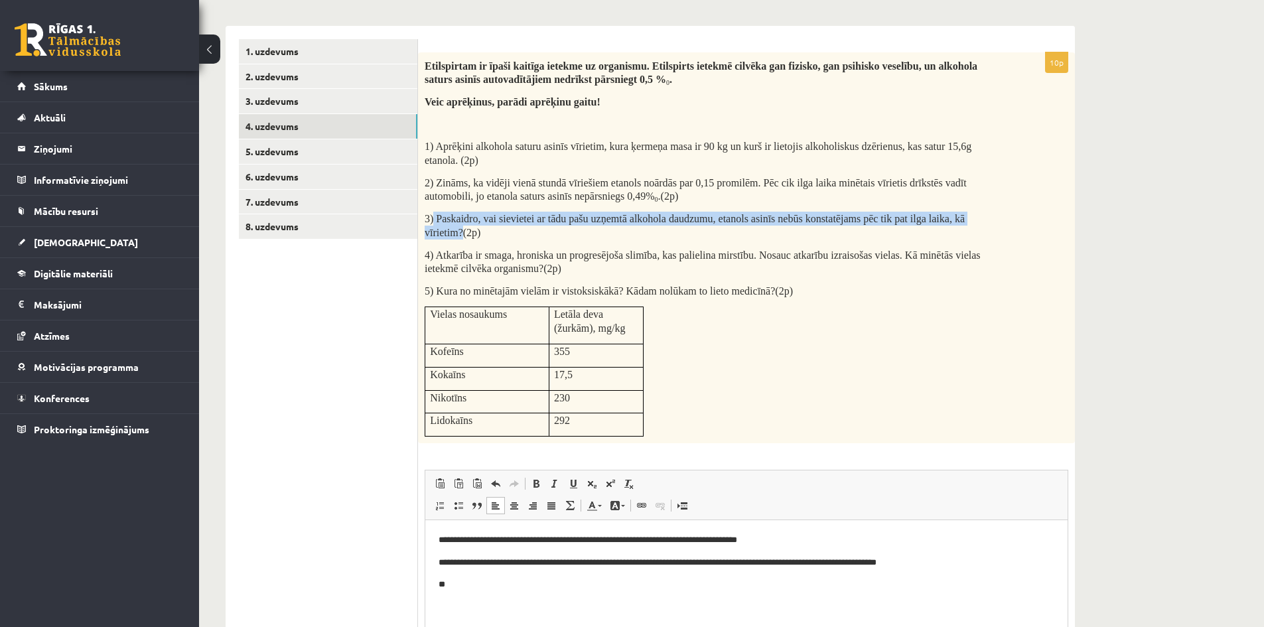
drag, startPoint x: 435, startPoint y: 218, endPoint x: 464, endPoint y: 228, distance: 30.9
click at [464, 228] on span "3) Paskaidro, vai sievietei ar tādu pašu uzņemtā alkohola daudzumu, etanols asi…" at bounding box center [695, 225] width 540 height 25
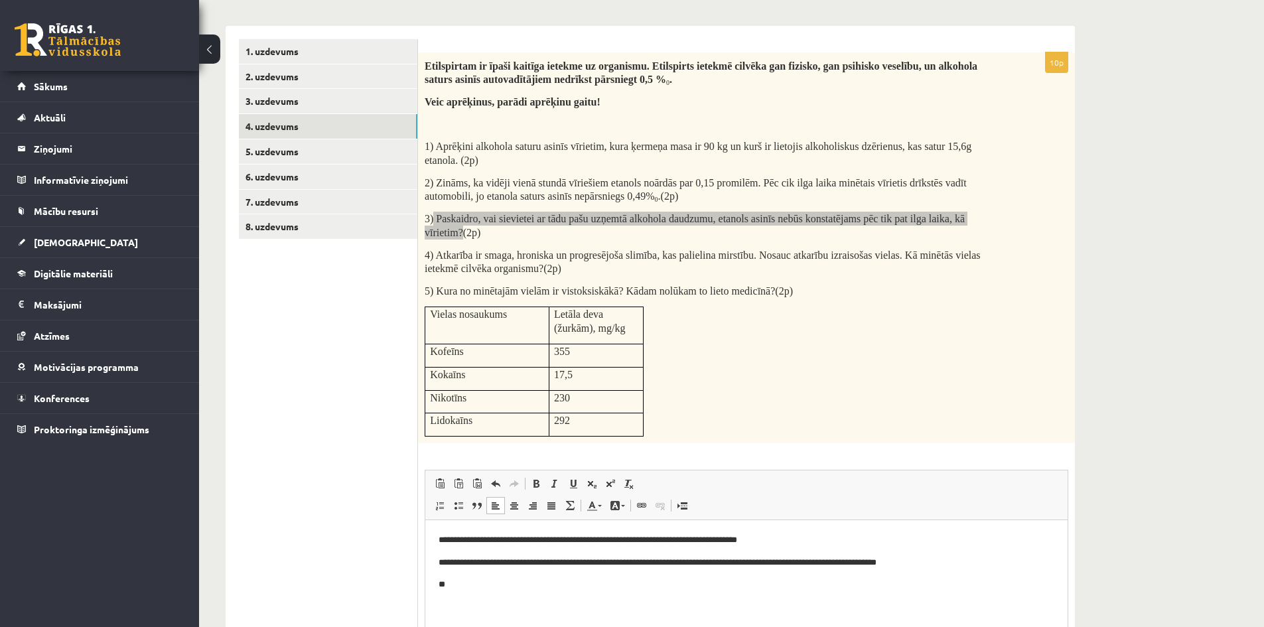
click at [468, 583] on p "**" at bounding box center [747, 585] width 616 height 14
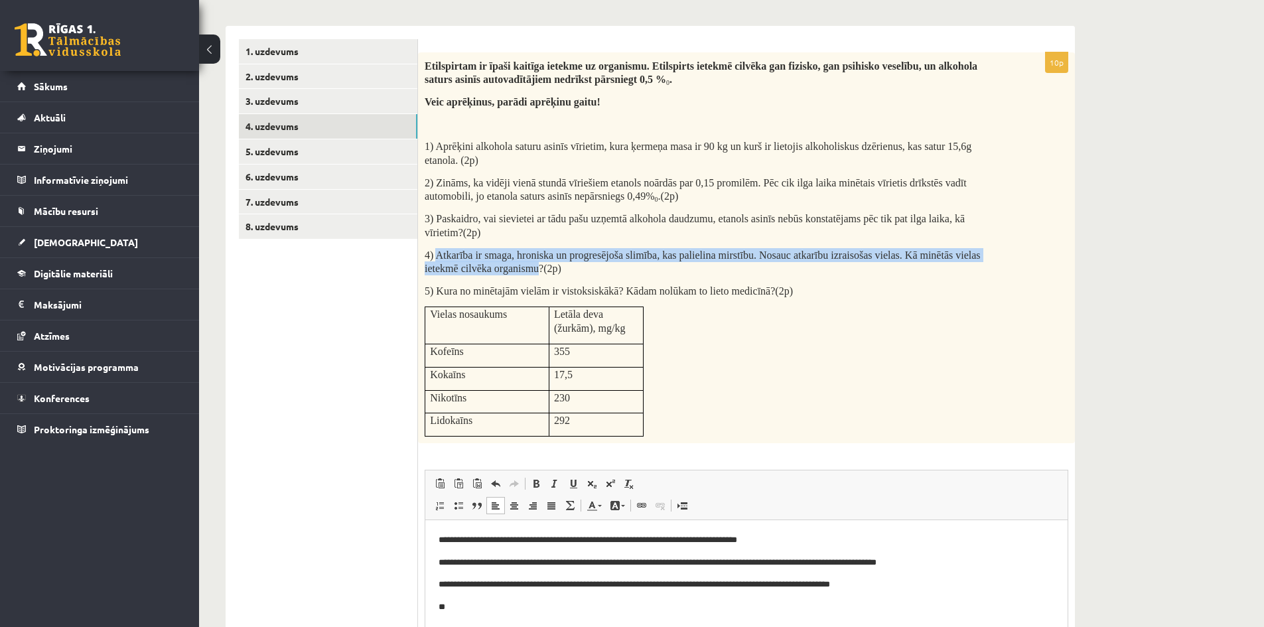
drag, startPoint x: 439, startPoint y: 256, endPoint x: 539, endPoint y: 267, distance: 100.9
click at [539, 267] on span "4) Atkarība ir smaga, hroniska un progresējoša slimība, kas palielina mirstību.…" at bounding box center [703, 262] width 556 height 25
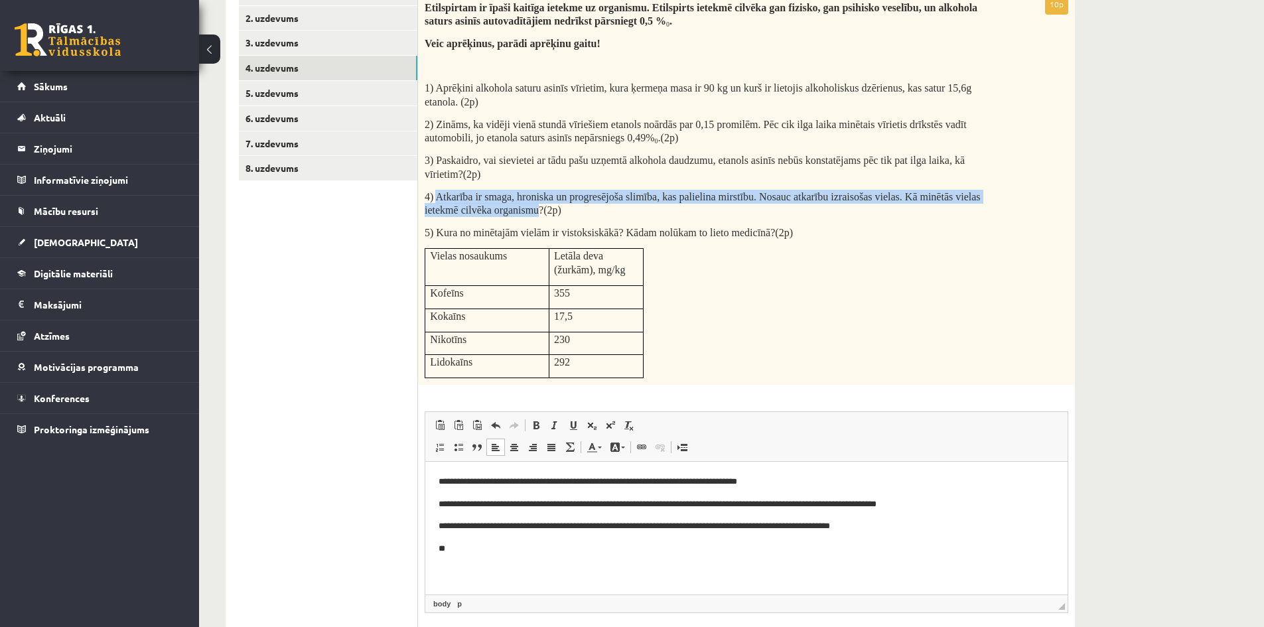
scroll to position [266, 0]
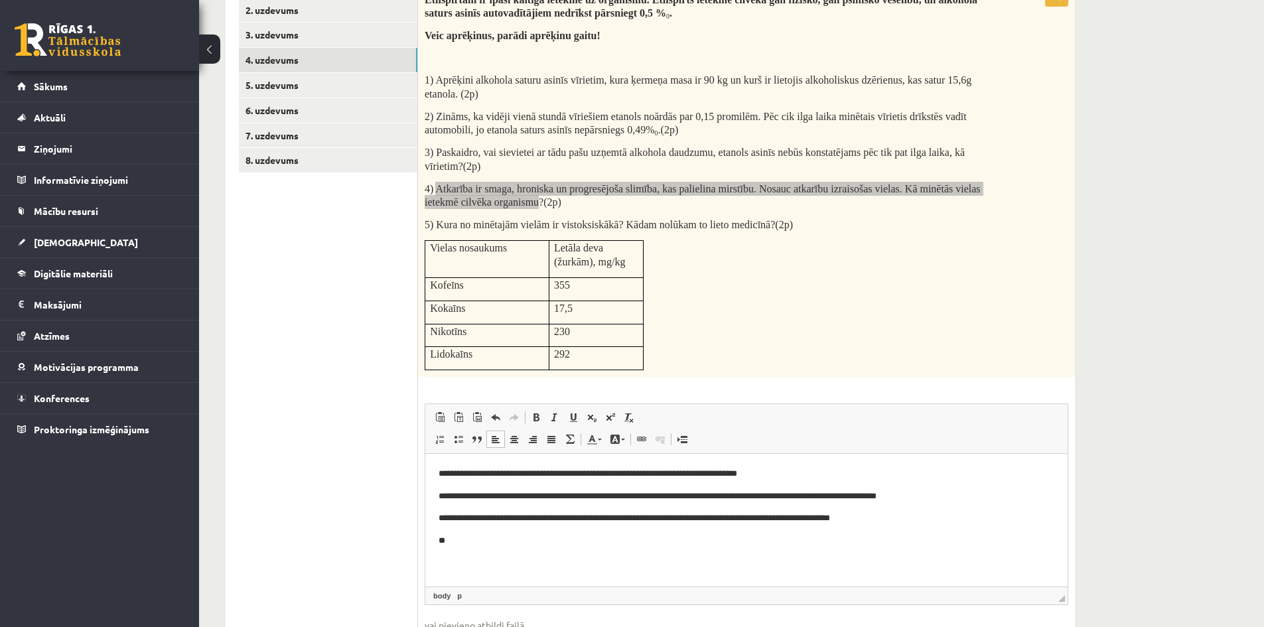
click at [483, 542] on p "**" at bounding box center [747, 541] width 616 height 14
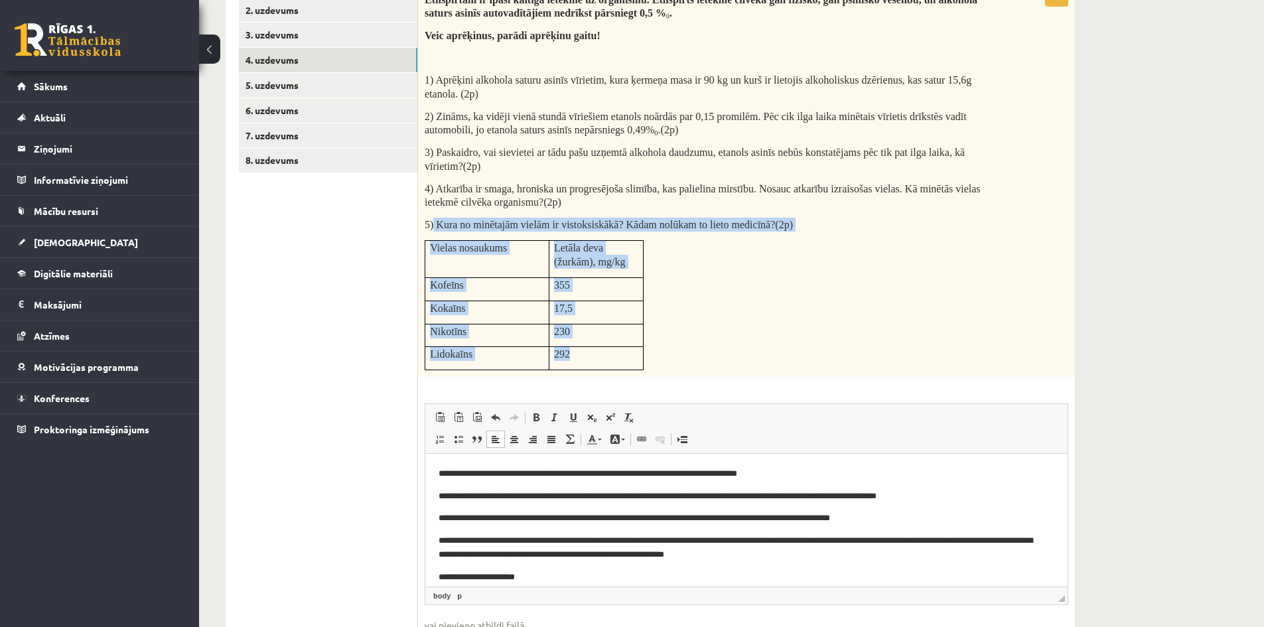
drag, startPoint x: 433, startPoint y: 221, endPoint x: 585, endPoint y: 351, distance: 200.6
click at [585, 351] on div "Etilspirtam ir īpaši kaitīga ietekme uz organismu. Etilspirts ietekmē cilvēka g…" at bounding box center [746, 182] width 657 height 392
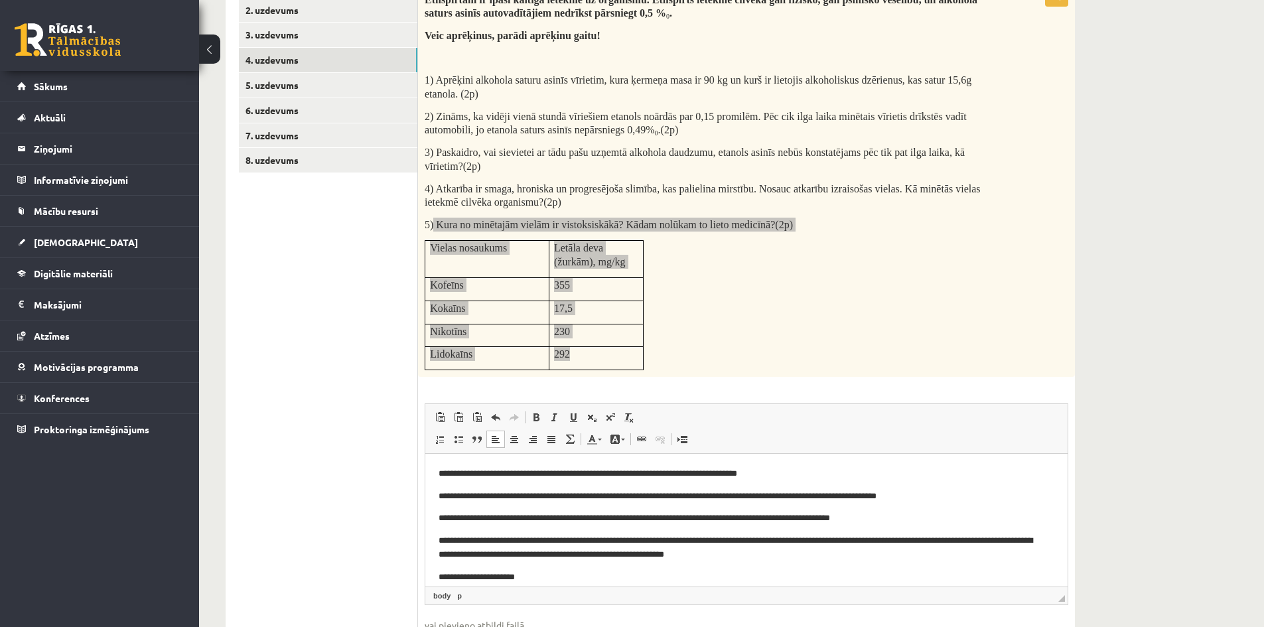
click at [533, 579] on p "**********" at bounding box center [742, 578] width 606 height 14
click at [648, 575] on p "**********" at bounding box center [742, 578] width 606 height 14
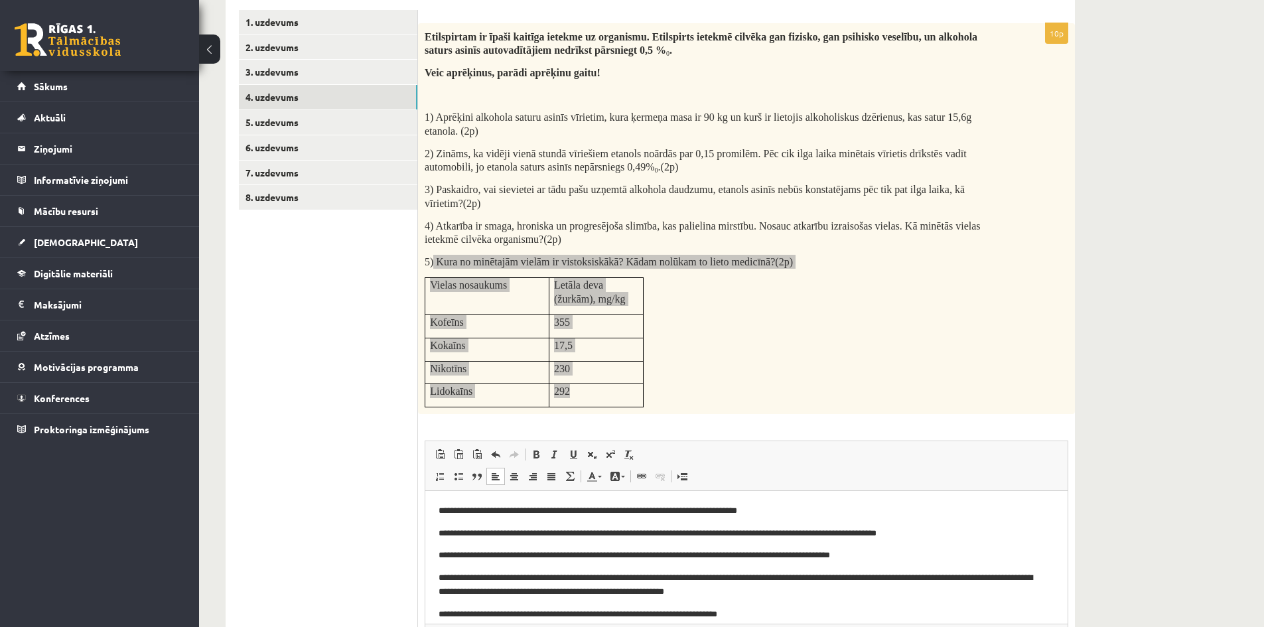
scroll to position [133, 0]
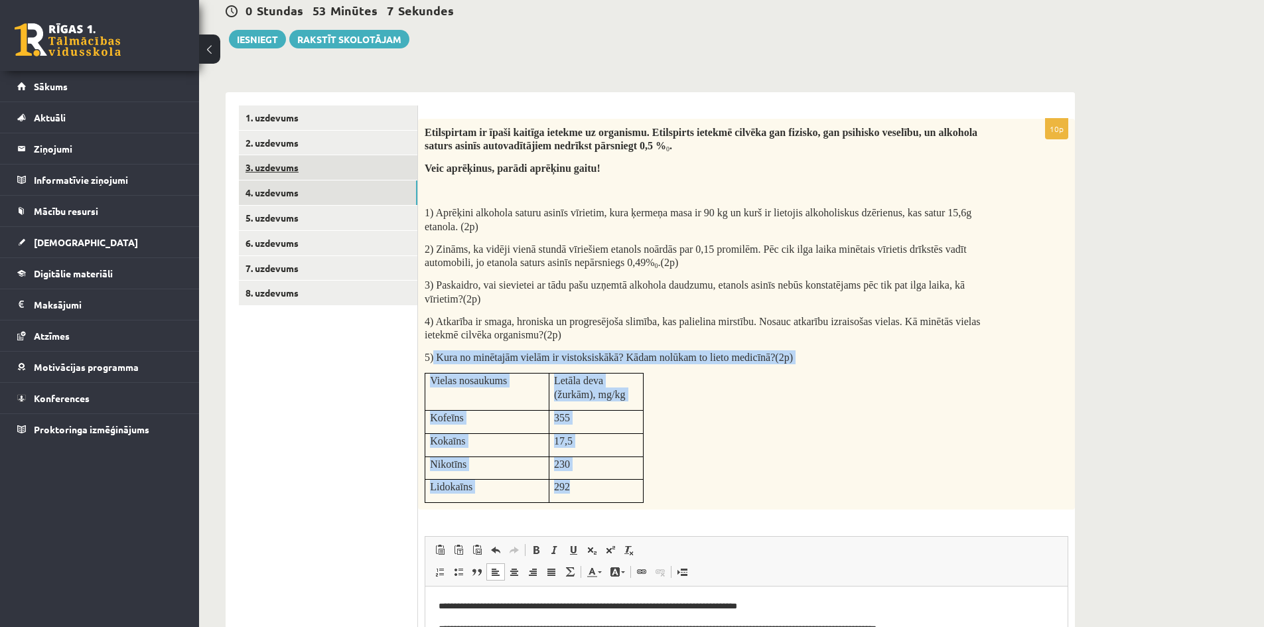
click at [271, 169] on link "3. uzdevums" at bounding box center [328, 167] width 179 height 25
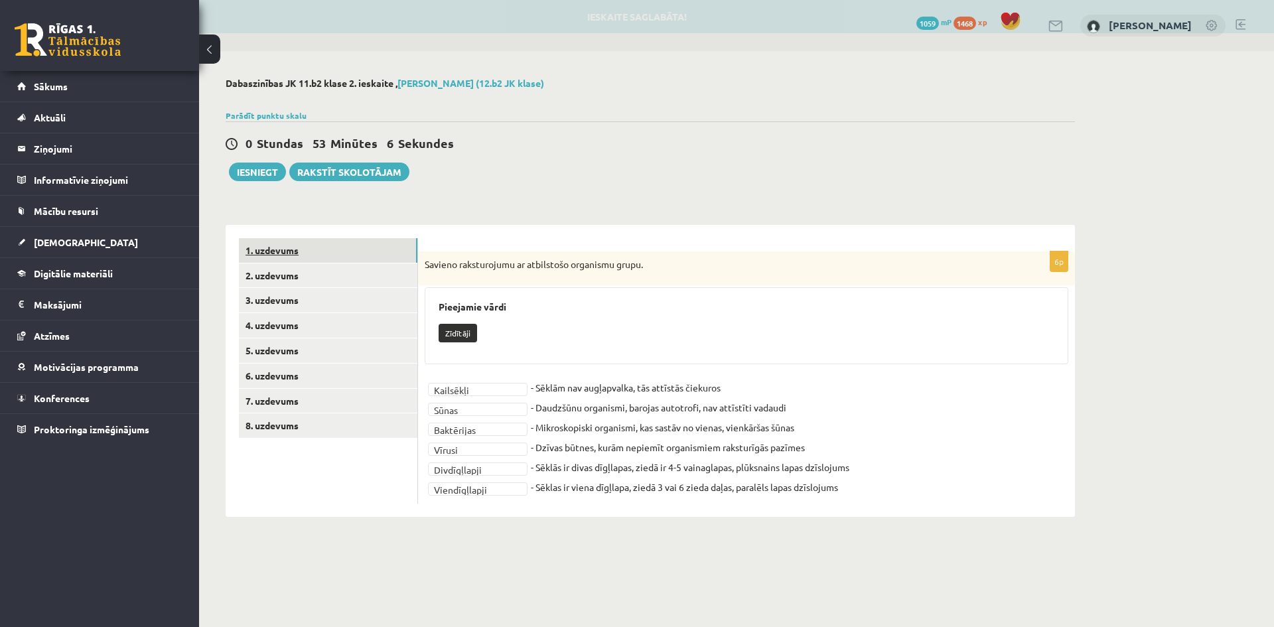
click at [287, 248] on link "1. uzdevums" at bounding box center [328, 250] width 179 height 25
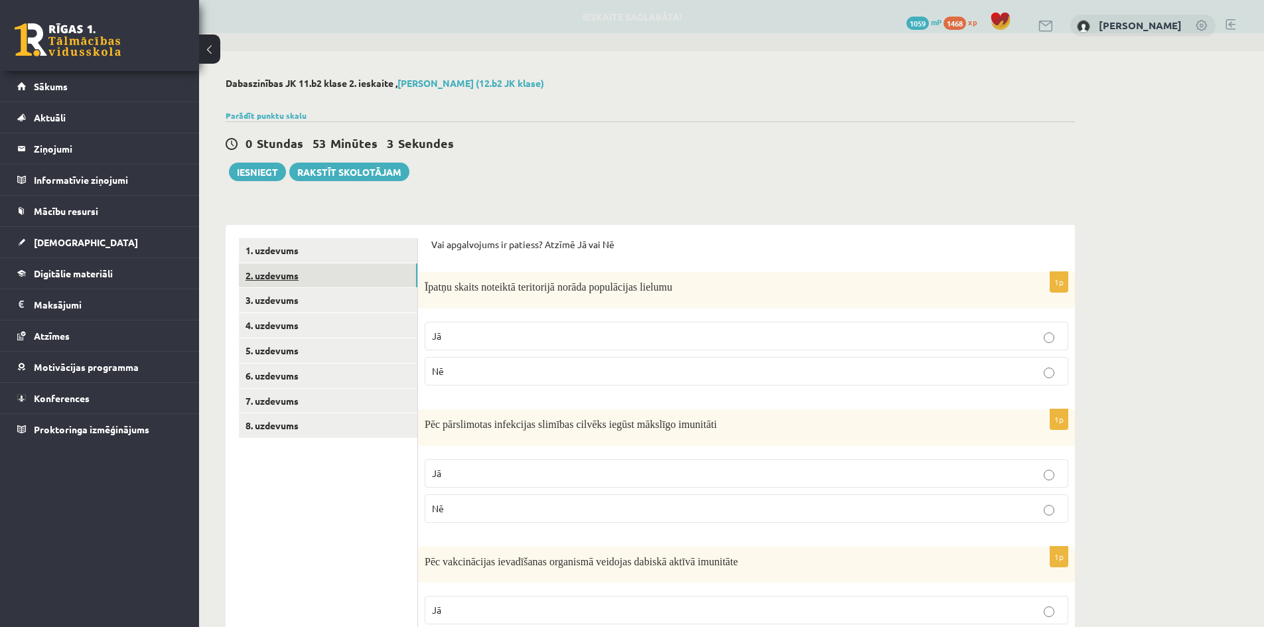
click at [273, 273] on link "2. uzdevums" at bounding box center [328, 276] width 179 height 25
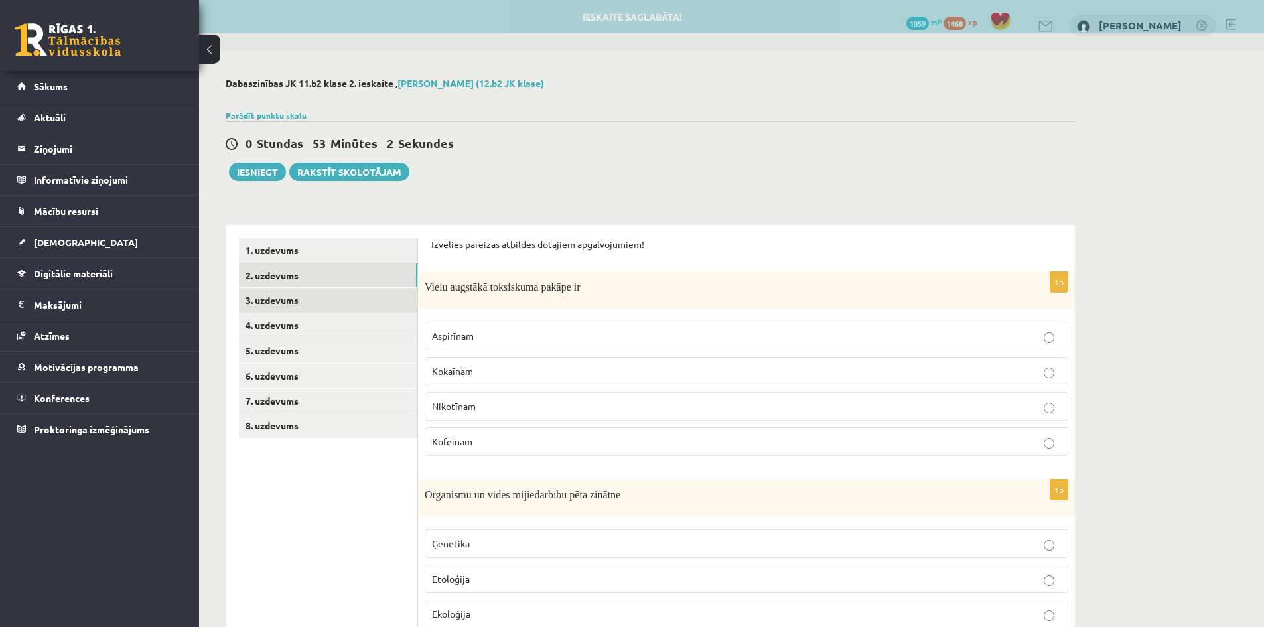
click at [272, 305] on link "3. uzdevums" at bounding box center [328, 300] width 179 height 25
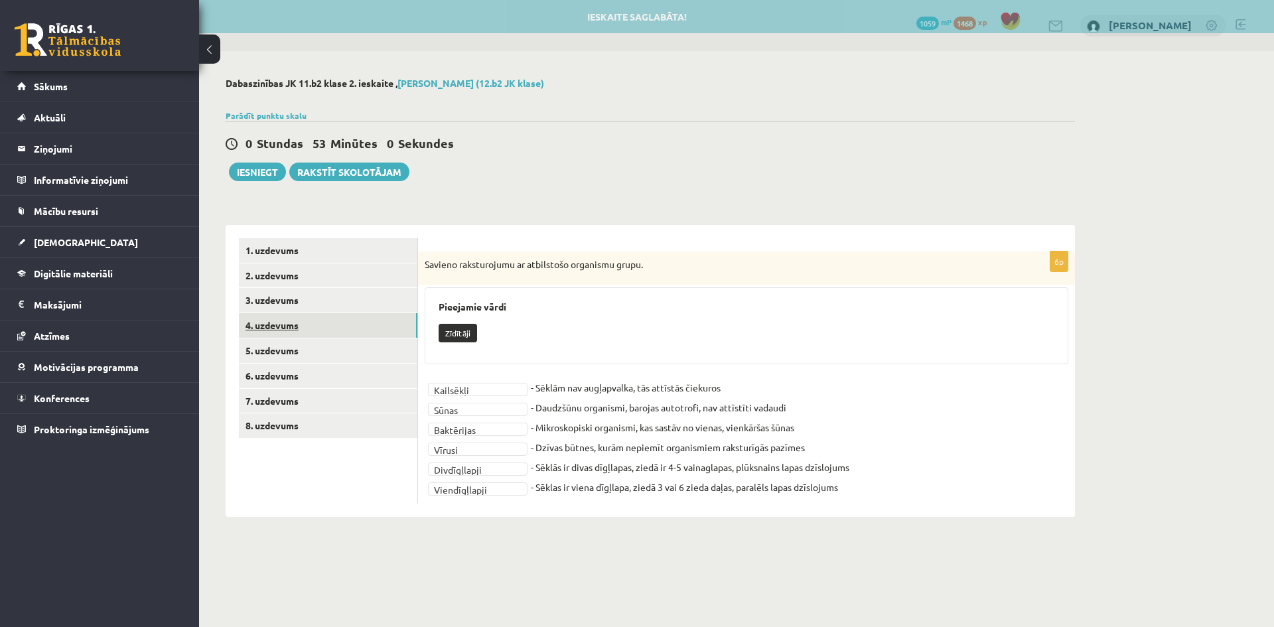
click at [278, 327] on link "4. uzdevums" at bounding box center [328, 325] width 179 height 25
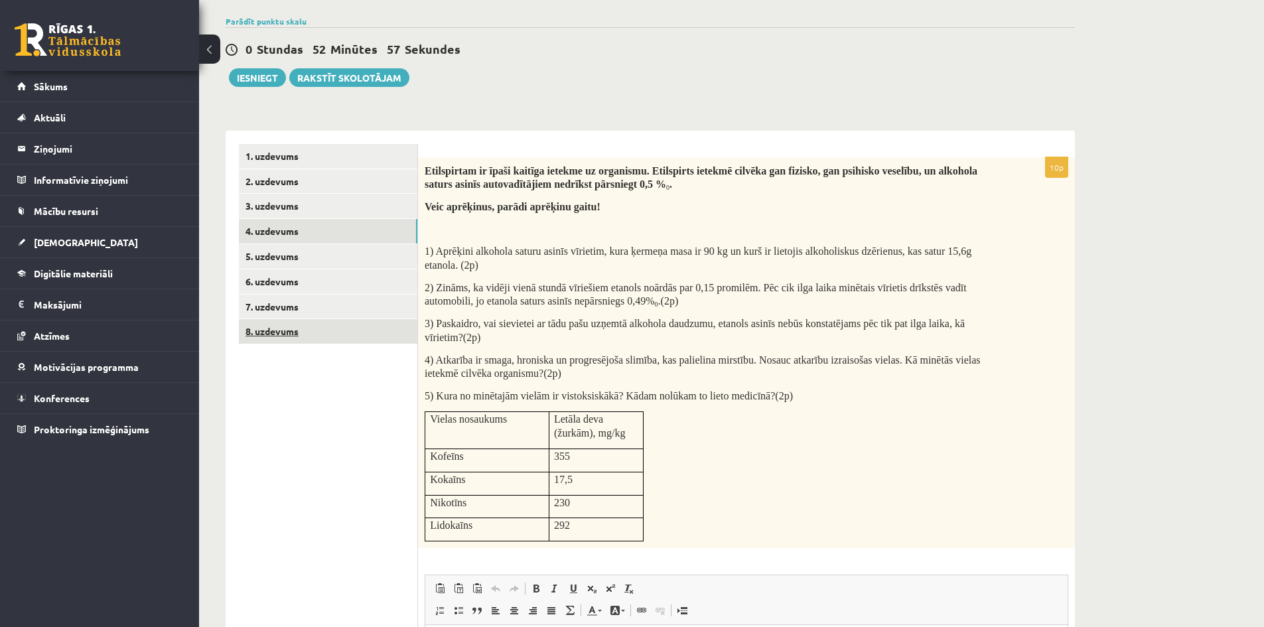
scroll to position [94, 0]
click at [279, 256] on link "5. uzdevums" at bounding box center [328, 257] width 179 height 25
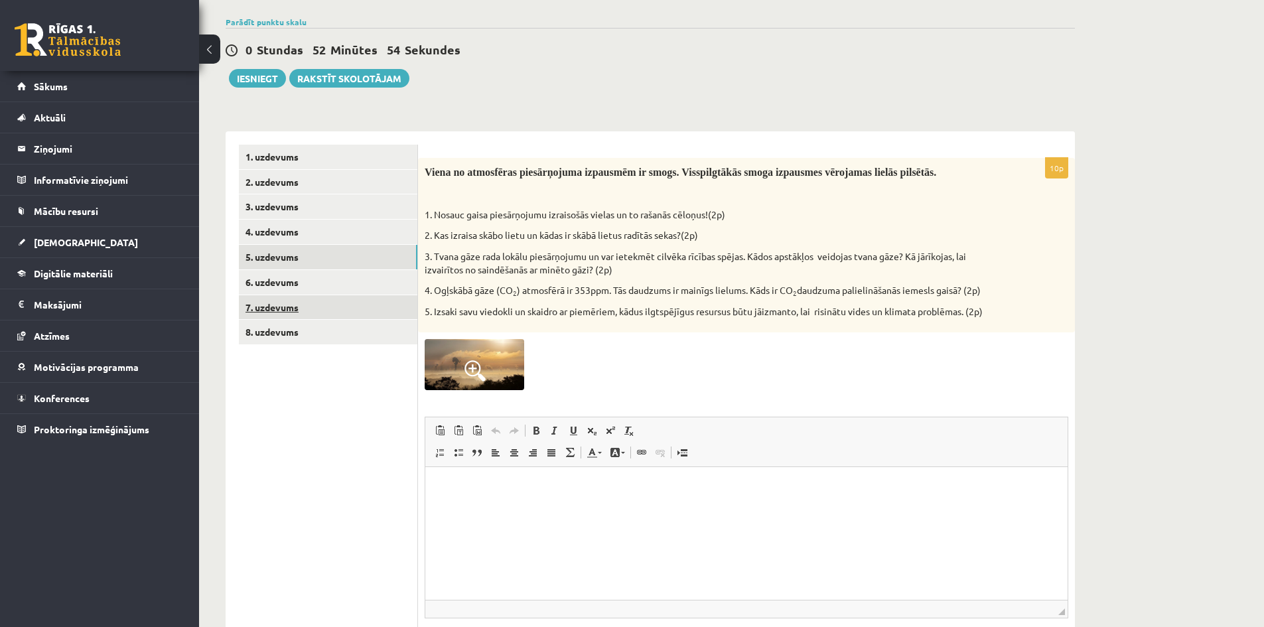
scroll to position [0, 0]
click at [269, 279] on link "6. uzdevums" at bounding box center [328, 282] width 179 height 25
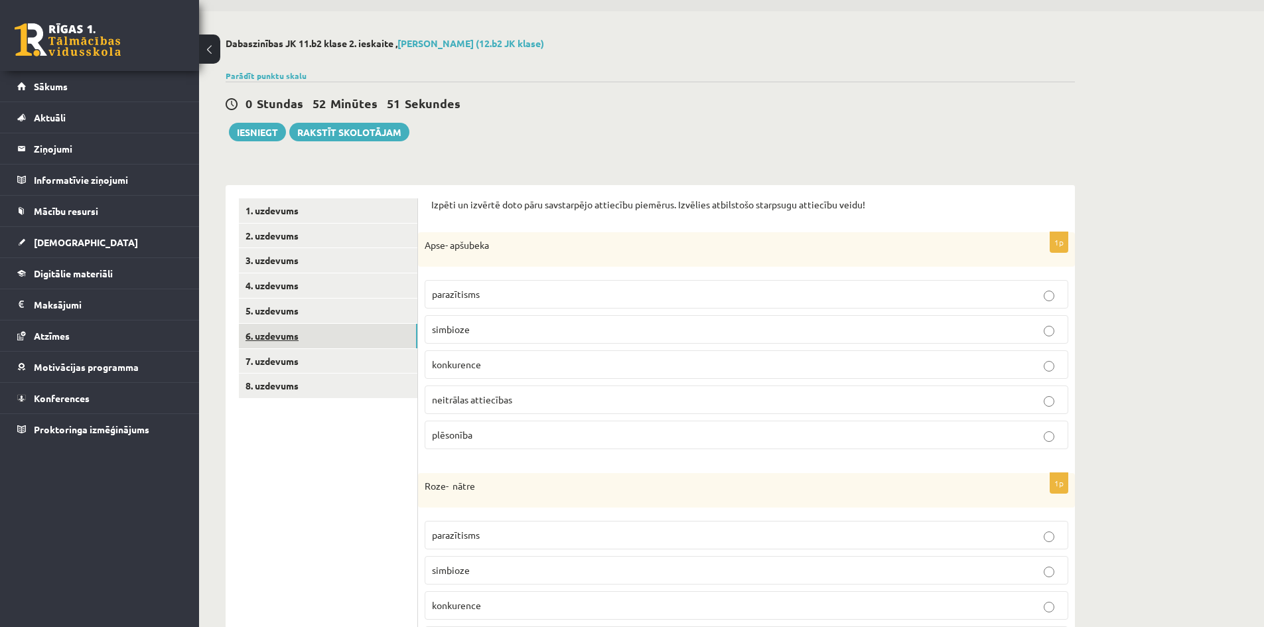
scroll to position [13, 0]
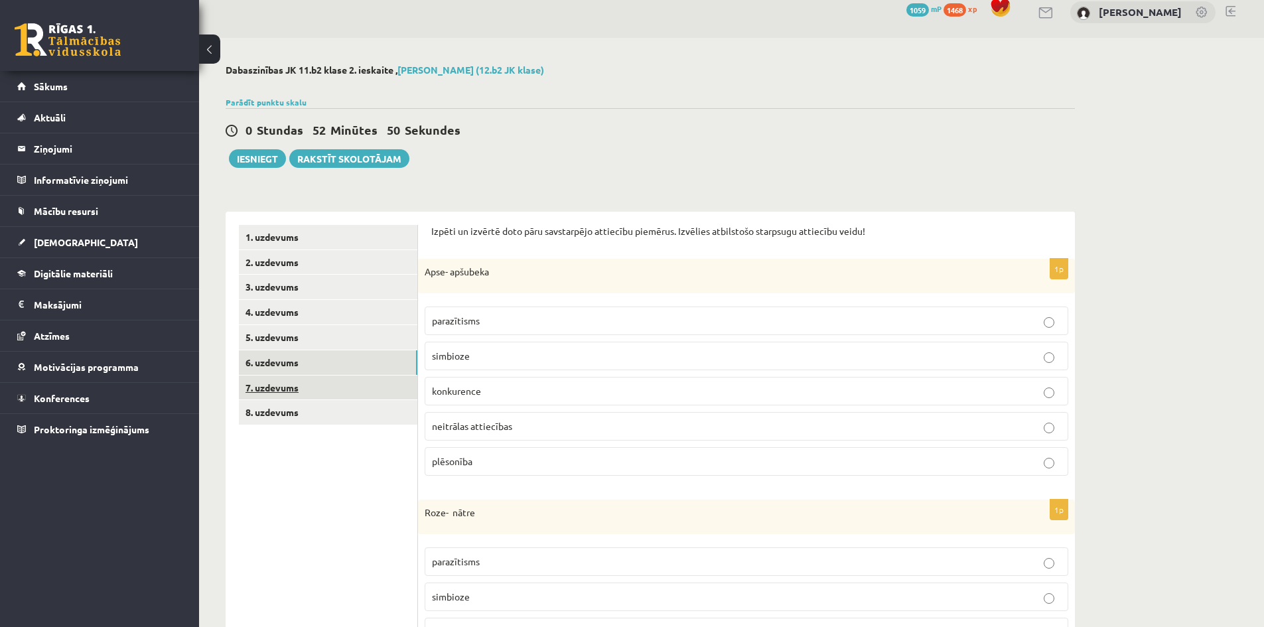
click at [279, 386] on link "7. uzdevums" at bounding box center [328, 388] width 179 height 25
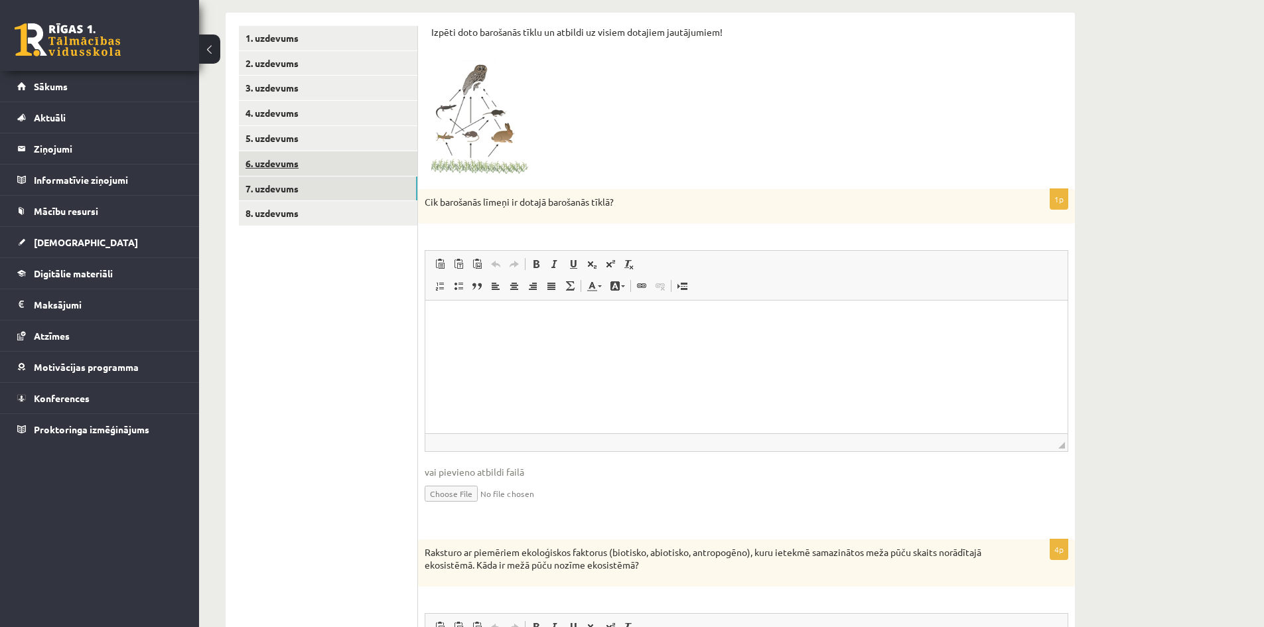
scroll to position [0, 0]
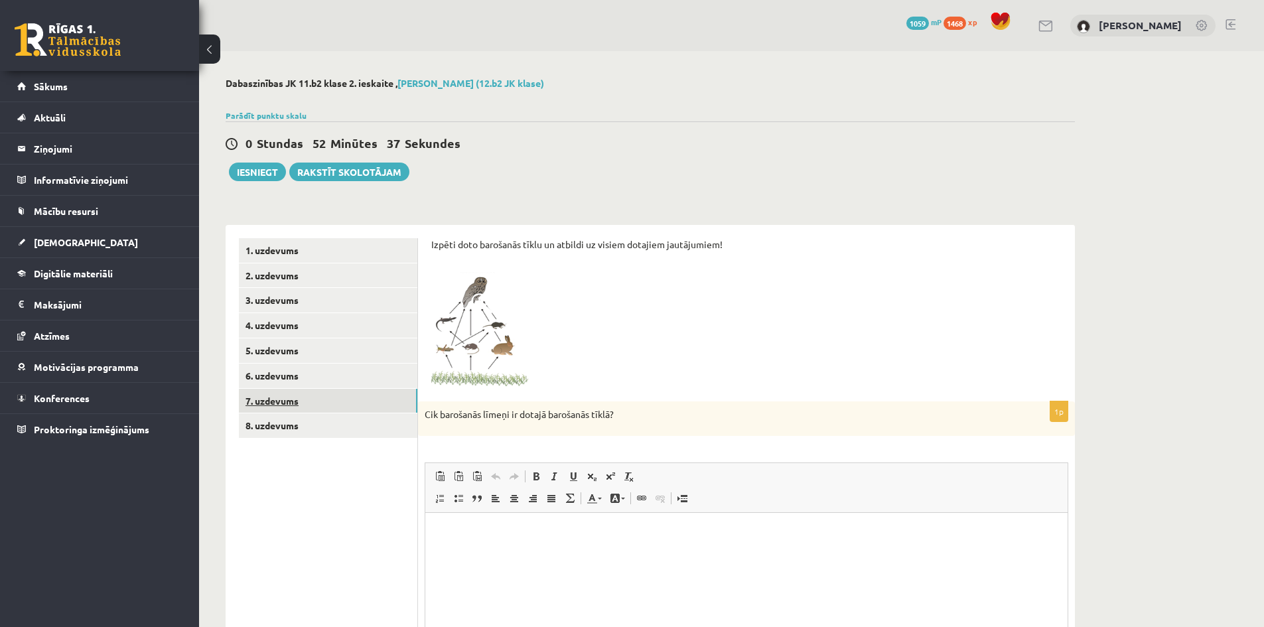
click at [278, 400] on link "7. uzdevums" at bounding box center [328, 401] width 179 height 25
click at [273, 378] on link "6. uzdevums" at bounding box center [328, 376] width 179 height 25
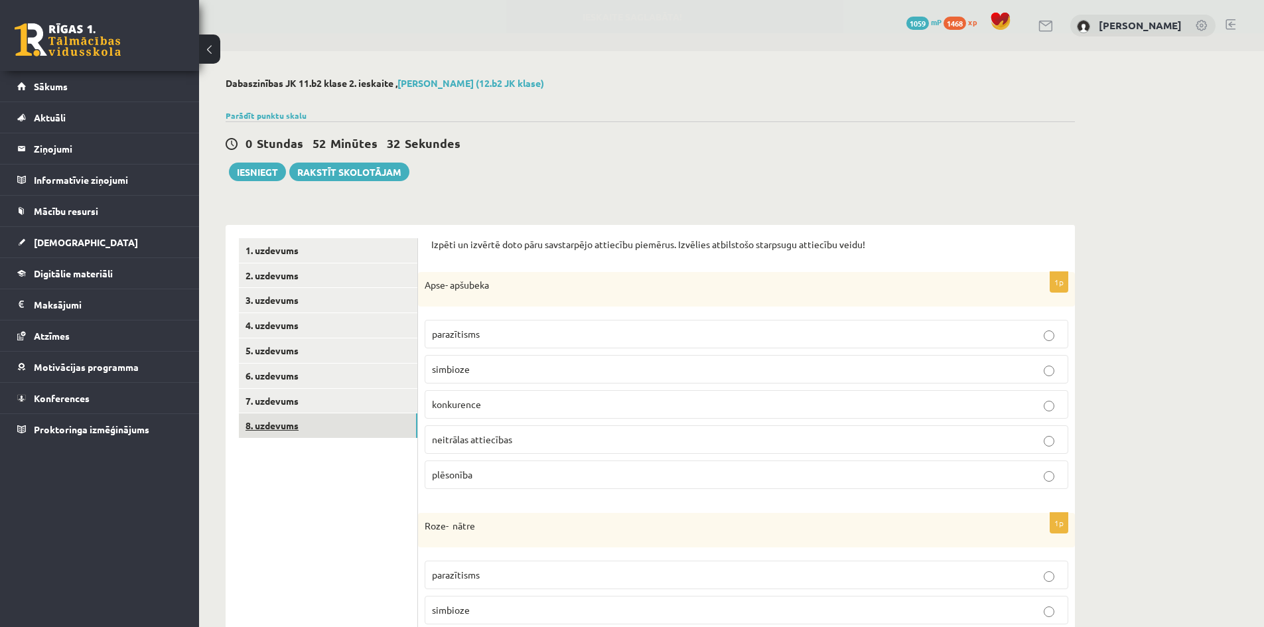
click at [279, 424] on link "8. uzdevums" at bounding box center [328, 426] width 179 height 25
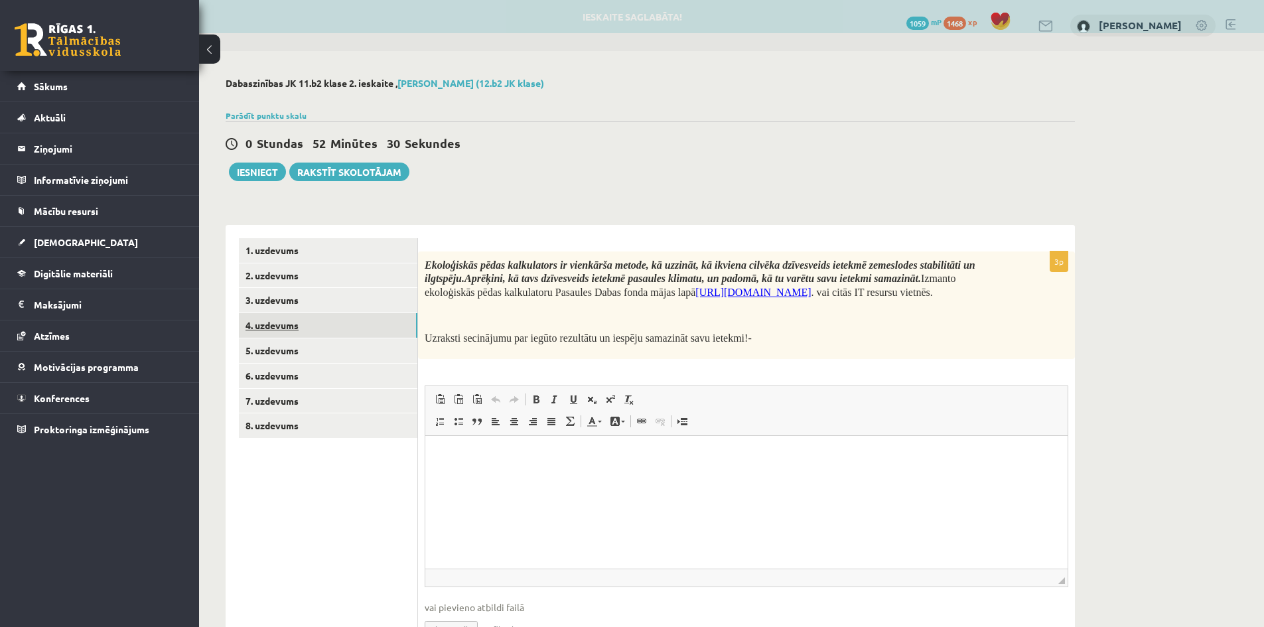
click at [275, 325] on link "4. uzdevums" at bounding box center [328, 325] width 179 height 25
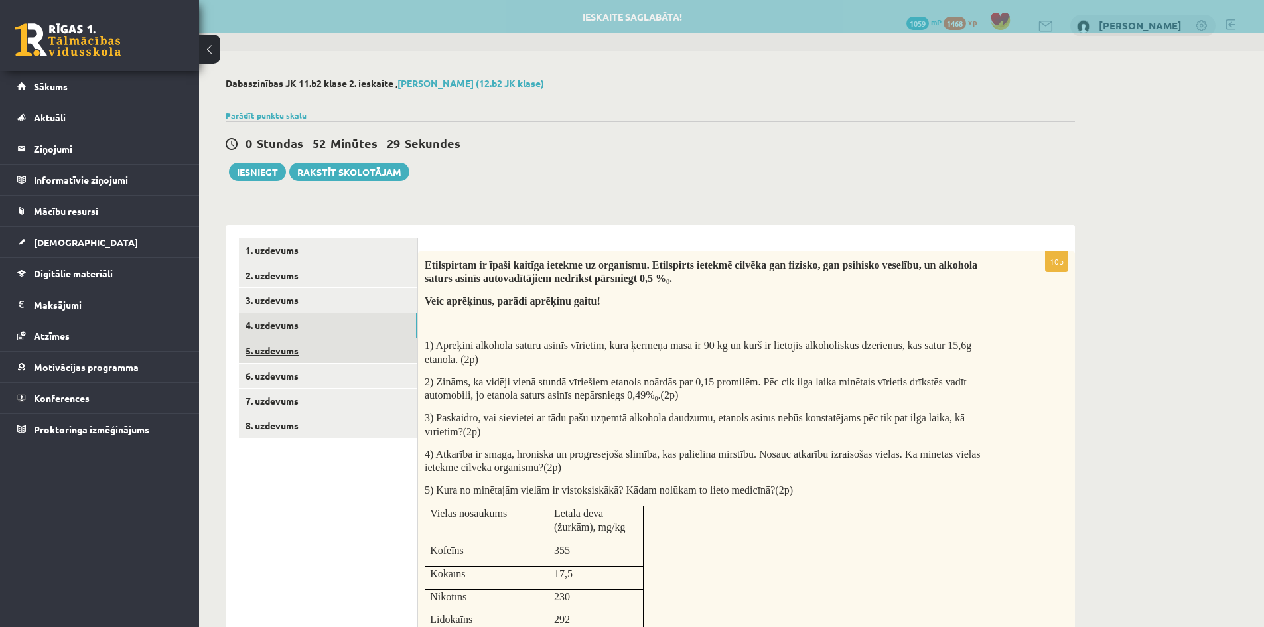
click at [279, 351] on link "5. uzdevums" at bounding box center [328, 351] width 179 height 25
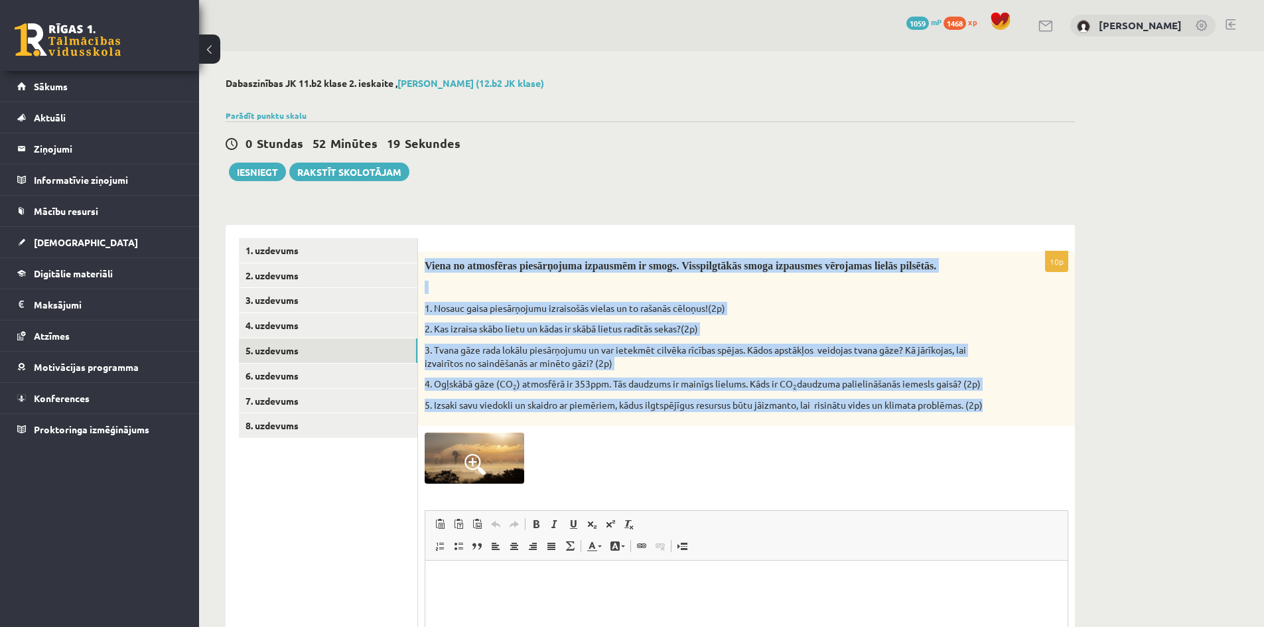
drag, startPoint x: 427, startPoint y: 265, endPoint x: 999, endPoint y: 398, distance: 587.4
click at [999, 398] on div "Viena no atmosfēras piesārņojuma izpausmēm ir smogs. Visspilgtākās smoga izpaus…" at bounding box center [746, 339] width 657 height 175
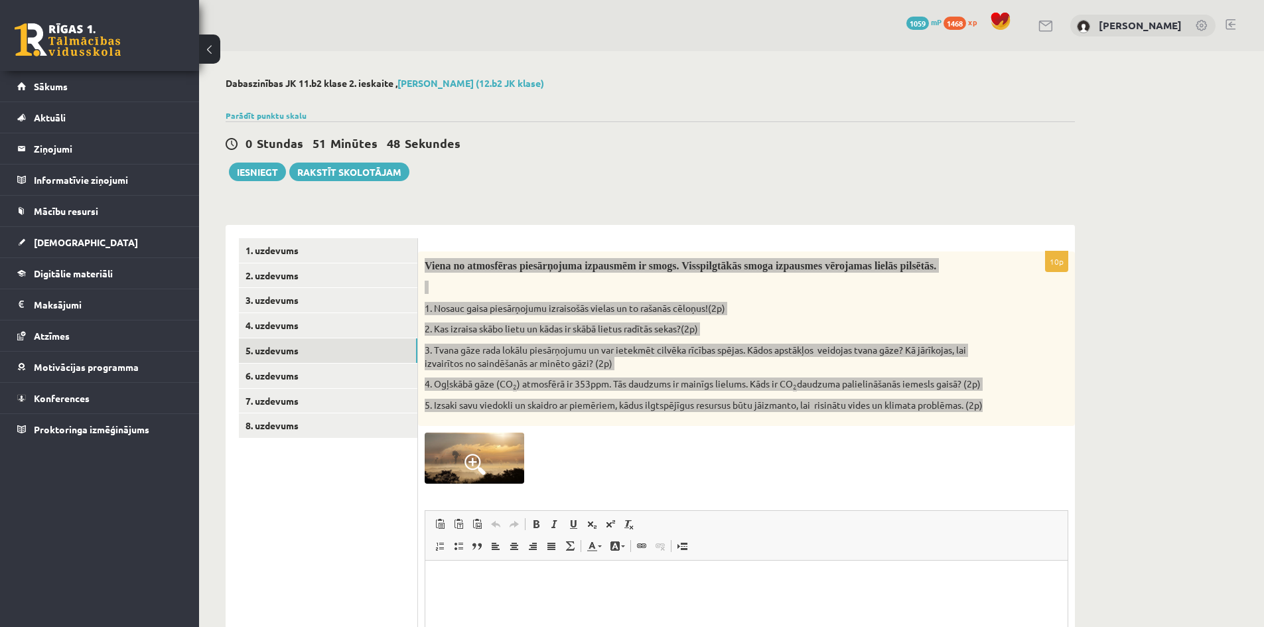
click at [454, 578] on p "Editor, wiswyg-editor-user-answer-47433811033420" at bounding box center [747, 580] width 616 height 14
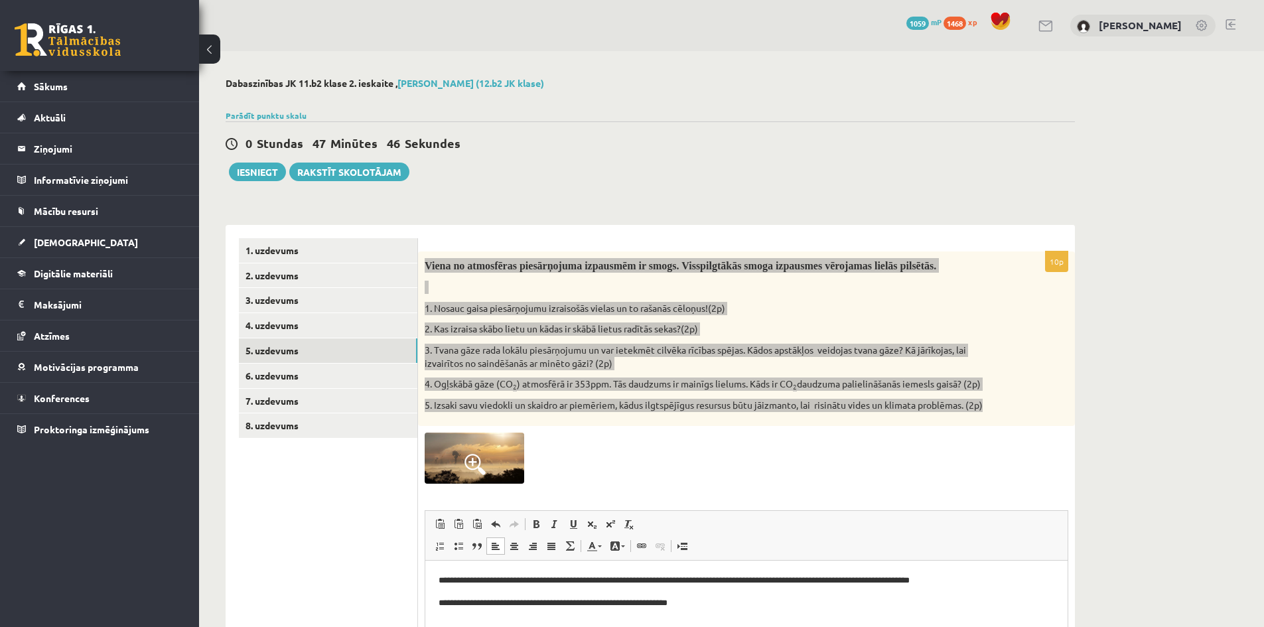
drag, startPoint x: 676, startPoint y: 581, endPoint x: 694, endPoint y: 607, distance: 30.9
click at [676, 581] on p "**********" at bounding box center [747, 580] width 616 height 14
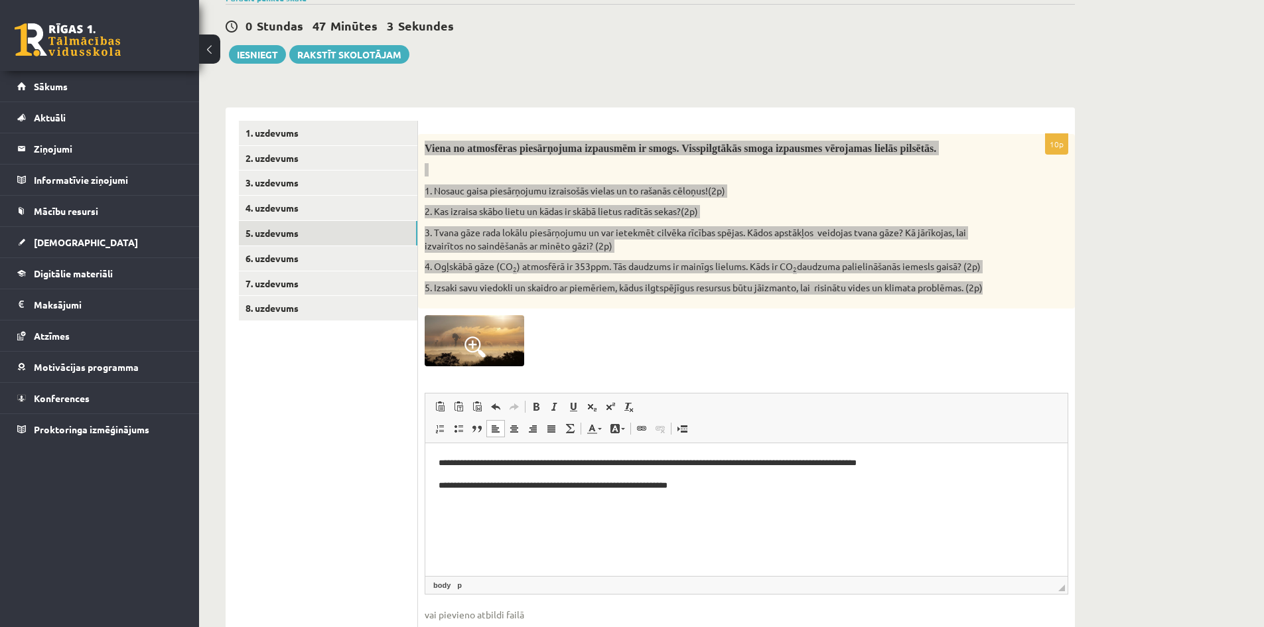
scroll to position [133, 0]
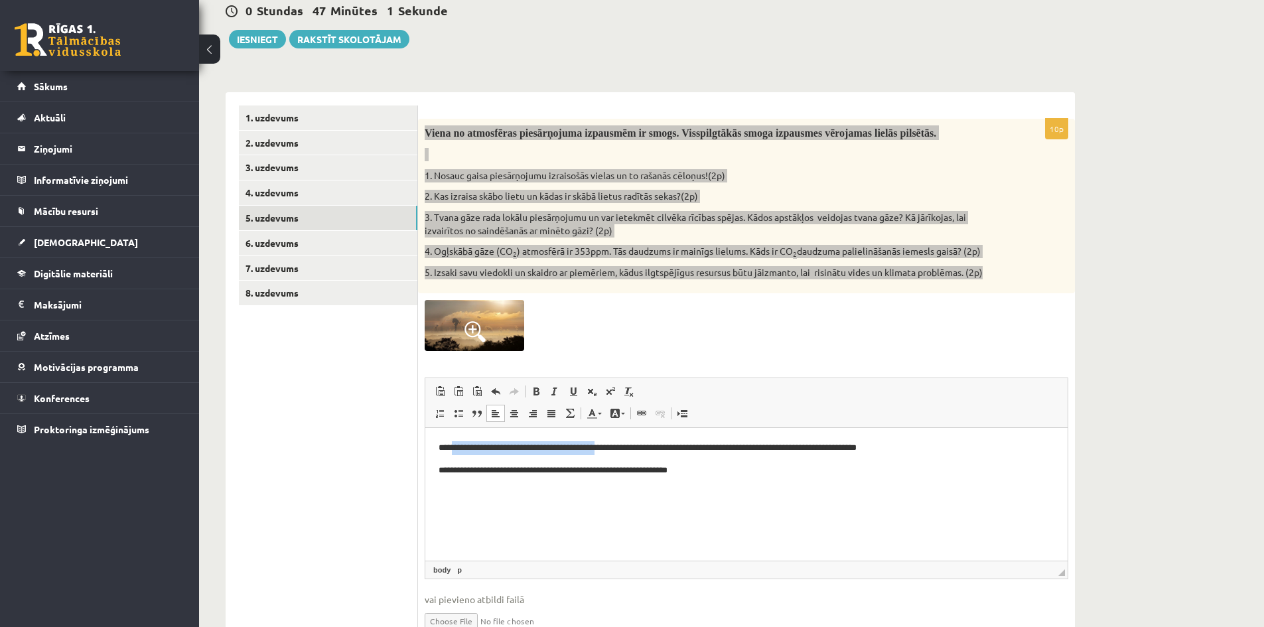
drag, startPoint x: 451, startPoint y: 449, endPoint x: 614, endPoint y: 452, distance: 162.7
click at [614, 452] on p "**********" at bounding box center [747, 448] width 616 height 14
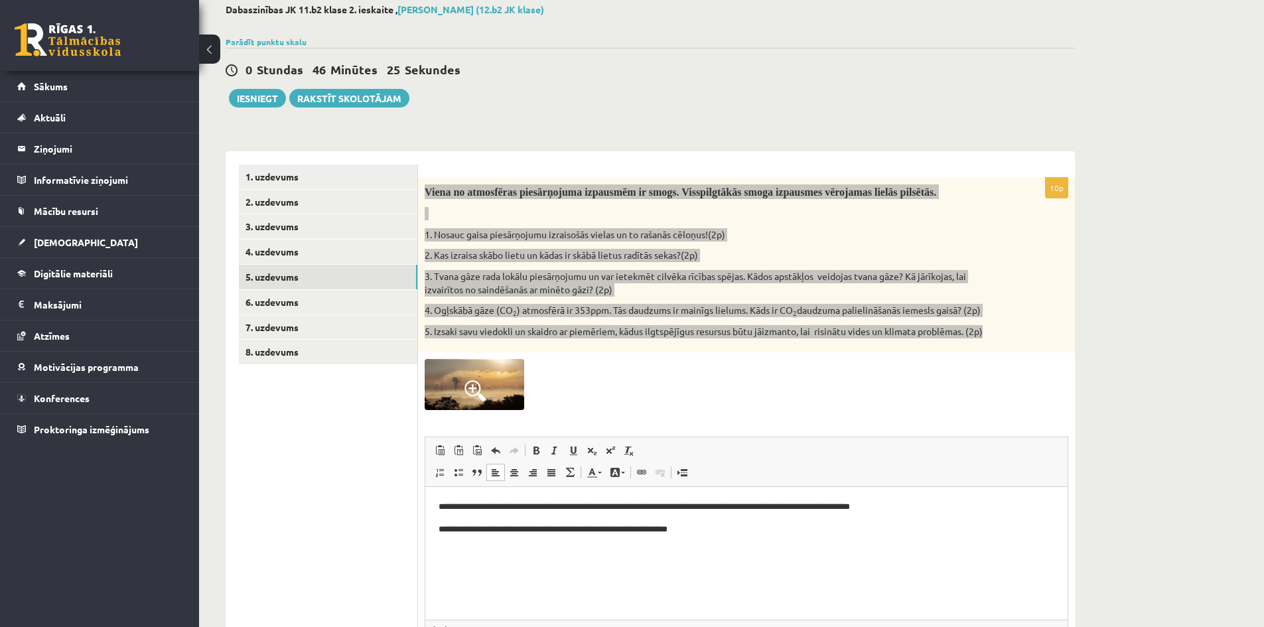
scroll to position [66, 0]
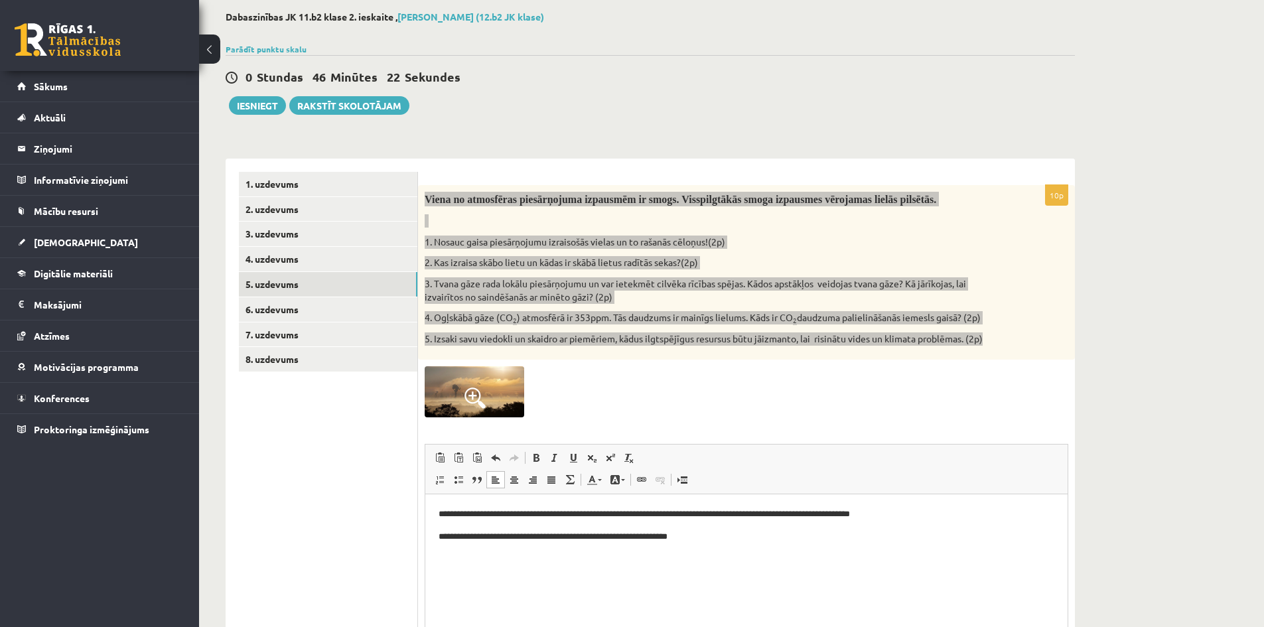
click at [454, 512] on p "**********" at bounding box center [747, 514] width 616 height 14
click at [598, 556] on html "**********" at bounding box center [746, 525] width 643 height 62
drag, startPoint x: 706, startPoint y: 518, endPoint x: 714, endPoint y: 523, distance: 8.7
click at [706, 518] on p "**********" at bounding box center [747, 514] width 616 height 14
click at [717, 530] on p "**********" at bounding box center [747, 537] width 616 height 14
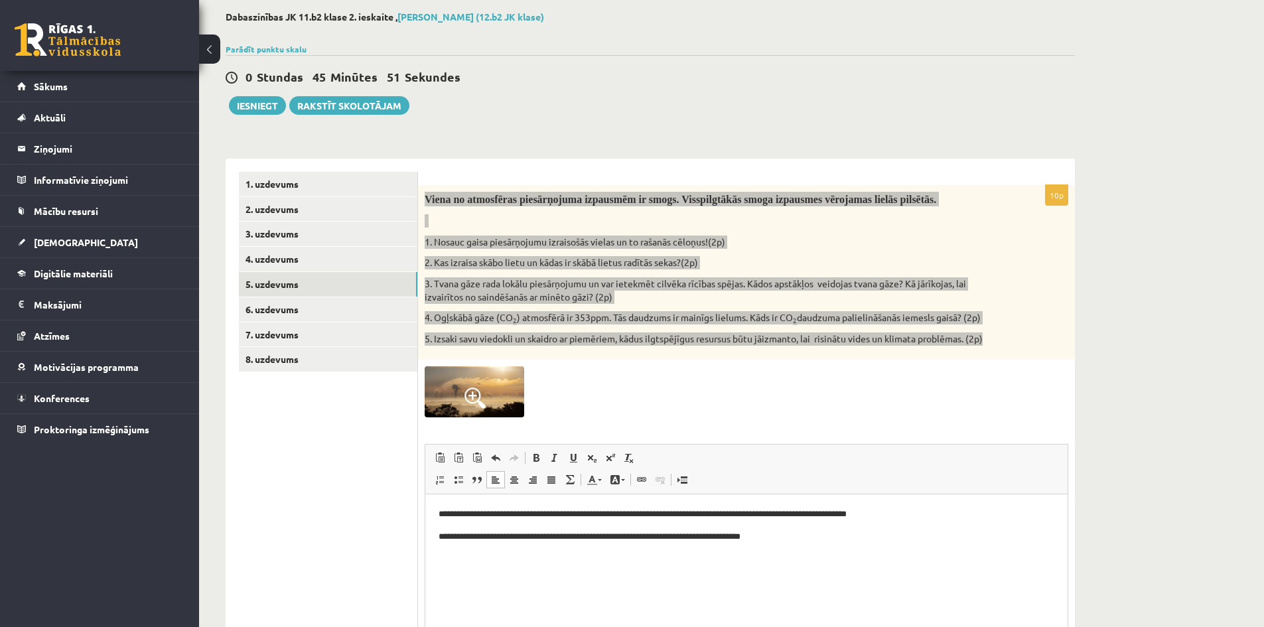
click at [729, 535] on p "**********" at bounding box center [747, 537] width 616 height 14
click at [804, 538] on p "**********" at bounding box center [747, 537] width 616 height 14
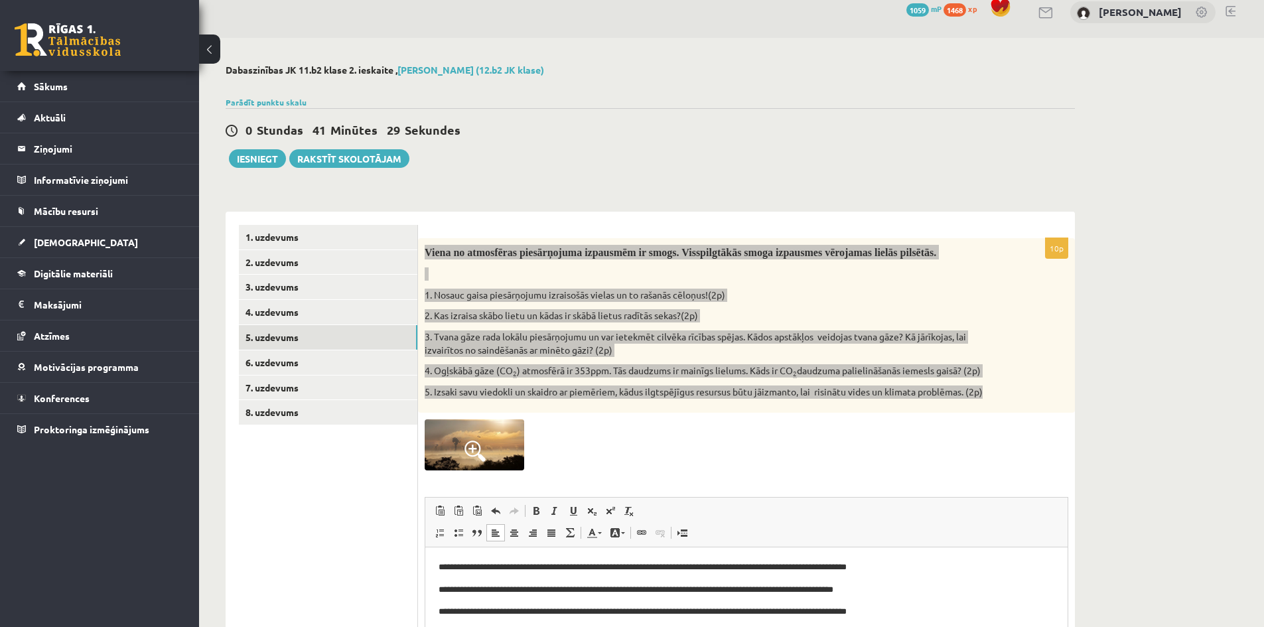
scroll to position [1, 0]
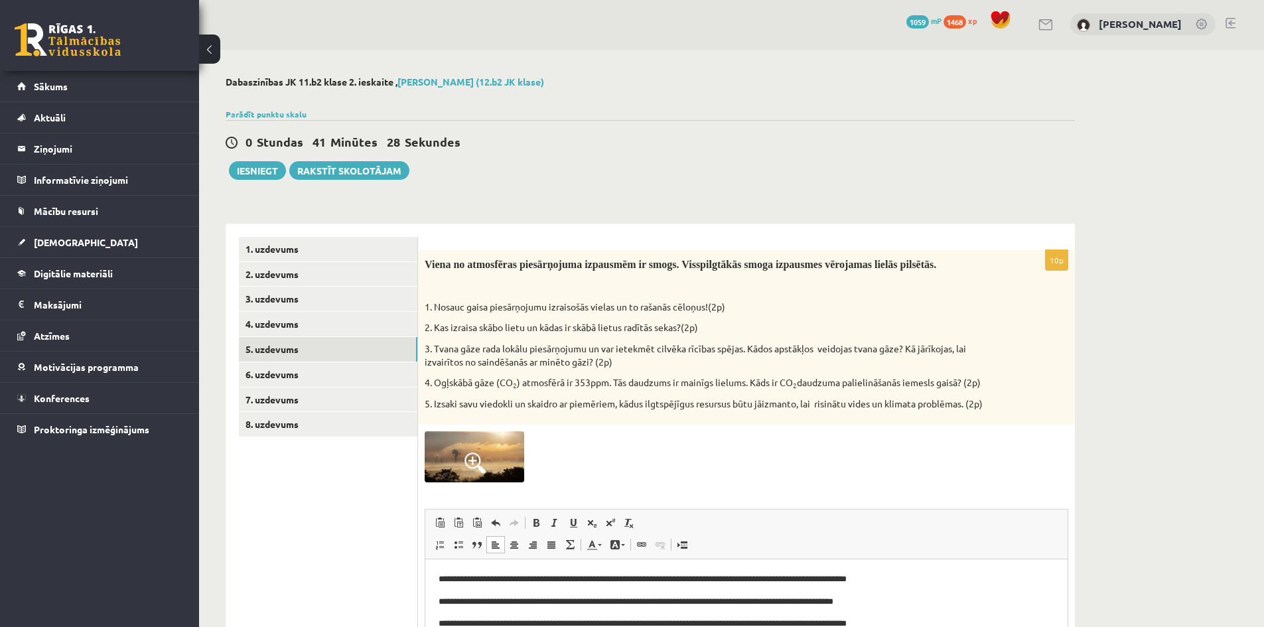
drag, startPoint x: 348, startPoint y: 498, endPoint x: 311, endPoint y: 452, distance: 59.5
click at [348, 498] on ul "1. uzdevums 2. uzdevums 3. uzdevums 4. uzdevums 5. uzdevums 6. uzdevums 7. uzde…" at bounding box center [328, 511] width 179 height 548
click at [278, 248] on link "1. uzdevums" at bounding box center [328, 249] width 179 height 25
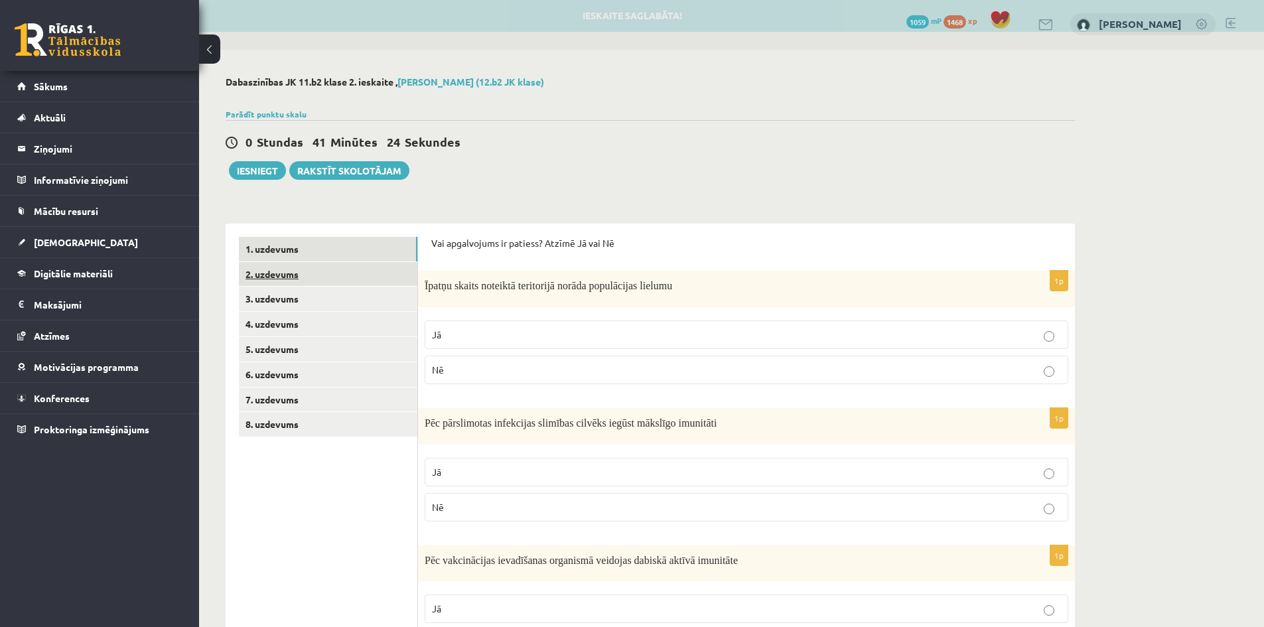
click at [264, 273] on link "2. uzdevums" at bounding box center [328, 274] width 179 height 25
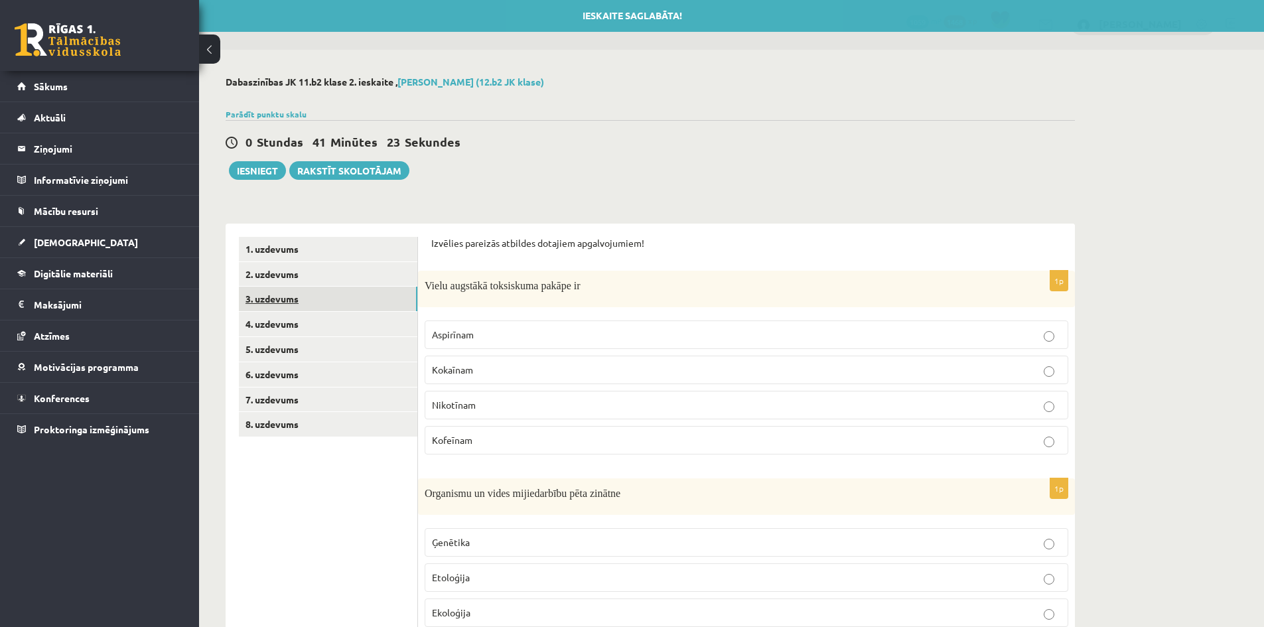
click at [272, 305] on link "3. uzdevums" at bounding box center [328, 299] width 179 height 25
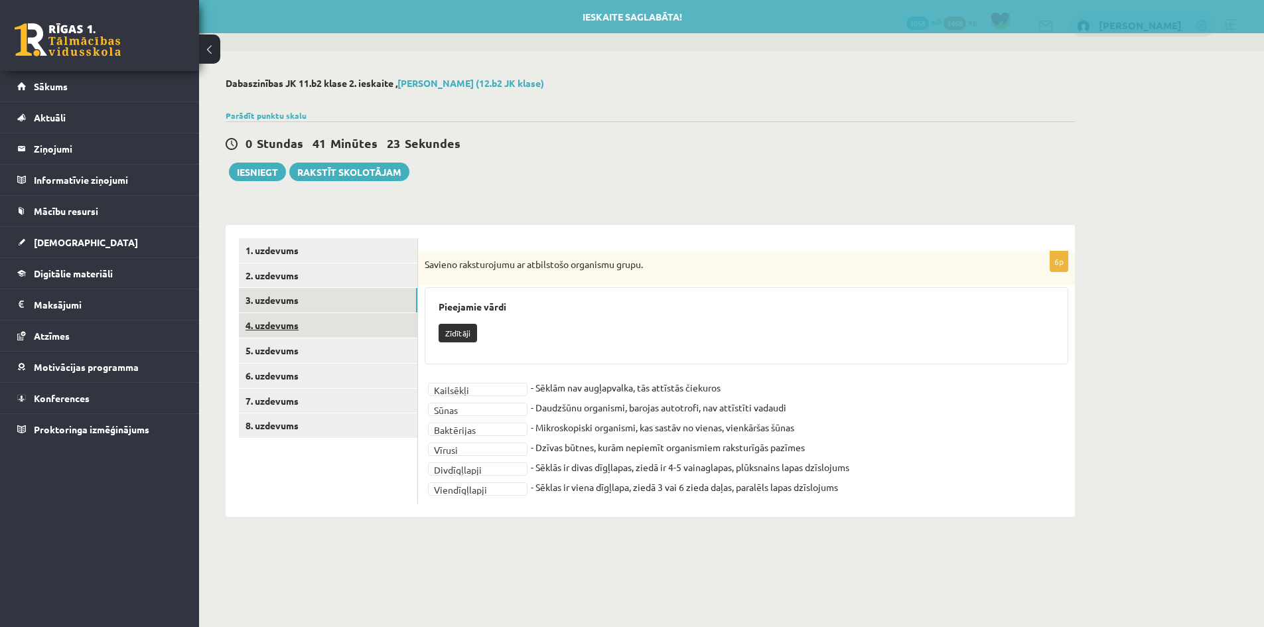
scroll to position [0, 0]
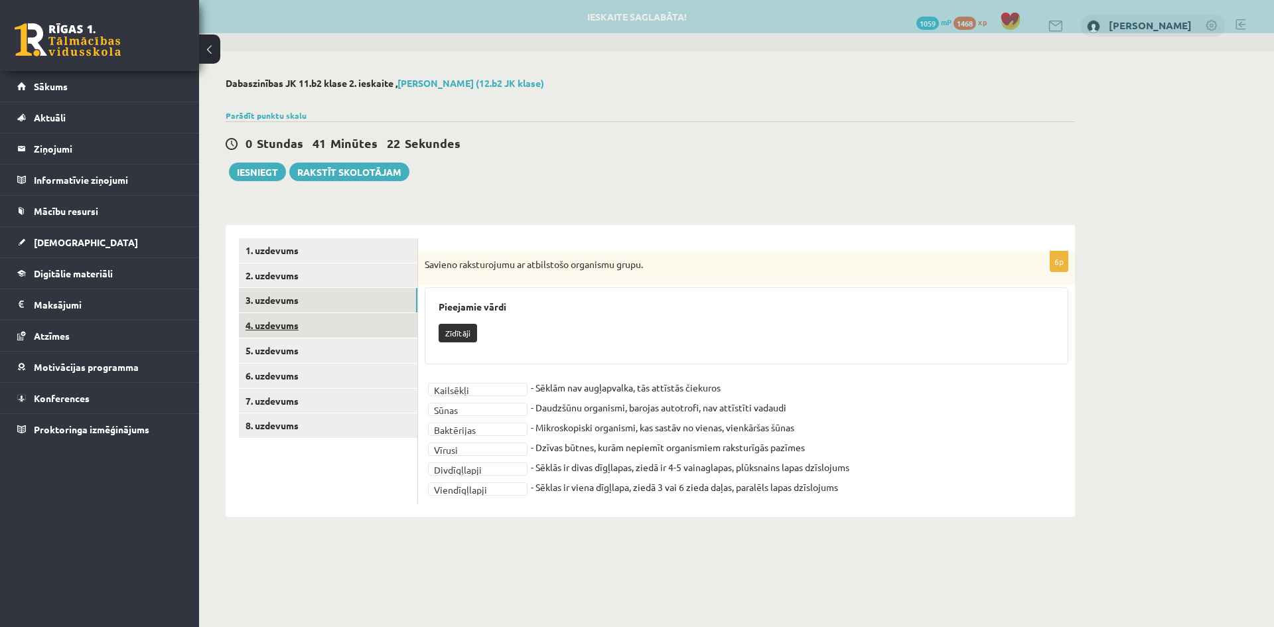
click at [277, 325] on link "4. uzdevums" at bounding box center [328, 325] width 179 height 25
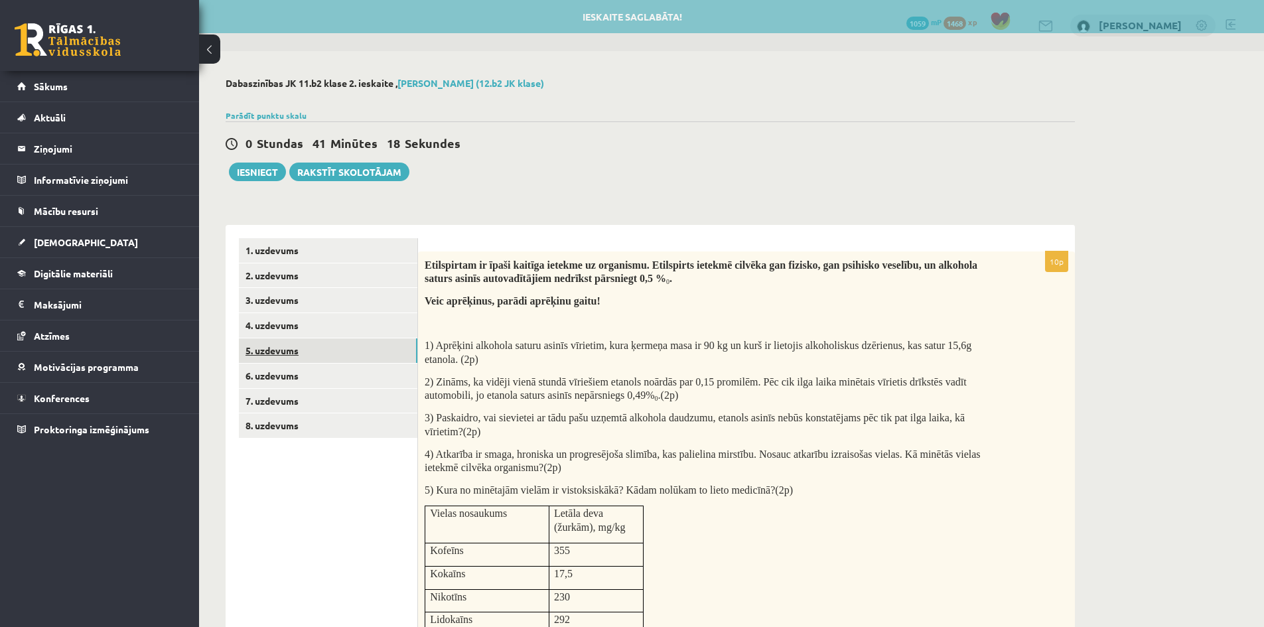
click at [266, 346] on link "5. uzdevums" at bounding box center [328, 351] width 179 height 25
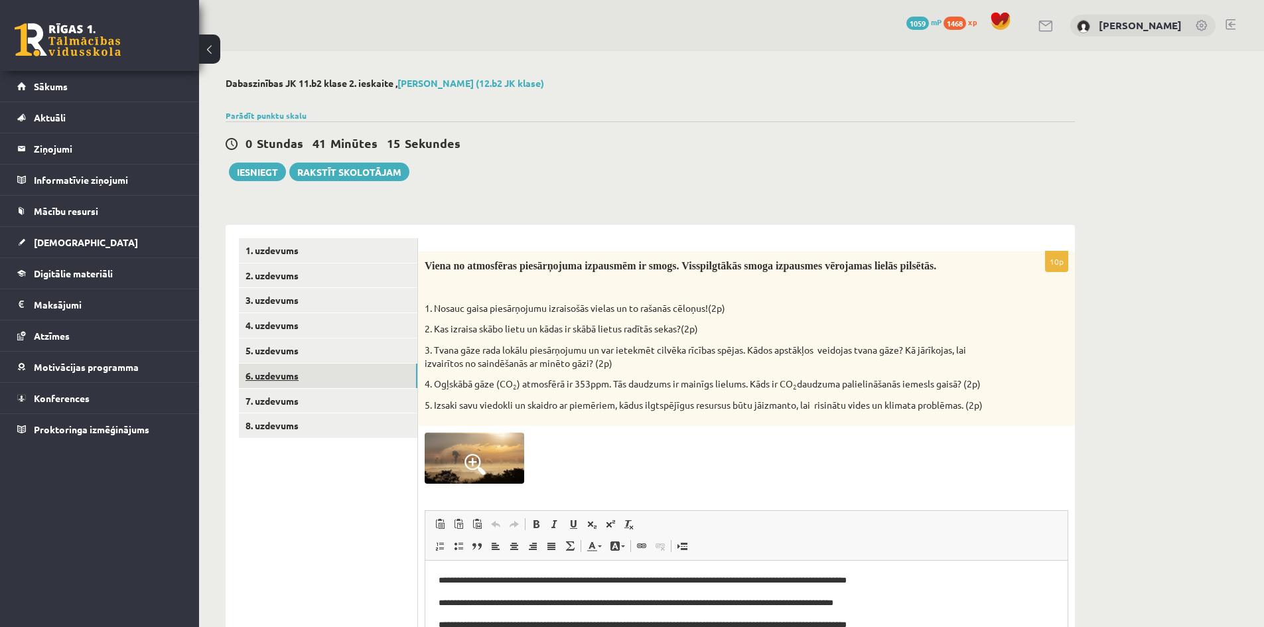
click at [281, 375] on link "6. uzdevums" at bounding box center [328, 376] width 179 height 25
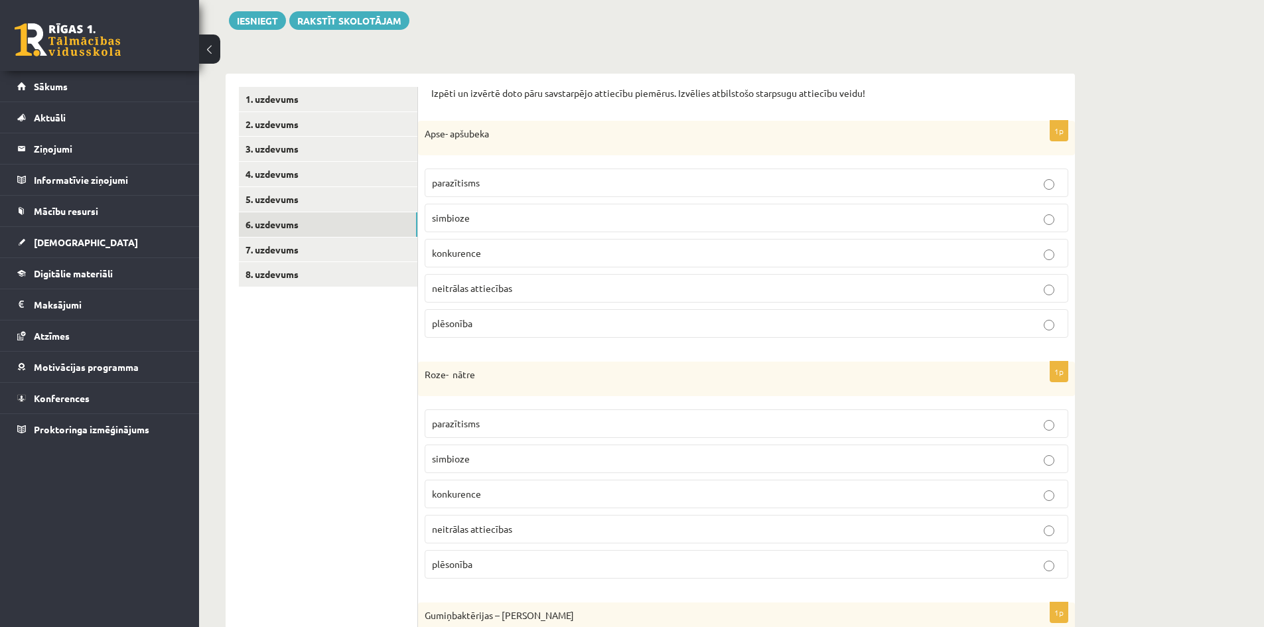
scroll to position [133, 0]
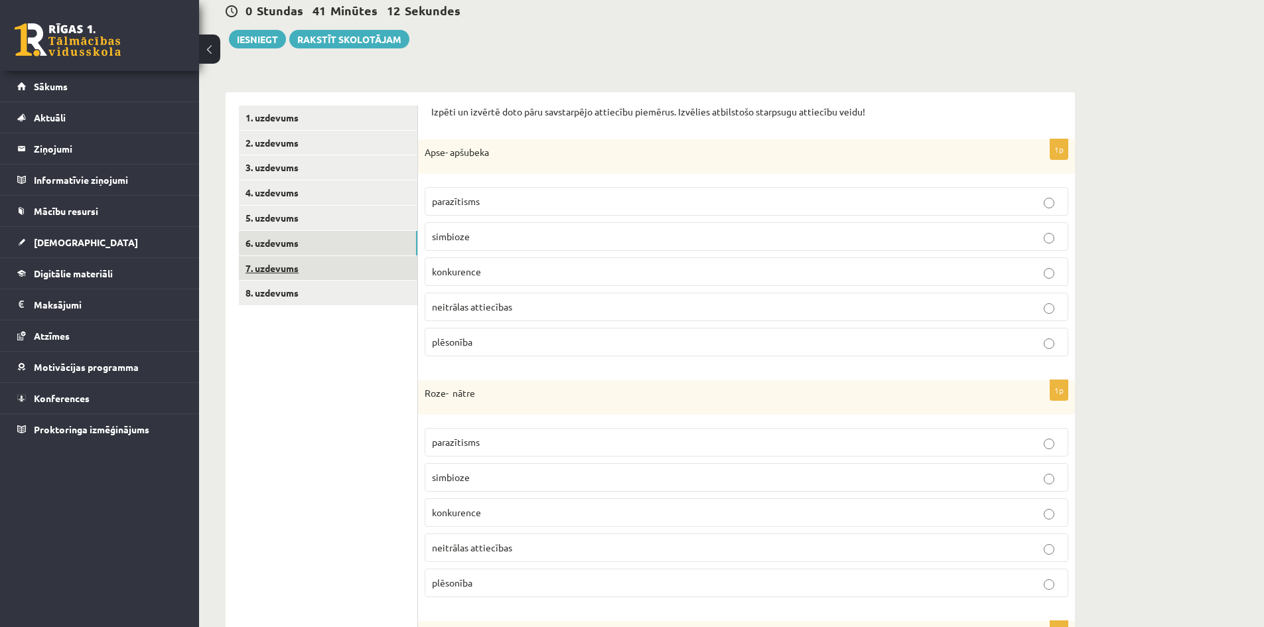
click at [278, 267] on link "7. uzdevums" at bounding box center [328, 268] width 179 height 25
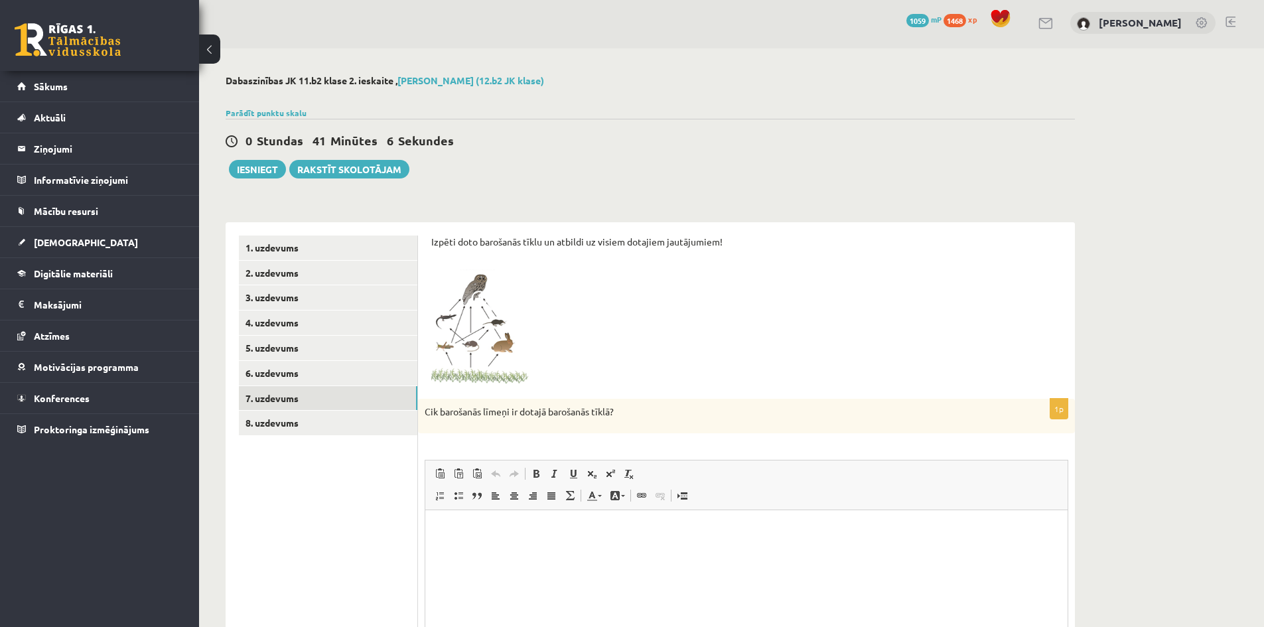
scroll to position [0, 0]
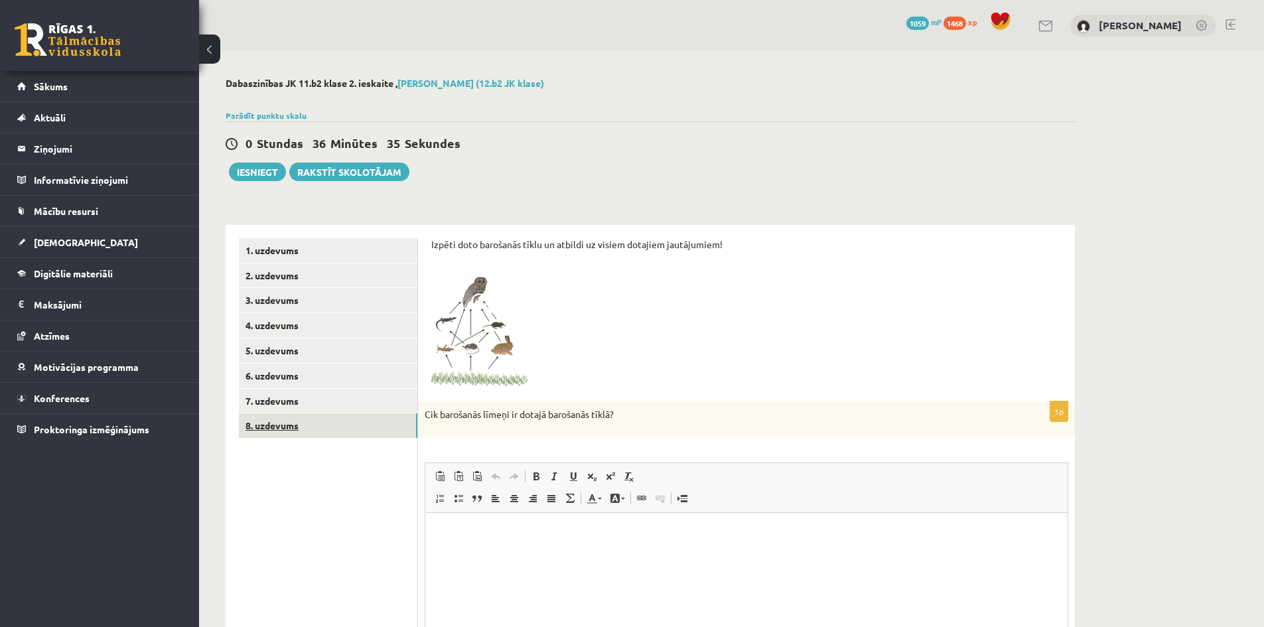
click at [289, 421] on link "8. uzdevums" at bounding box center [328, 426] width 179 height 25
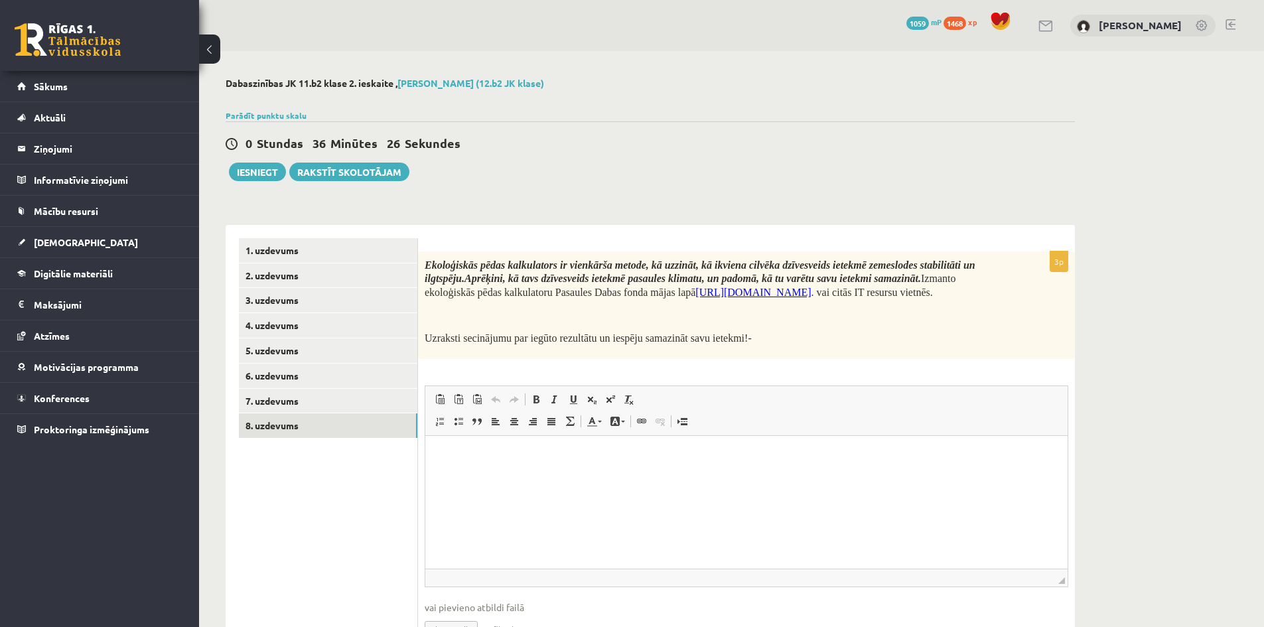
drag, startPoint x: 811, startPoint y: 291, endPoint x: 698, endPoint y: 287, distance: 113.6
click at [698, 287] on span "Ekoloģiskās pēdas kalkulators ir vienkārša metode, kā uzzināt, kā ikviena cilvē…" at bounding box center [700, 279] width 551 height 38
click at [497, 477] on html at bounding box center [746, 456] width 643 height 40
click at [479, 503] on p "********" at bounding box center [747, 501] width 616 height 14
click at [500, 516] on p "*********" at bounding box center [747, 523] width 616 height 14
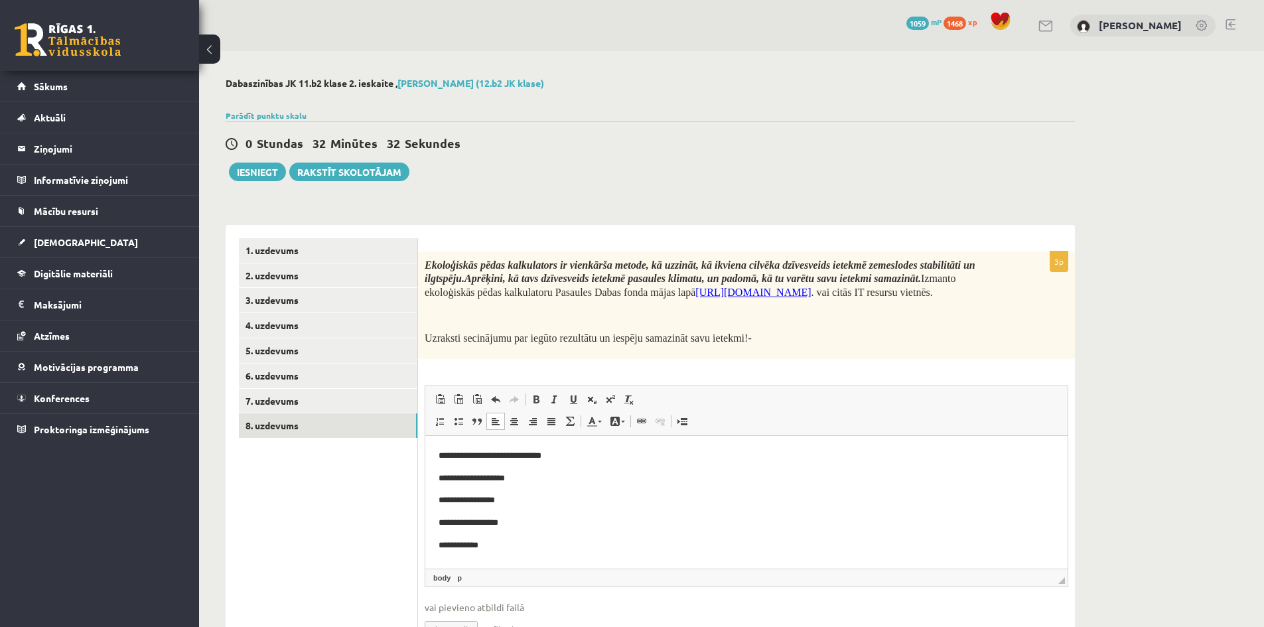
click at [514, 543] on p "**********" at bounding box center [747, 546] width 616 height 14
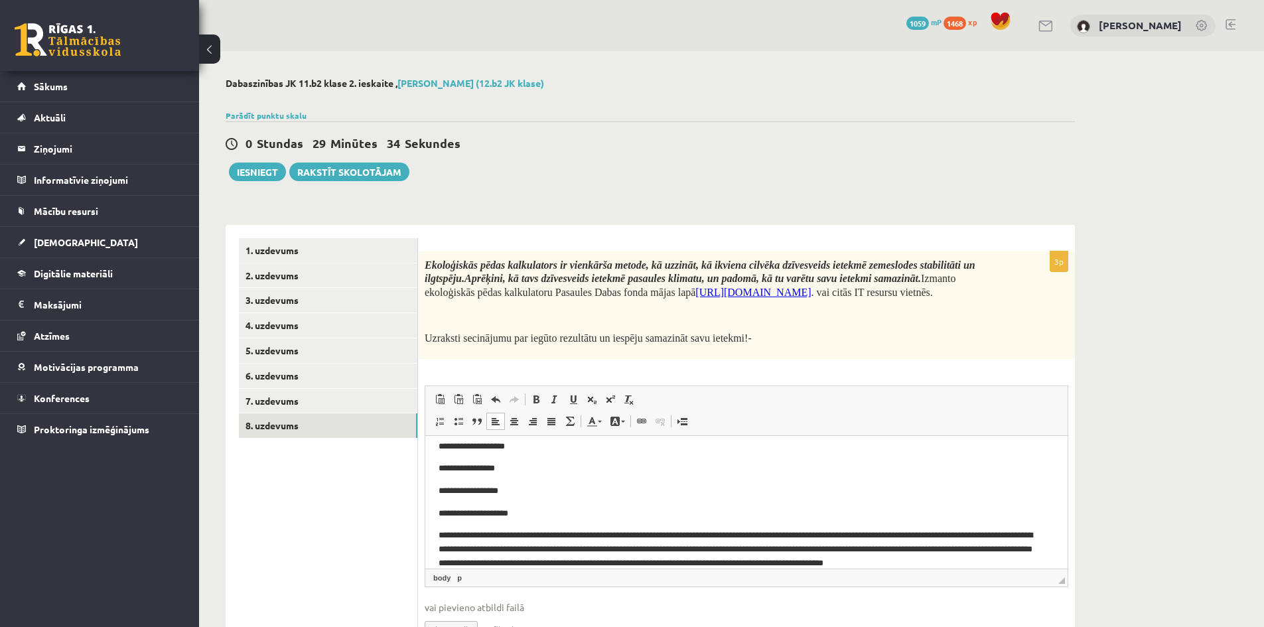
scroll to position [46, 0]
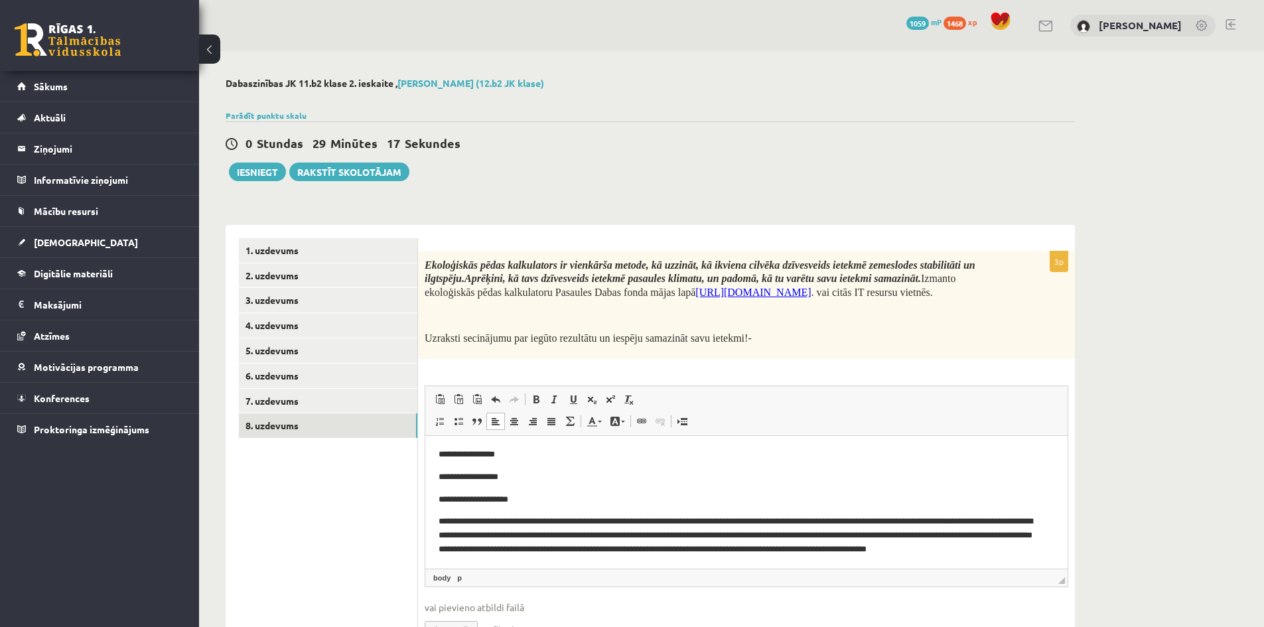
drag, startPoint x: 534, startPoint y: 539, endPoint x: 1050, endPoint y: 1063, distance: 735.0
click at [534, 539] on p "**********" at bounding box center [742, 542] width 606 height 55
click at [512, 562] on p "**********" at bounding box center [742, 542] width 606 height 55
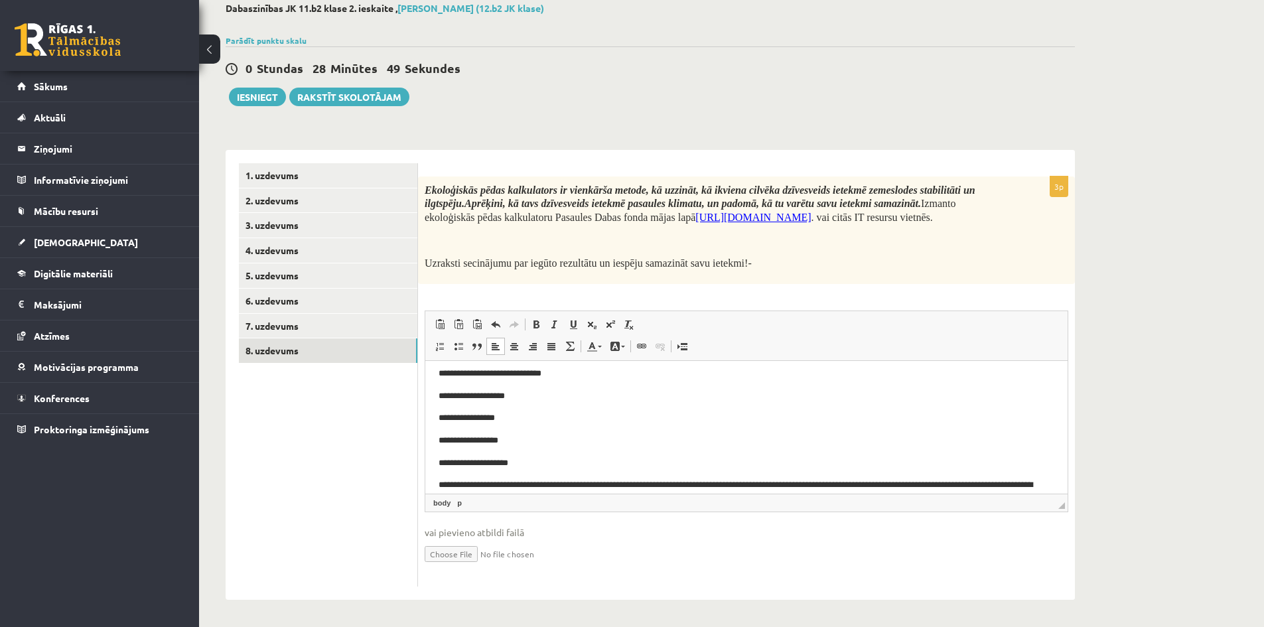
scroll to position [0, 0]
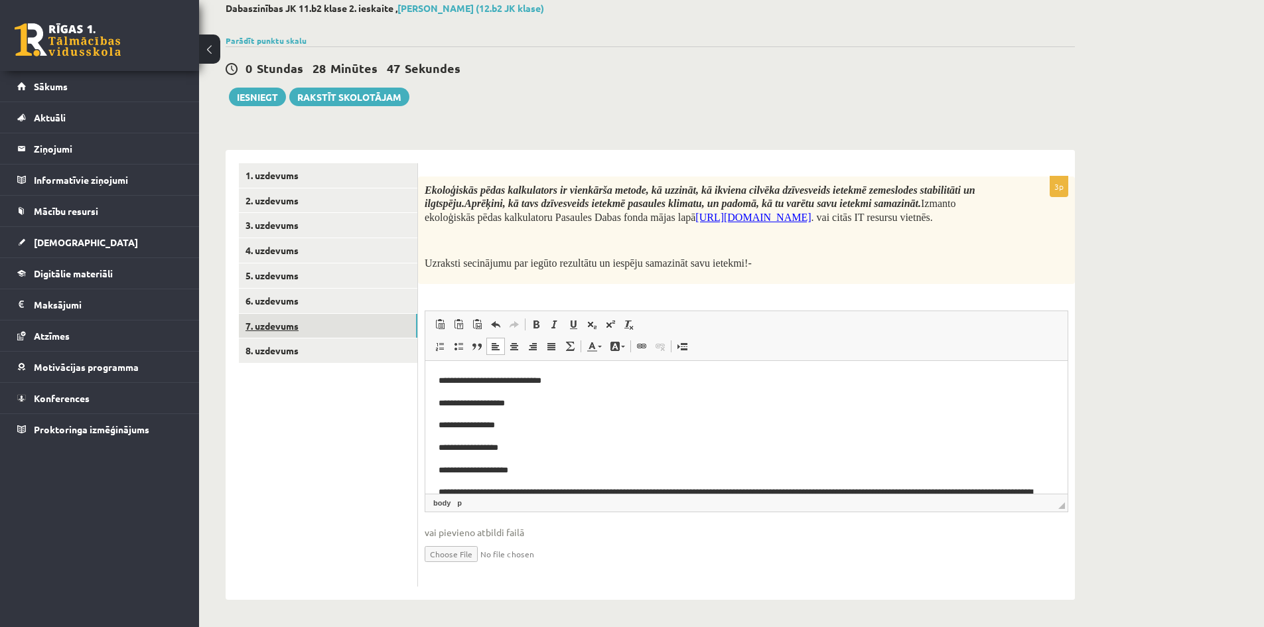
click at [279, 322] on link "7. uzdevums" at bounding box center [328, 326] width 179 height 25
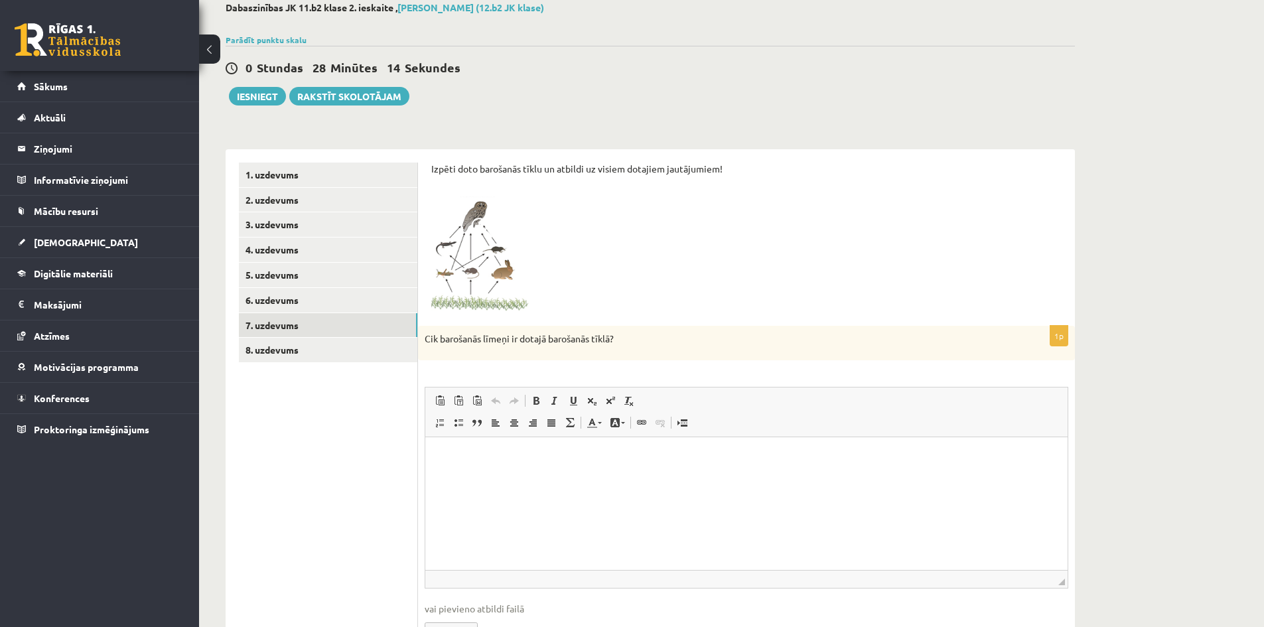
click at [485, 477] on html at bounding box center [746, 457] width 643 height 40
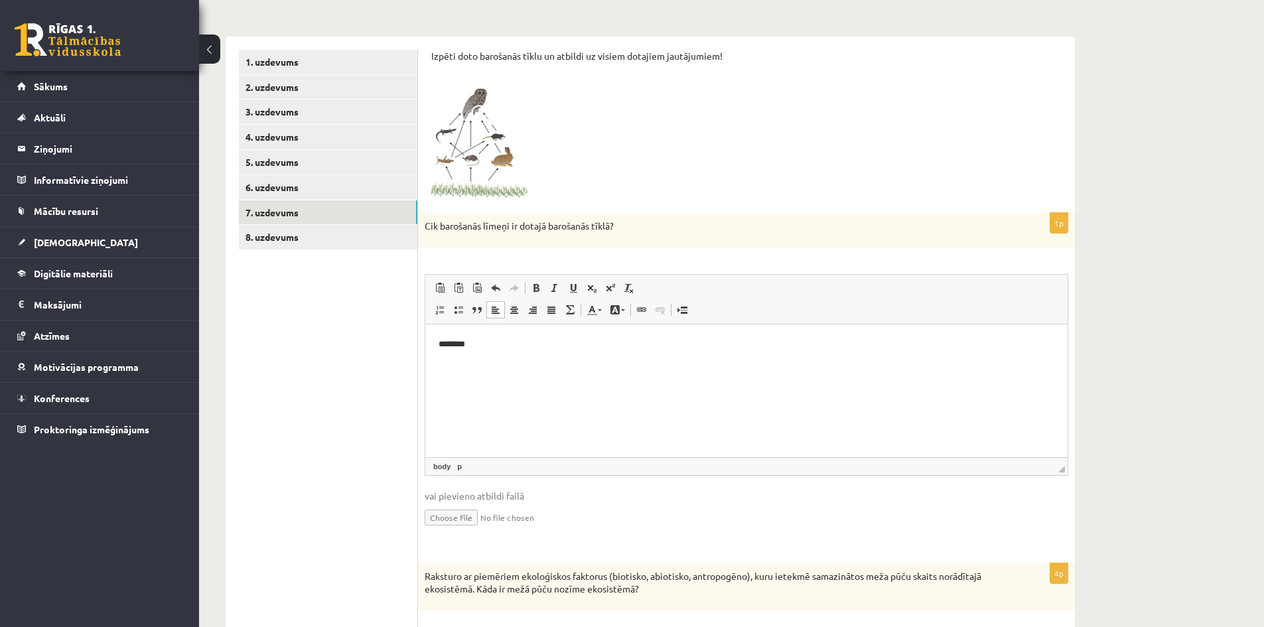
scroll to position [208, 0]
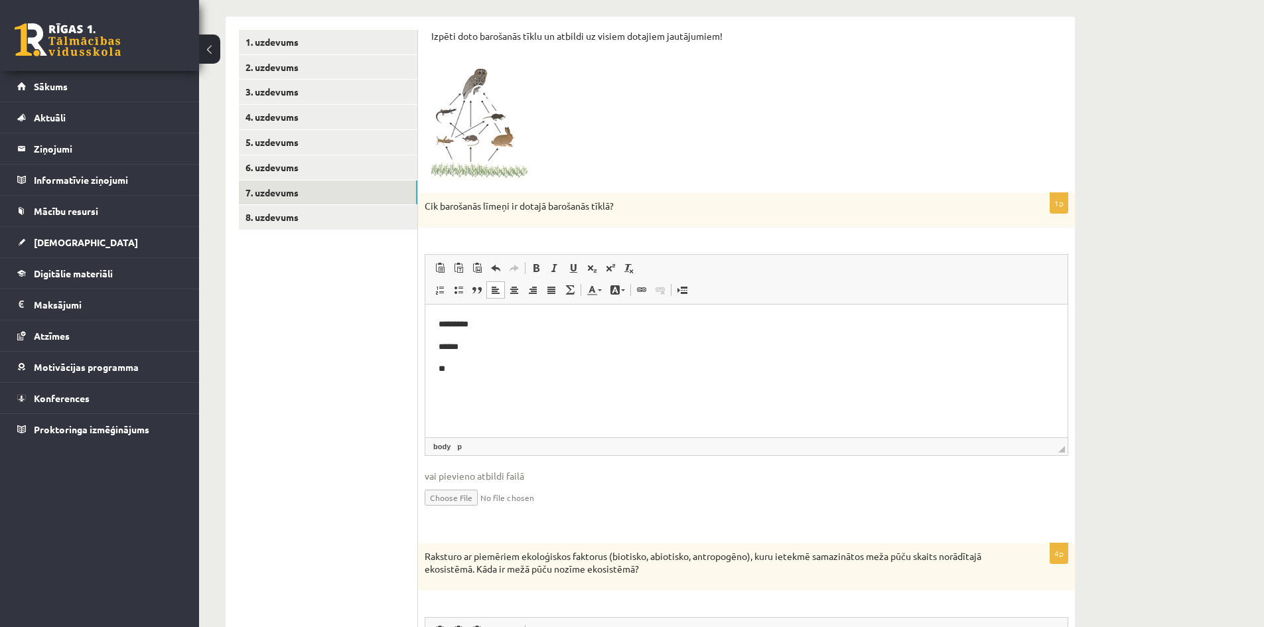
click at [493, 347] on p "******" at bounding box center [747, 347] width 616 height 14
click at [467, 368] on p "**" at bounding box center [747, 369] width 616 height 14
click at [491, 137] on img at bounding box center [481, 122] width 100 height 116
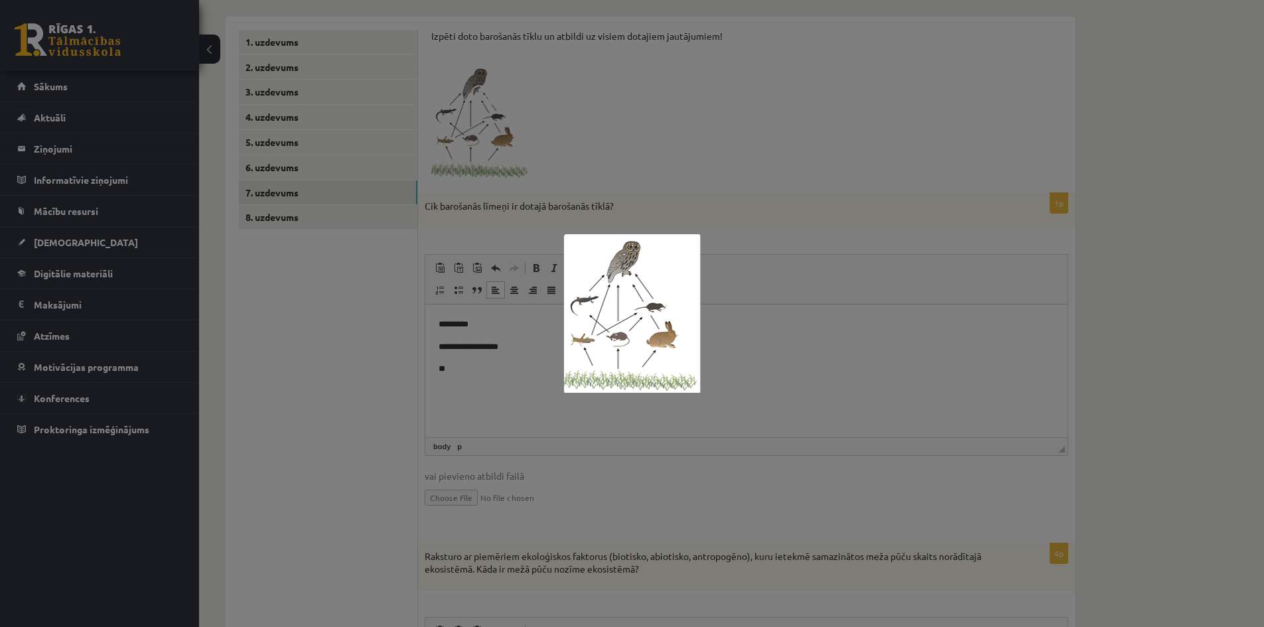
click at [508, 406] on div at bounding box center [632, 313] width 1264 height 627
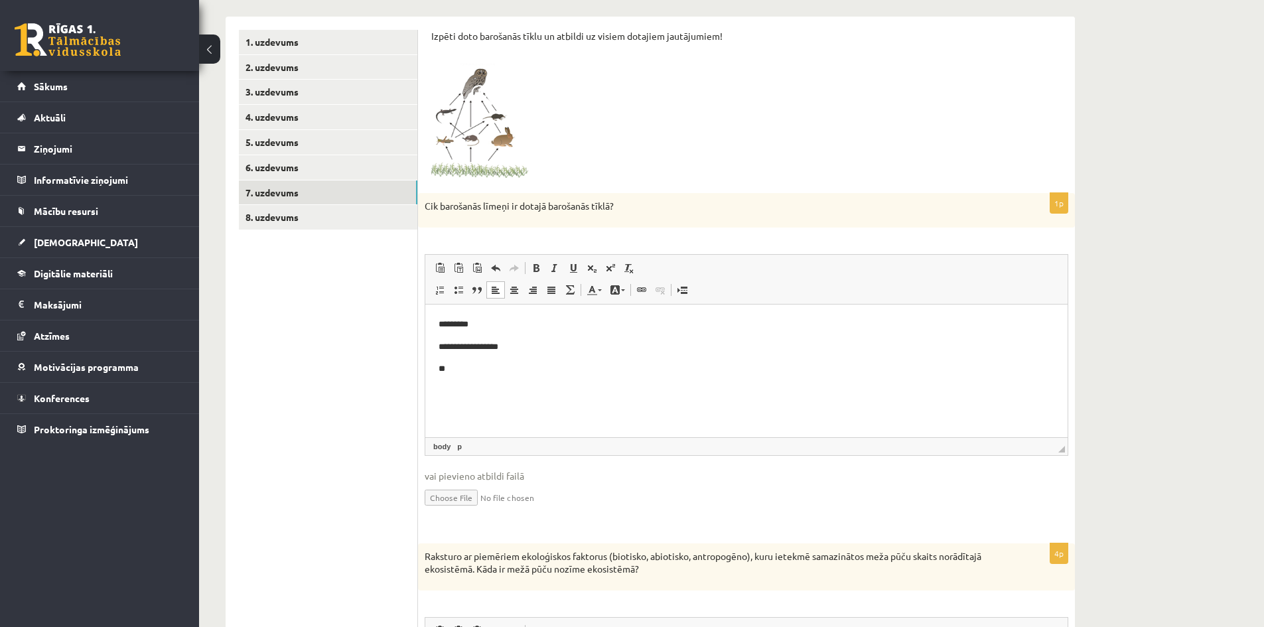
click at [475, 371] on p "**" at bounding box center [747, 369] width 616 height 14
click at [473, 118] on img at bounding box center [481, 122] width 100 height 116
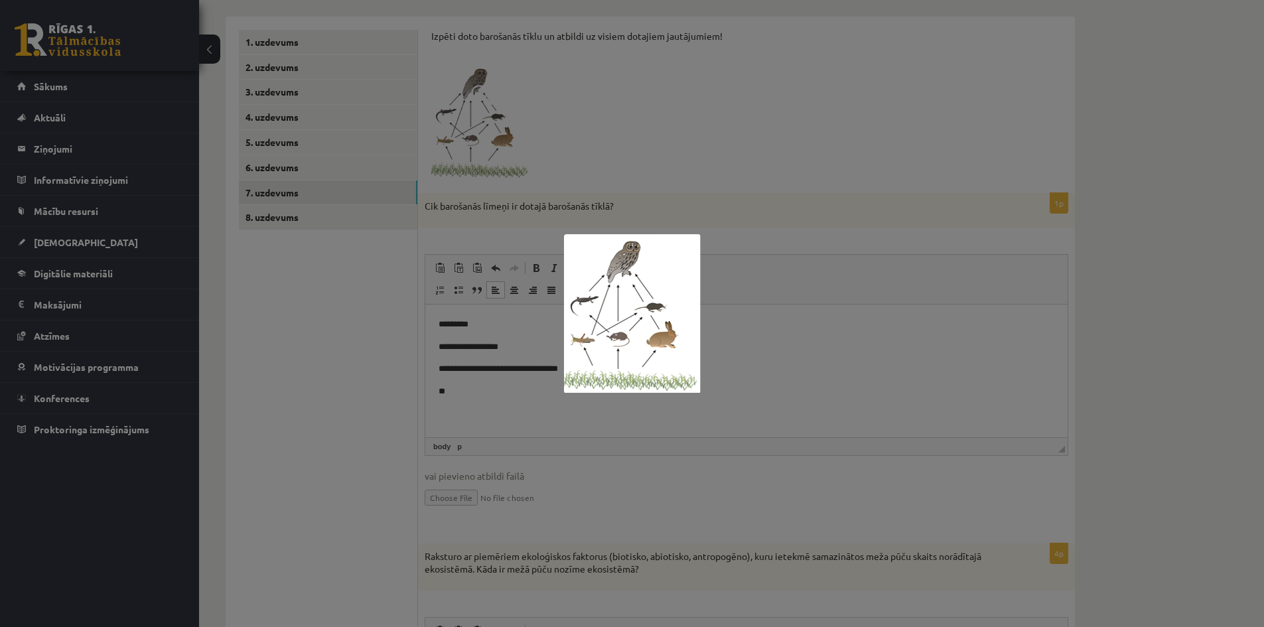
click at [502, 388] on div at bounding box center [632, 313] width 1264 height 627
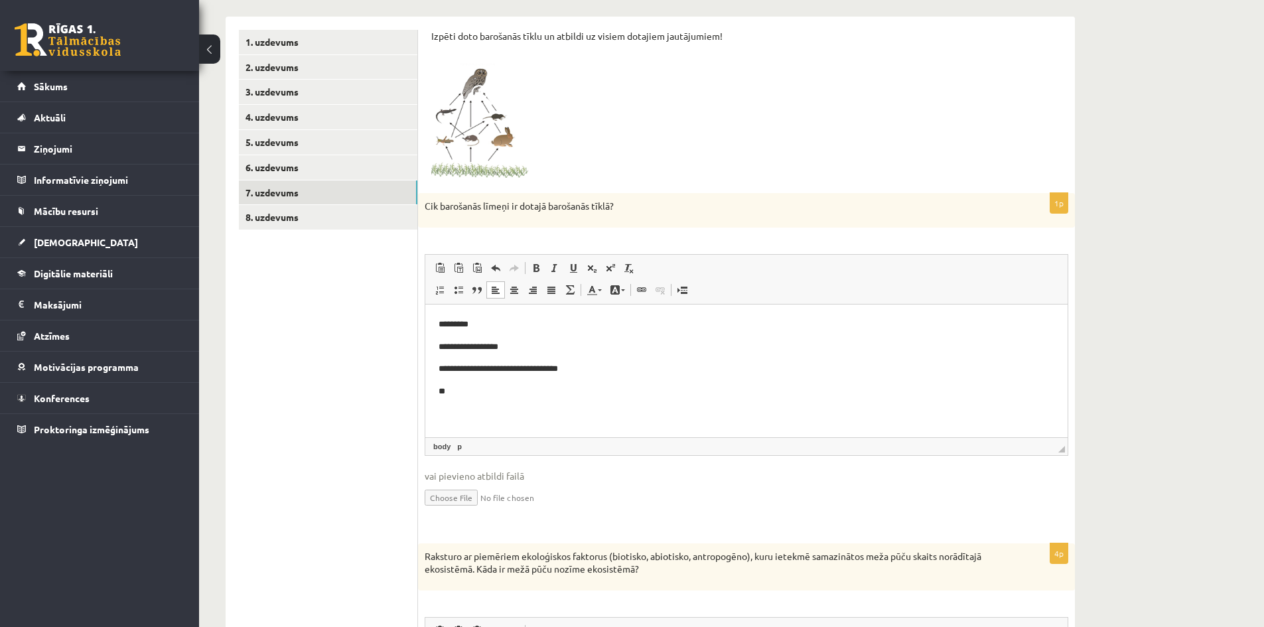
click at [459, 389] on p "**" at bounding box center [747, 391] width 616 height 14
click at [501, 117] on img at bounding box center [481, 122] width 100 height 116
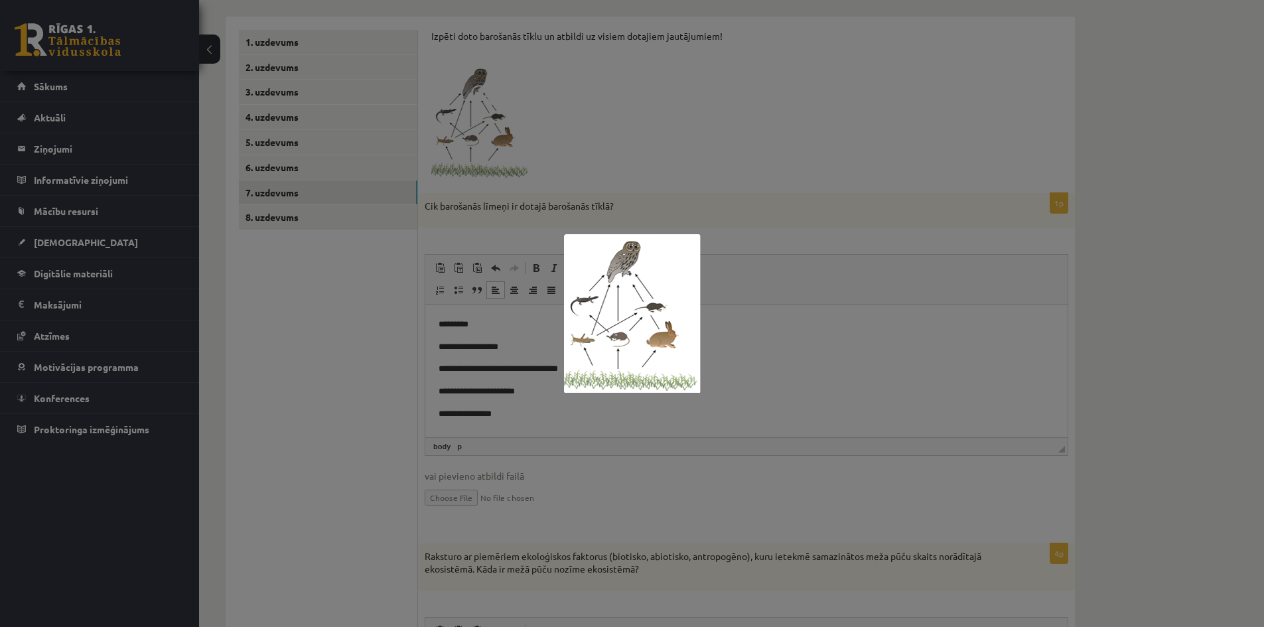
click at [519, 522] on div at bounding box center [632, 313] width 1264 height 627
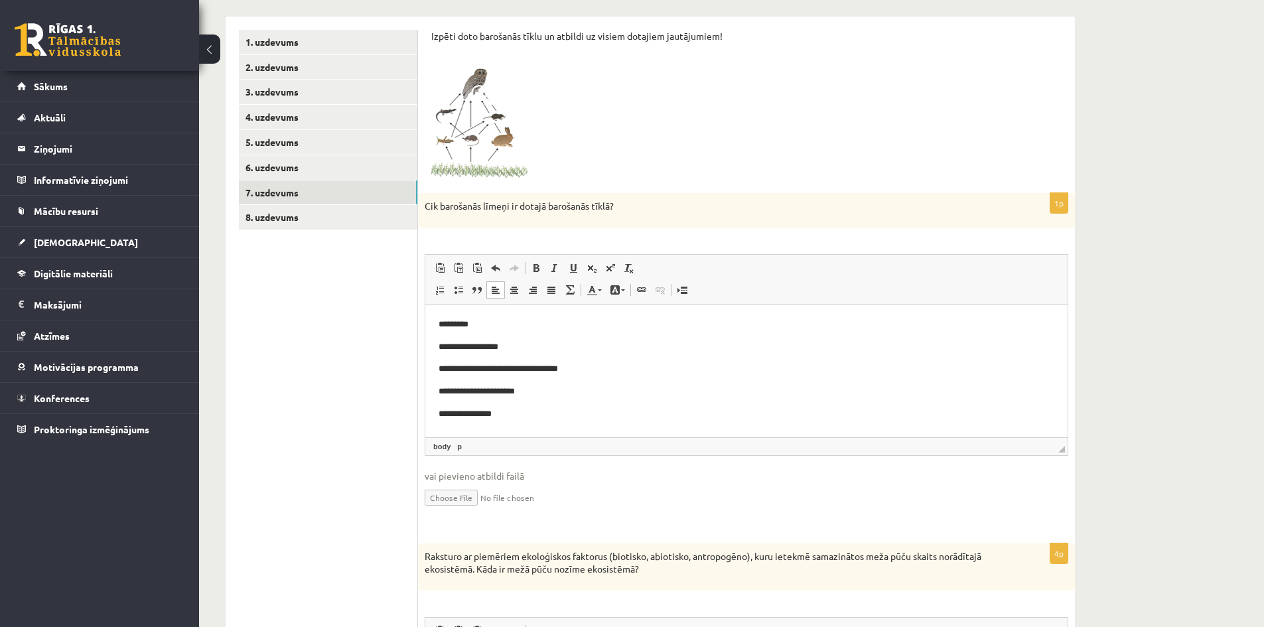
click at [483, 390] on p "**********" at bounding box center [747, 391] width 616 height 14
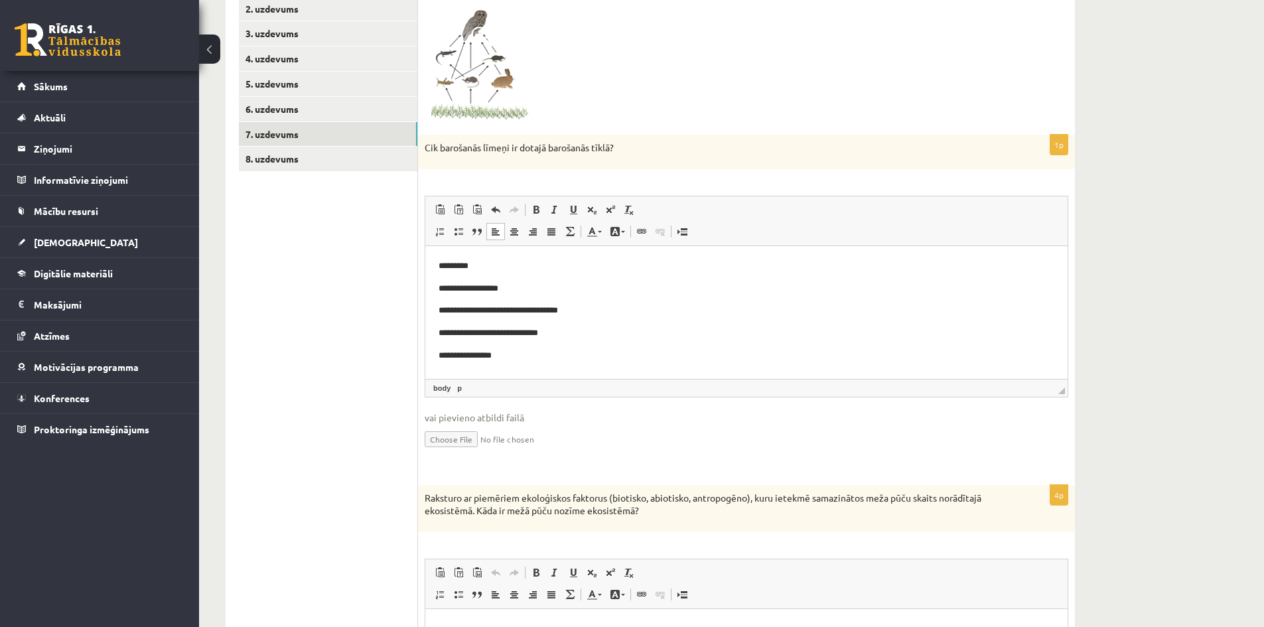
scroll to position [275, 0]
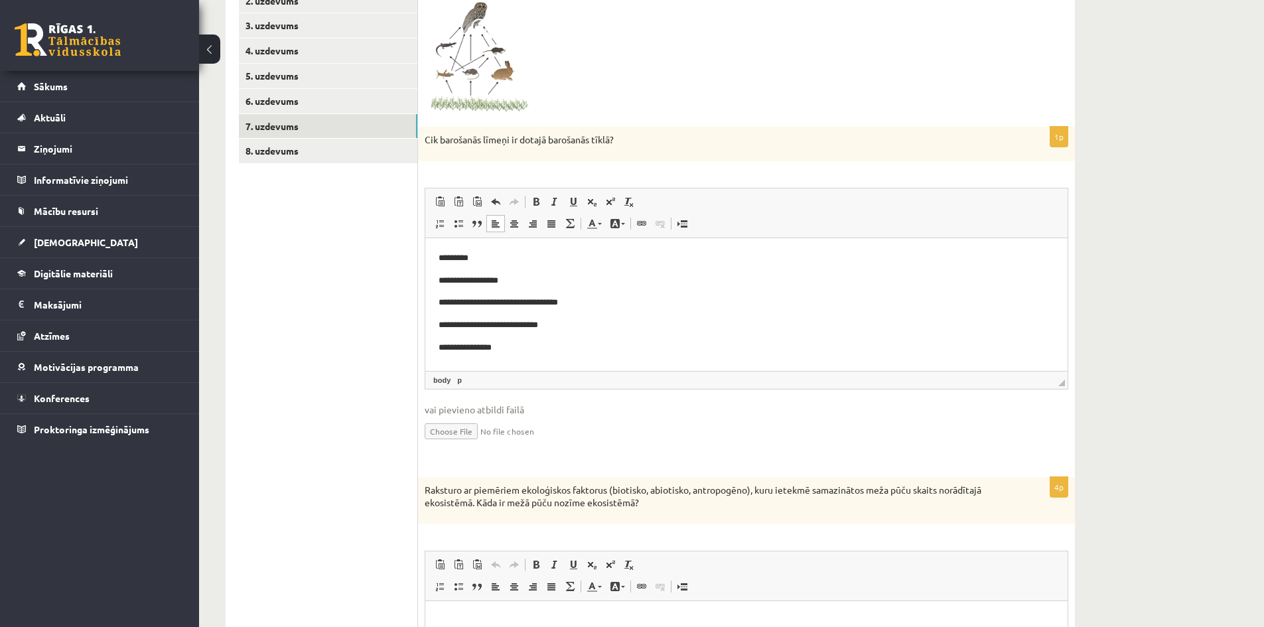
click at [493, 256] on p "*********" at bounding box center [747, 258] width 616 height 14
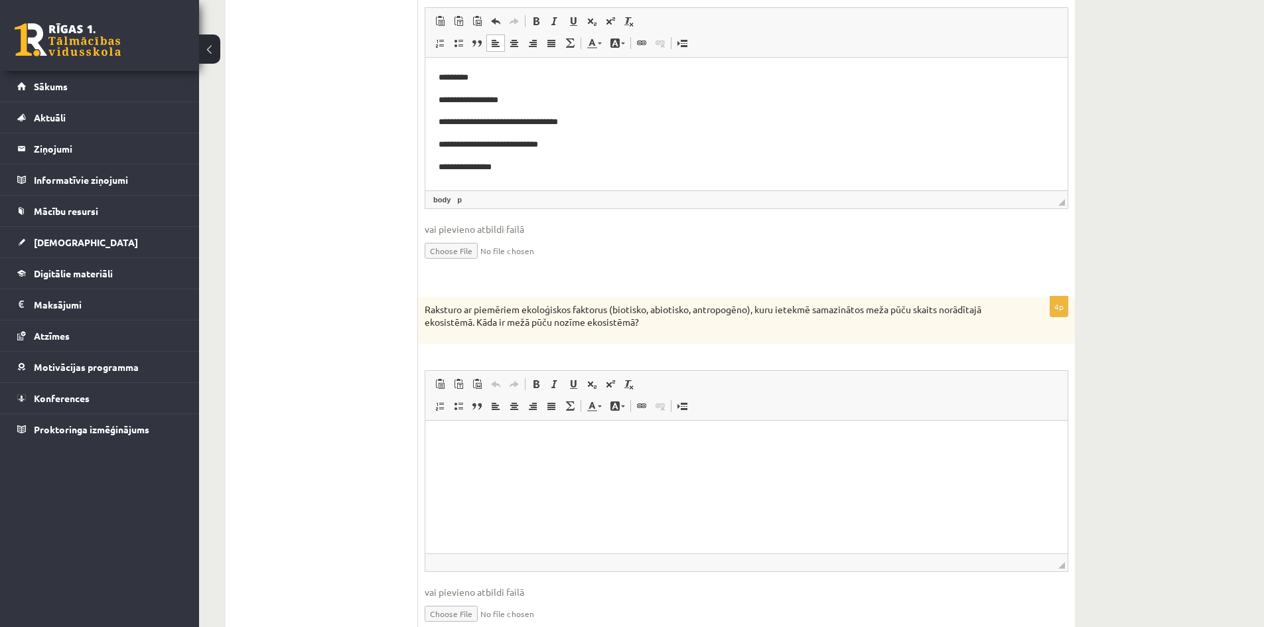
scroll to position [474, 0]
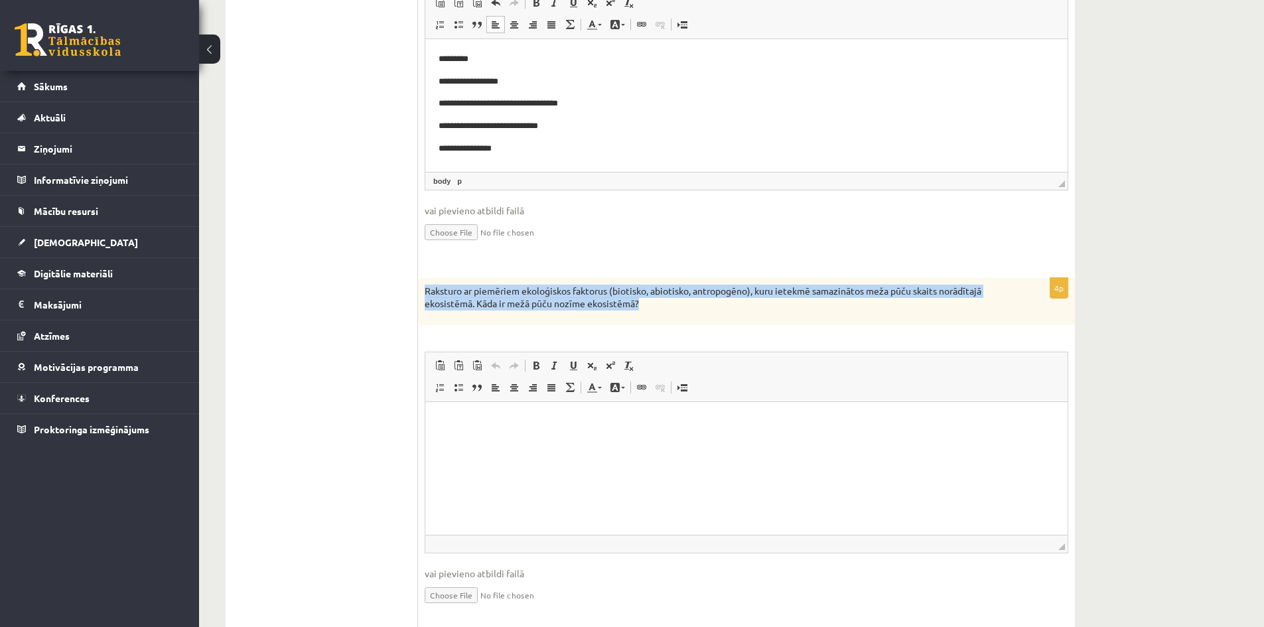
drag, startPoint x: 426, startPoint y: 288, endPoint x: 656, endPoint y: 301, distance: 230.7
click at [656, 301] on p "Raksturo ar piemēriem ekoloģiskos faktorus (biotisko, abiotisko, antropogēno), …" at bounding box center [713, 298] width 577 height 26
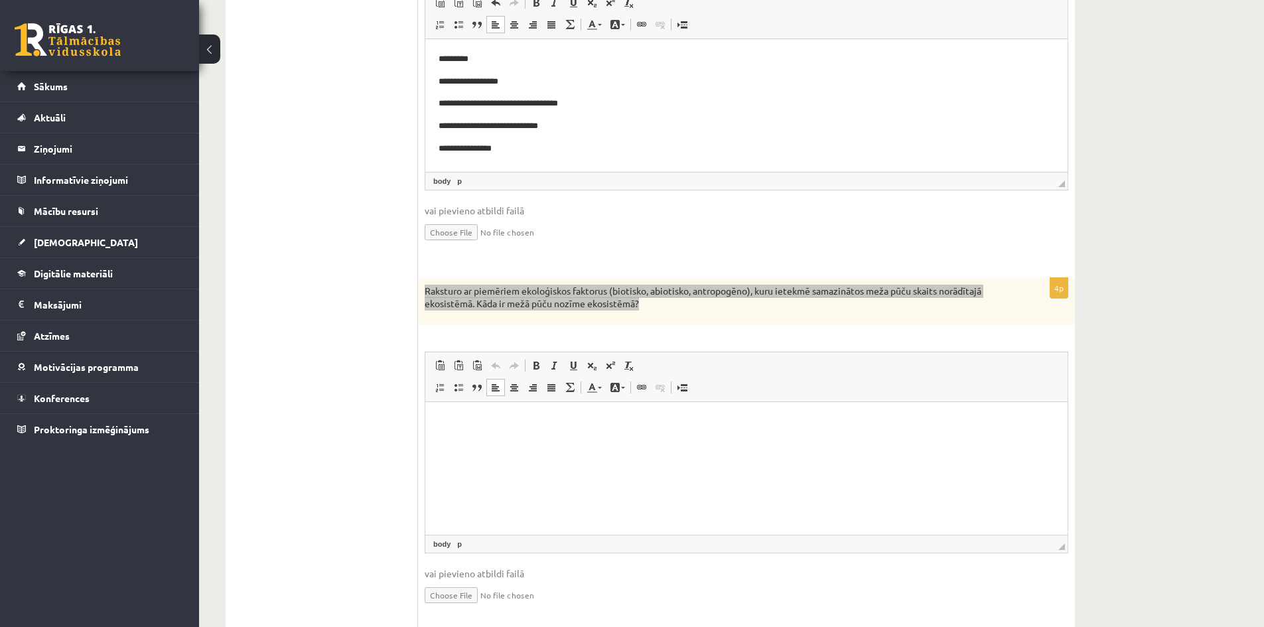
click at [475, 429] on html at bounding box center [746, 422] width 643 height 40
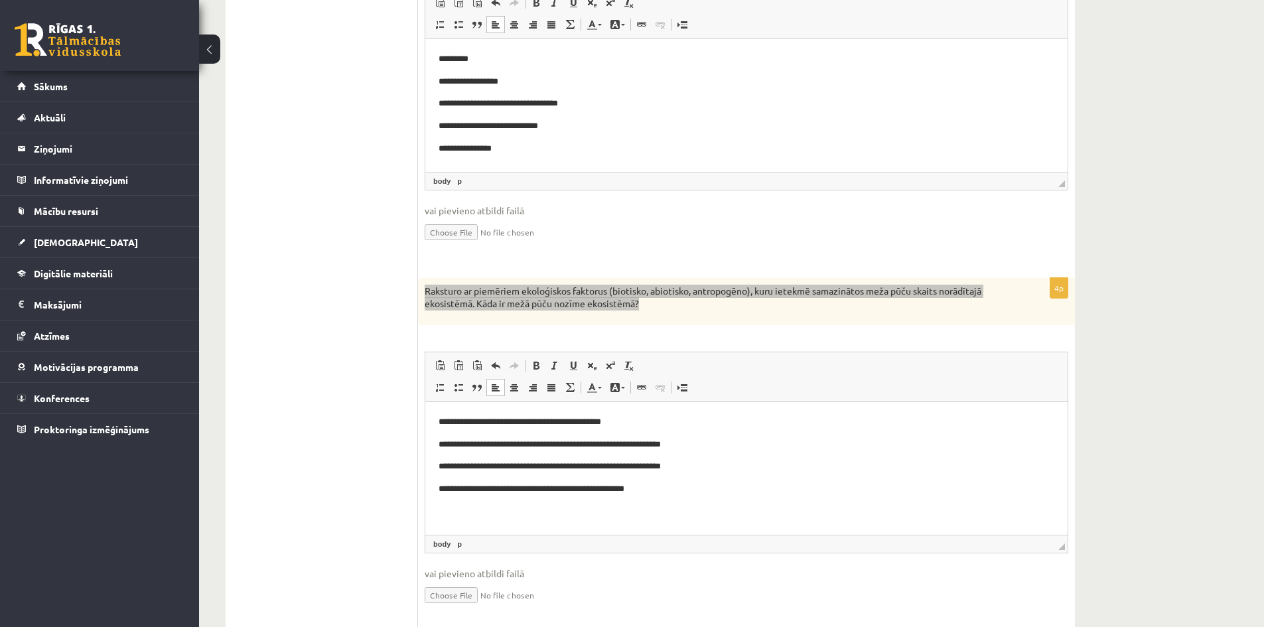
click at [704, 486] on p "**********" at bounding box center [747, 489] width 616 height 14
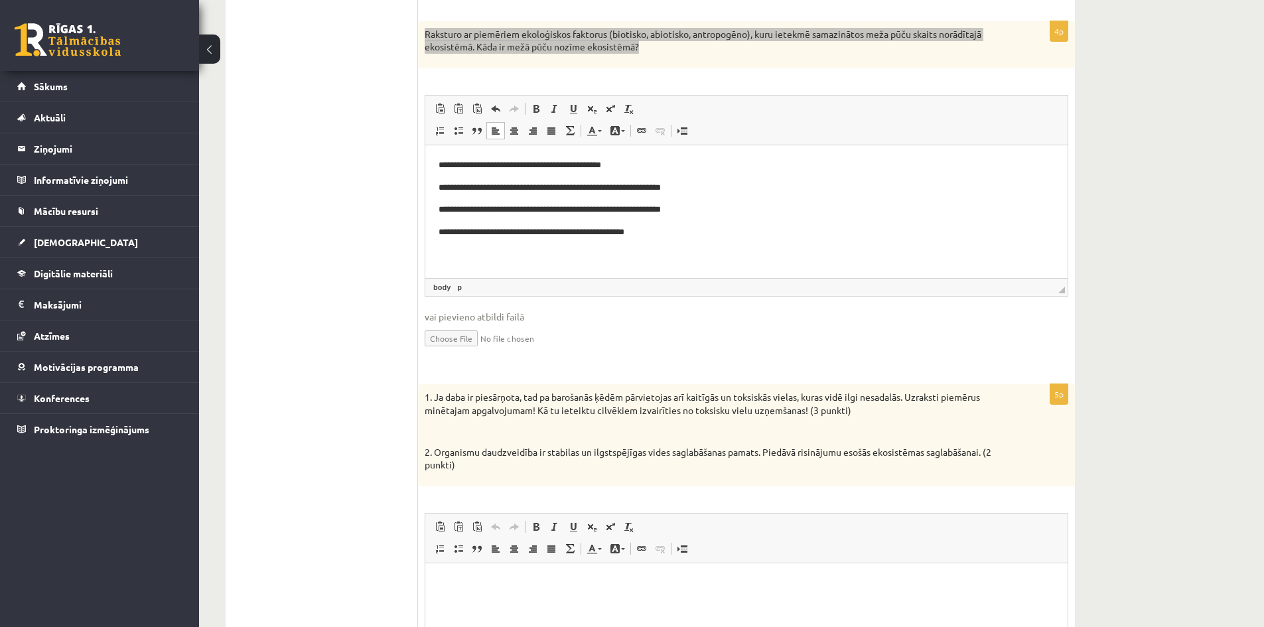
scroll to position [739, 0]
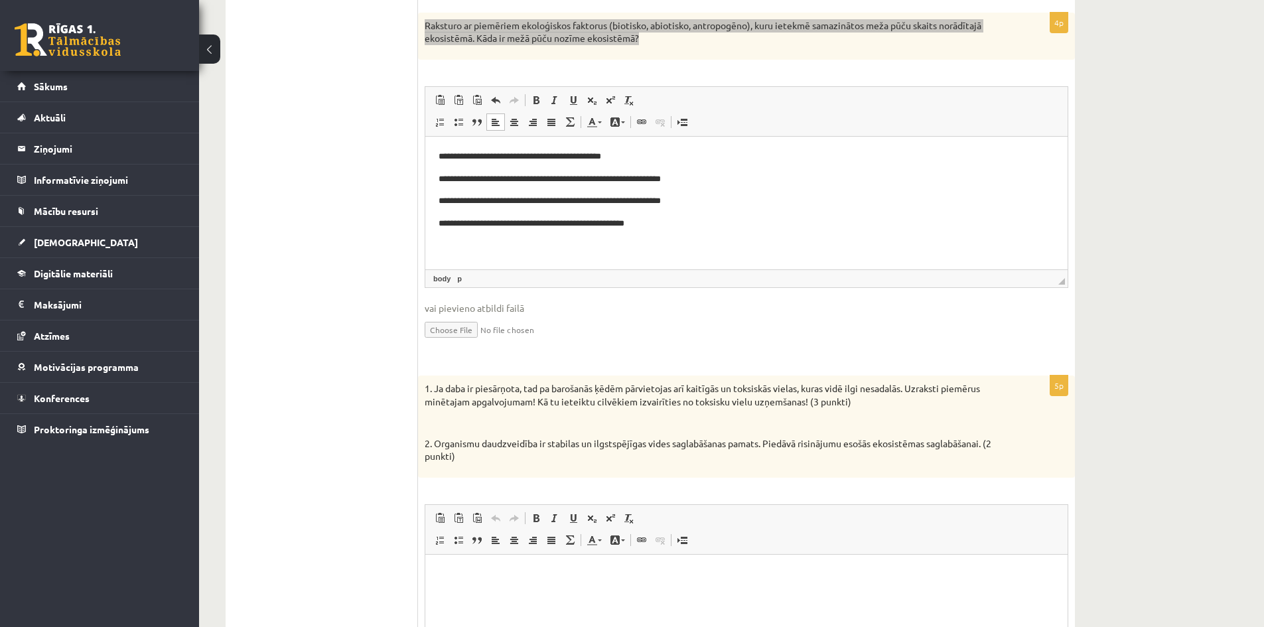
click at [484, 155] on p "**********" at bounding box center [747, 156] width 616 height 14
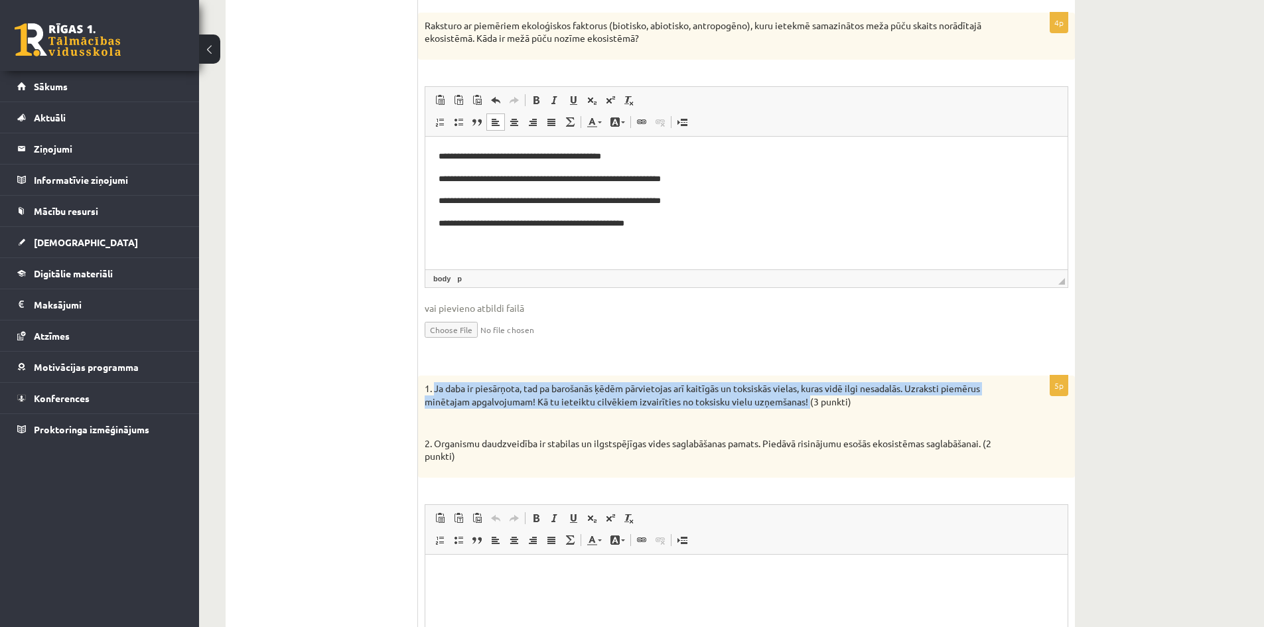
drag, startPoint x: 437, startPoint y: 388, endPoint x: 808, endPoint y: 403, distance: 372.0
click at [808, 403] on p "1. Ja daba ir piesārņota, tad pa barošanās ķēdēm pārvietojas arī kaitīgās un to…" at bounding box center [713, 395] width 577 height 26
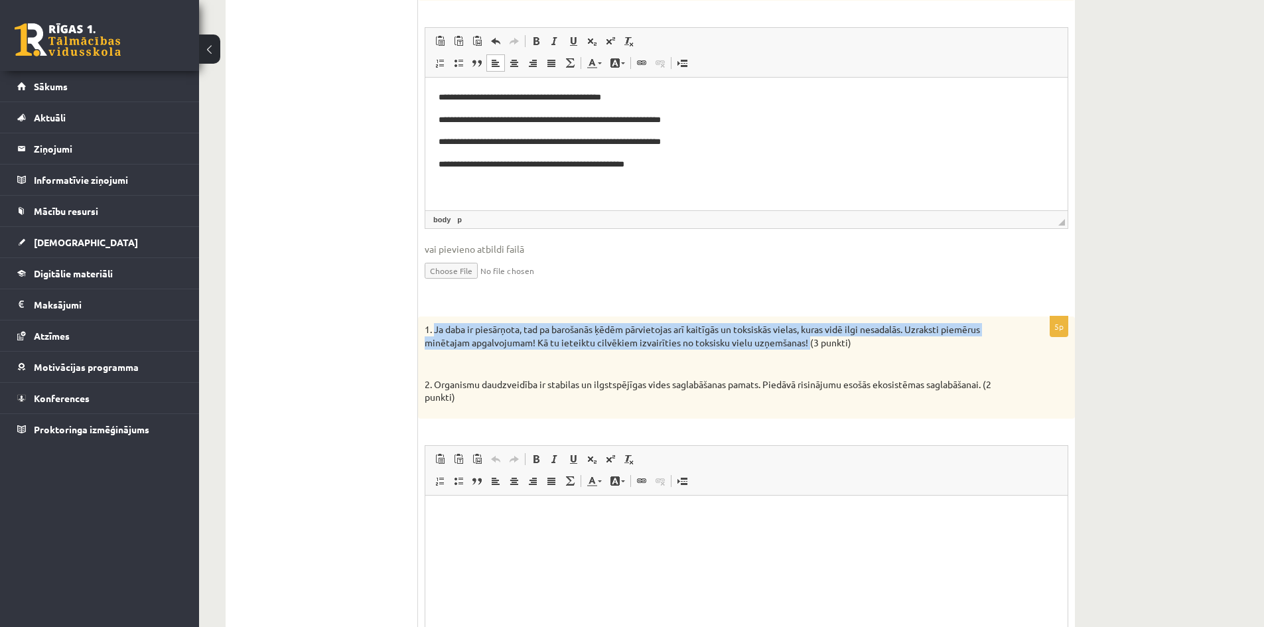
scroll to position [806, 0]
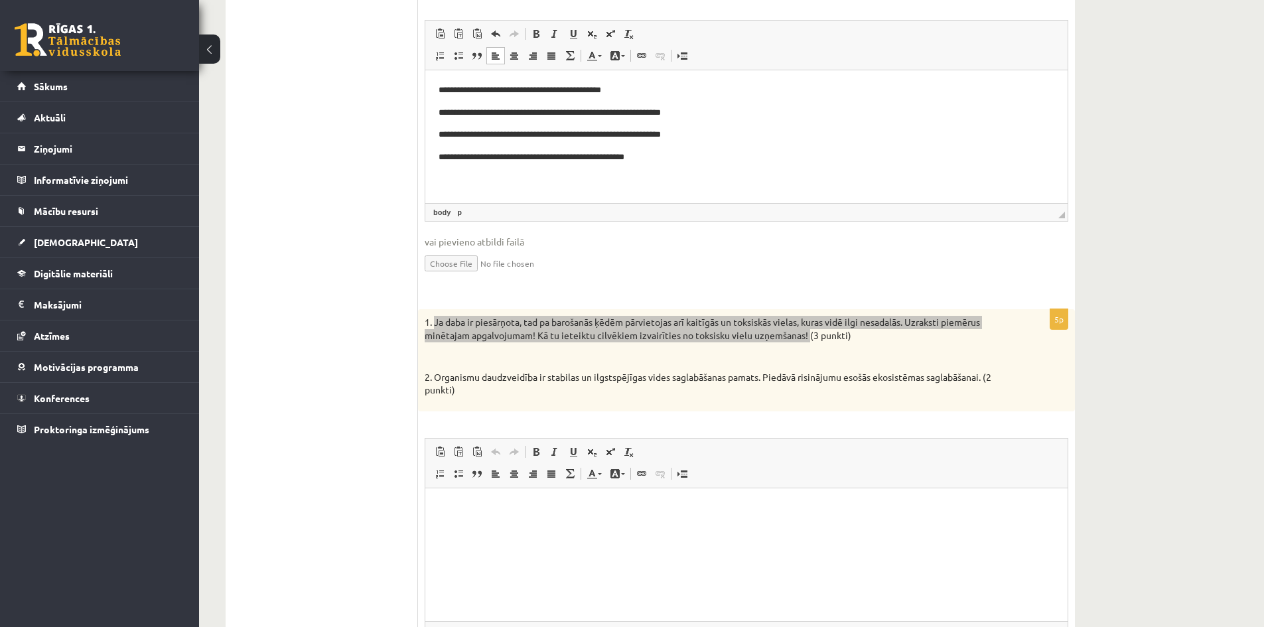
click at [491, 528] on html at bounding box center [746, 508] width 643 height 40
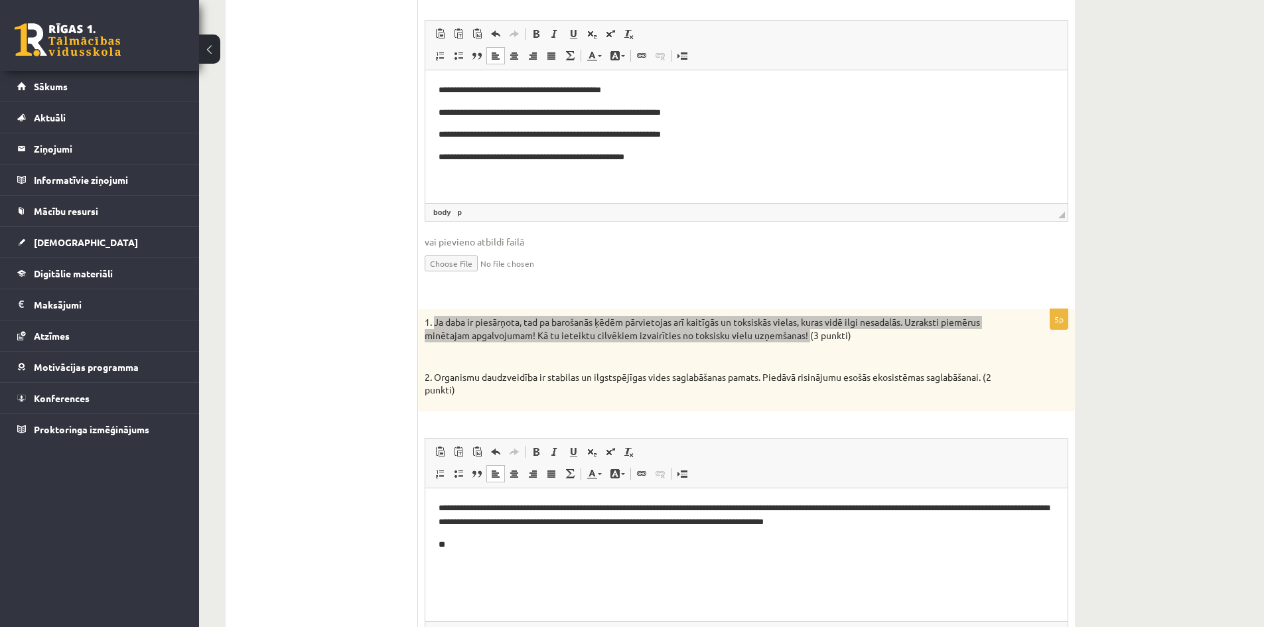
click at [768, 506] on p "**********" at bounding box center [747, 515] width 616 height 28
click at [797, 521] on p "**********" at bounding box center [747, 515] width 616 height 28
click at [864, 522] on p "**********" at bounding box center [747, 515] width 616 height 28
click at [922, 523] on p "**********" at bounding box center [747, 515] width 616 height 28
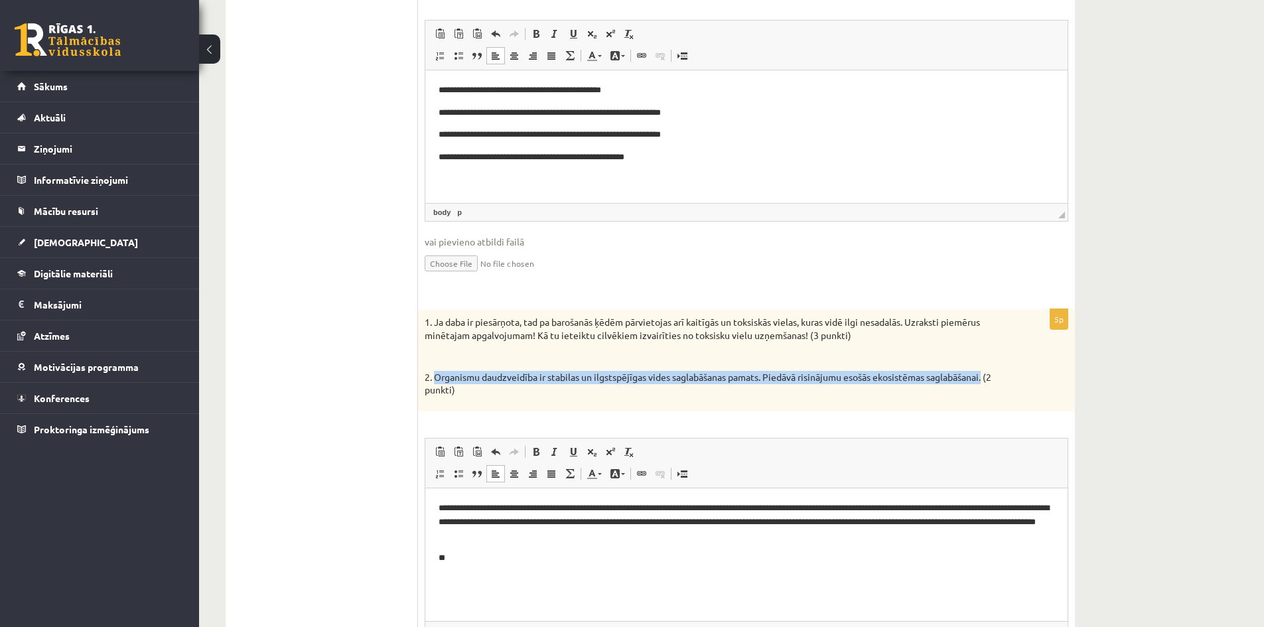
drag, startPoint x: 435, startPoint y: 378, endPoint x: 988, endPoint y: 376, distance: 552.9
click at [988, 376] on p "2. Organismu daudzveidība ir stabilas un ilgstspējīgas vides saglabāšanas pamat…" at bounding box center [713, 384] width 577 height 26
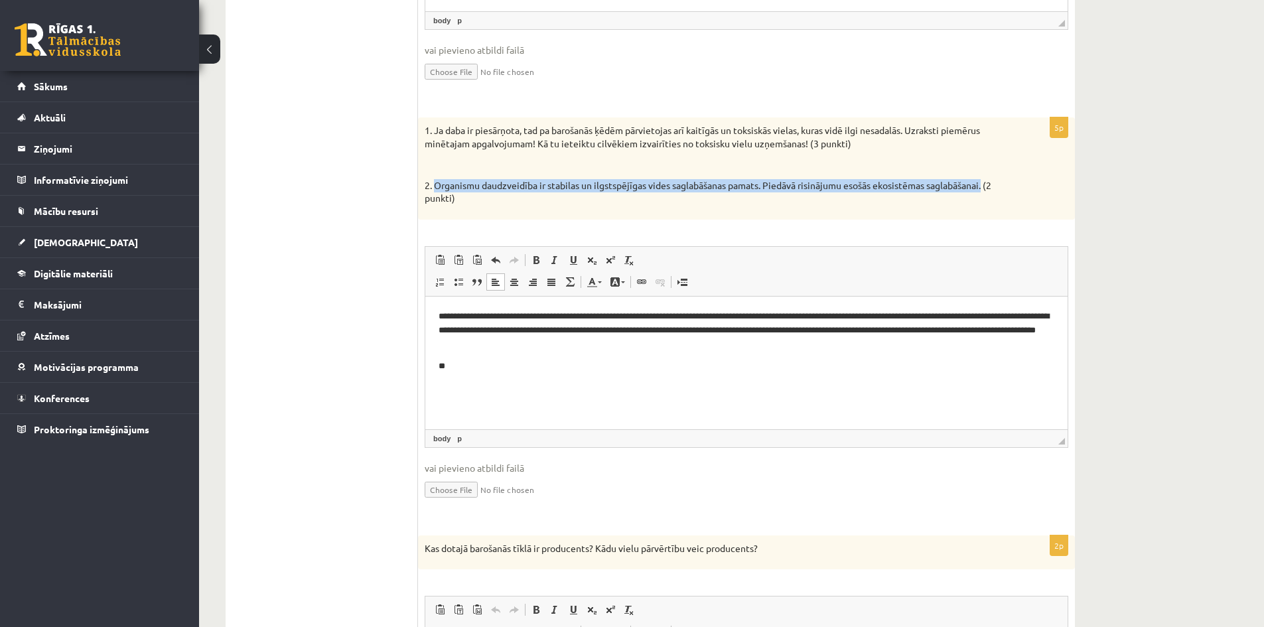
scroll to position [1005, 0]
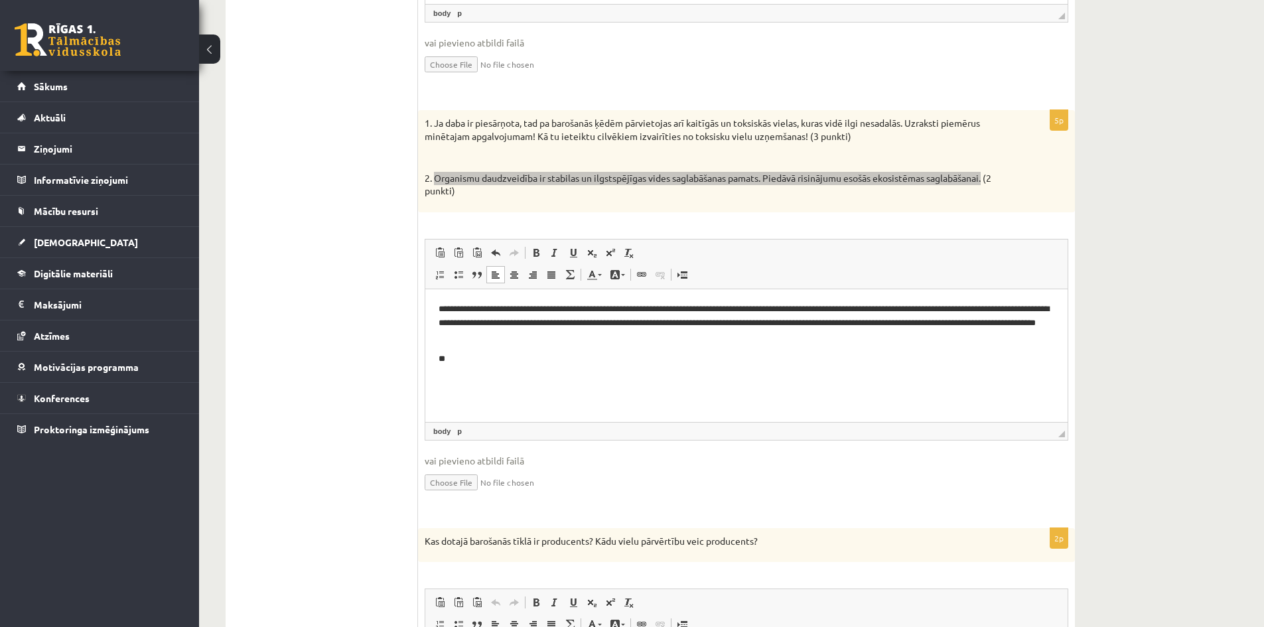
click at [489, 357] on p "**" at bounding box center [747, 359] width 616 height 14
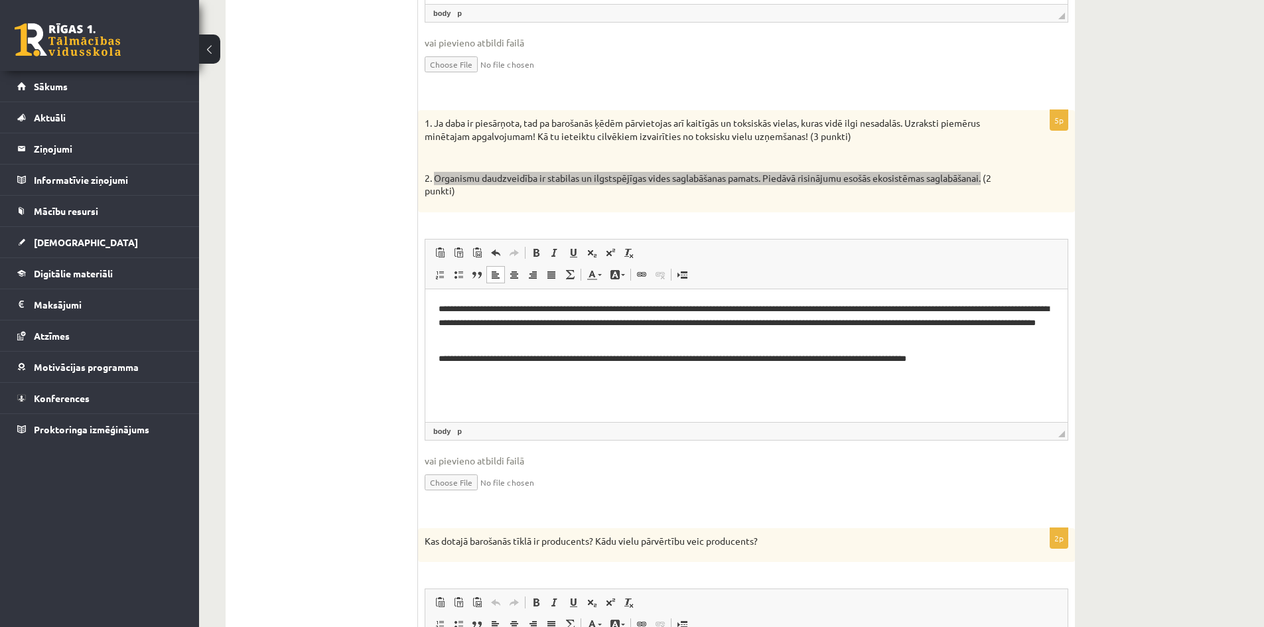
click at [591, 356] on p "**********" at bounding box center [747, 359] width 616 height 14
click at [1016, 357] on p "**********" at bounding box center [747, 366] width 616 height 28
click at [613, 370] on p "**********" at bounding box center [747, 366] width 616 height 28
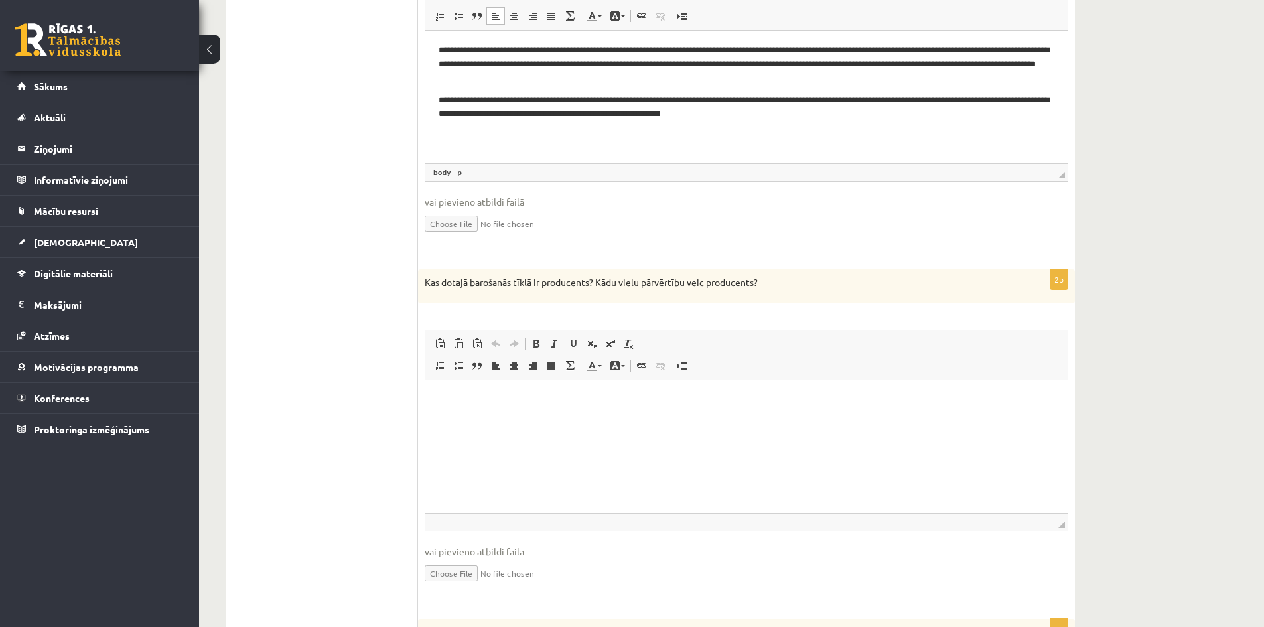
scroll to position [1261, 0]
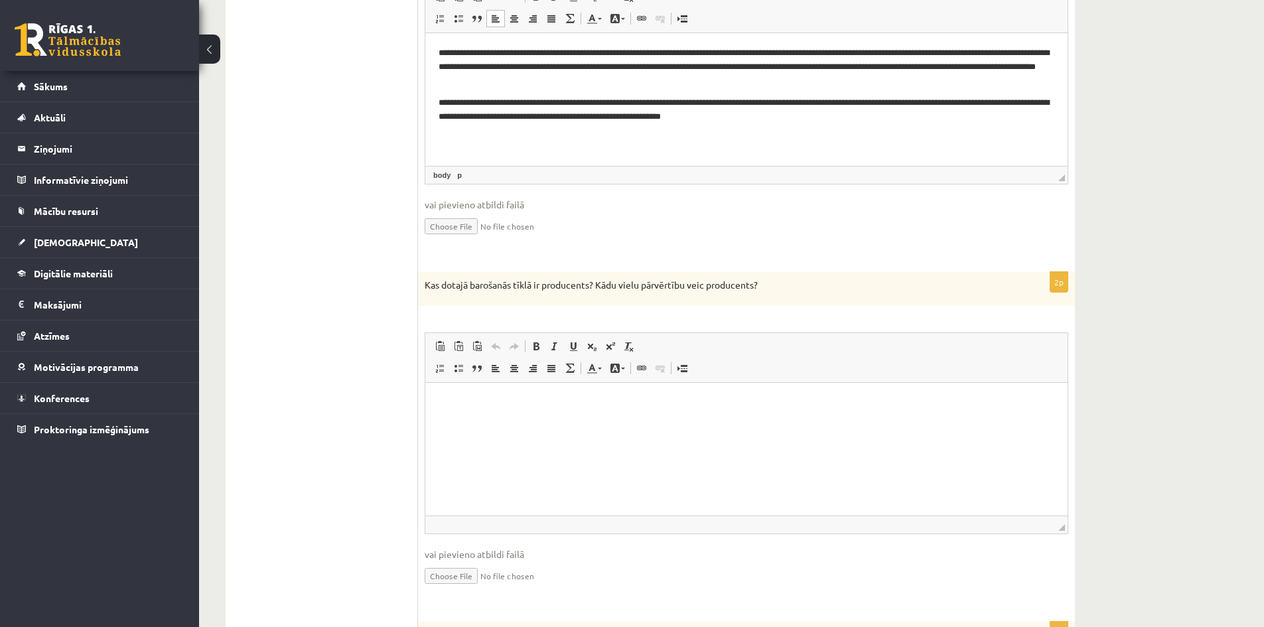
click at [474, 418] on html at bounding box center [746, 403] width 643 height 40
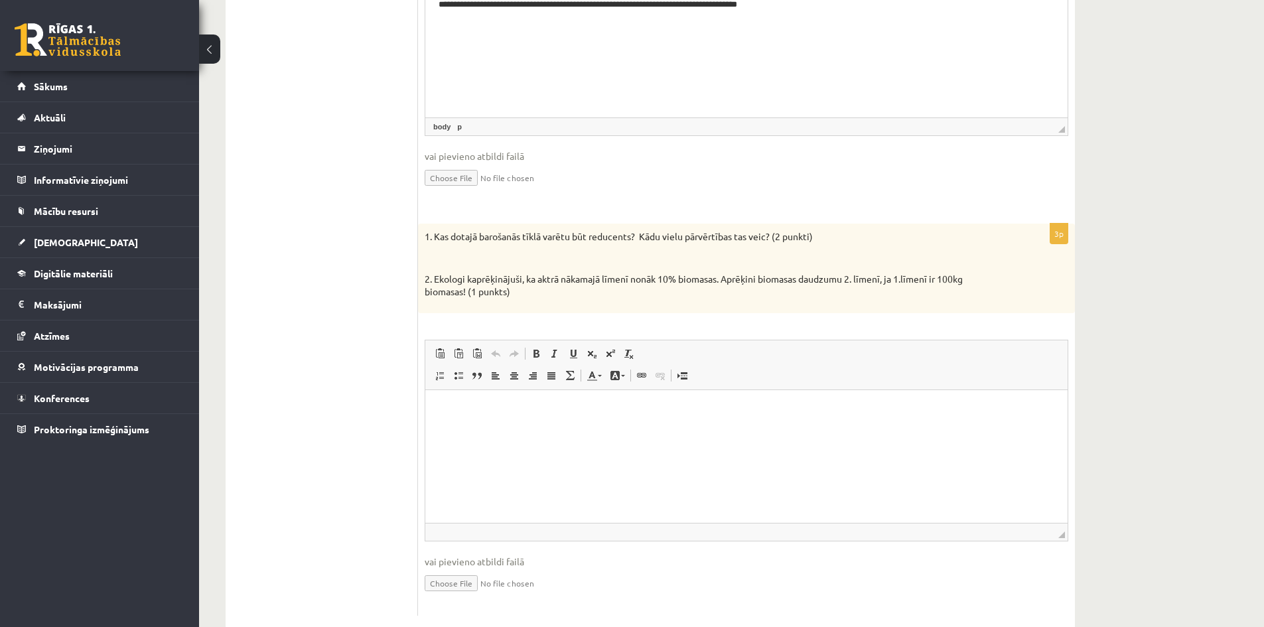
scroll to position [1689, 0]
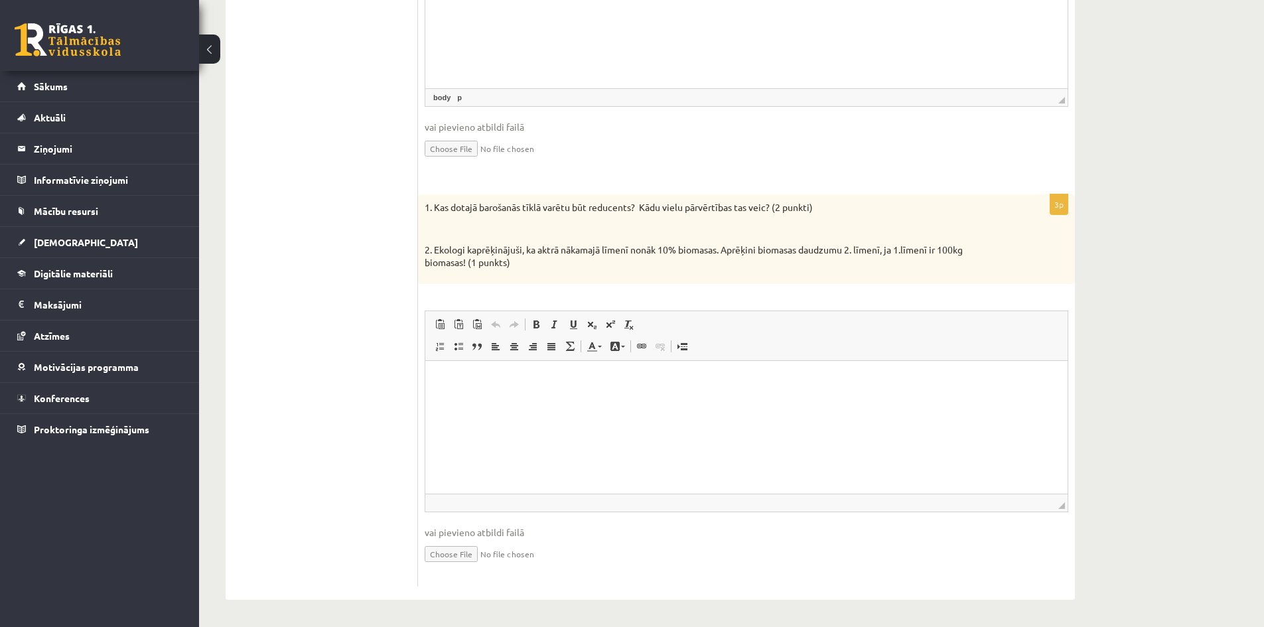
click at [500, 394] on html at bounding box center [746, 380] width 643 height 40
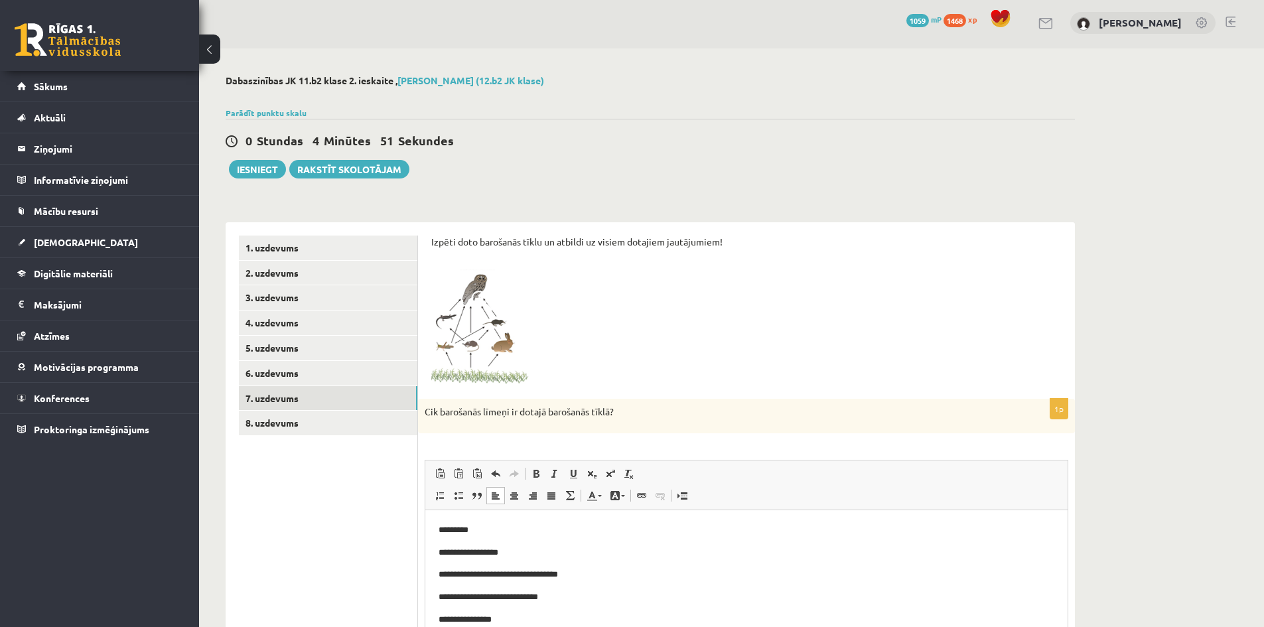
scroll to position [0, 0]
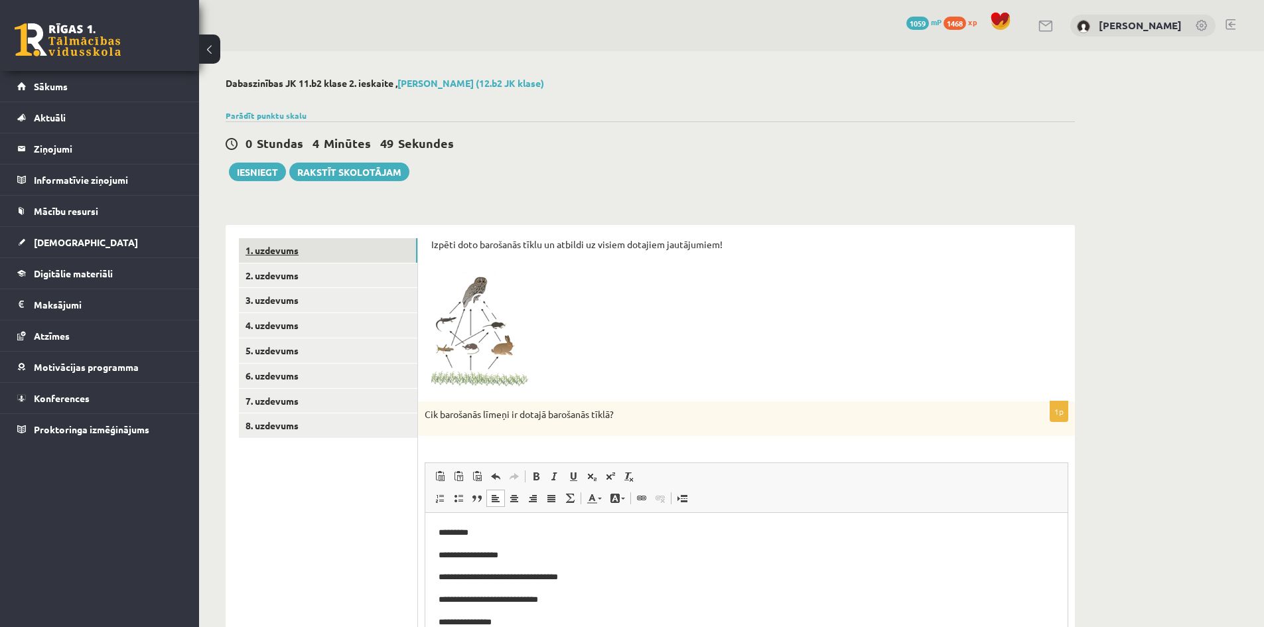
click at [279, 253] on link "1. uzdevums" at bounding box center [328, 250] width 179 height 25
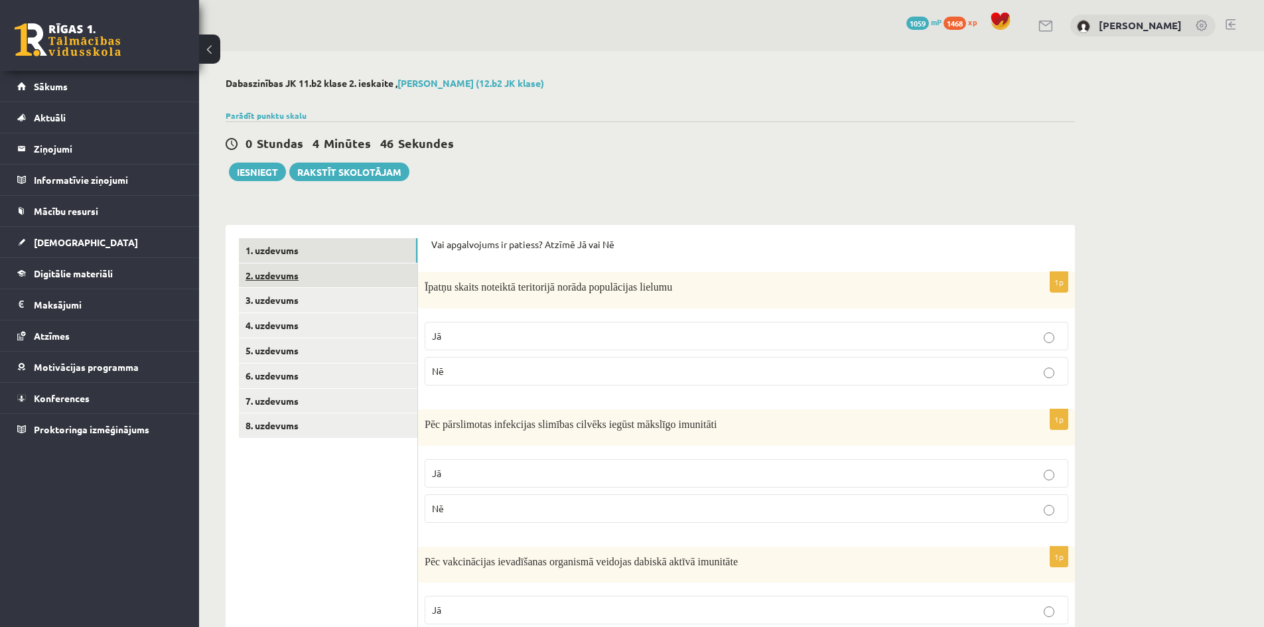
click at [270, 273] on link "2. uzdevums" at bounding box center [328, 276] width 179 height 25
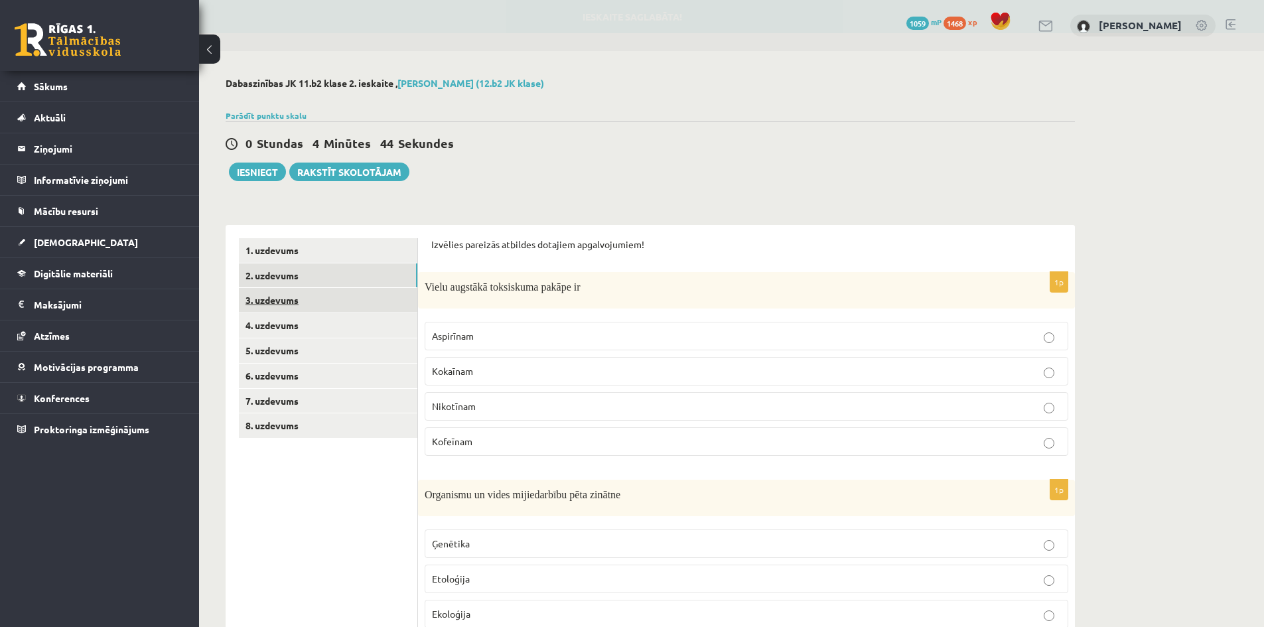
click at [279, 307] on link "3. uzdevums" at bounding box center [328, 300] width 179 height 25
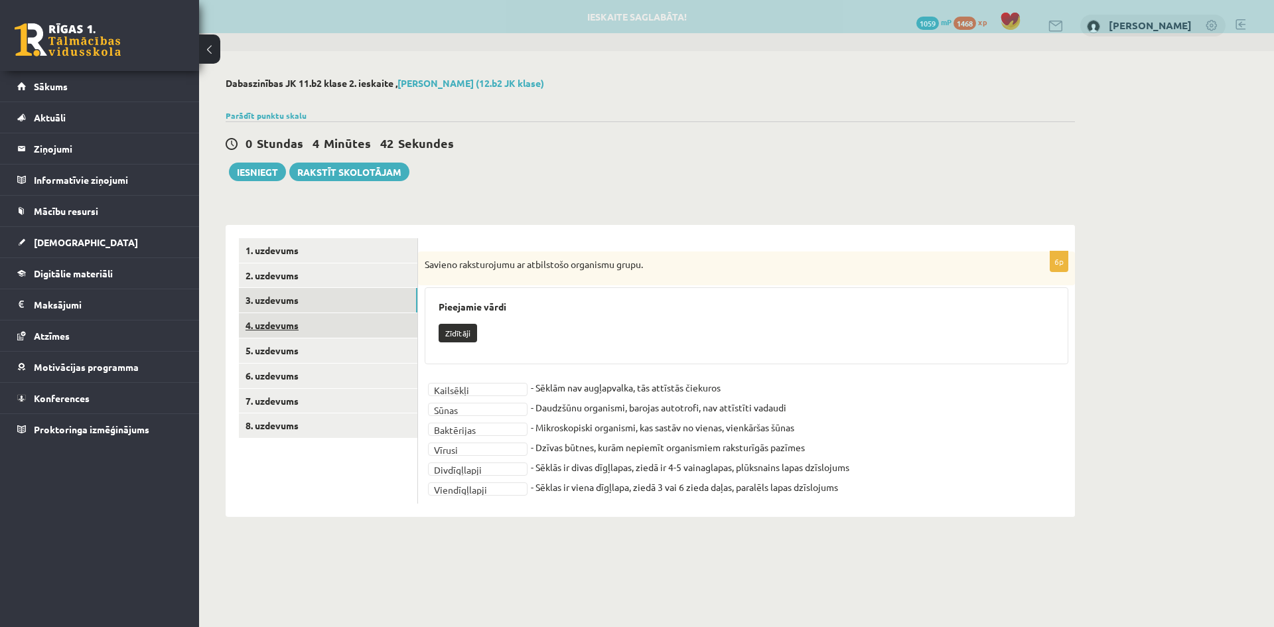
click at [278, 325] on link "4. uzdevums" at bounding box center [328, 325] width 179 height 25
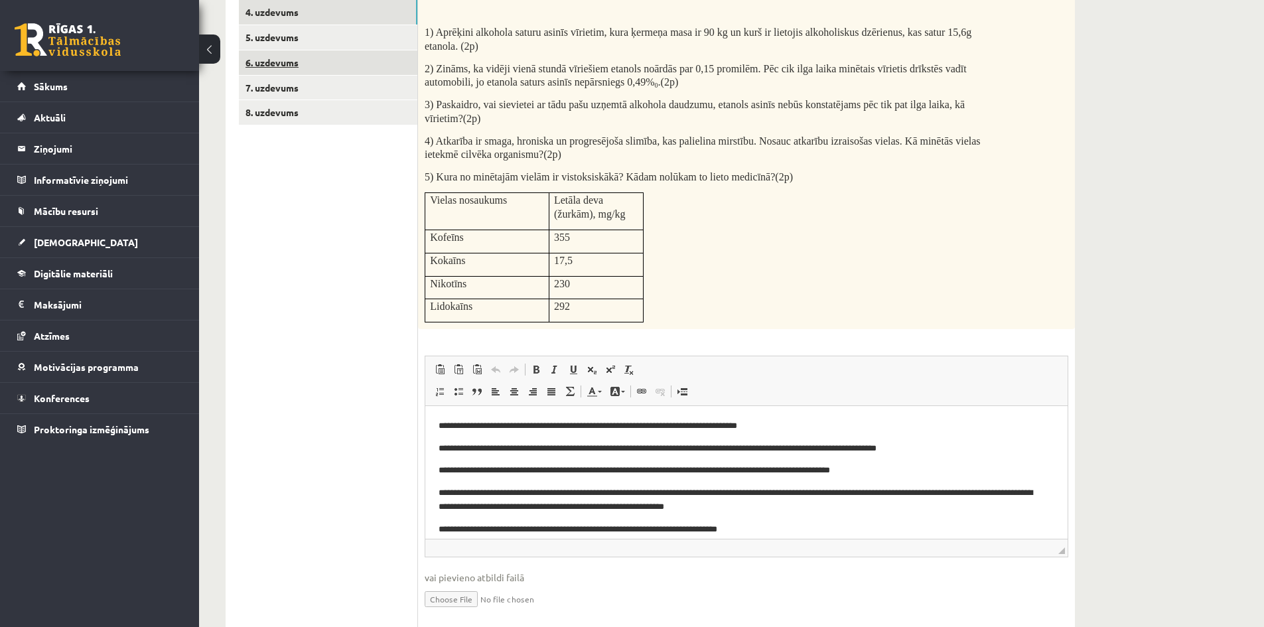
scroll to position [160, 0]
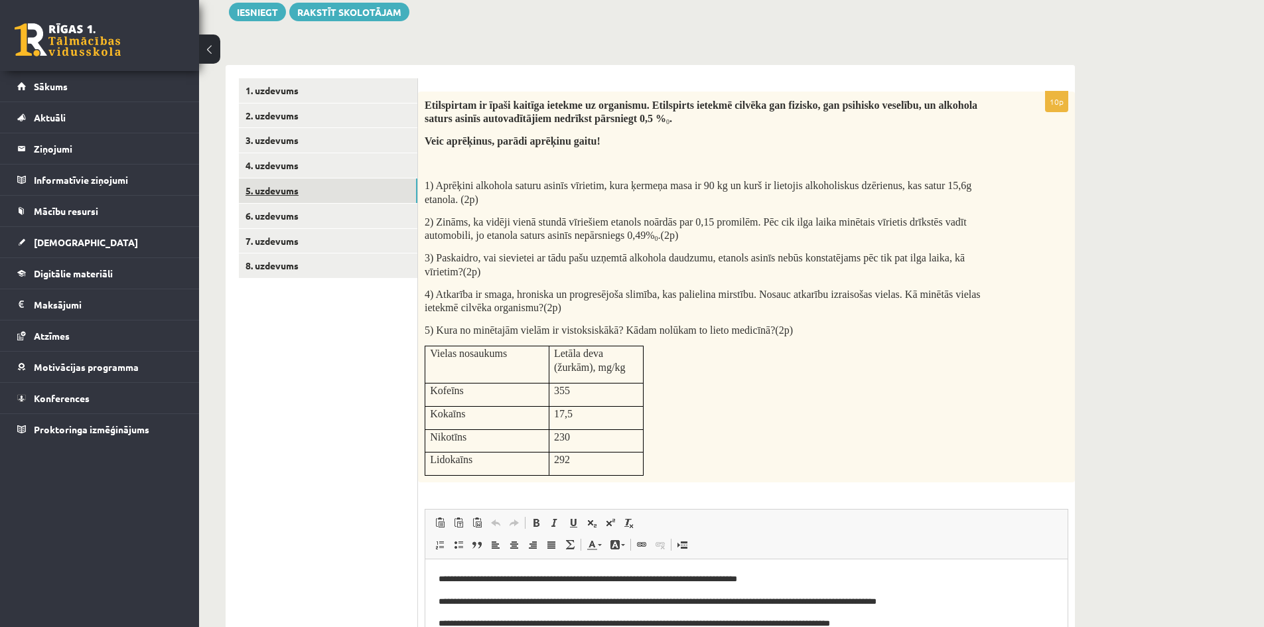
click at [275, 191] on link "5. uzdevums" at bounding box center [328, 191] width 179 height 25
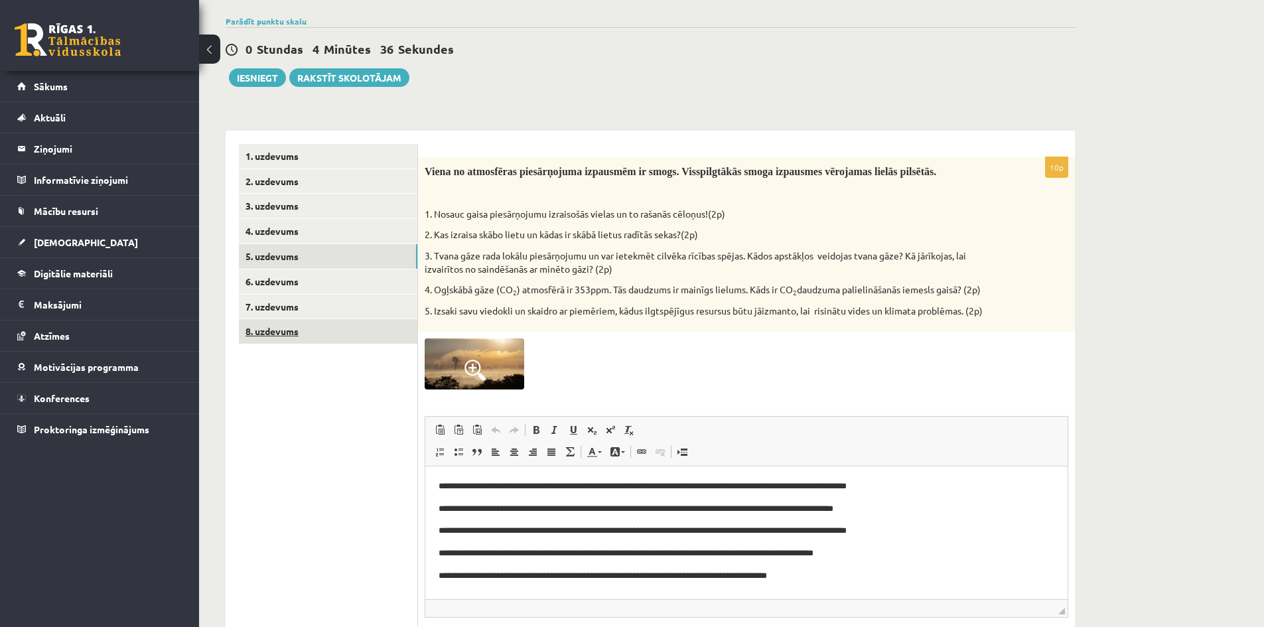
scroll to position [68, 0]
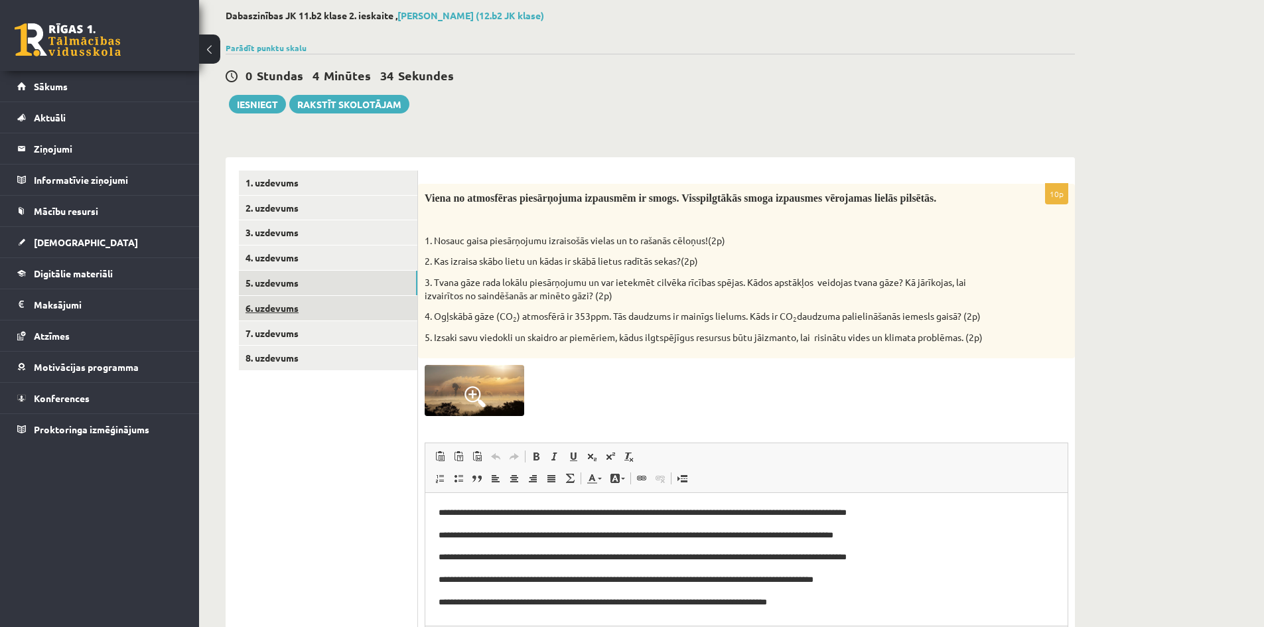
click at [277, 305] on link "6. uzdevums" at bounding box center [328, 308] width 179 height 25
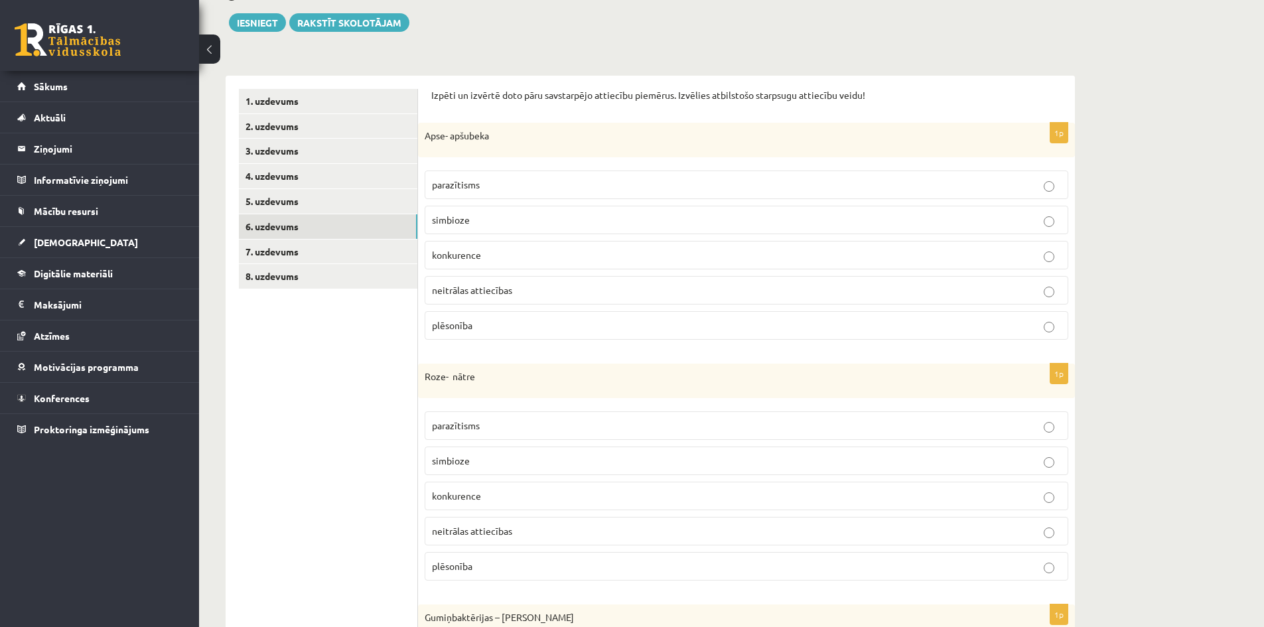
scroll to position [146, 0]
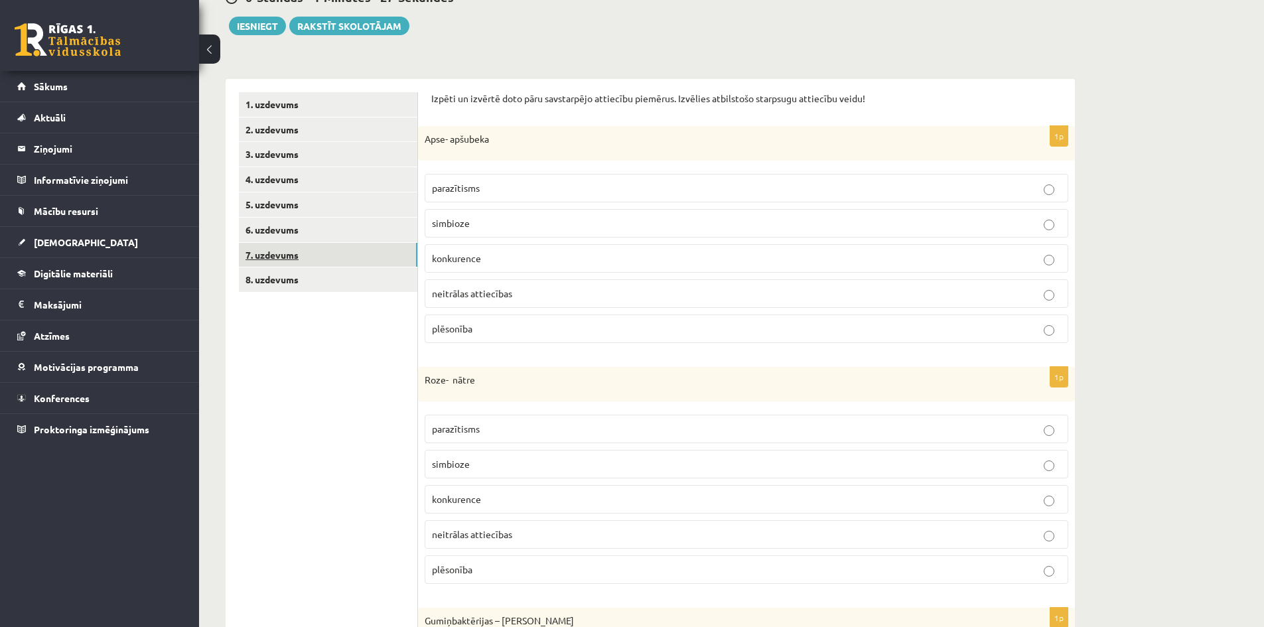
click at [273, 260] on link "7. uzdevums" at bounding box center [328, 255] width 179 height 25
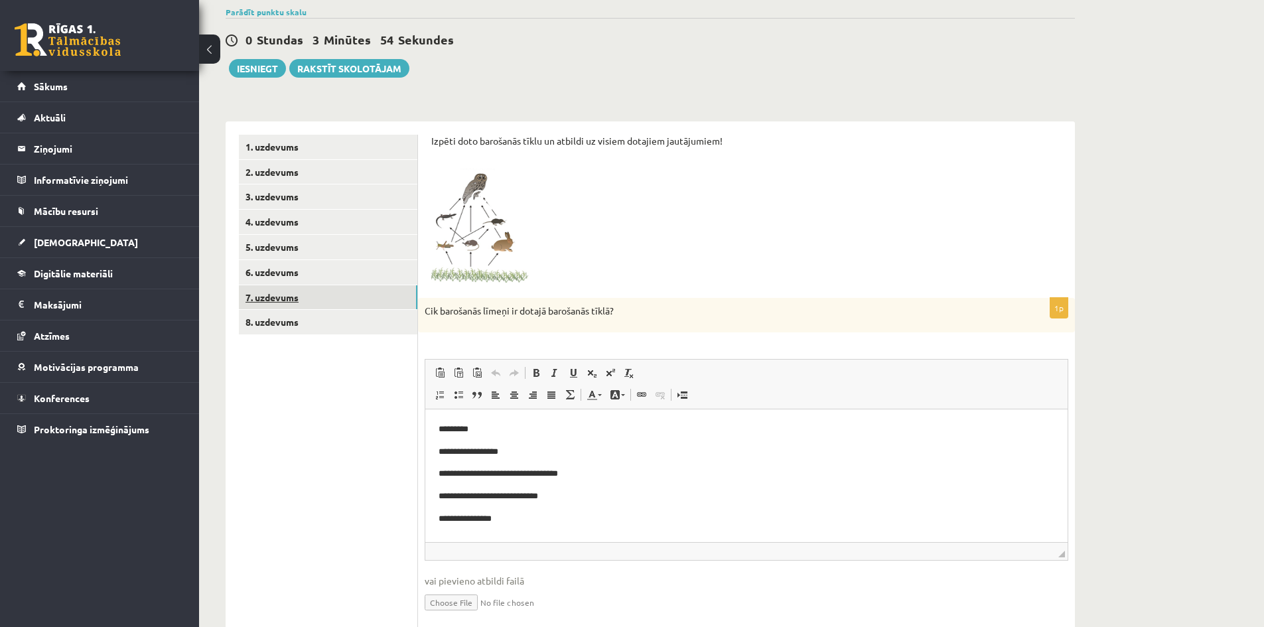
scroll to position [96, 0]
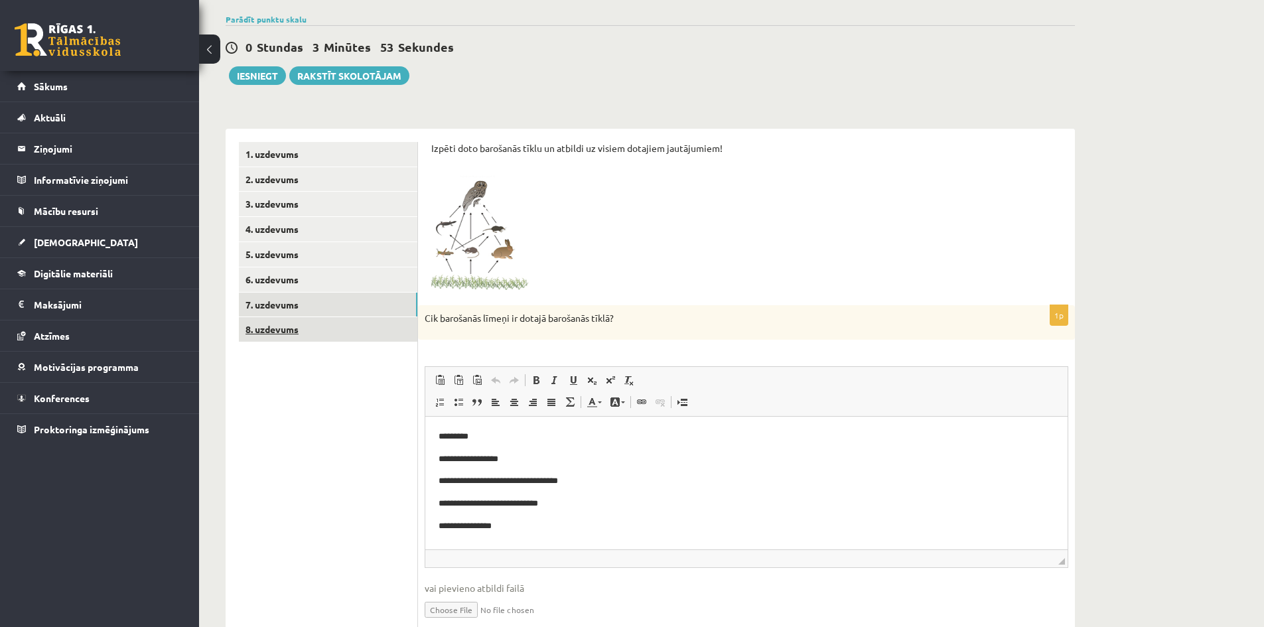
click at [293, 325] on link "8. uzdevums" at bounding box center [328, 329] width 179 height 25
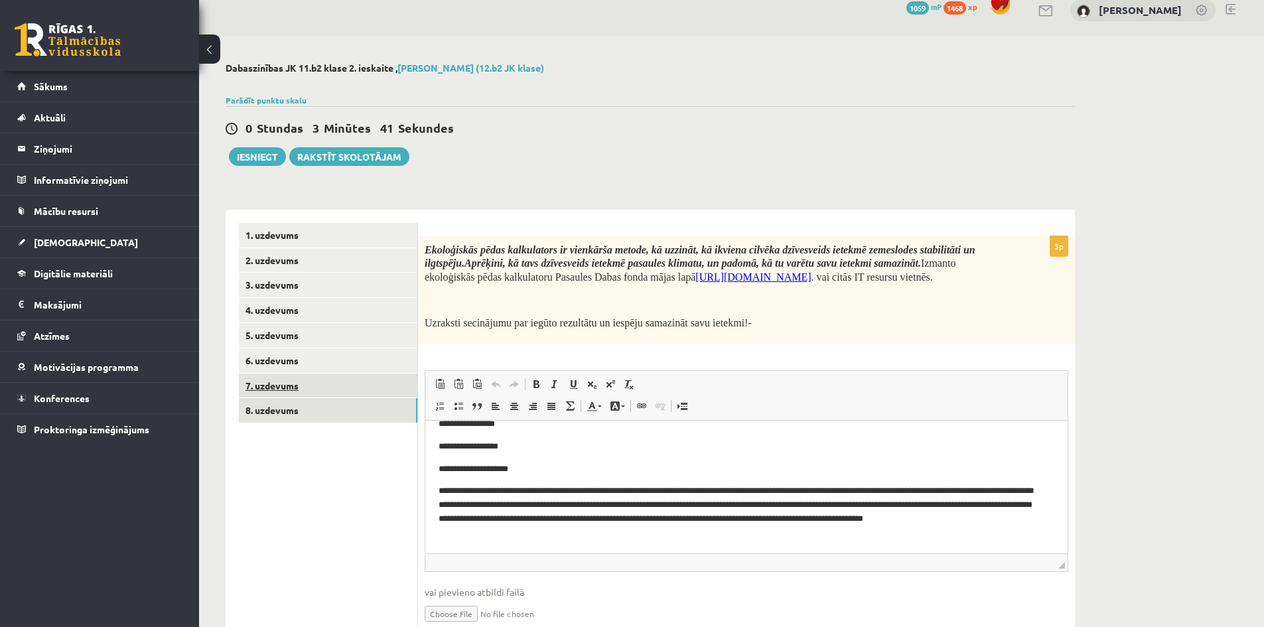
scroll to position [0, 0]
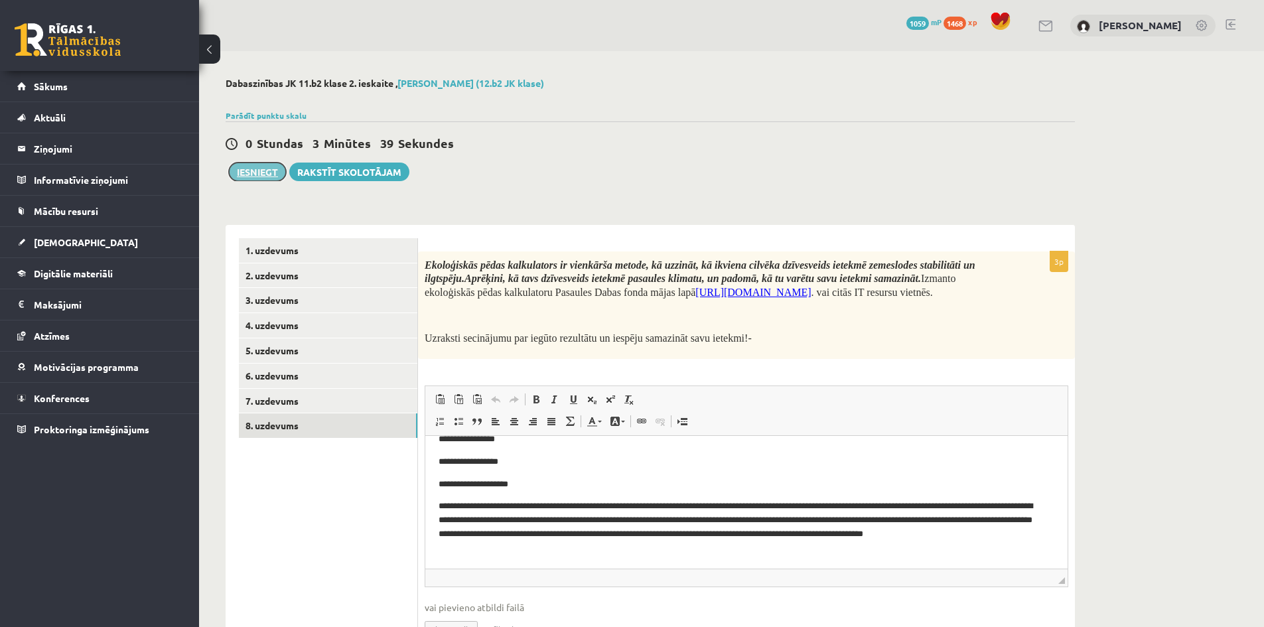
click at [248, 172] on button "Iesniegt" at bounding box center [257, 172] width 57 height 19
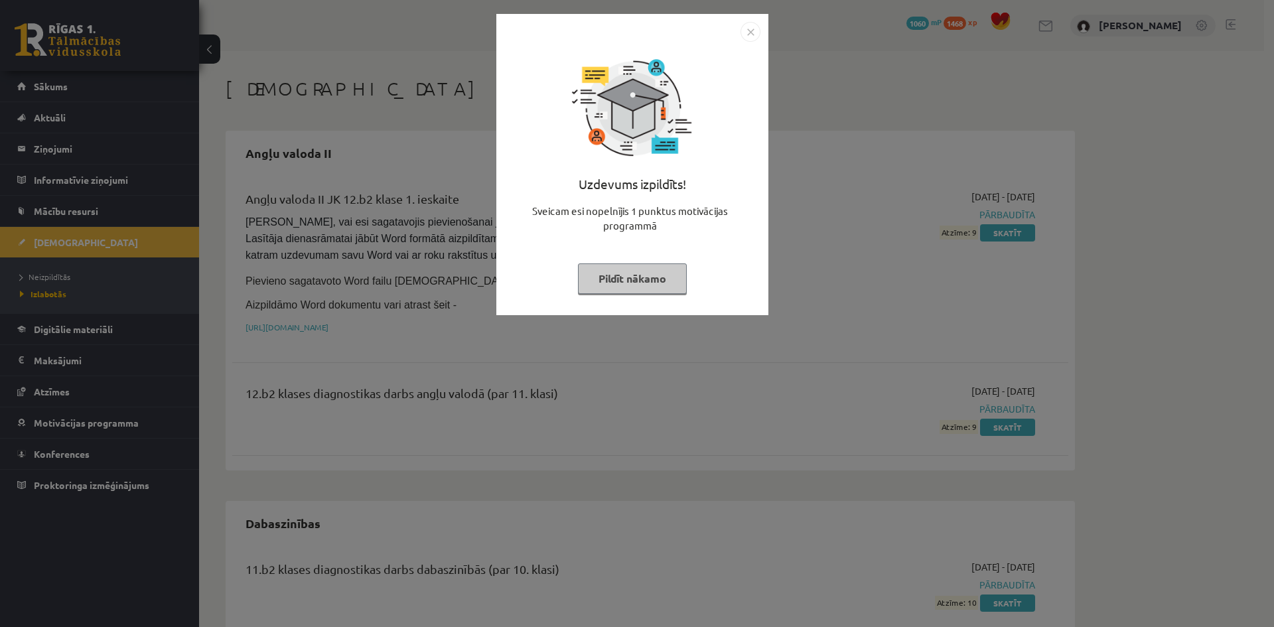
click at [754, 34] on img "Close" at bounding box center [751, 32] width 20 height 20
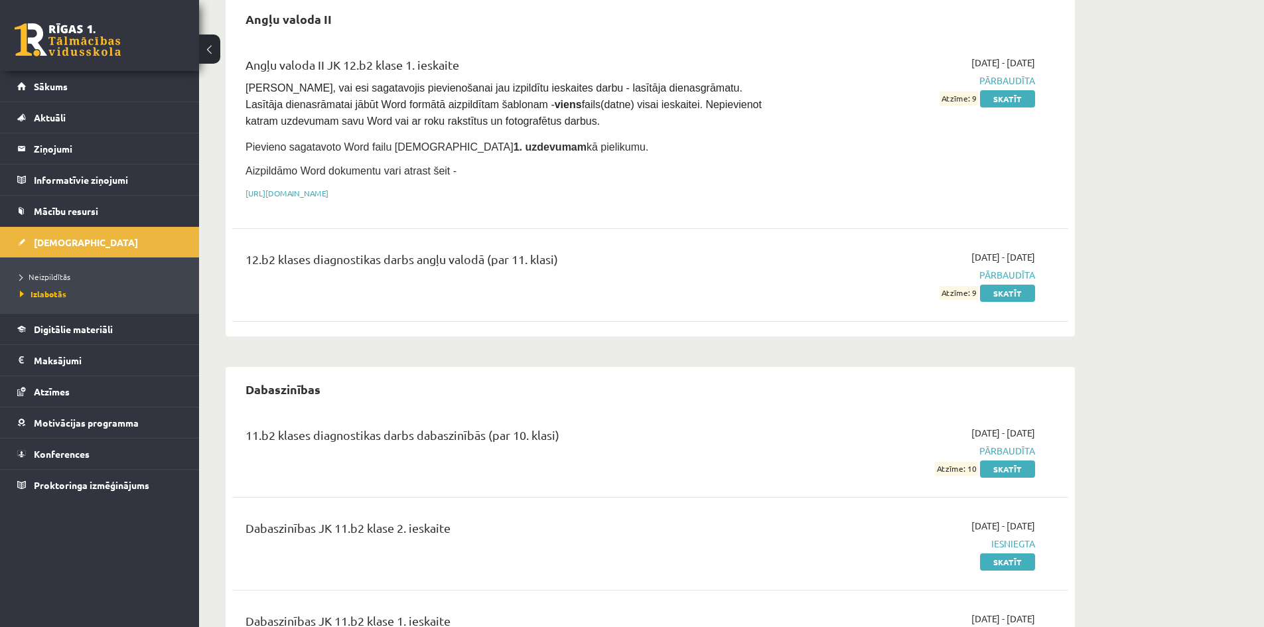
scroll to position [133, 0]
